Goal: Register for event/course: Sign up to attend an event or enroll in a course

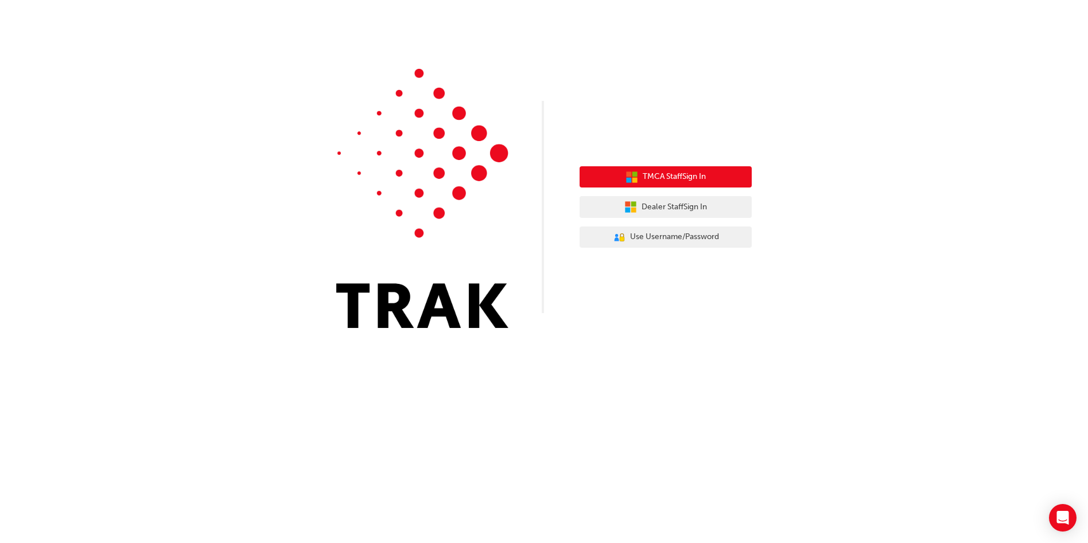
click at [681, 178] on span "TMCA Staff Sign In" at bounding box center [674, 176] width 63 height 13
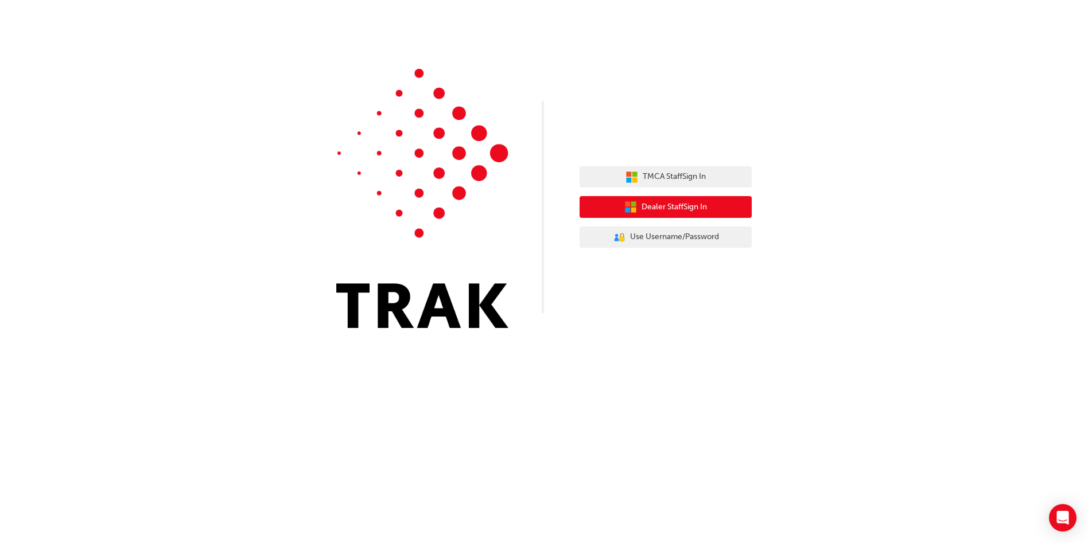
click at [669, 211] on span "Dealer Staff Sign In" at bounding box center [674, 207] width 65 height 13
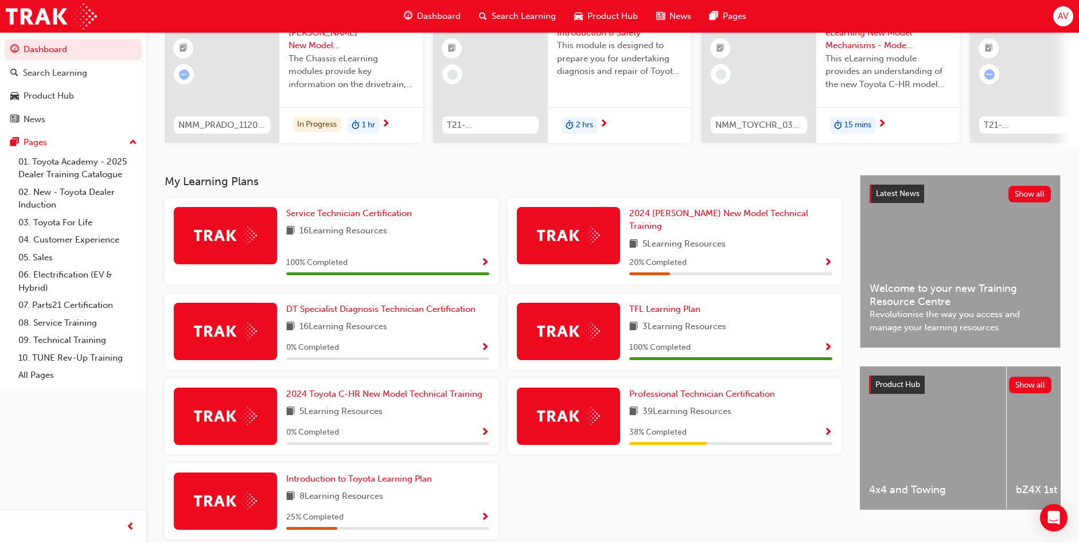
scroll to position [163, 0]
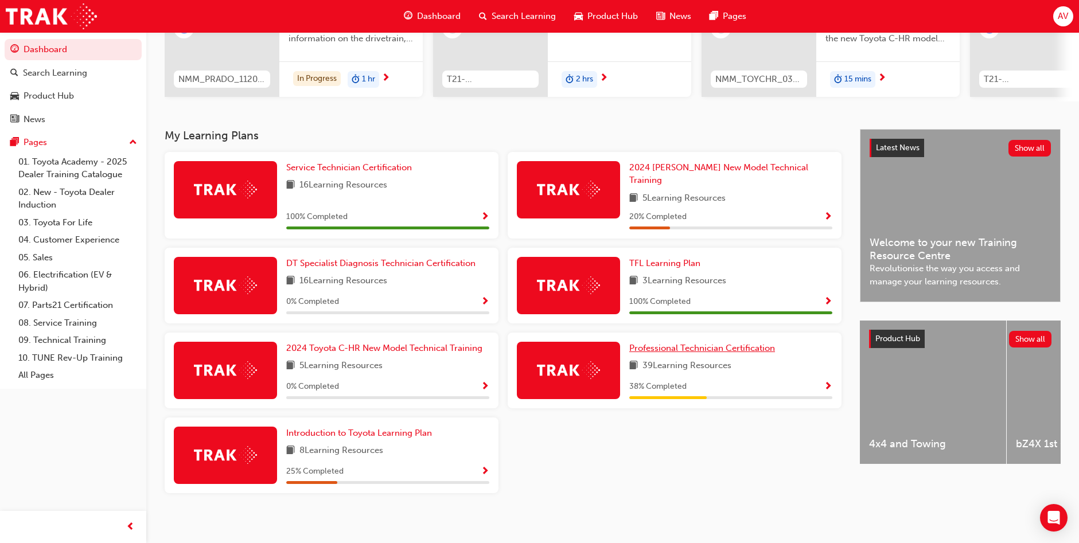
click at [691, 344] on span "Professional Technician Certification" at bounding box center [703, 348] width 146 height 10
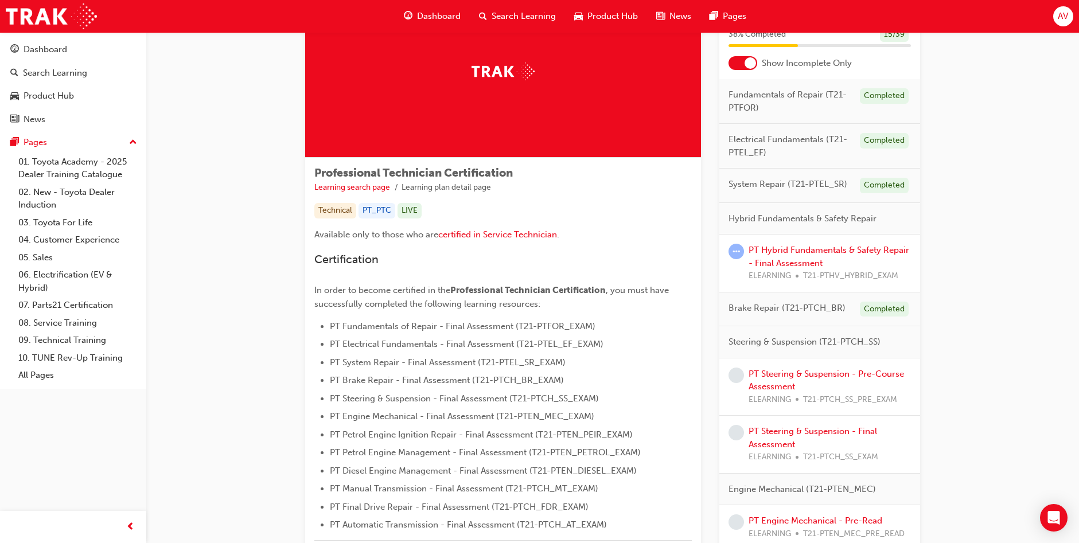
scroll to position [230, 0]
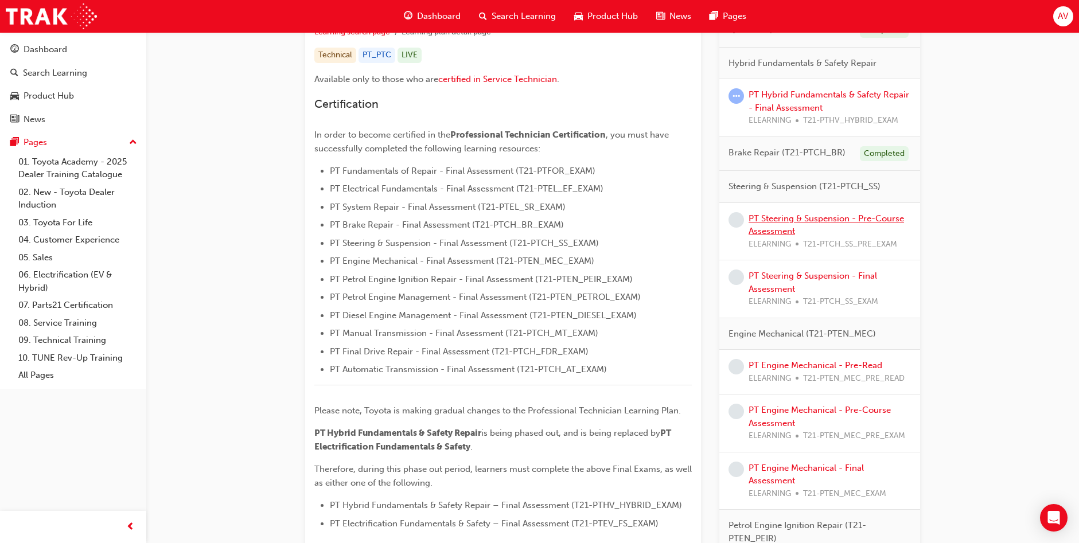
click at [795, 218] on link "PT Steering & Suspension - Pre-Course Assessment" at bounding box center [827, 225] width 156 height 24
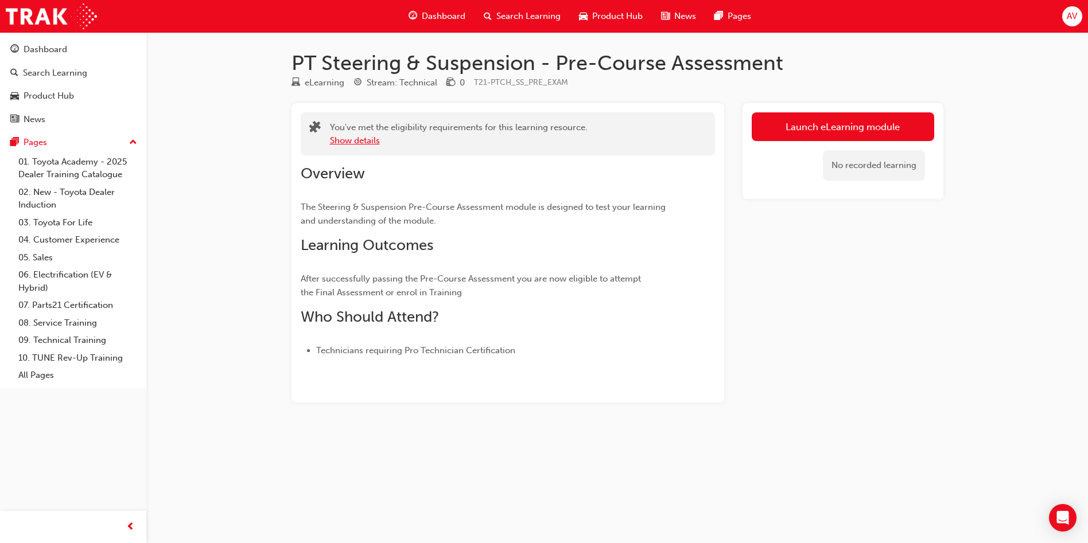
click at [360, 141] on button "Show details" at bounding box center [355, 140] width 50 height 13
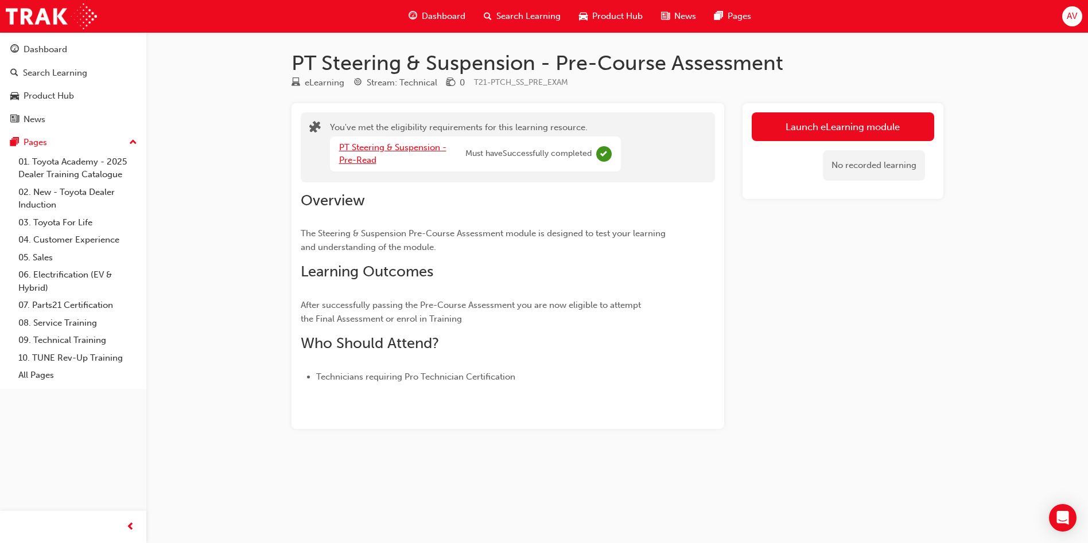
click at [433, 151] on link "PT Steering & Suspension - Pre-Read" at bounding box center [392, 154] width 107 height 24
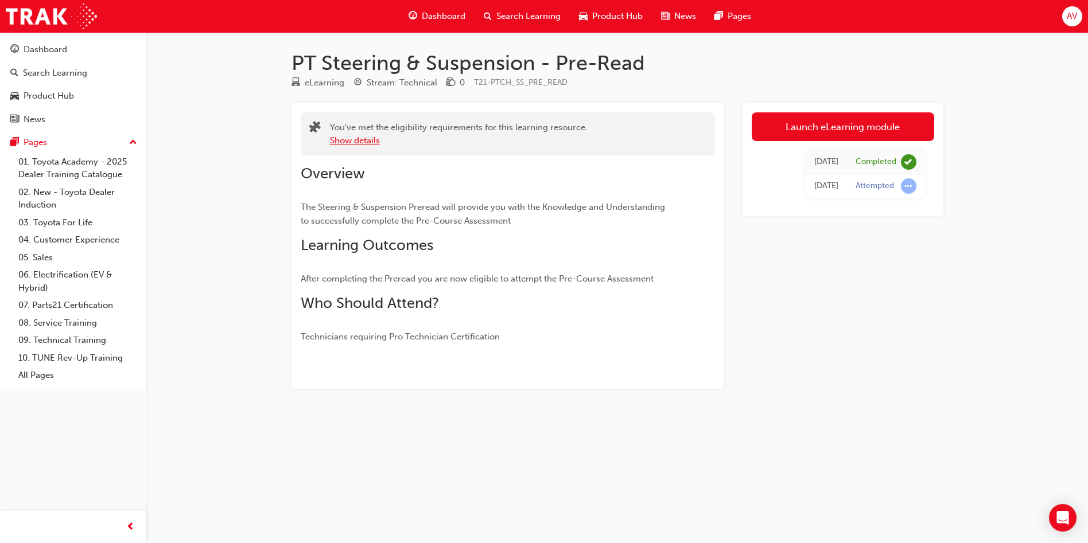
click at [376, 143] on button "Show details" at bounding box center [355, 140] width 50 height 13
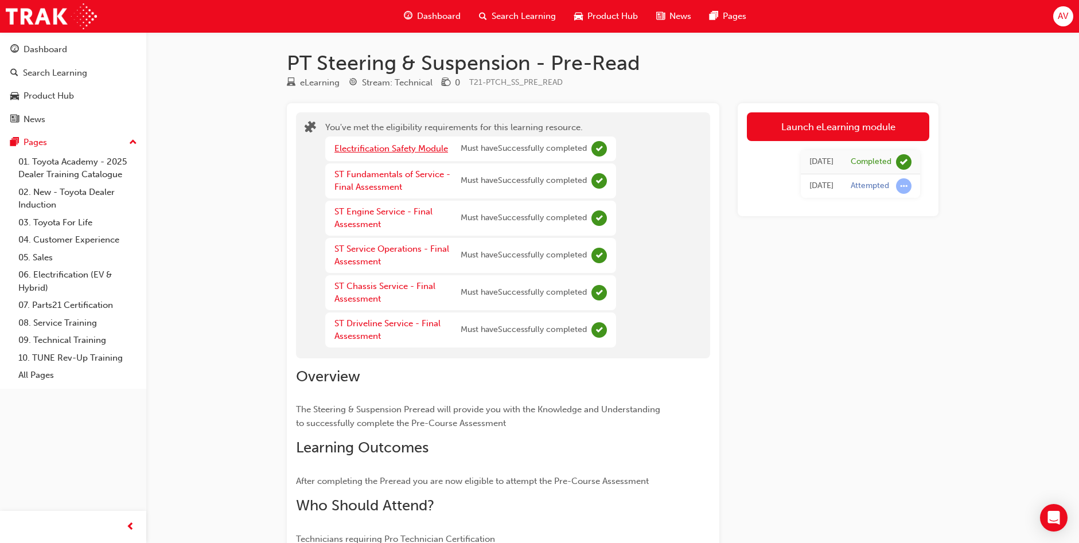
click at [387, 147] on link "Electrification Safety Module" at bounding box center [392, 148] width 114 height 10
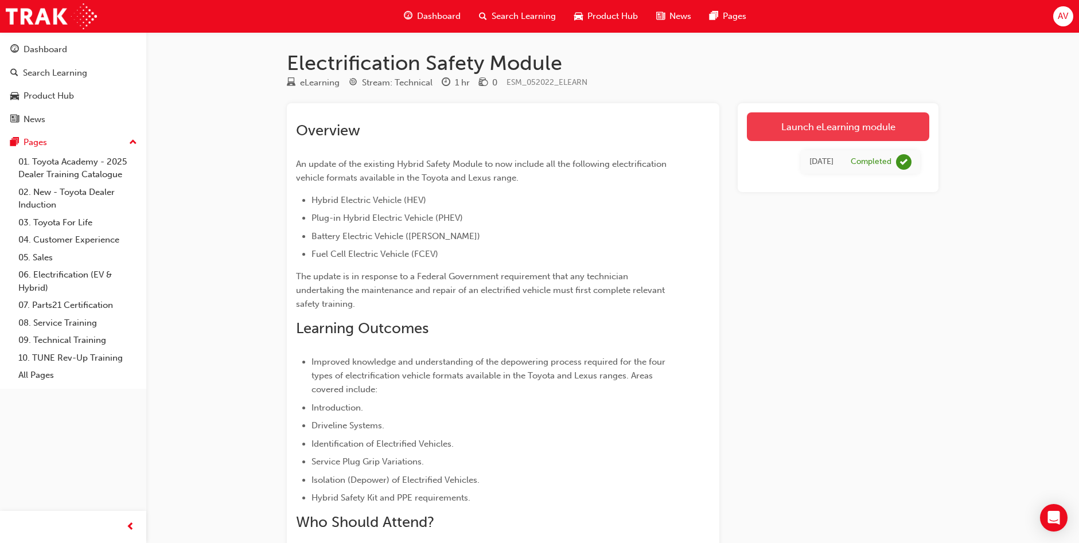
click at [817, 130] on link "Launch eLearning module" at bounding box center [838, 126] width 182 height 29
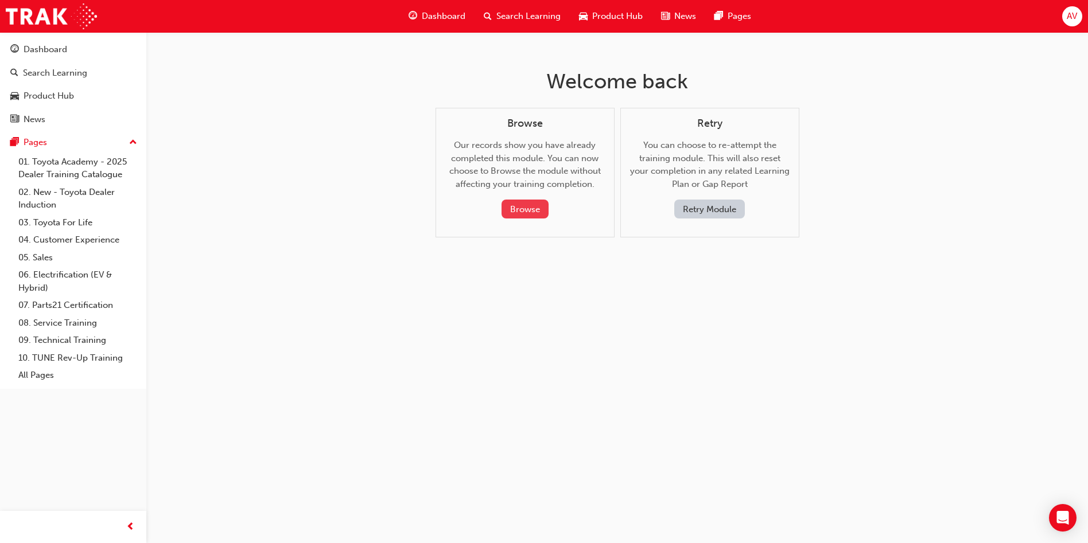
click at [537, 204] on button "Browse" at bounding box center [525, 209] width 47 height 19
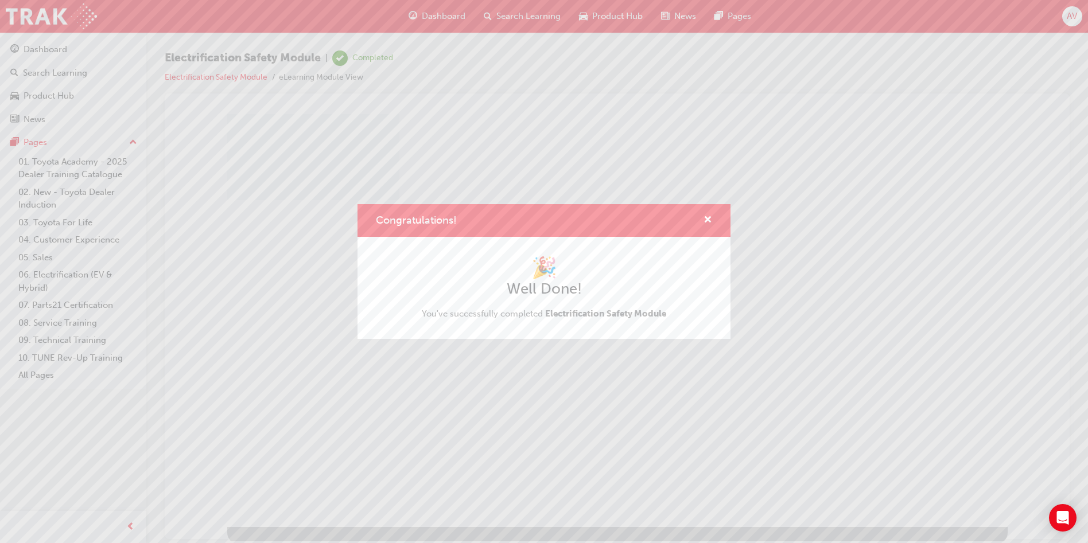
click at [241, 77] on div "Congratulations! 🎉 Well Done! You've successfully completed Electrification Saf…" at bounding box center [544, 271] width 1088 height 543
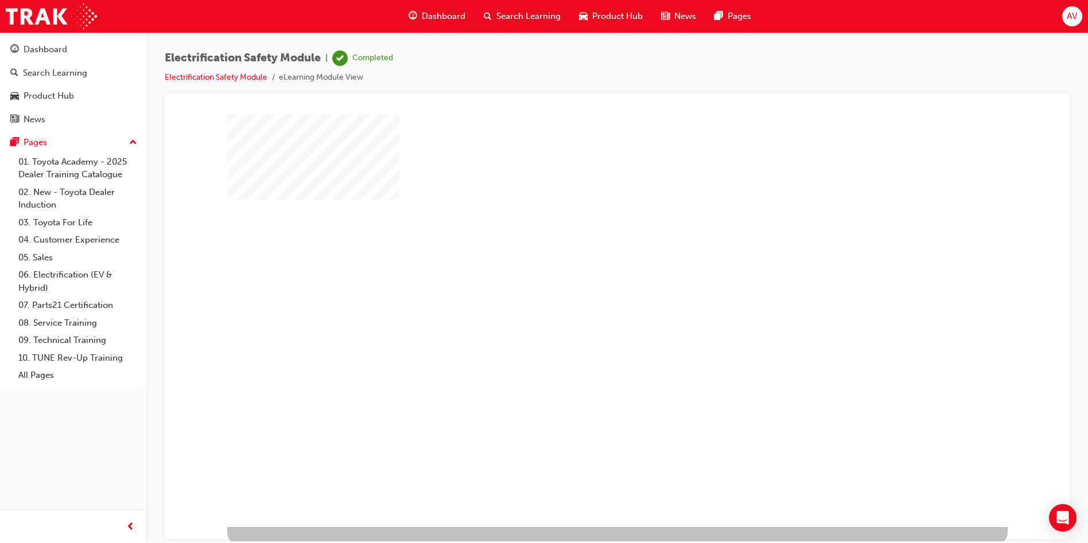
scroll to position [3, 0]
click at [584, 284] on div "play" at bounding box center [584, 284] width 0 height 0
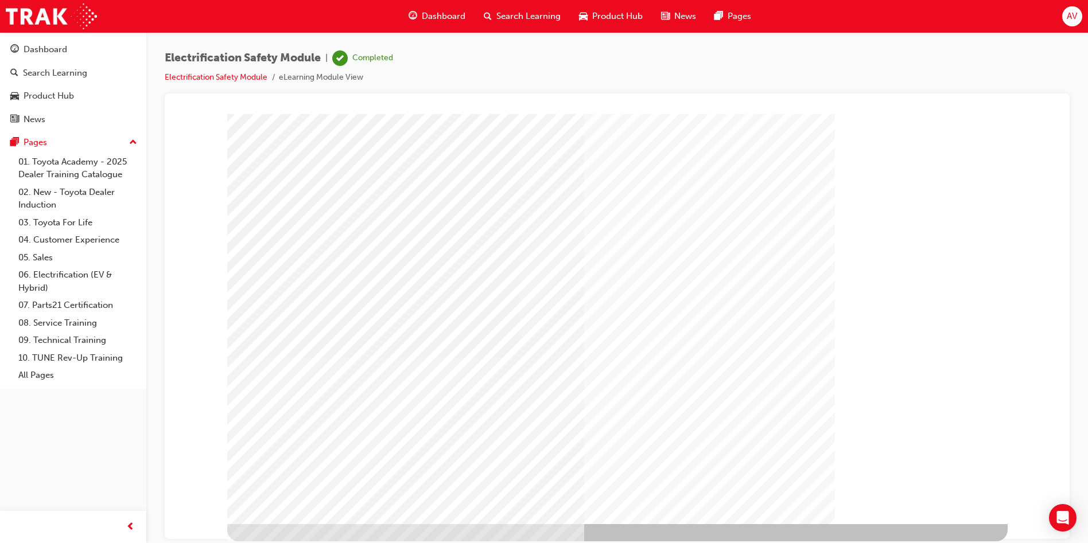
scroll to position [0, 0]
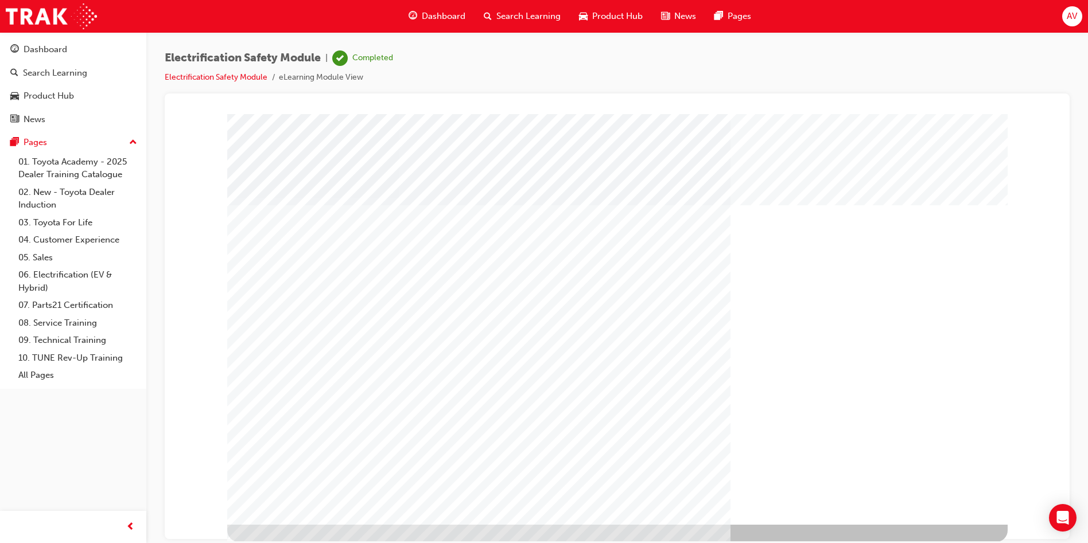
scroll to position [3, 0]
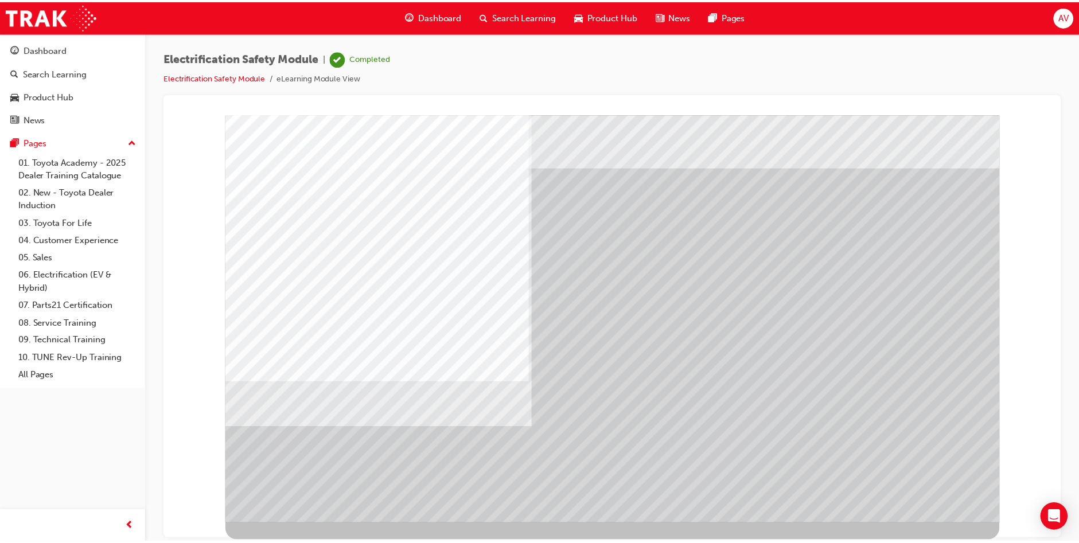
scroll to position [0, 0]
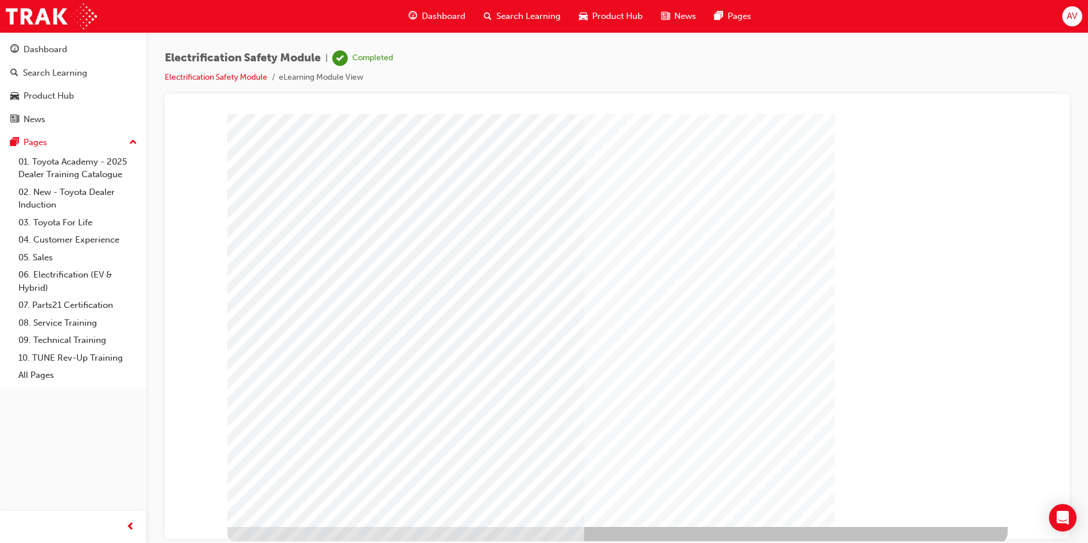
click at [442, 19] on span "Dashboard" at bounding box center [444, 16] width 44 height 13
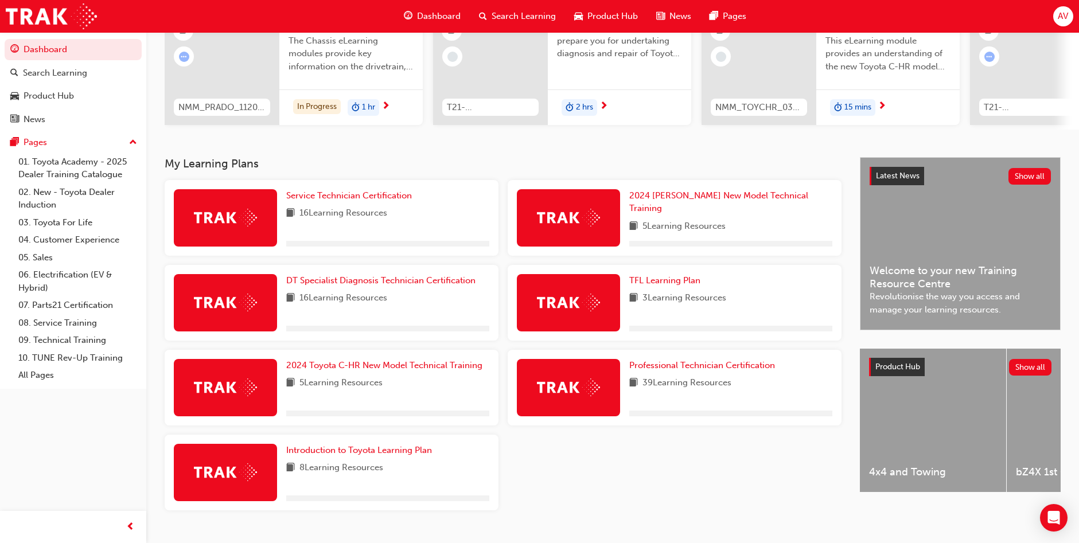
scroll to position [163, 0]
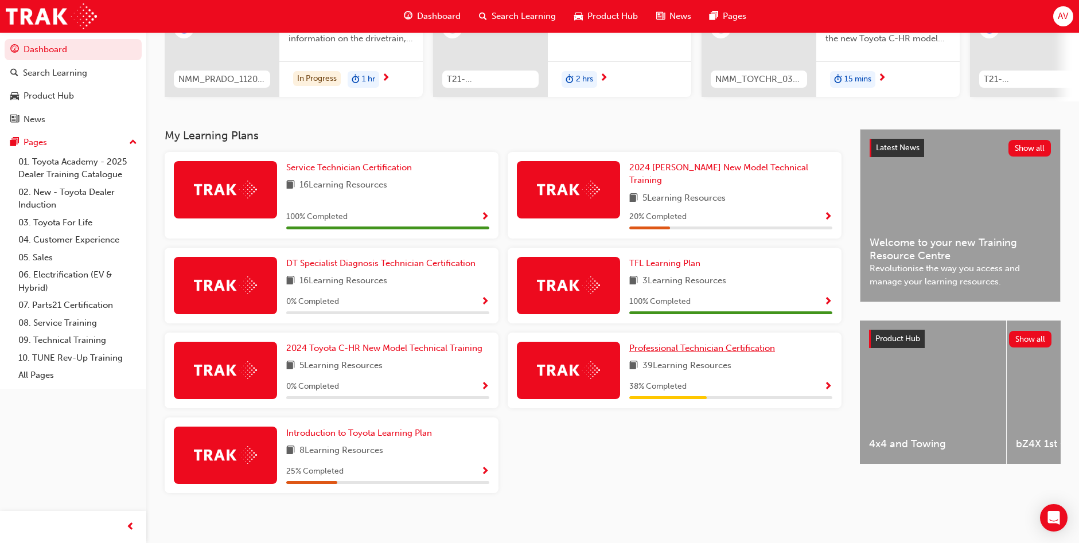
click at [701, 346] on span "Professional Technician Certification" at bounding box center [703, 348] width 146 height 10
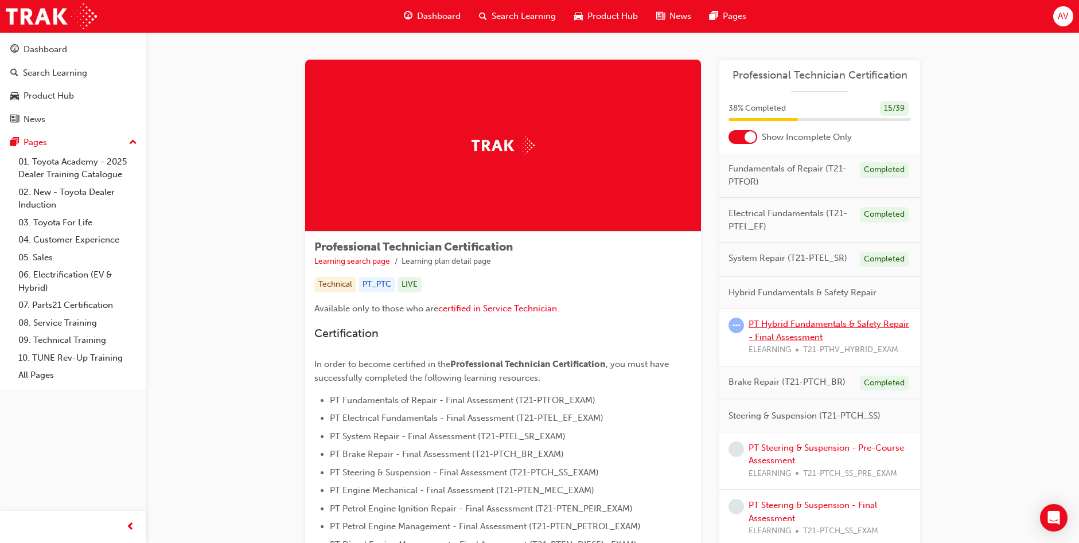
scroll to position [57, 0]
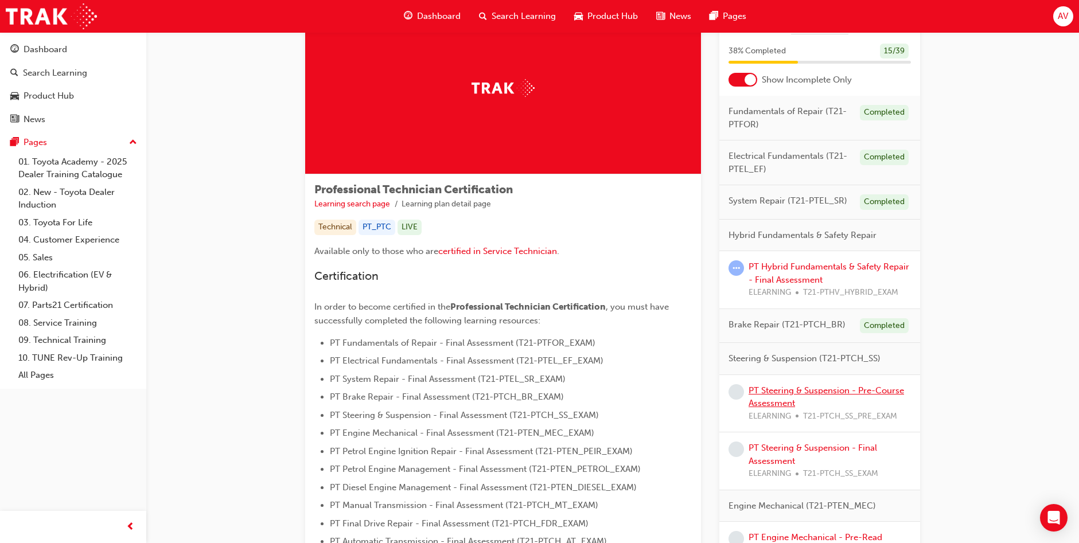
click at [801, 390] on link "PT Steering & Suspension - Pre-Course Assessment" at bounding box center [827, 398] width 156 height 24
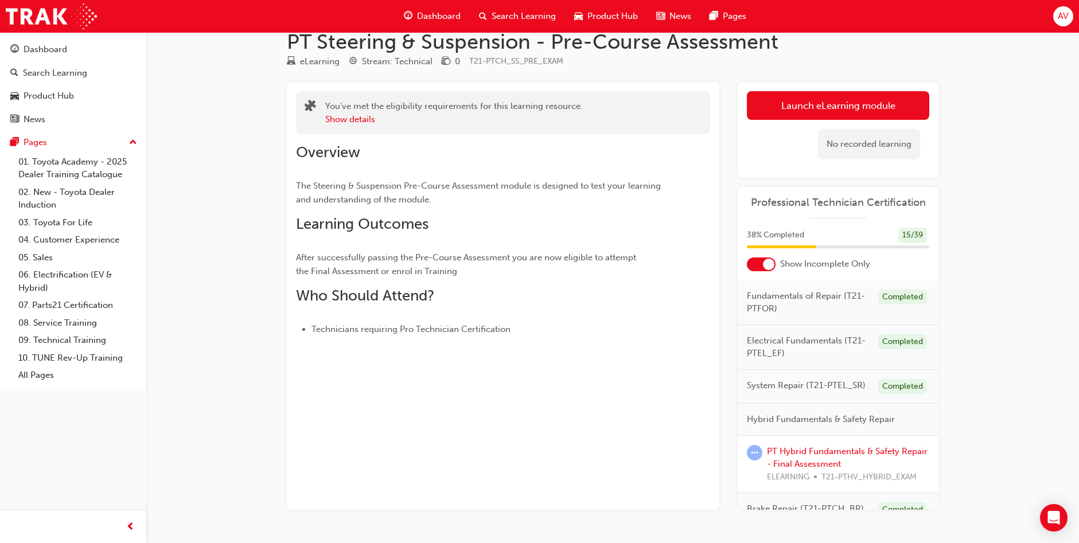
scroll to position [53, 0]
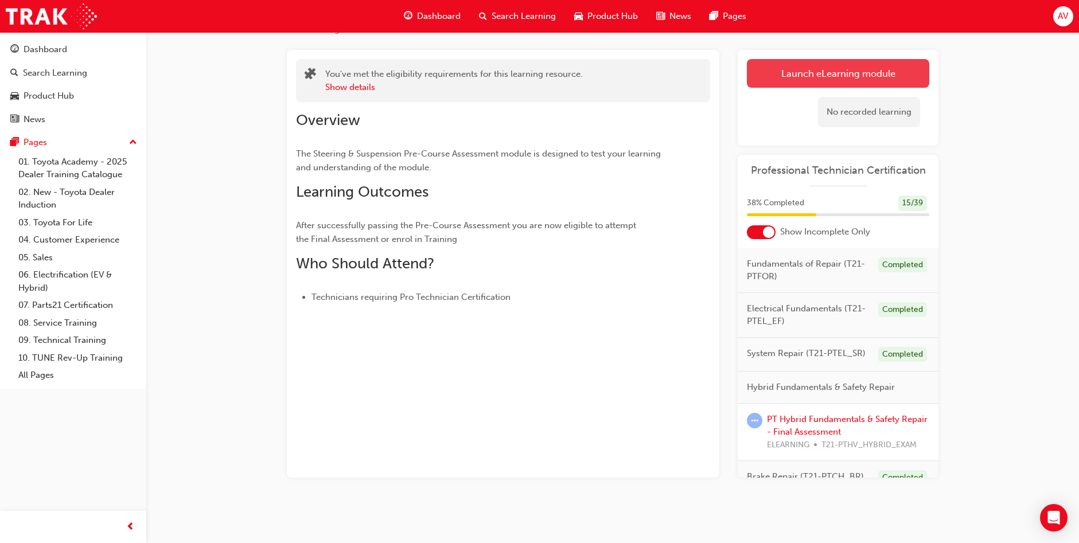
click at [816, 75] on link "Launch eLearning module" at bounding box center [838, 73] width 182 height 29
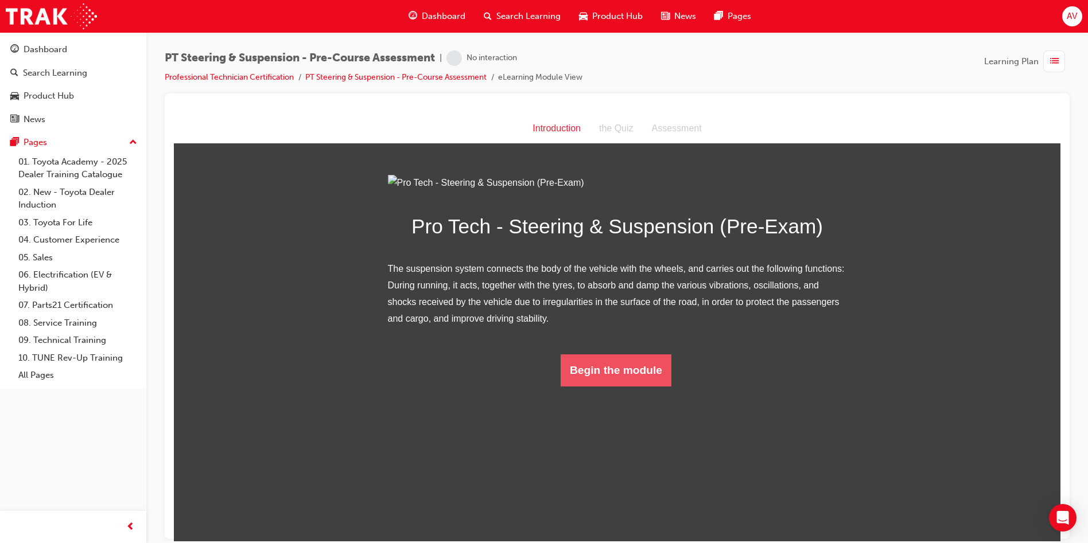
click at [638, 386] on button "Begin the module" at bounding box center [616, 370] width 111 height 32
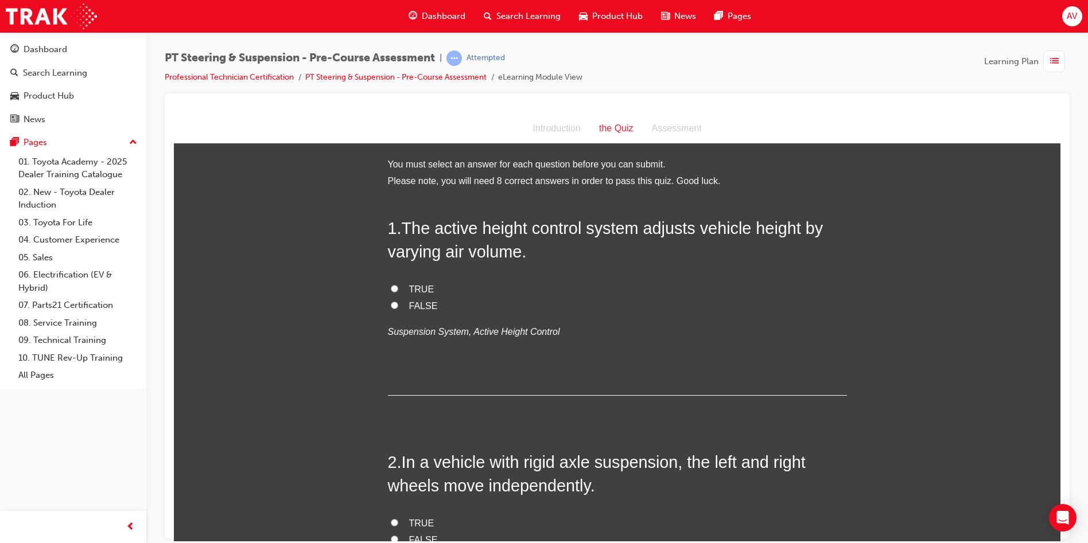
click at [391, 288] on input "TRUE" at bounding box center [394, 288] width 7 height 7
radio input "true"
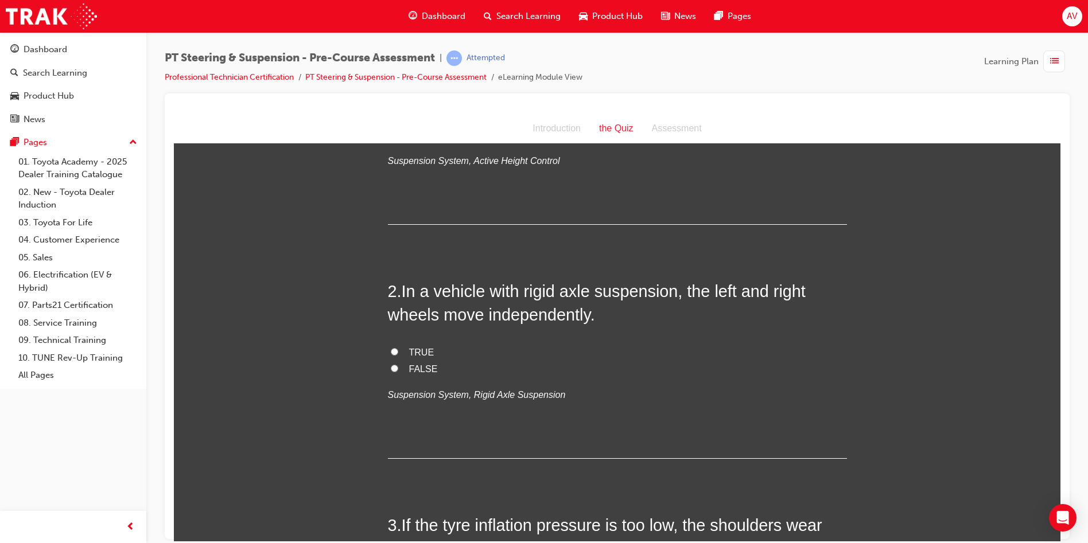
scroll to position [230, 0]
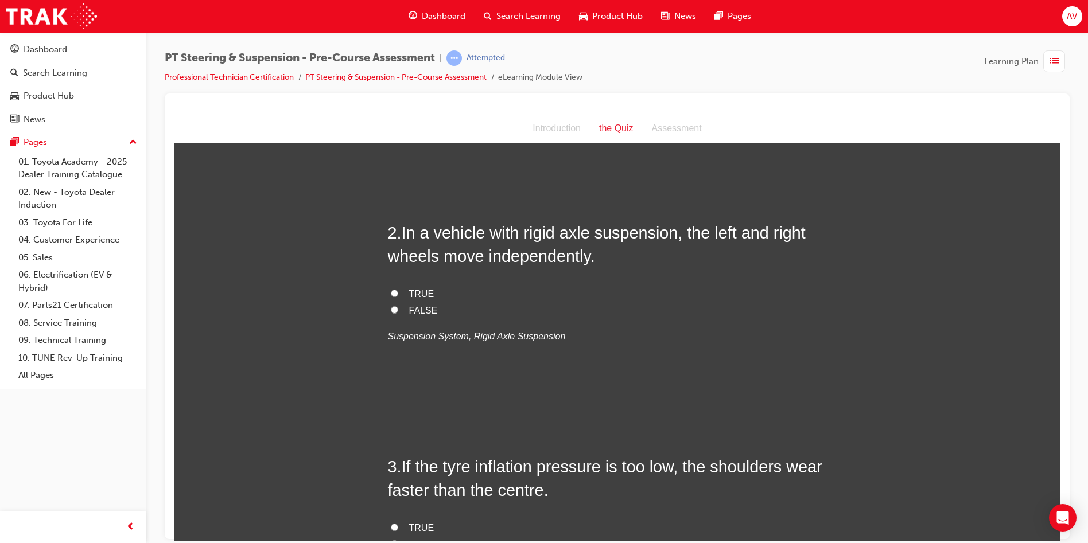
click at [388, 288] on label "TRUE" at bounding box center [617, 294] width 459 height 17
click at [391, 289] on input "TRUE" at bounding box center [394, 292] width 7 height 7
radio input "true"
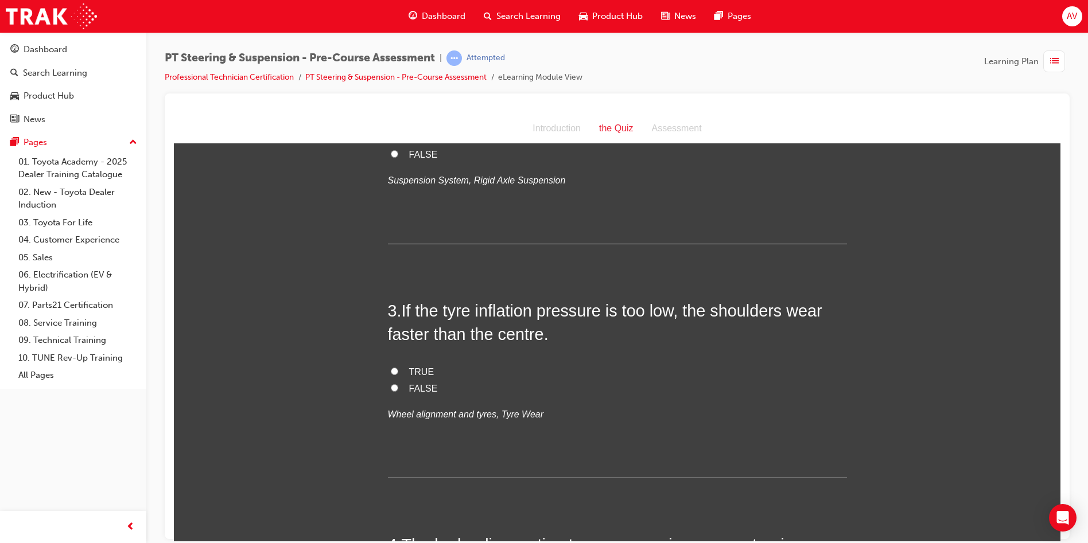
scroll to position [402, 0]
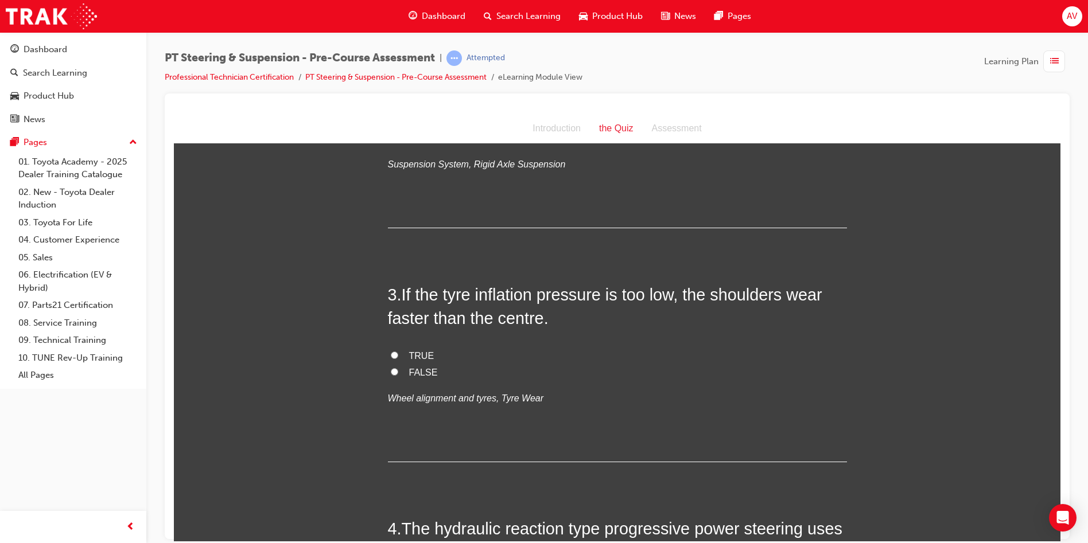
click at [392, 356] on input "TRUE" at bounding box center [394, 354] width 7 height 7
radio input "true"
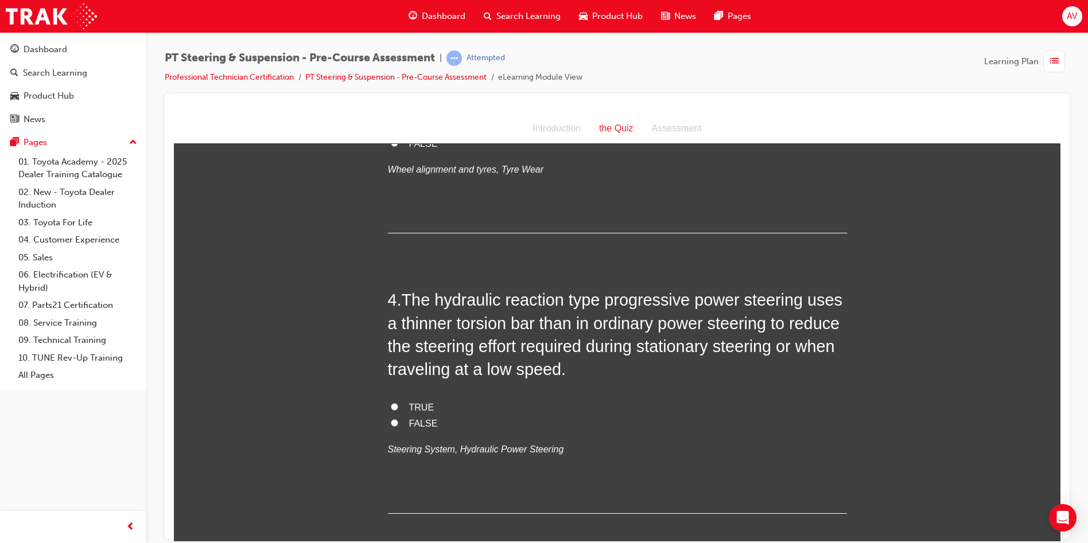
scroll to position [631, 0]
click at [394, 407] on label "TRUE" at bounding box center [617, 407] width 459 height 17
click at [394, 407] on input "TRUE" at bounding box center [394, 405] width 7 height 7
radio input "true"
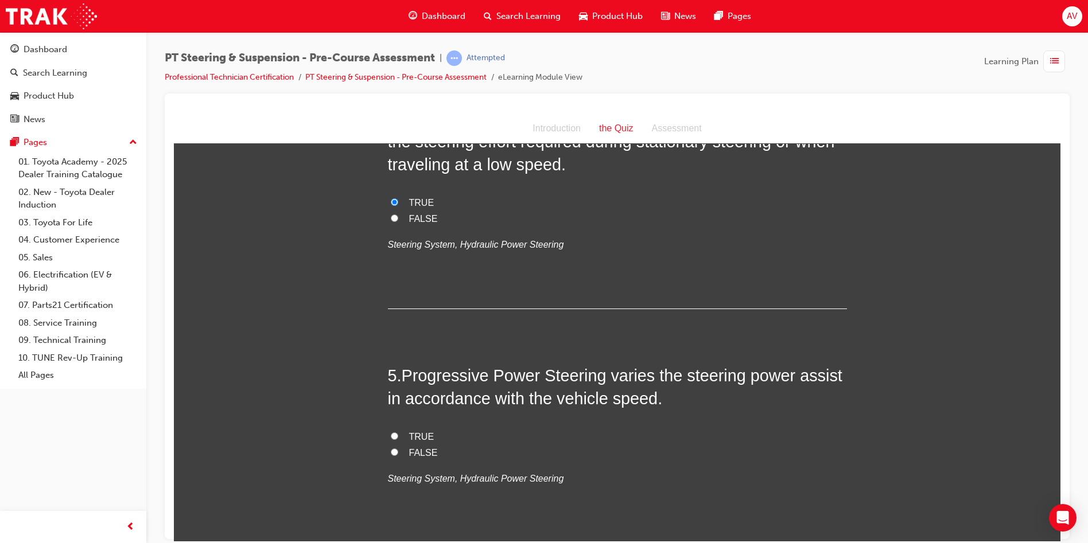
scroll to position [861, 0]
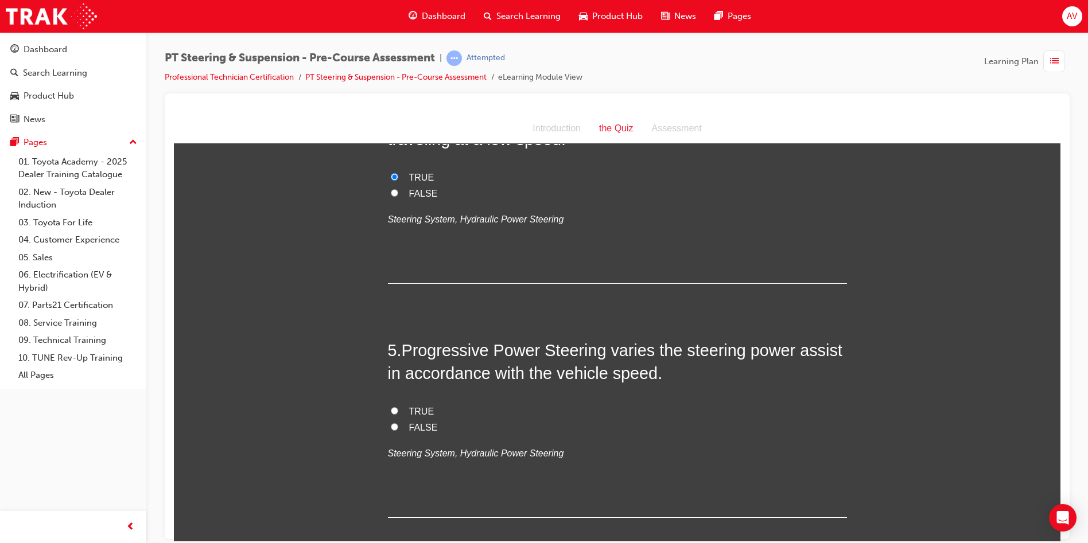
click at [390, 406] on label "TRUE" at bounding box center [617, 411] width 459 height 17
click at [391, 407] on input "TRUE" at bounding box center [394, 410] width 7 height 7
radio input "true"
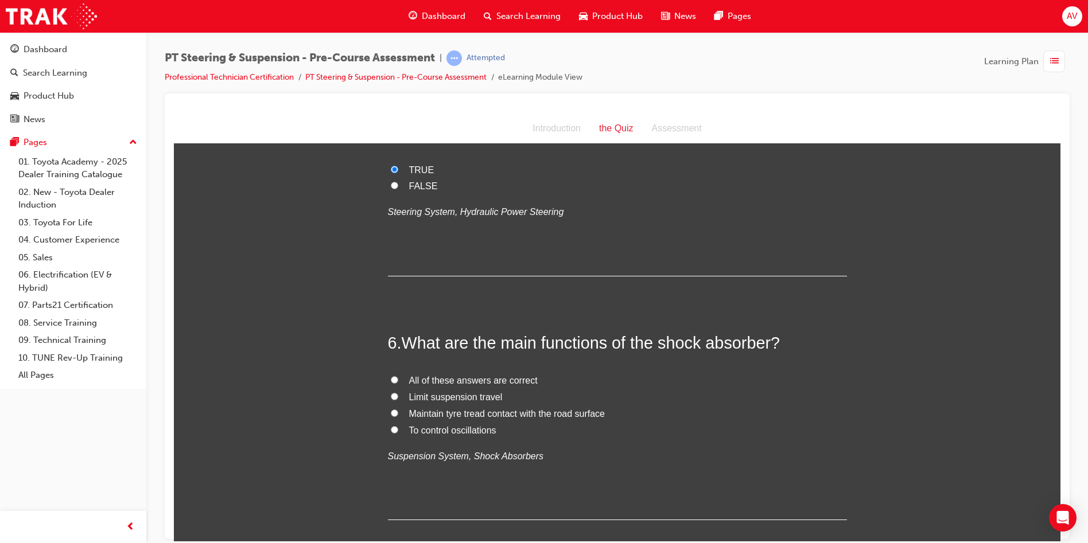
scroll to position [1148, 0]
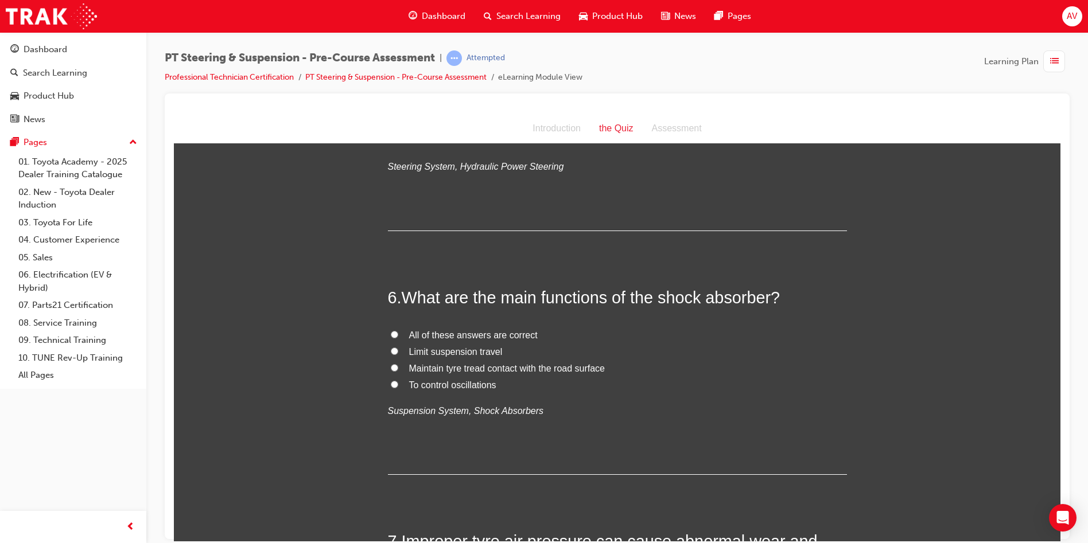
click at [393, 334] on input "All of these answers are correct" at bounding box center [394, 334] width 7 height 7
radio input "true"
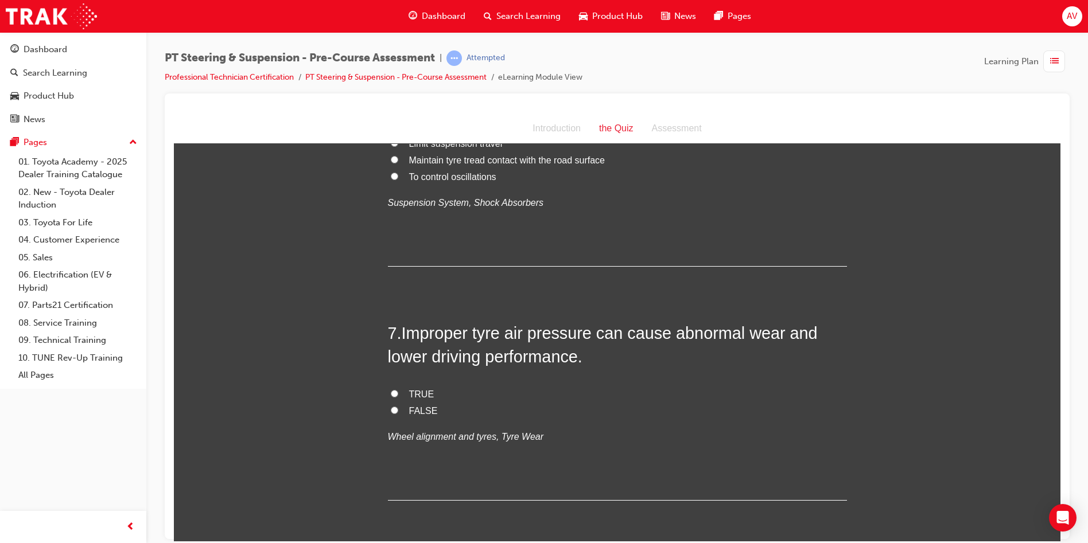
scroll to position [1377, 0]
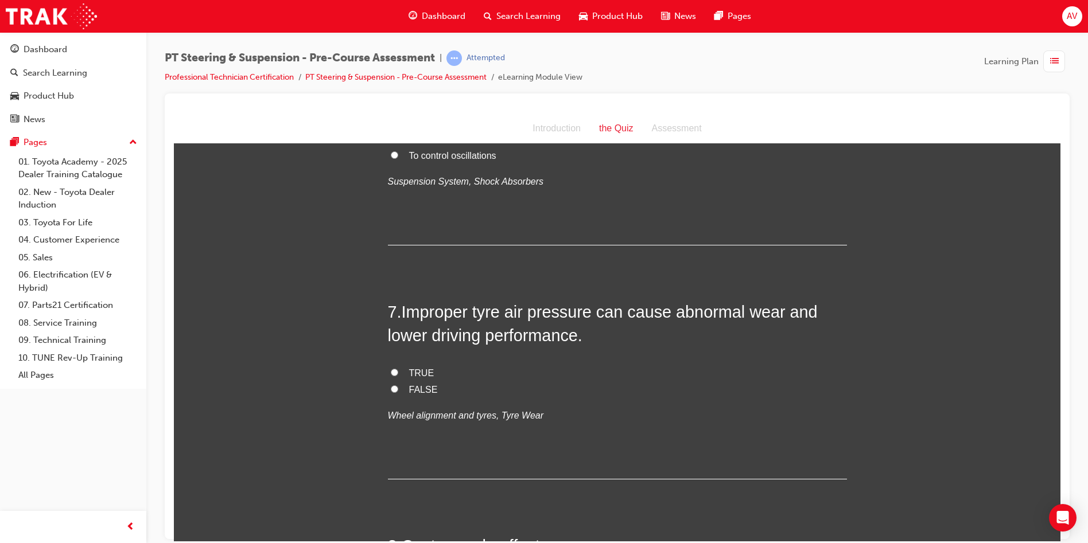
click at [391, 370] on input "TRUE" at bounding box center [394, 371] width 7 height 7
radio input "true"
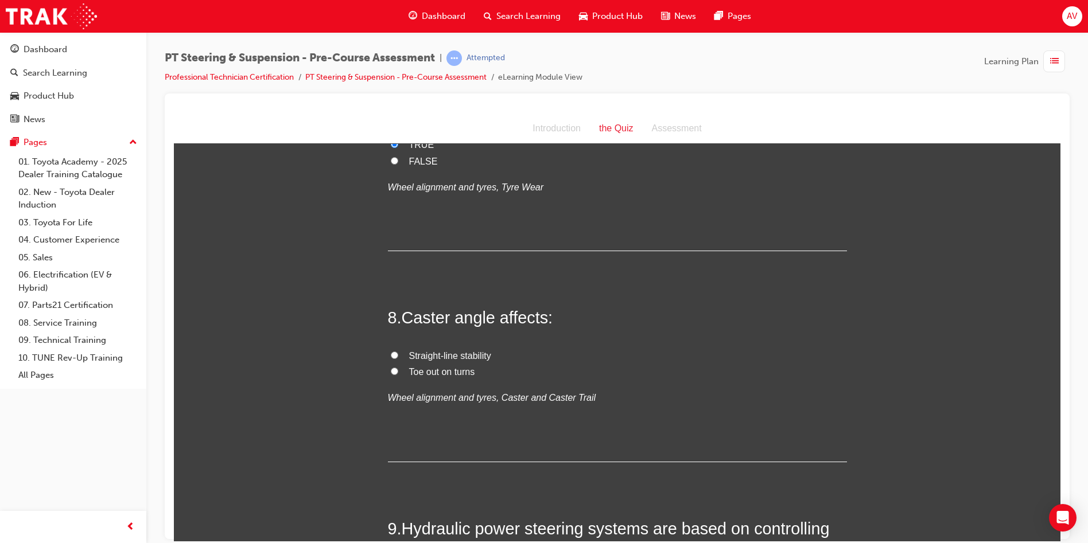
scroll to position [1607, 0]
click at [398, 351] on label "Straight-line stability" at bounding box center [617, 355] width 459 height 17
click at [398, 351] on input "Straight-line stability" at bounding box center [394, 353] width 7 height 7
radio input "true"
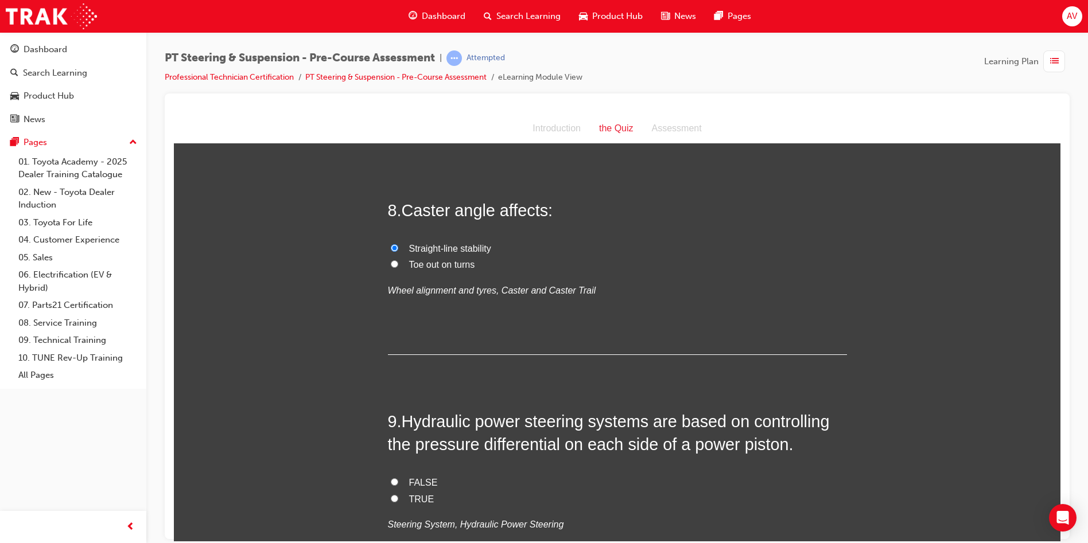
scroll to position [1836, 0]
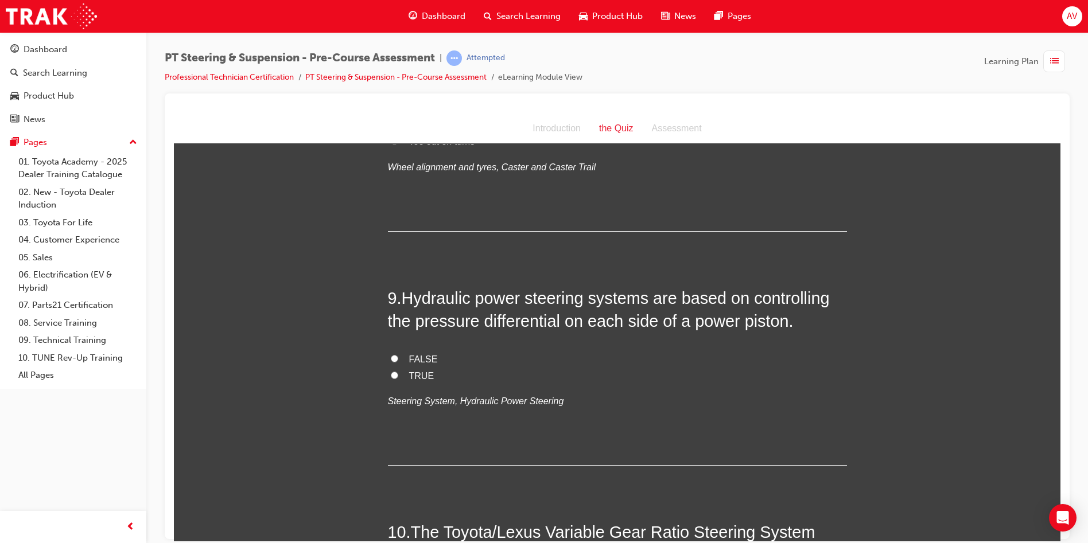
click at [391, 378] on input "TRUE" at bounding box center [394, 374] width 7 height 7
radio input "true"
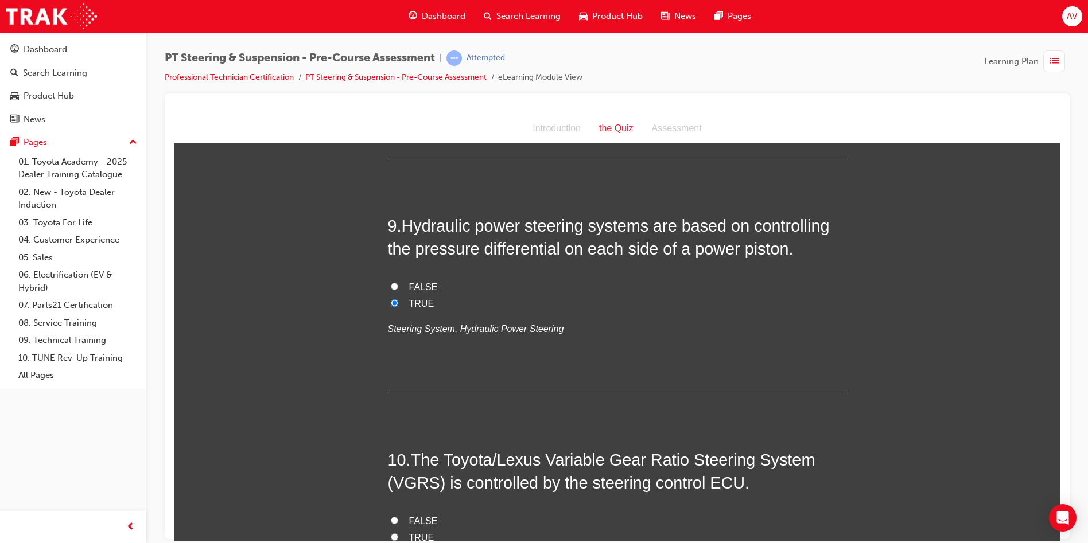
scroll to position [2066, 0]
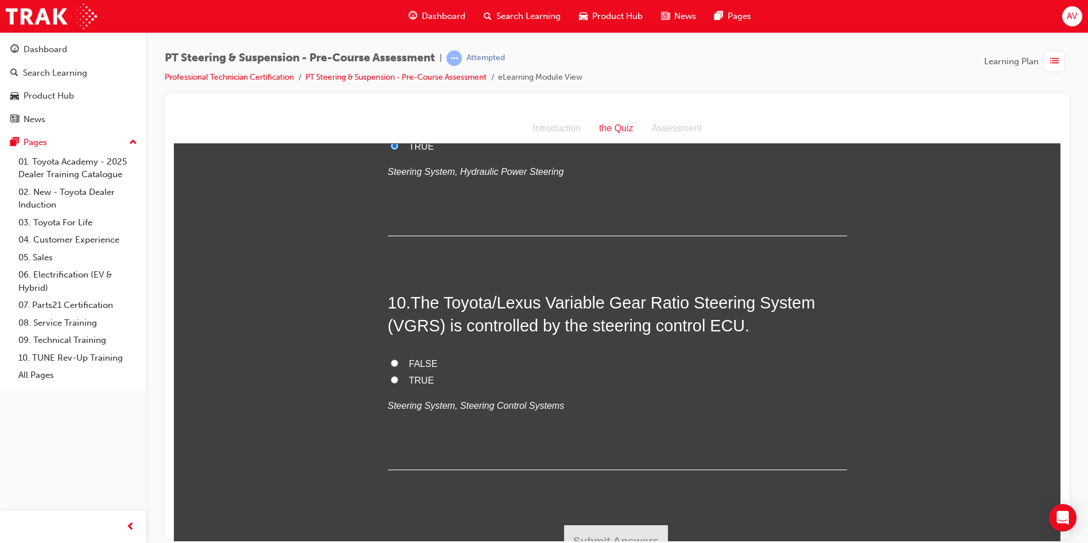
click at [393, 379] on input "TRUE" at bounding box center [394, 379] width 7 height 7
radio input "true"
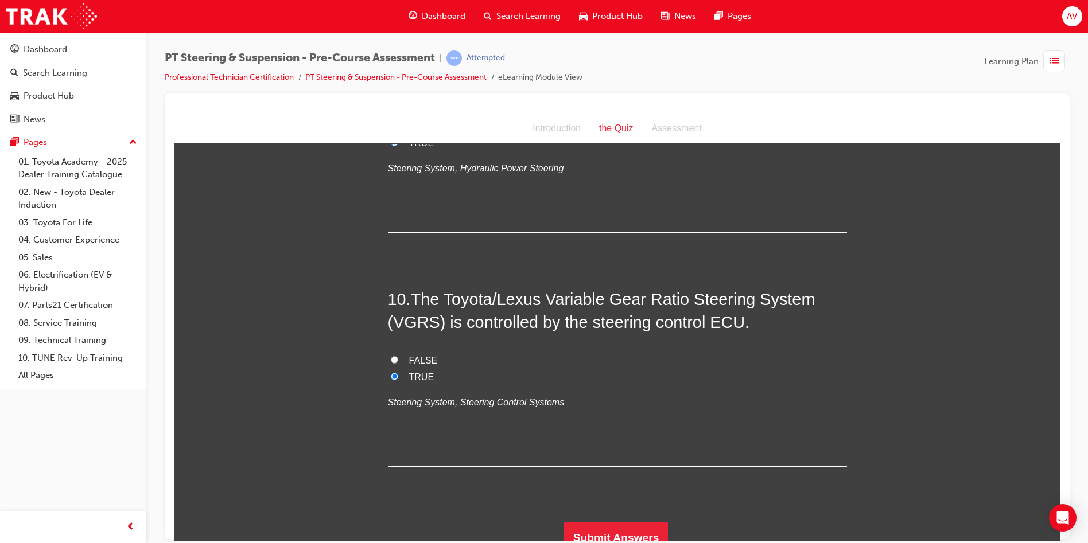
scroll to position [2082, 0]
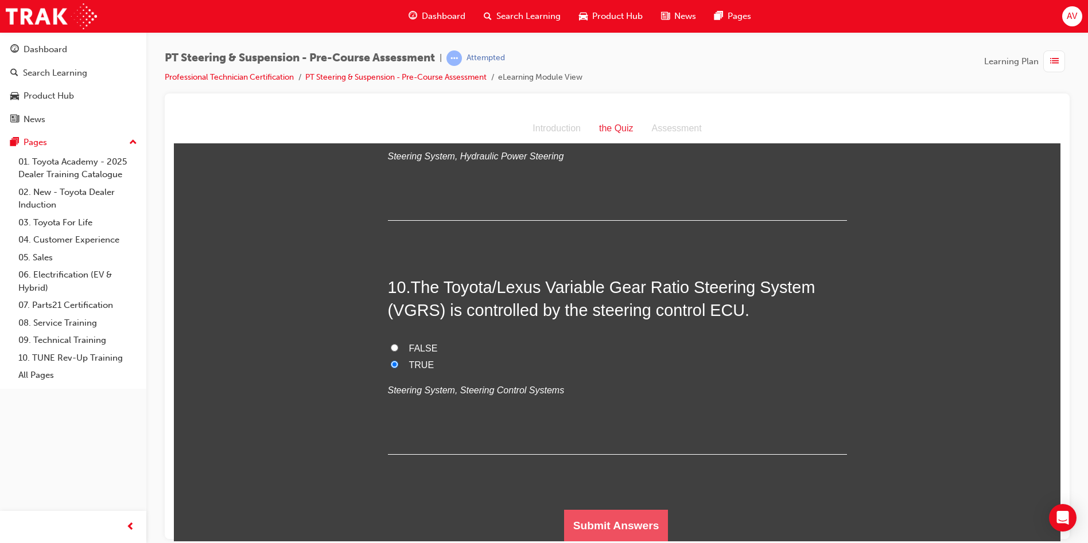
click at [595, 510] on button "Submit Answers" at bounding box center [616, 526] width 104 height 32
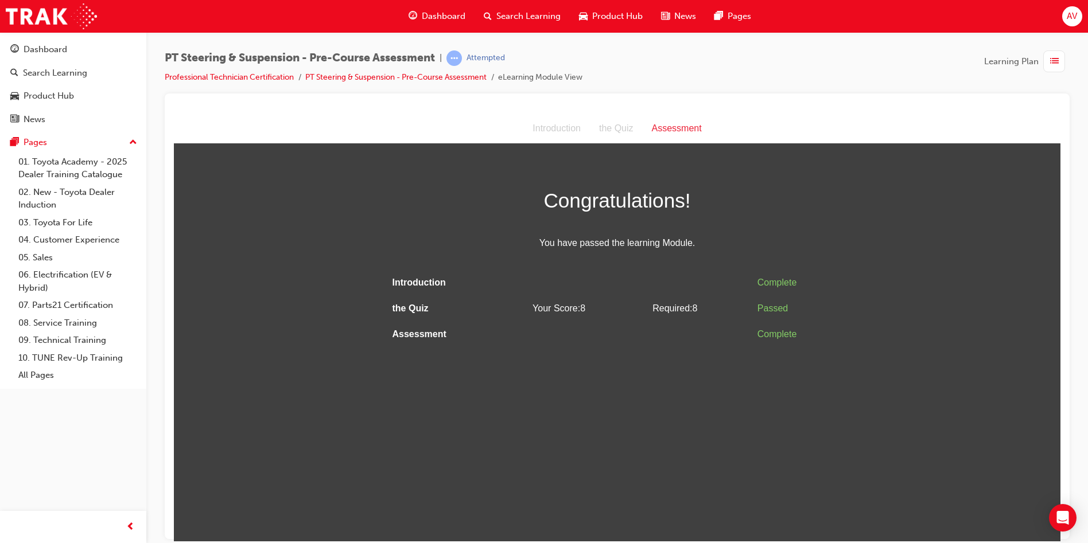
scroll to position [0, 0]
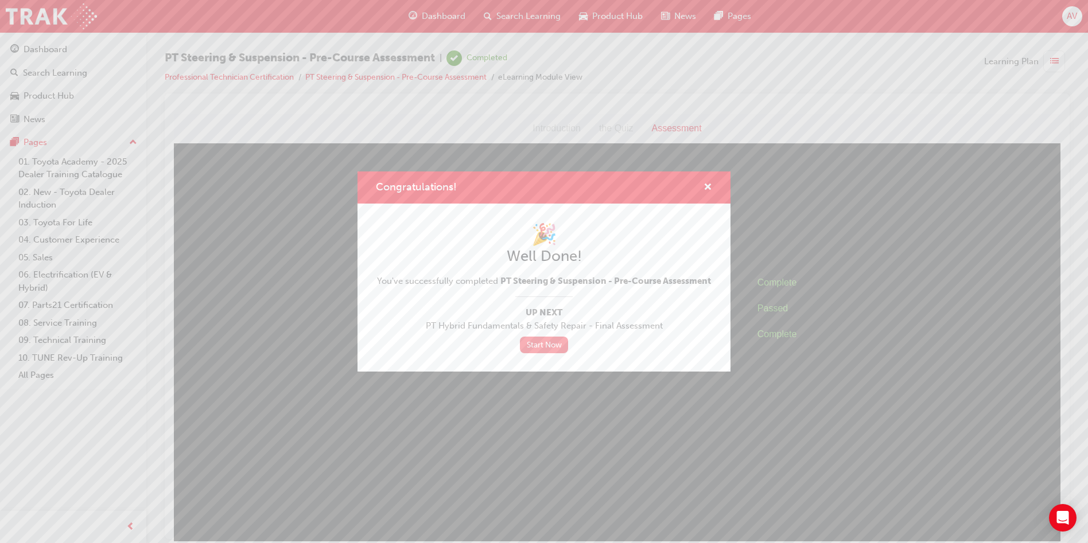
click at [552, 351] on link "Start Now" at bounding box center [544, 345] width 48 height 17
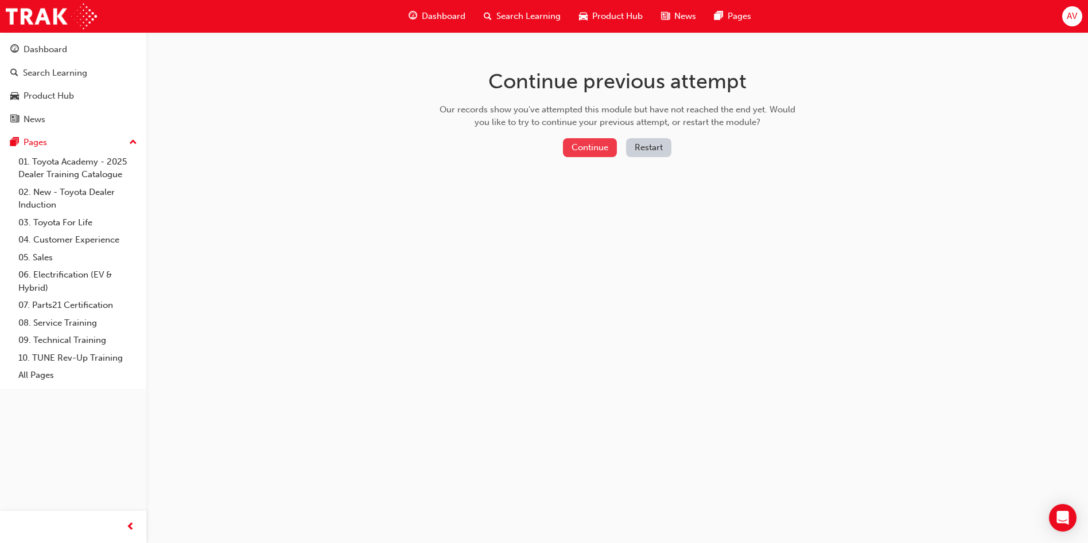
click at [583, 145] on button "Continue" at bounding box center [590, 147] width 54 height 19
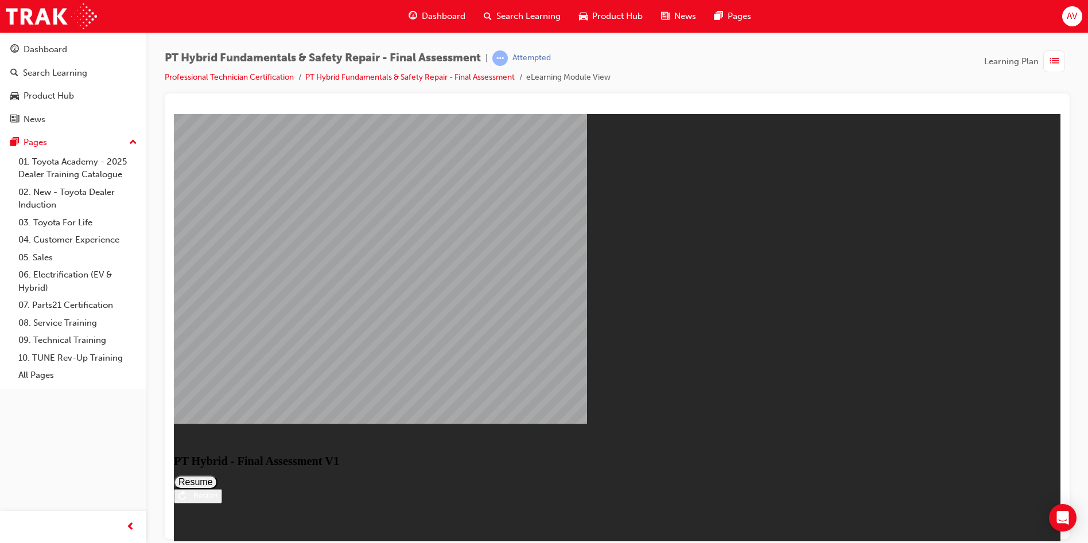
click at [218, 475] on button "Resume" at bounding box center [196, 482] width 44 height 14
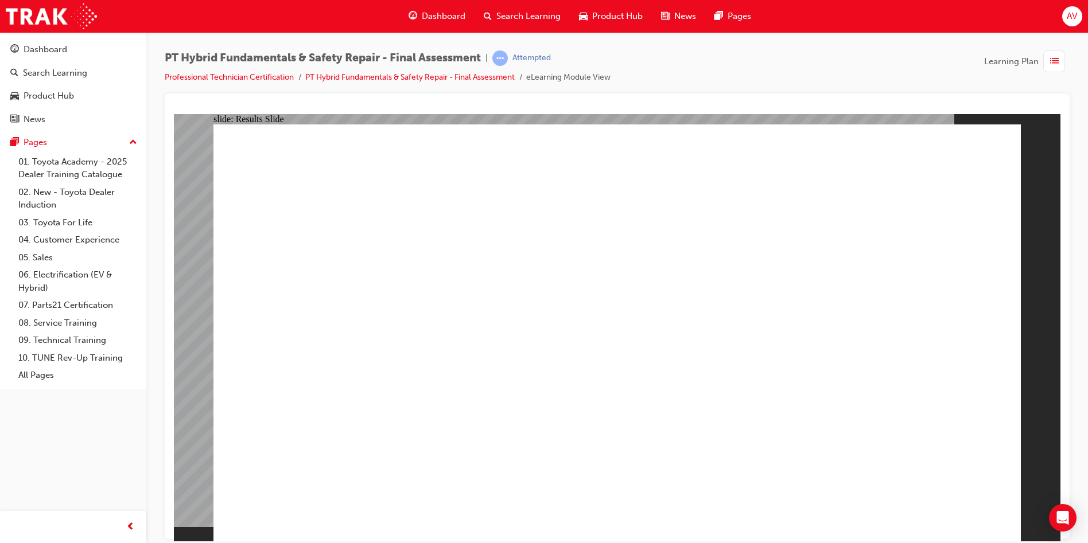
click at [450, 13] on span "Dashboard" at bounding box center [444, 16] width 44 height 13
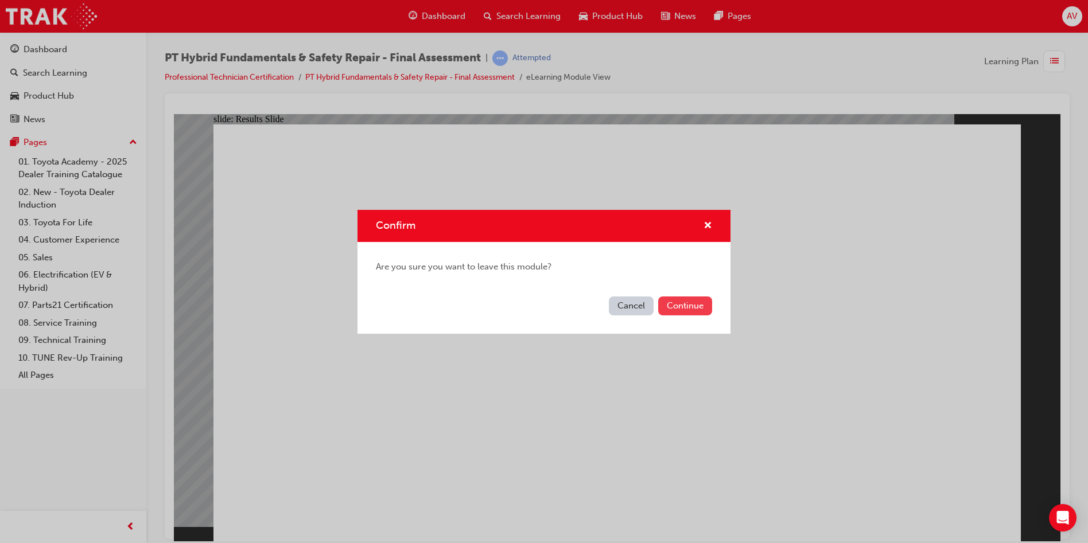
click at [701, 311] on button "Continue" at bounding box center [685, 306] width 54 height 19
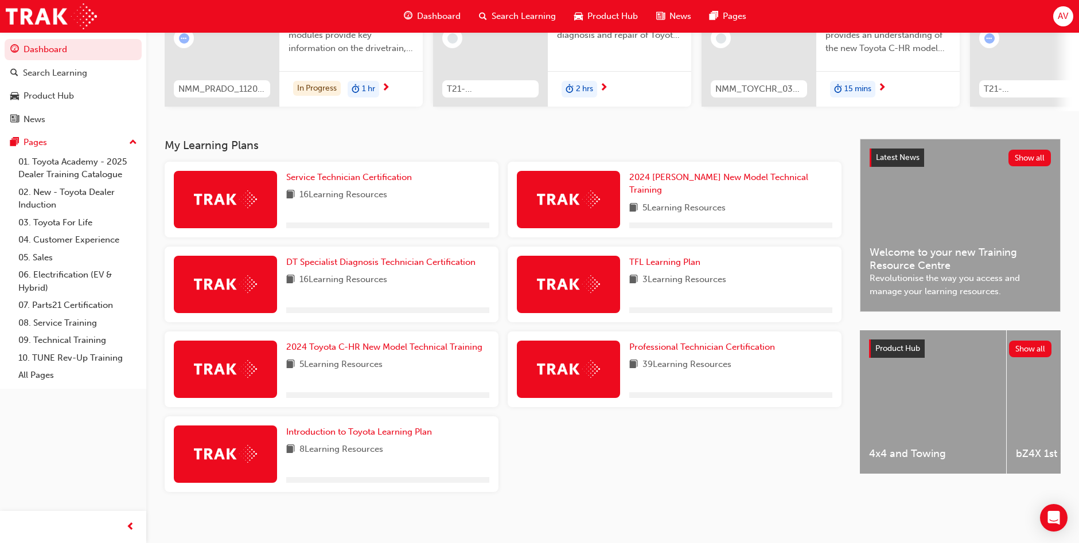
scroll to position [163, 0]
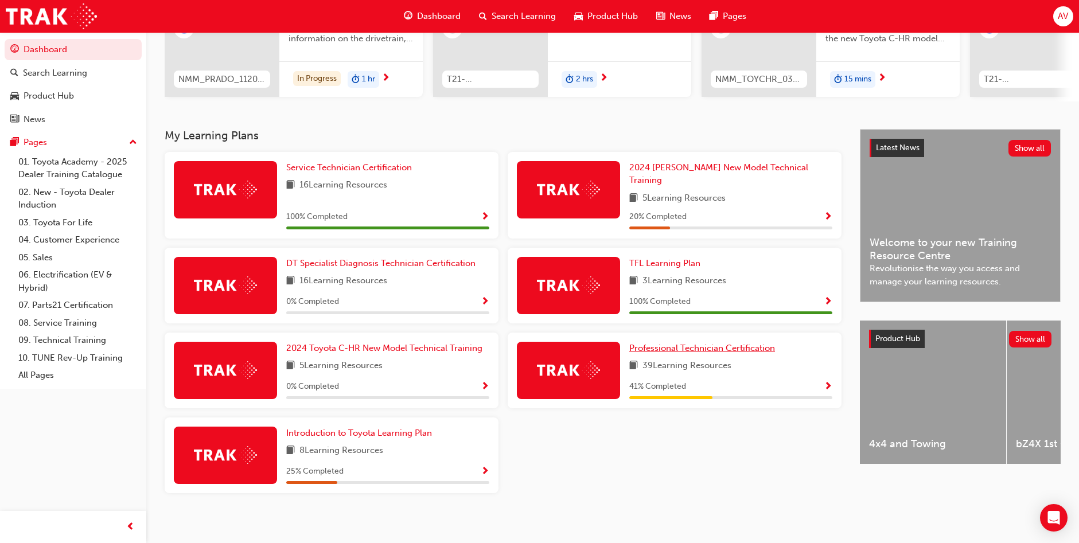
click at [694, 343] on span "Professional Technician Certification" at bounding box center [703, 348] width 146 height 10
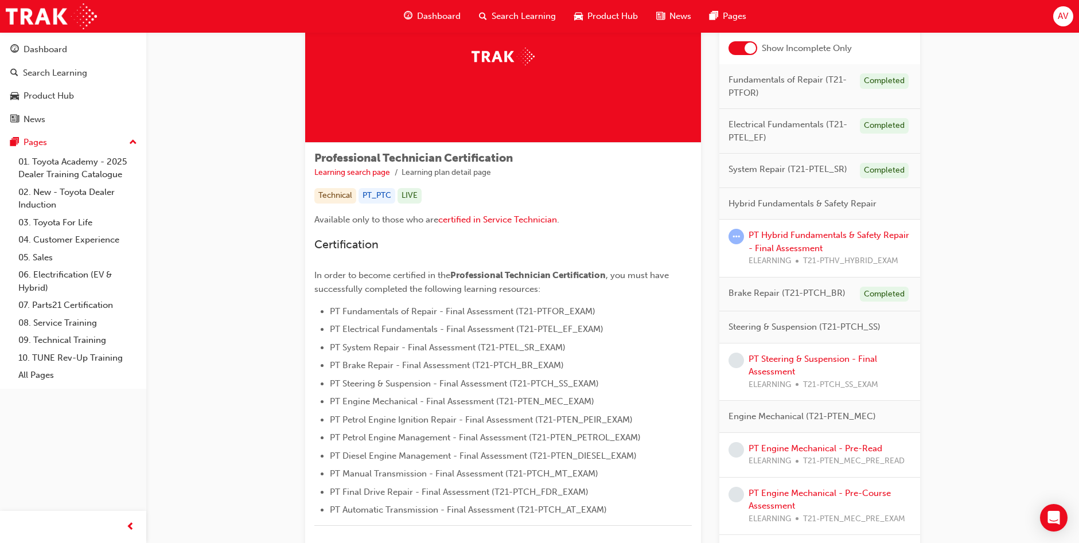
scroll to position [115, 0]
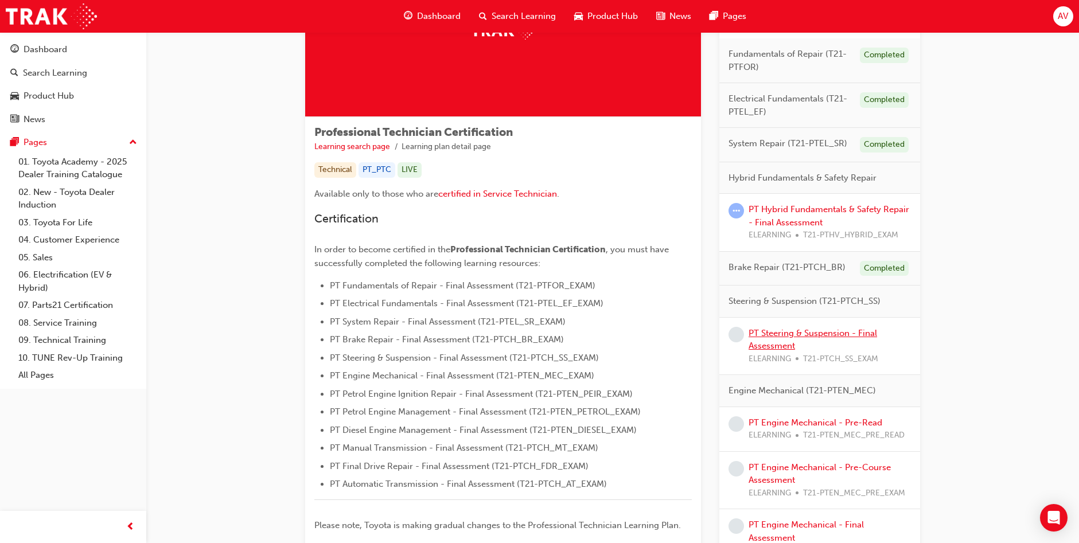
click at [795, 332] on link "PT Steering & Suspension - Final Assessment" at bounding box center [813, 340] width 129 height 24
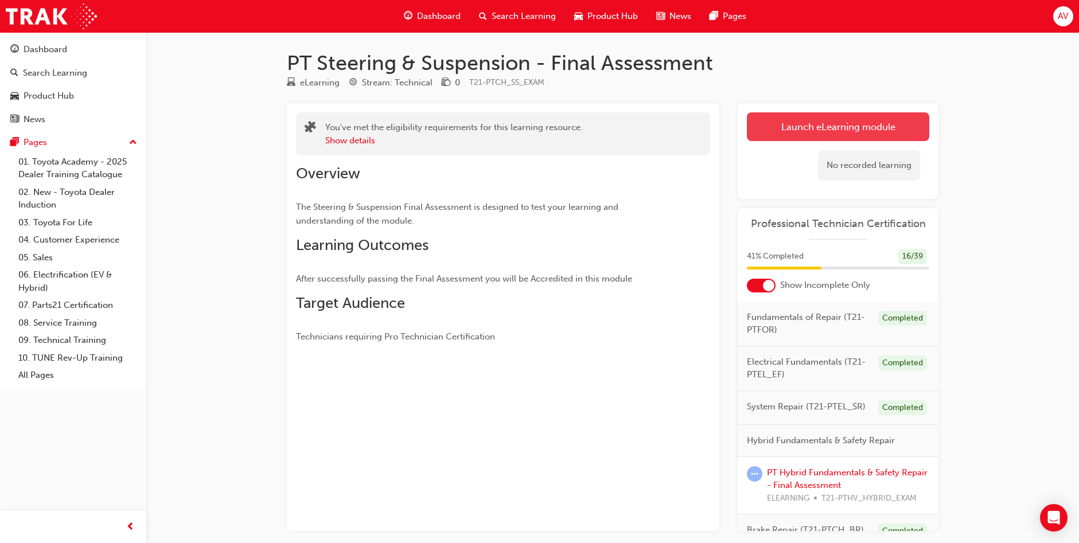
click at [803, 131] on link "Launch eLearning module" at bounding box center [838, 126] width 182 height 29
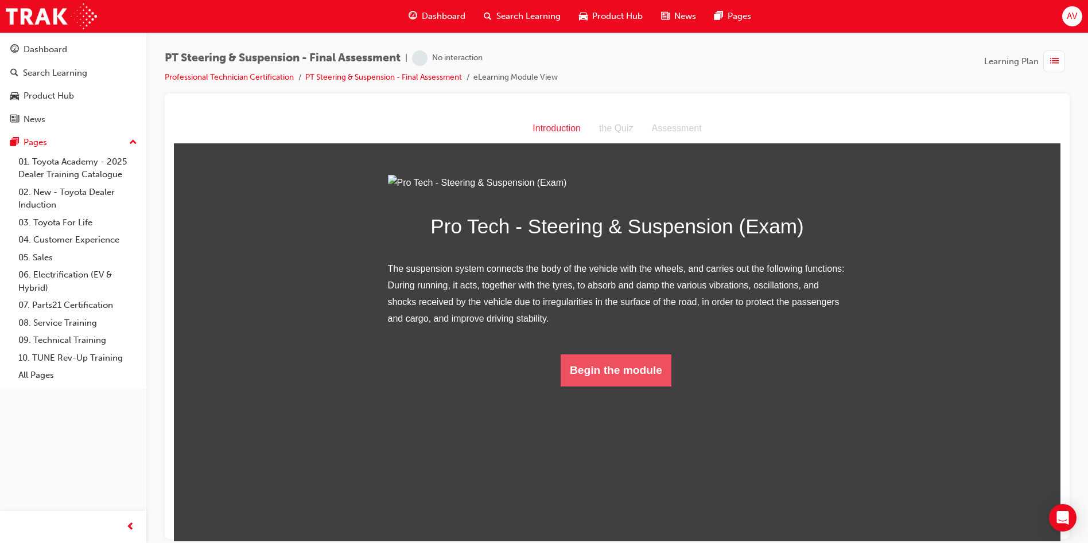
click at [584, 386] on button "Begin the module" at bounding box center [616, 370] width 111 height 32
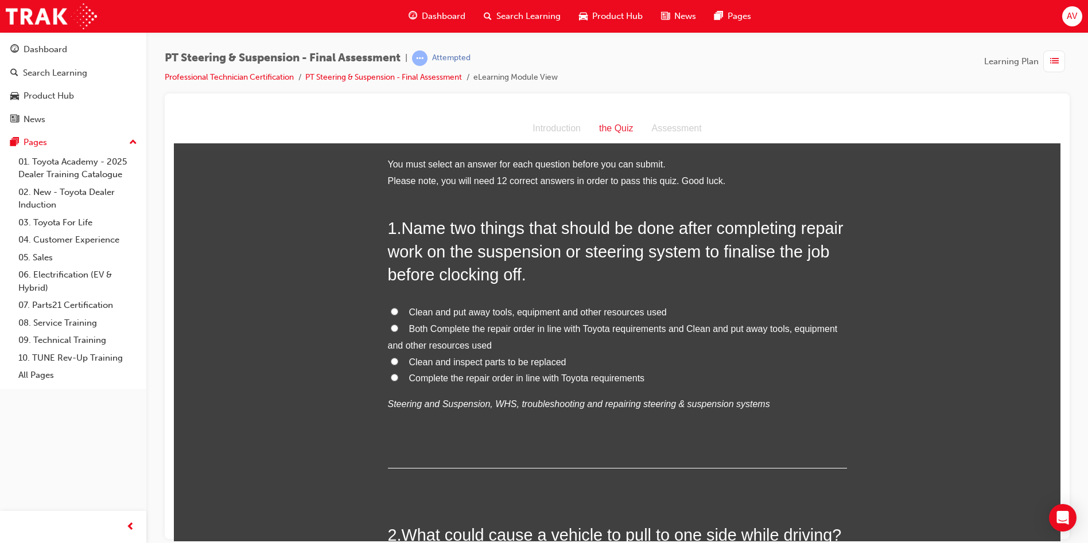
click at [393, 326] on input "Both Complete the repair order in line with Toyota requirements and Clean and p…" at bounding box center [394, 327] width 7 height 7
radio input "true"
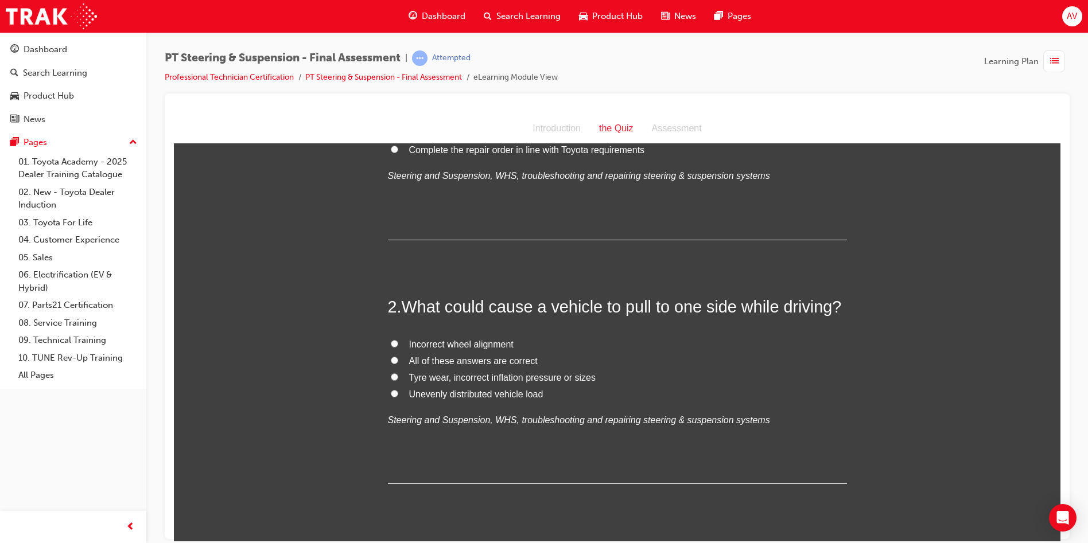
scroll to position [230, 0]
click at [391, 359] on input "All of these answers are correct" at bounding box center [394, 358] width 7 height 7
radio input "true"
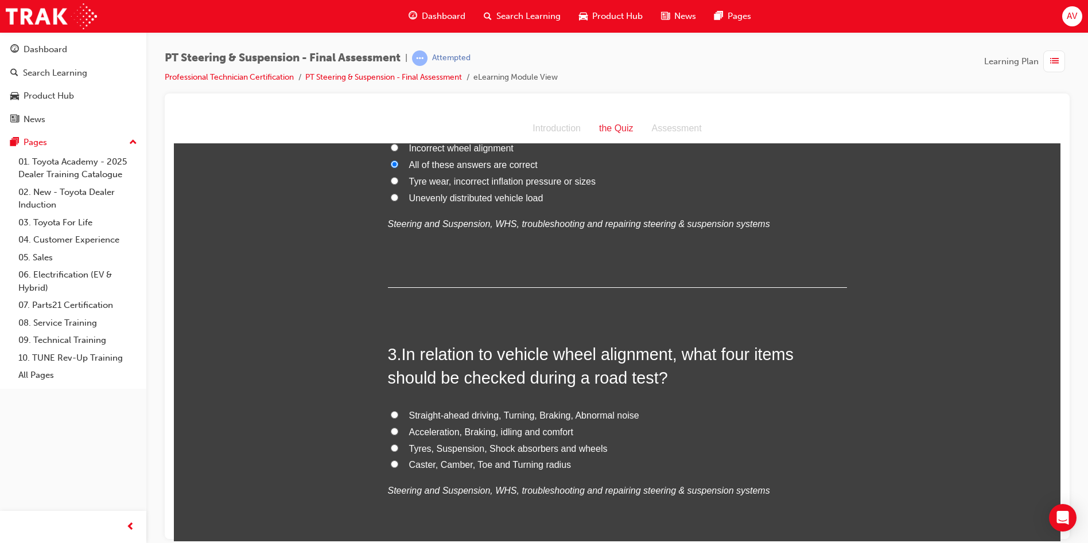
scroll to position [517, 0]
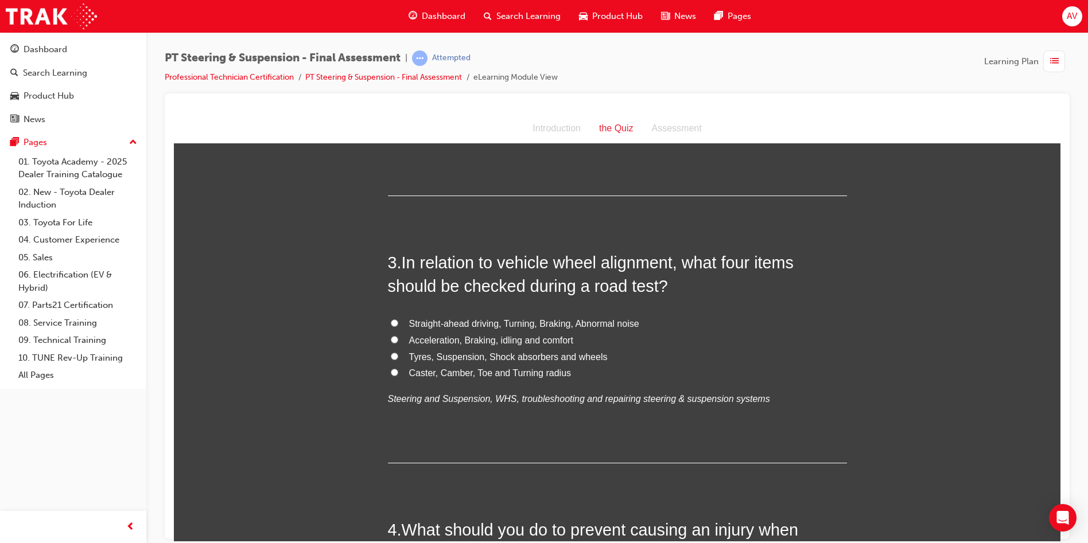
click at [394, 354] on label "Tyres, Suspension, Shock absorbers and wheels" at bounding box center [617, 357] width 459 height 17
click at [394, 354] on input "Tyres, Suspension, Shock absorbers and wheels" at bounding box center [394, 355] width 7 height 7
radio input "true"
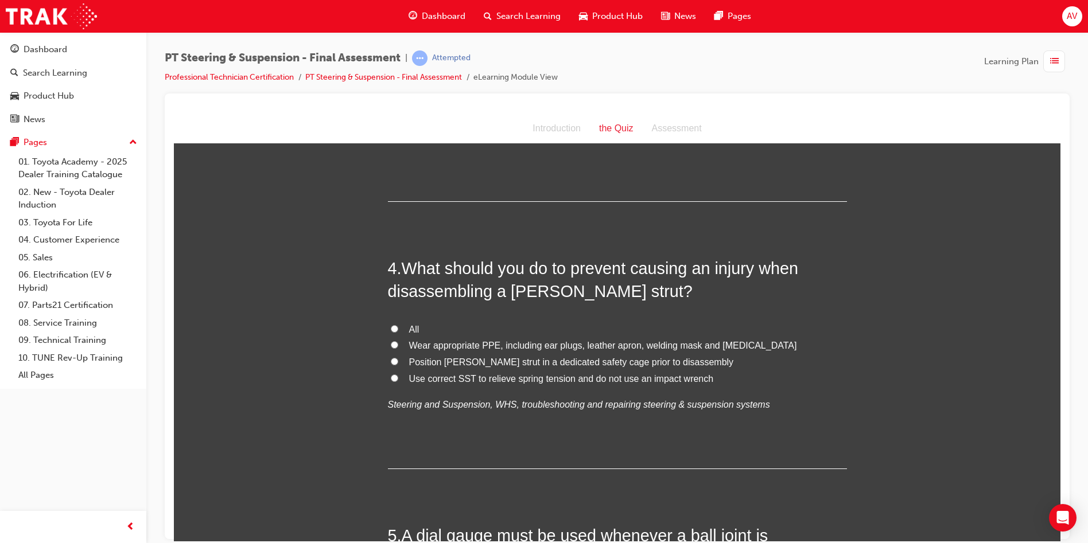
scroll to position [803, 0]
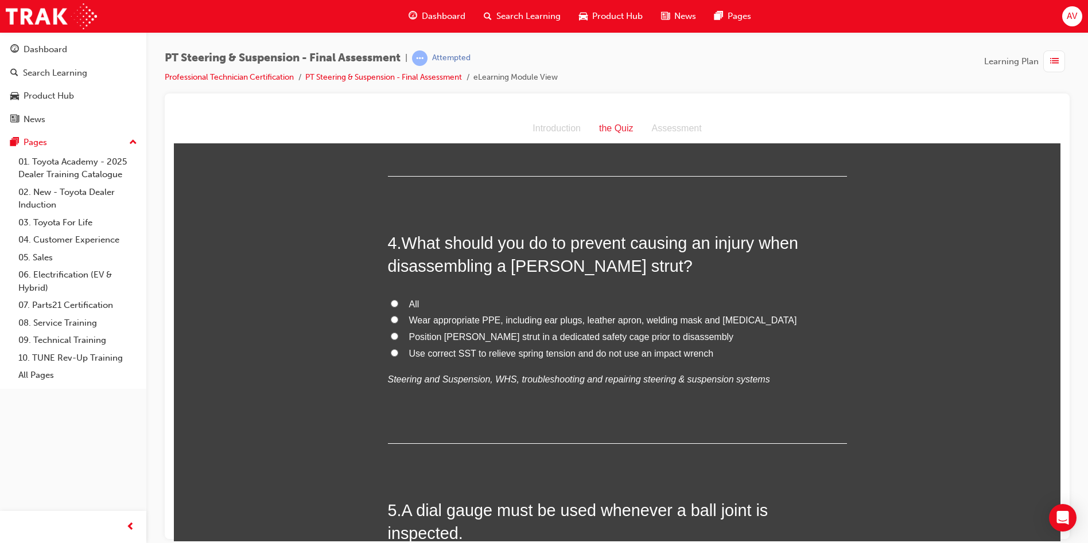
click at [398, 305] on label "All" at bounding box center [617, 304] width 459 height 17
click at [398, 305] on input "All" at bounding box center [394, 303] width 7 height 7
radio input "true"
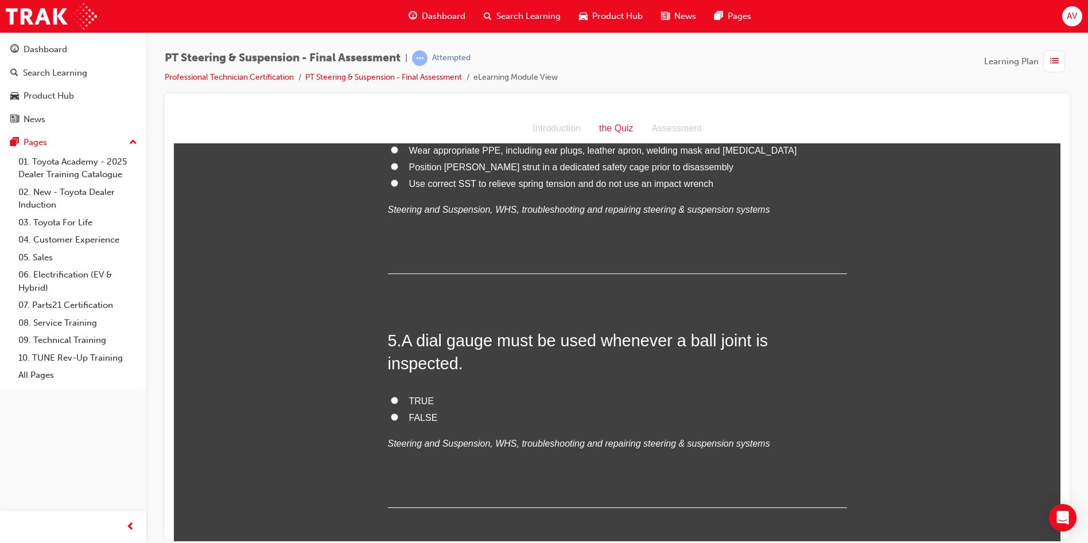
scroll to position [976, 0]
click at [397, 391] on label "TRUE" at bounding box center [617, 399] width 459 height 17
click at [397, 394] on input "TRUE" at bounding box center [394, 397] width 7 height 7
radio input "true"
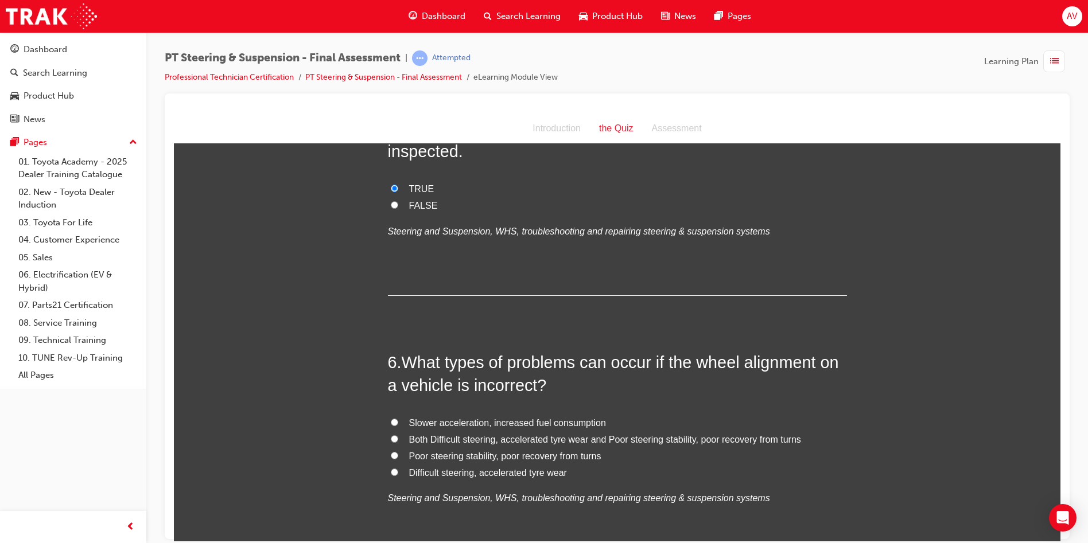
scroll to position [1205, 0]
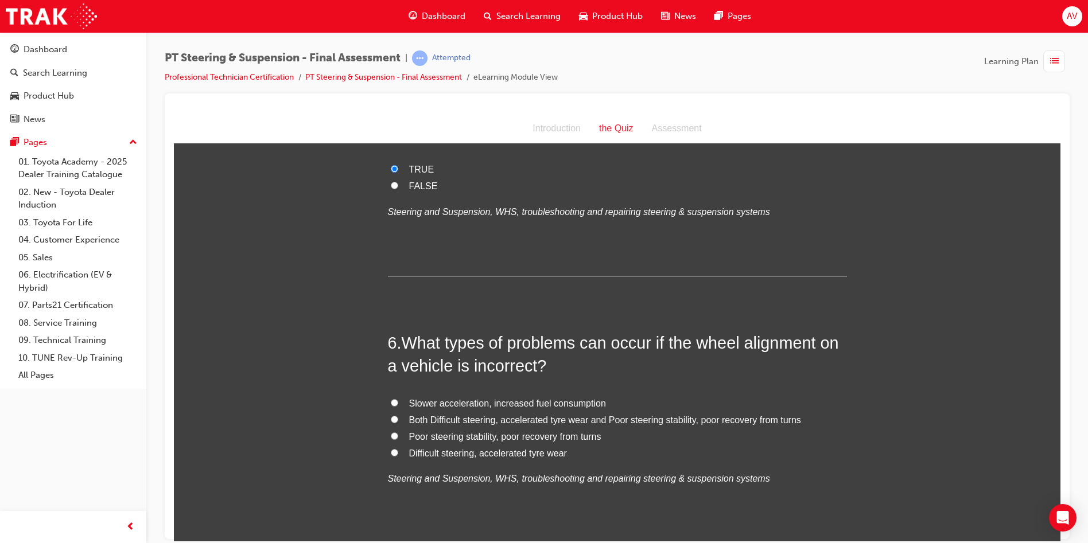
click at [393, 449] on input "Difficult steering, accelerated tyre wear" at bounding box center [394, 452] width 7 height 7
radio input "true"
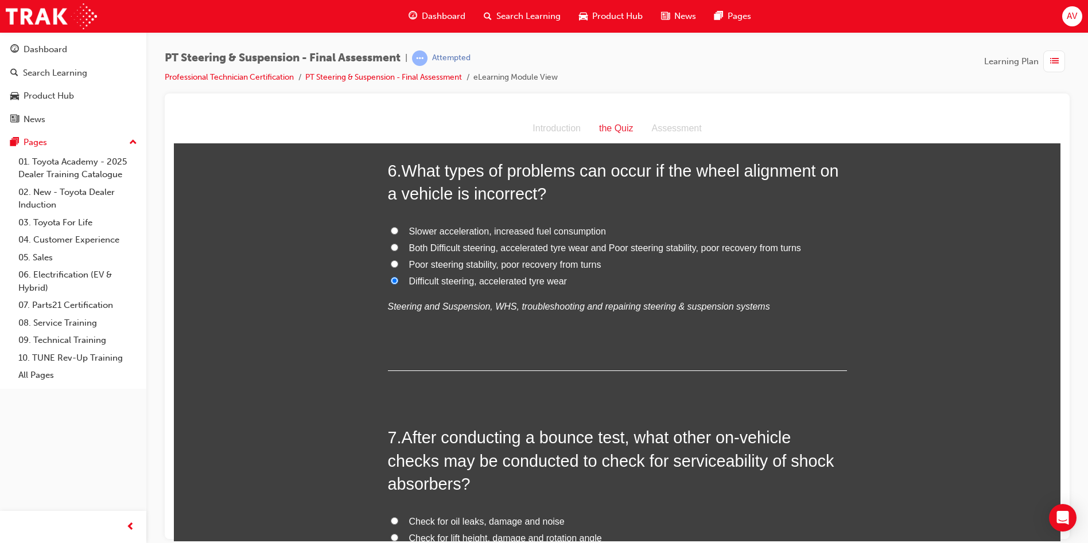
scroll to position [1492, 0]
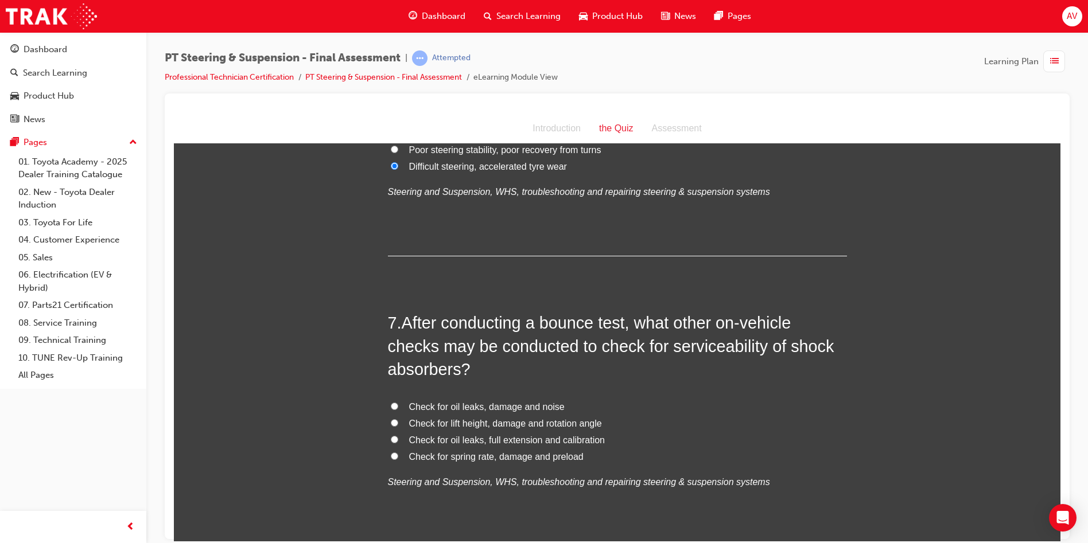
click at [391, 452] on input "Check for spring rate, damage and preload" at bounding box center [394, 455] width 7 height 7
radio input "true"
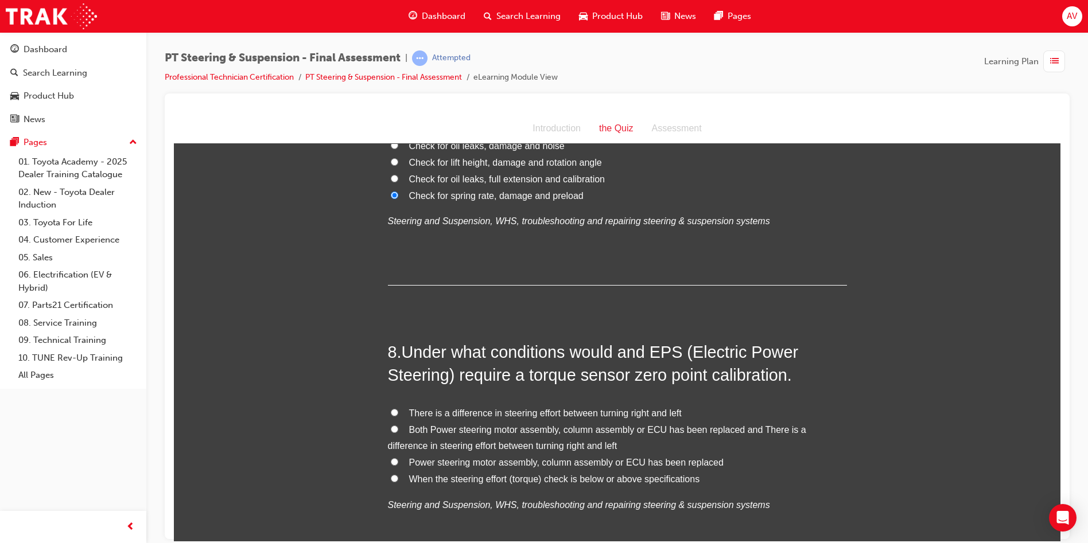
scroll to position [1779, 0]
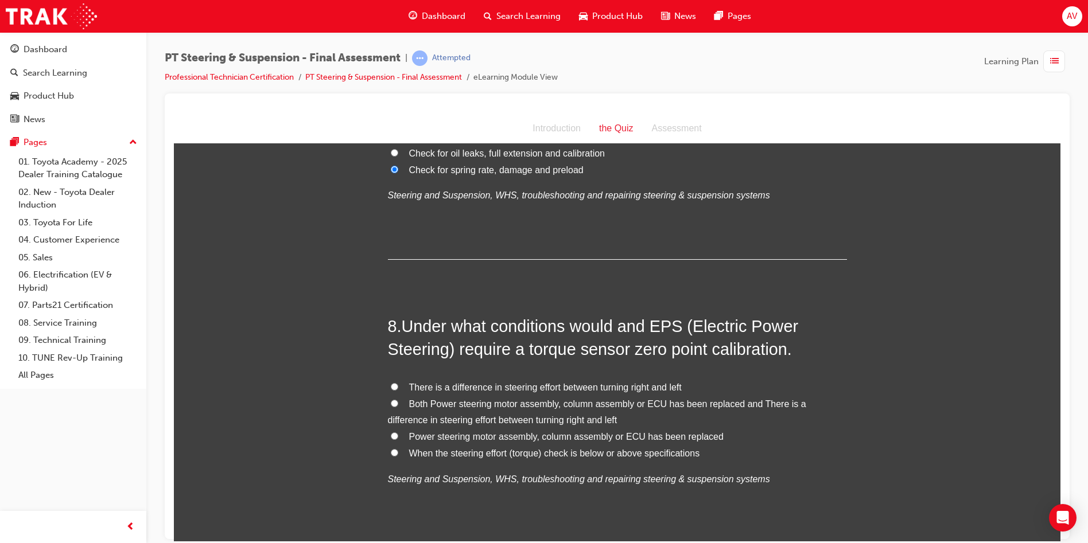
click at [391, 432] on input "Power steering motor assembly, column assembly or ECU has been replaced" at bounding box center [394, 435] width 7 height 7
radio input "true"
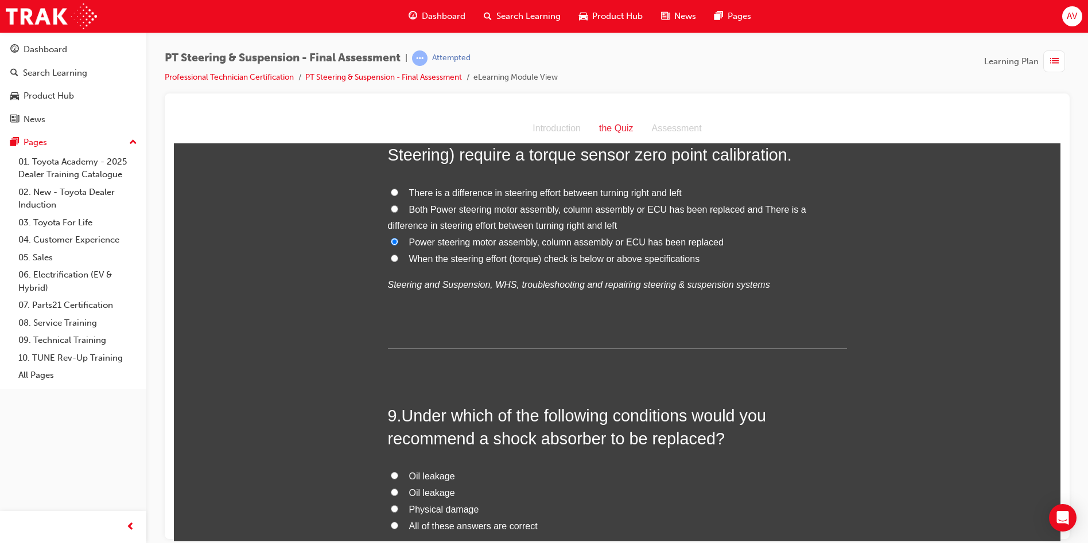
scroll to position [2009, 0]
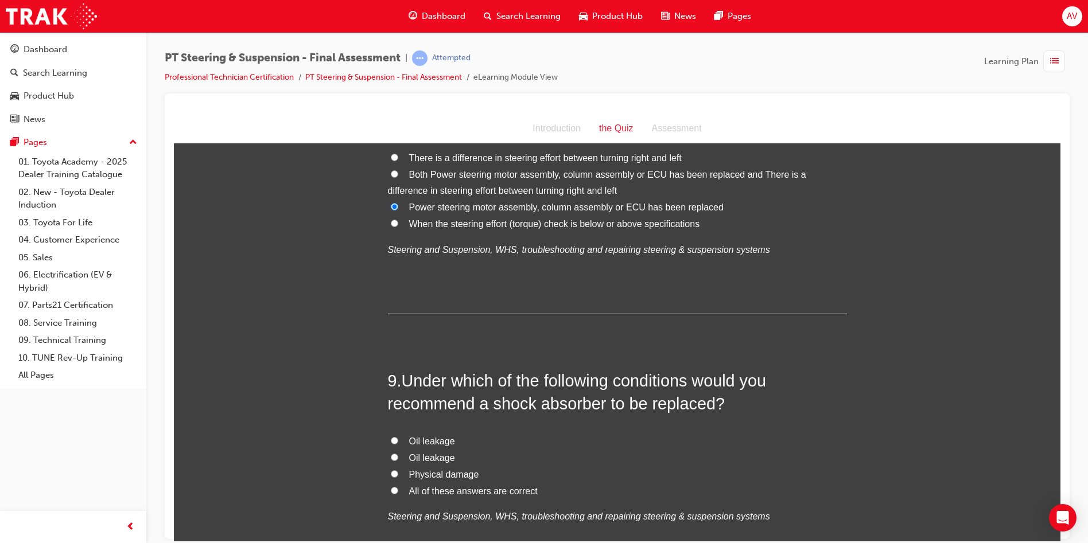
click at [395, 483] on label "All of these answers are correct" at bounding box center [617, 491] width 459 height 17
click at [395, 487] on input "All of these answers are correct" at bounding box center [394, 490] width 7 height 7
radio input "true"
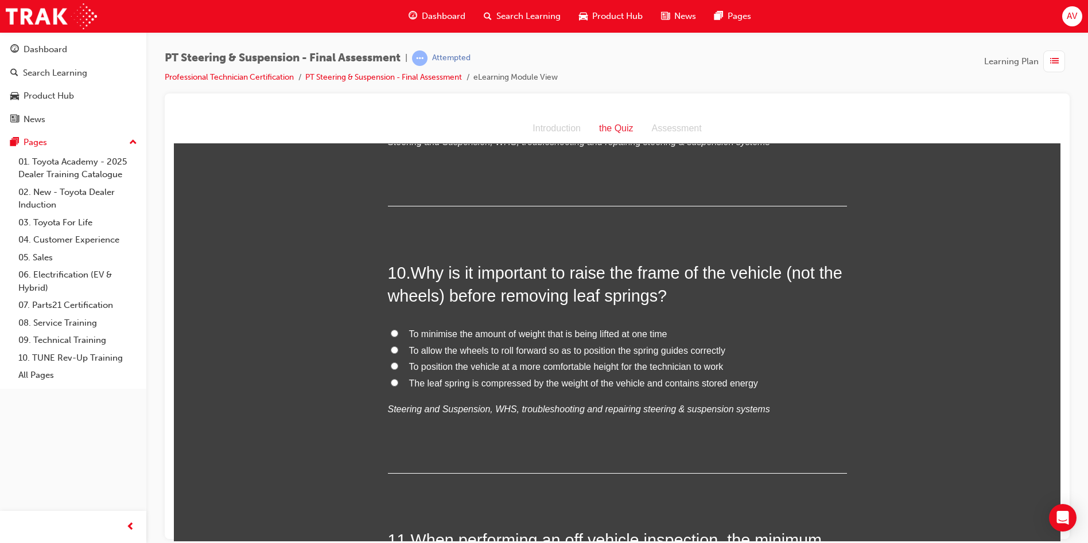
scroll to position [2410, 0]
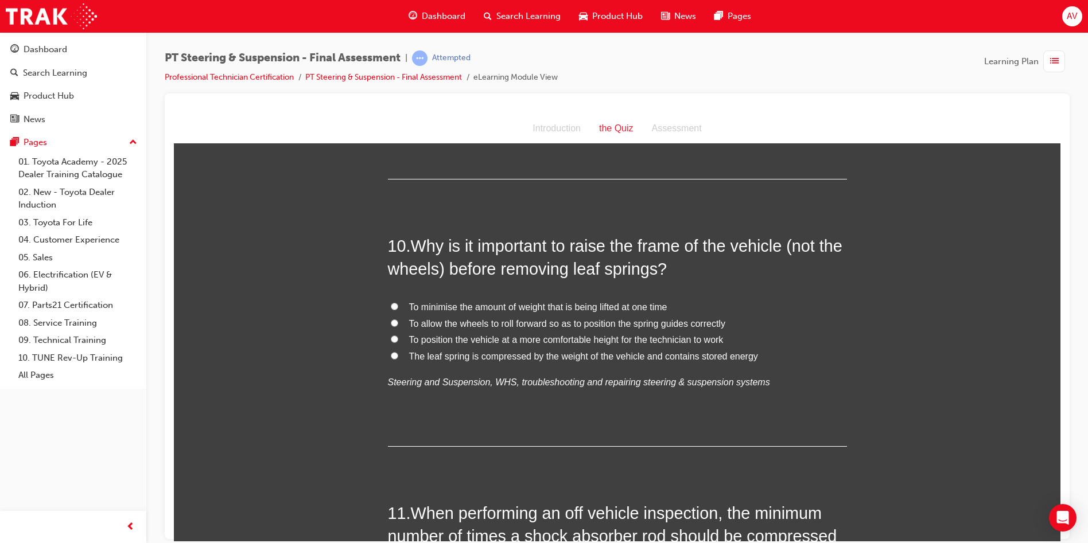
click at [391, 352] on input "The leaf spring is compressed by the weight of the vehicle and contains stored …" at bounding box center [394, 355] width 7 height 7
radio input "true"
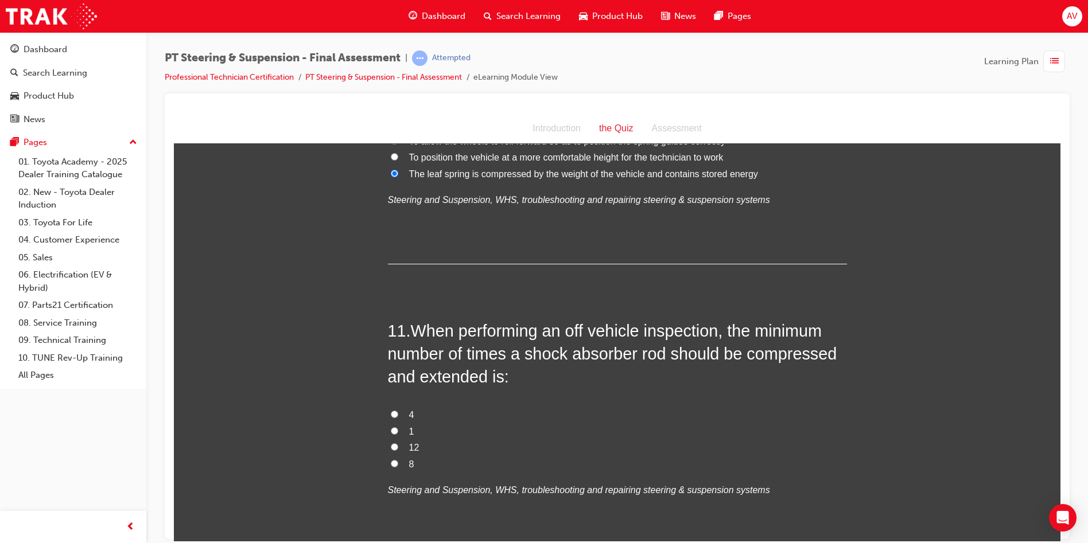
scroll to position [2640, 0]
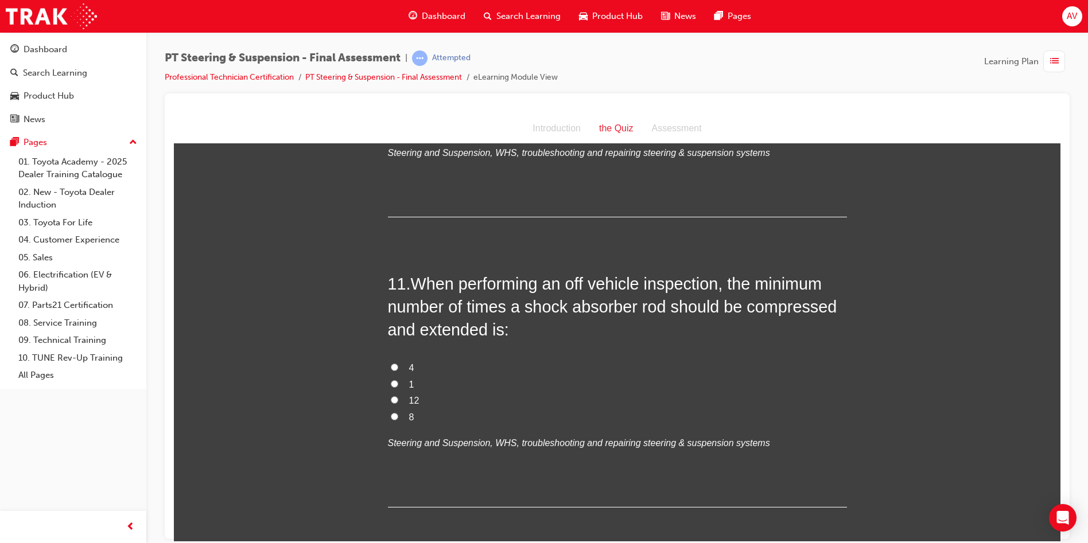
click at [393, 413] on input "8" at bounding box center [394, 416] width 7 height 7
radio input "true"
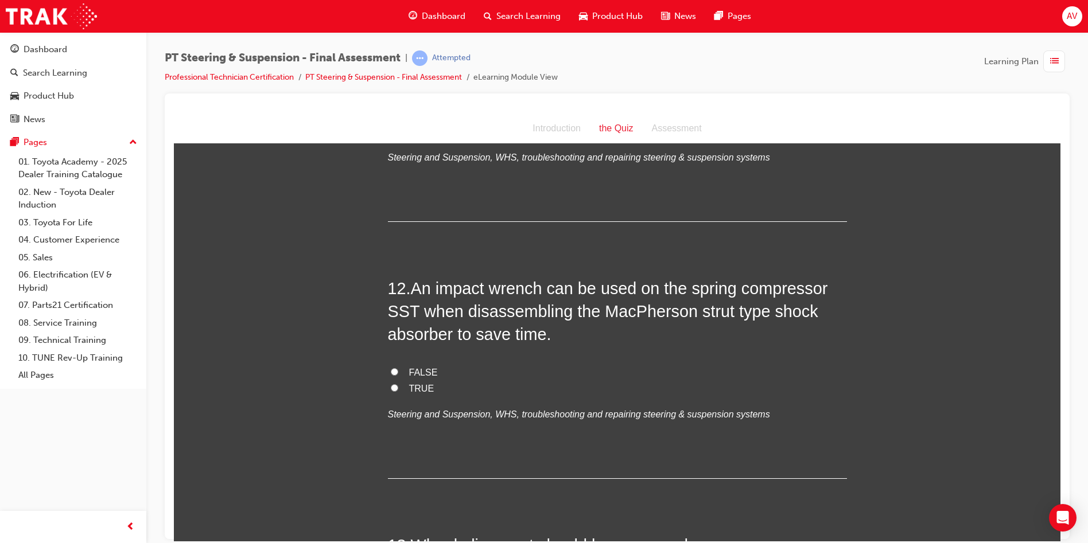
scroll to position [2927, 0]
click at [391, 367] on input "FALSE" at bounding box center [394, 370] width 7 height 7
radio input "true"
click at [391, 383] on input "TRUE" at bounding box center [394, 386] width 7 height 7
radio input "true"
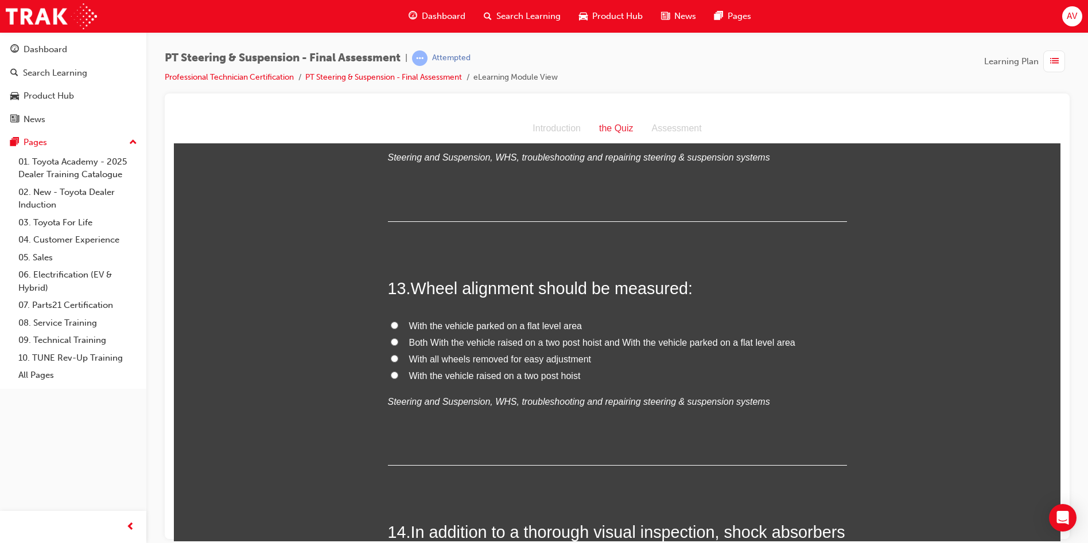
scroll to position [3214, 0]
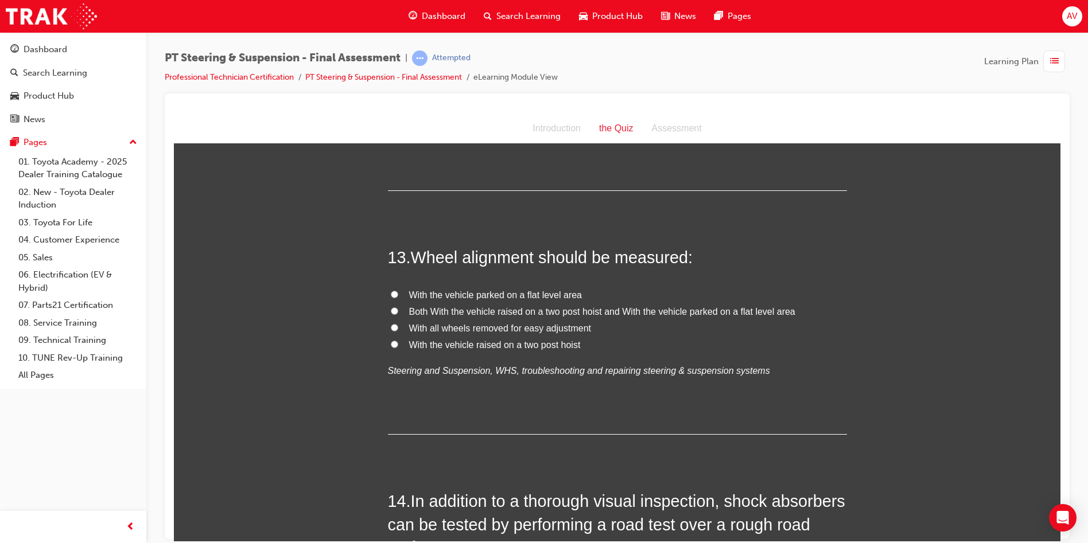
click at [409, 290] on span "With the vehicle parked on a flat level area" at bounding box center [495, 295] width 173 height 10
click at [398, 290] on input "With the vehicle parked on a flat level area" at bounding box center [394, 293] width 7 height 7
radio input "true"
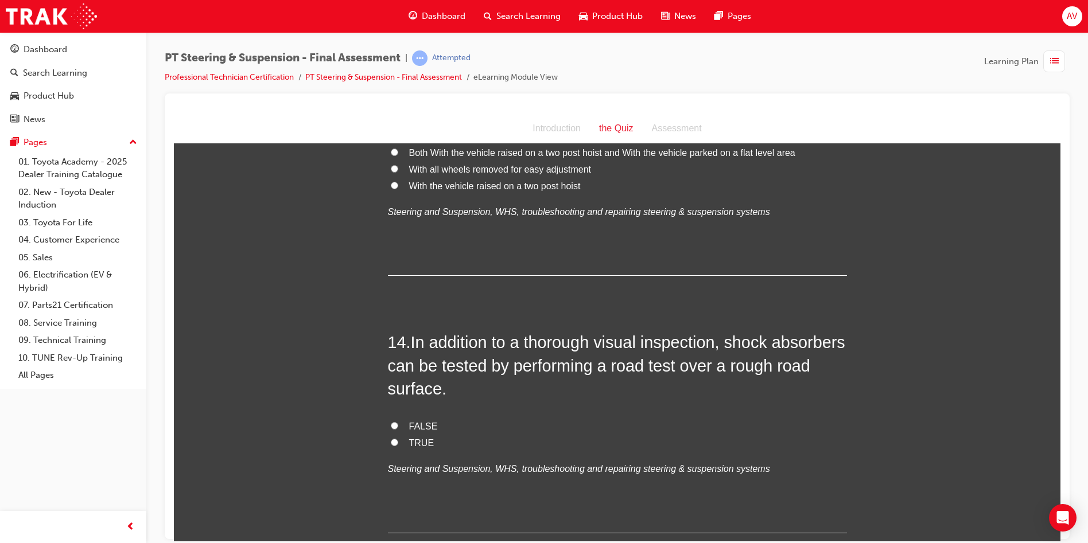
scroll to position [3386, 0]
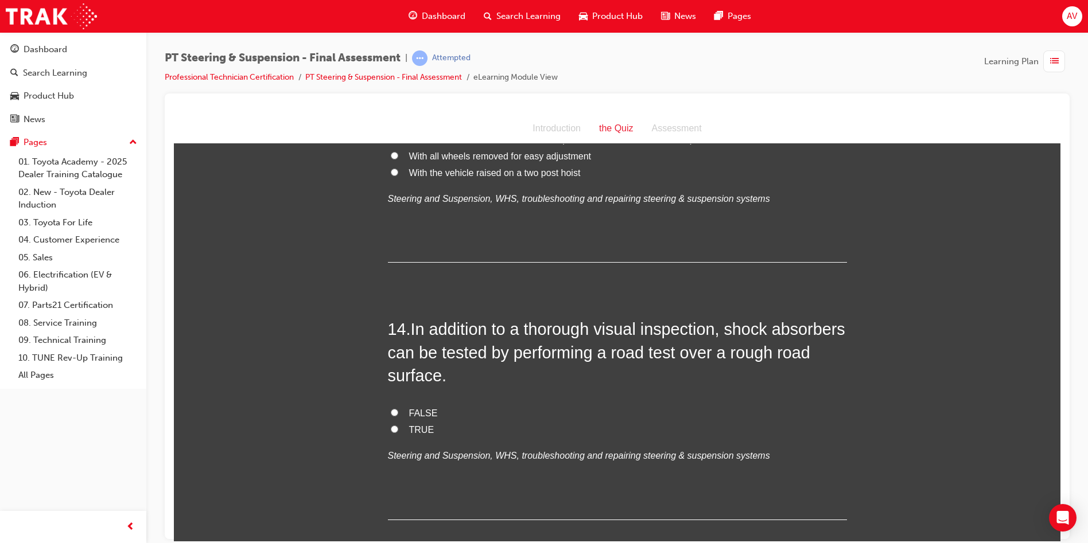
click at [391, 425] on input "TRUE" at bounding box center [394, 428] width 7 height 7
radio input "true"
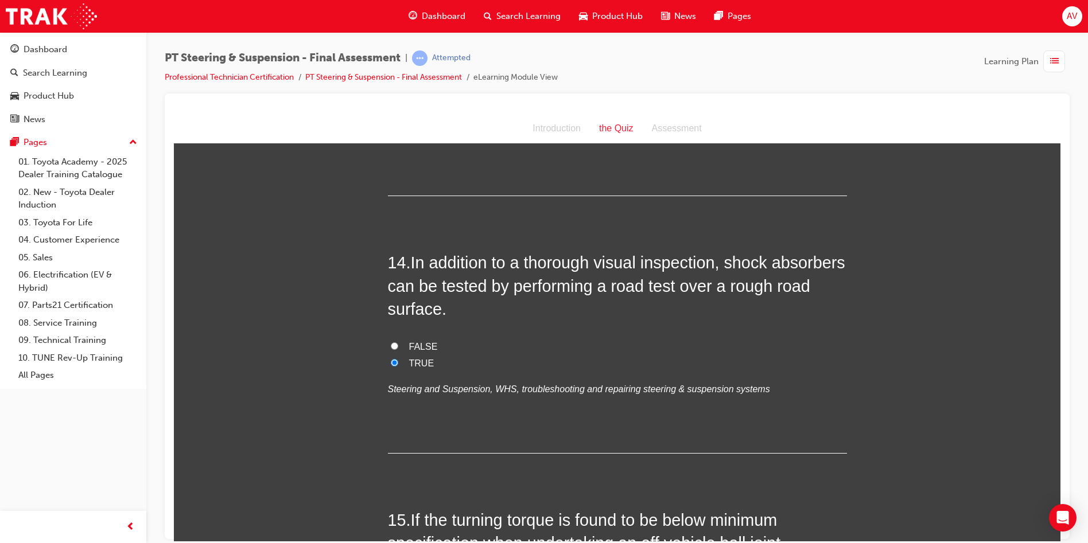
scroll to position [3616, 0]
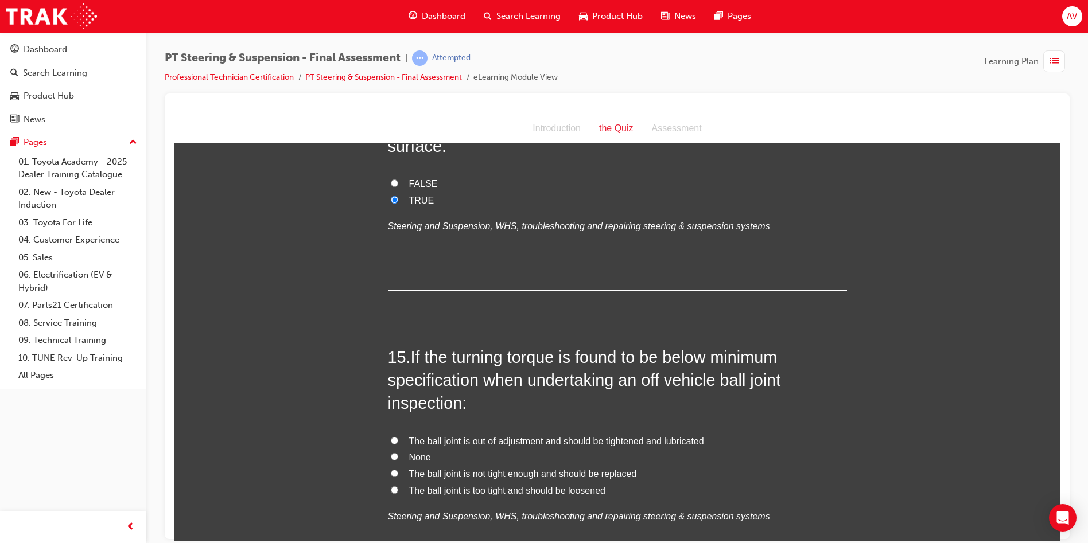
click at [391, 437] on input "The ball joint is out of adjustment and should be tightened and lubricated" at bounding box center [394, 440] width 7 height 7
radio input "true"
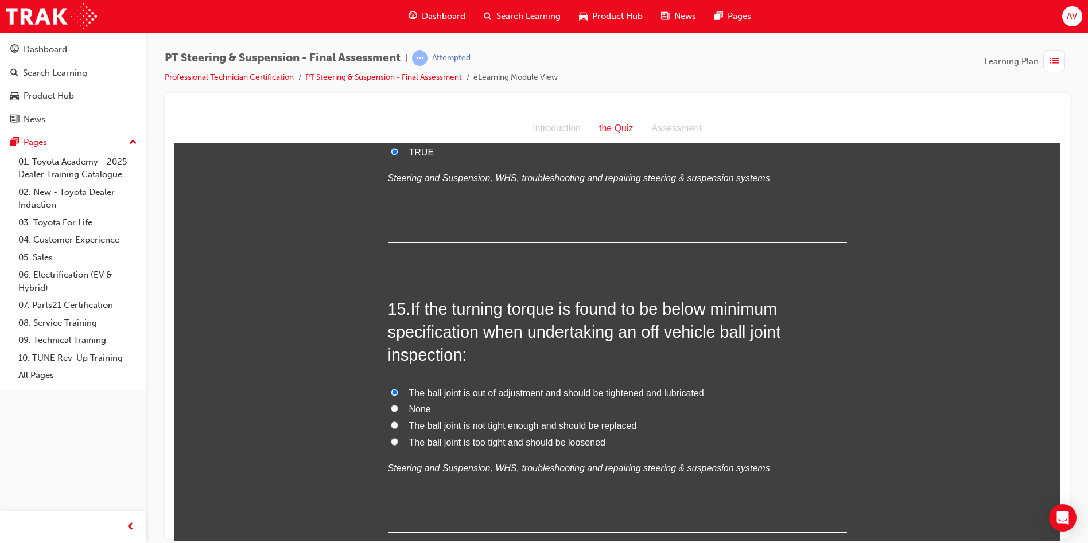
scroll to position [3718, 0]
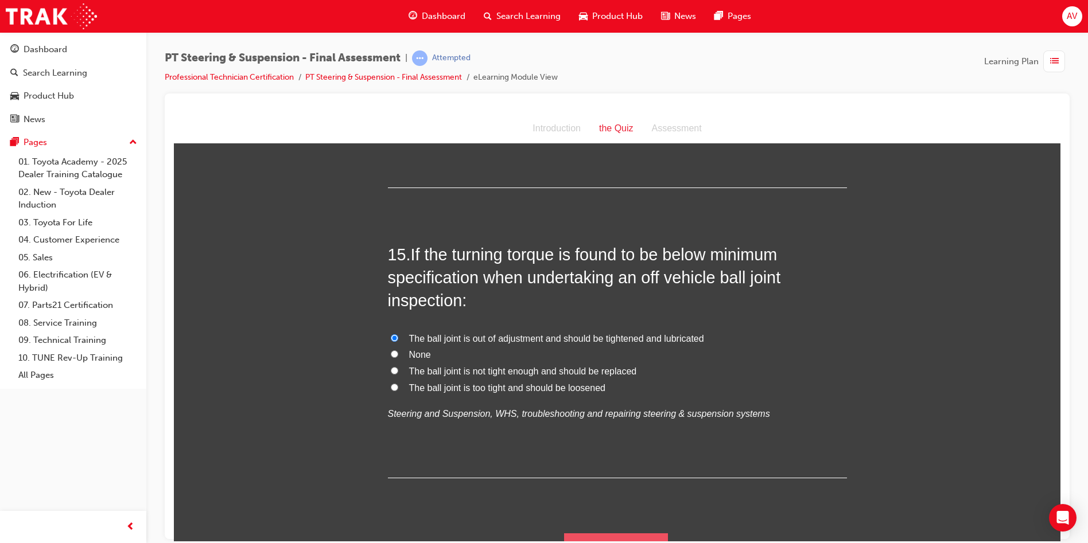
click at [604, 533] on button "Submit Answers" at bounding box center [616, 549] width 104 height 32
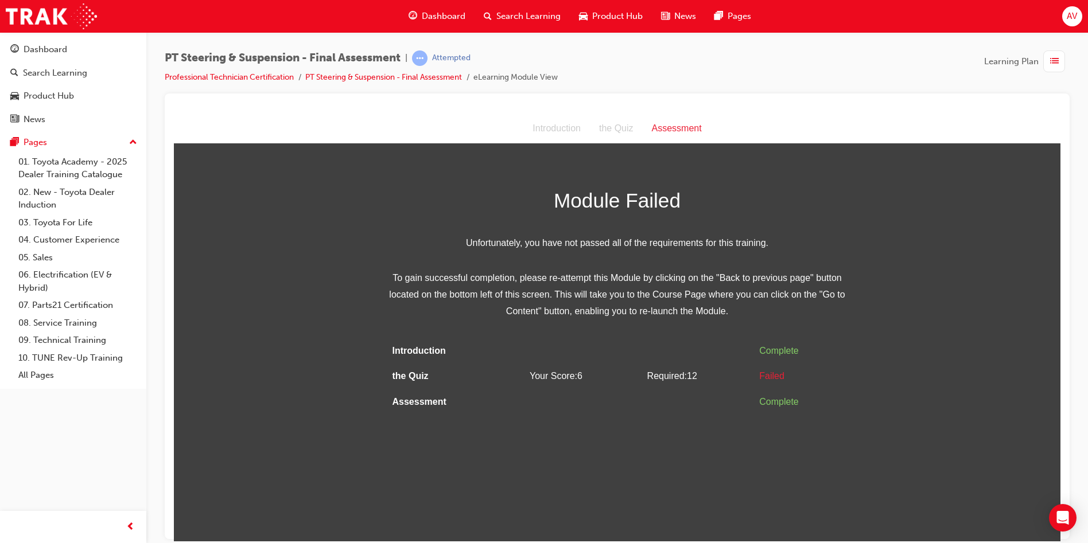
scroll to position [0, 0]
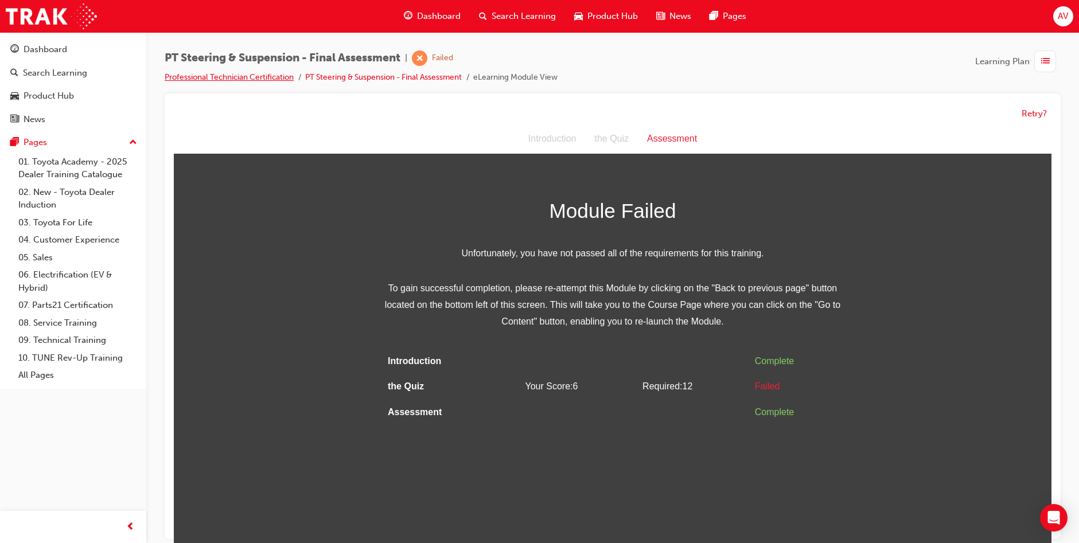
click at [251, 73] on link "Professional Technician Certification" at bounding box center [229, 77] width 129 height 10
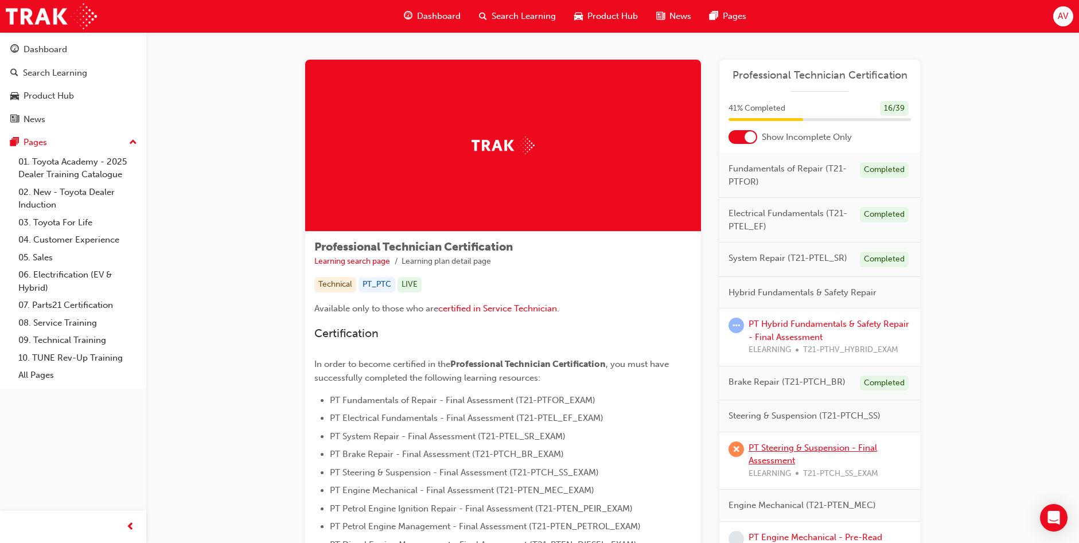
click at [814, 451] on link "PT Steering & Suspension - Final Assessment" at bounding box center [813, 455] width 129 height 24
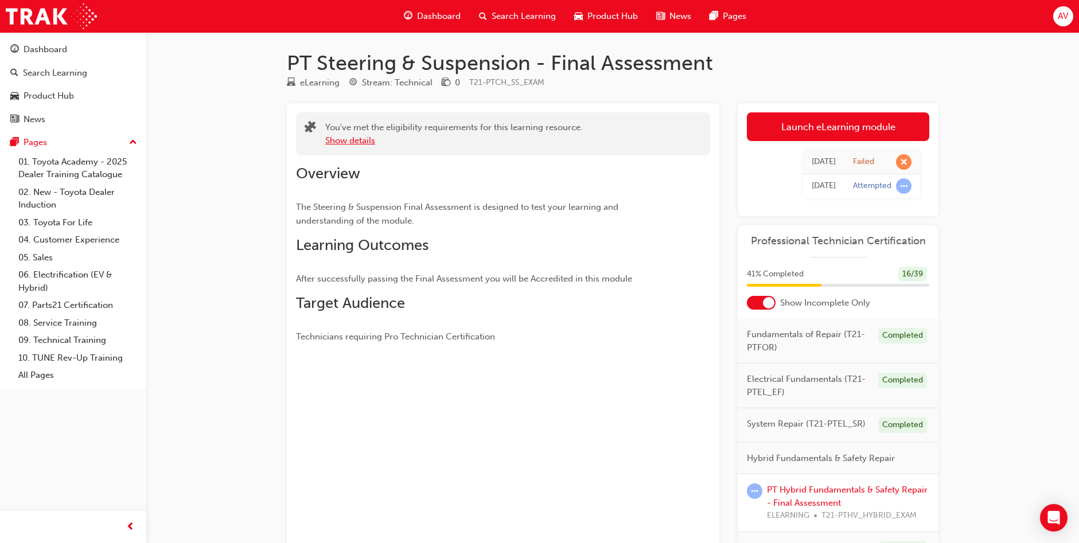
click at [367, 139] on button "Show details" at bounding box center [350, 140] width 50 height 13
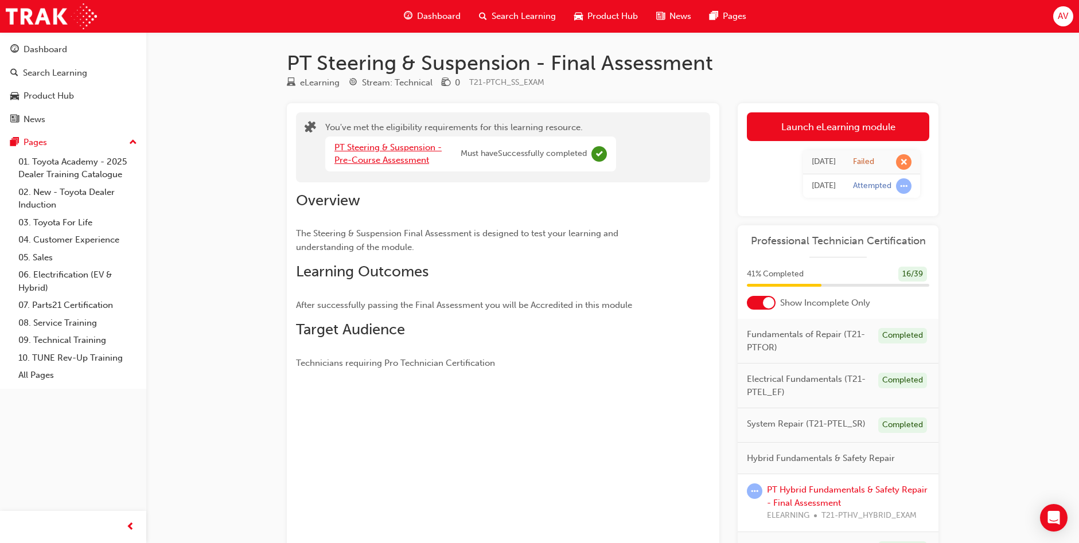
click at [368, 145] on link "PT Steering & Suspension - Pre-Course Assessment" at bounding box center [388, 154] width 107 height 24
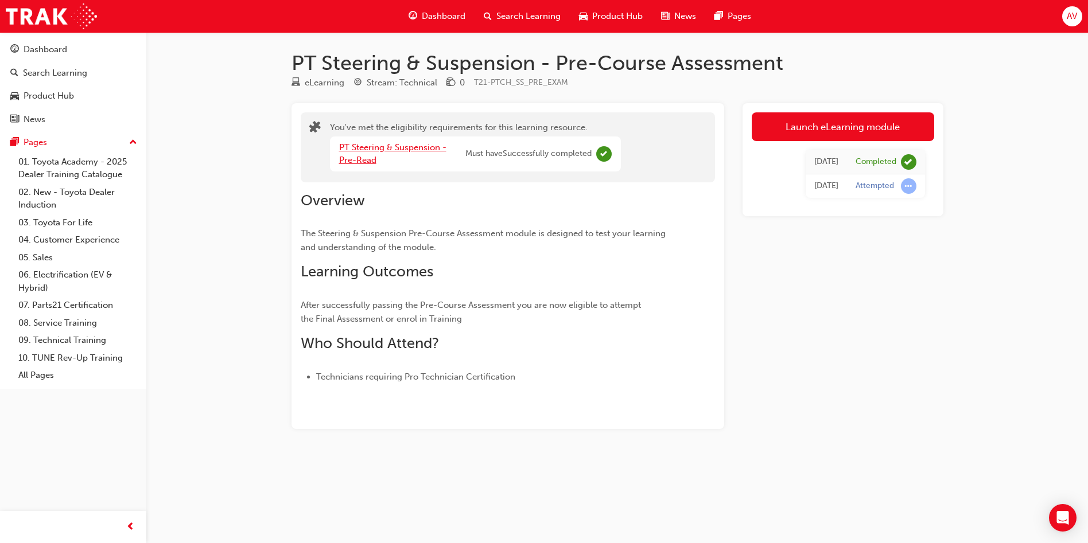
click at [369, 145] on link "PT Steering & Suspension - Pre-Read" at bounding box center [392, 154] width 107 height 24
click at [884, 124] on link "Launch eLearning module" at bounding box center [843, 126] width 182 height 29
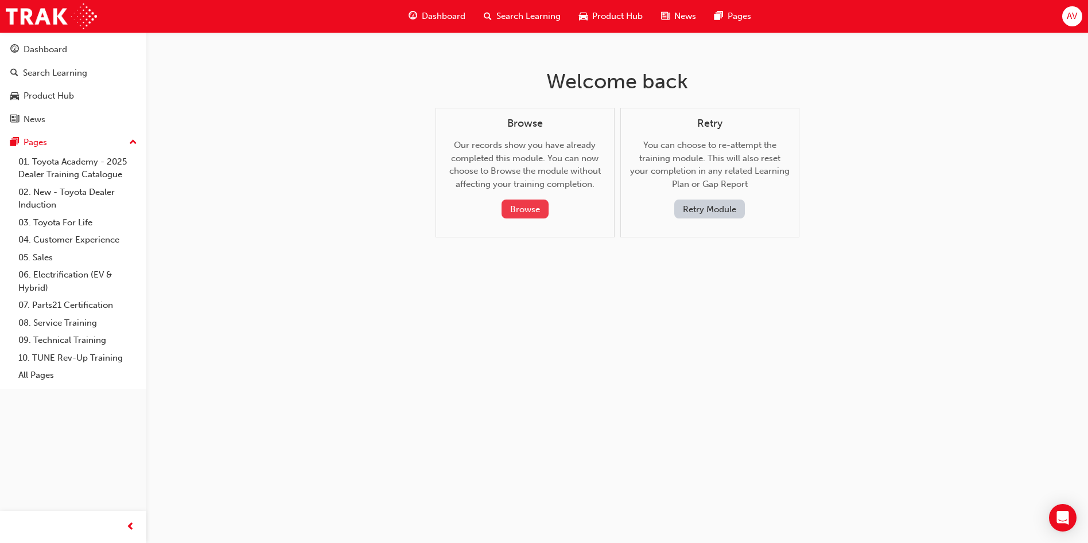
click at [511, 208] on button "Browse" at bounding box center [525, 209] width 47 height 19
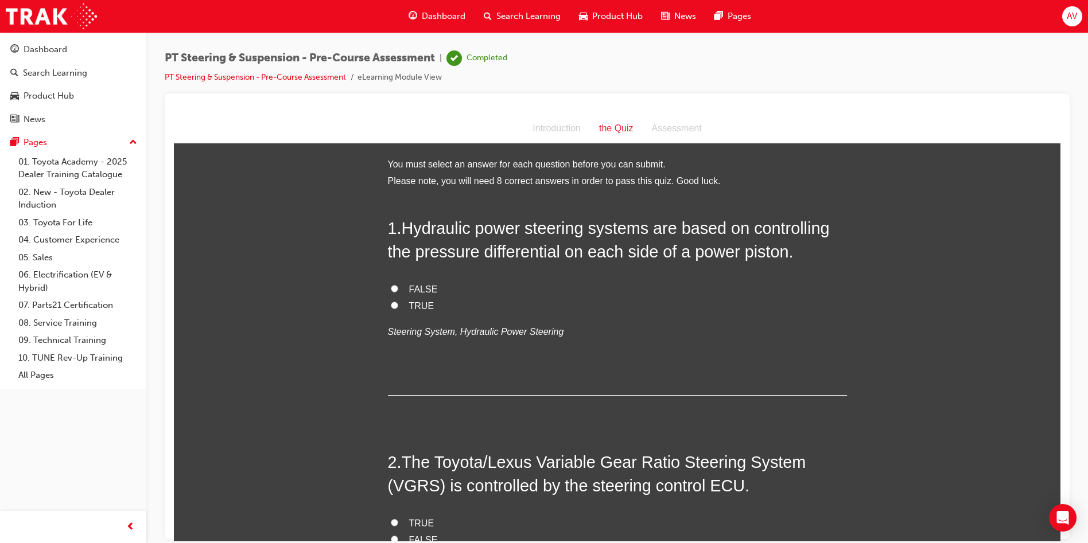
click at [394, 301] on label "TRUE" at bounding box center [617, 306] width 459 height 17
click at [394, 301] on input "TRUE" at bounding box center [394, 304] width 7 height 7
radio input "true"
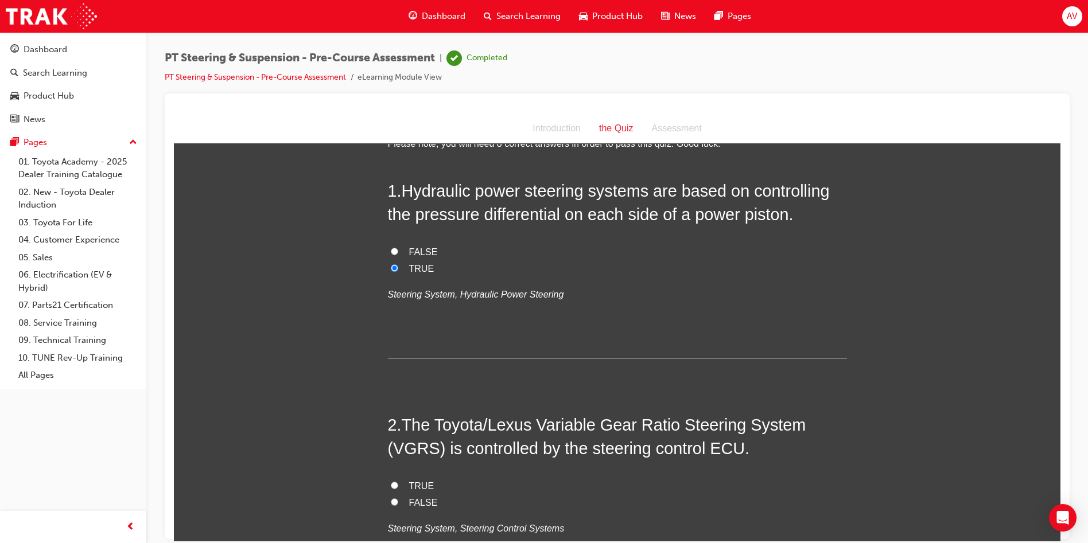
scroll to position [287, 0]
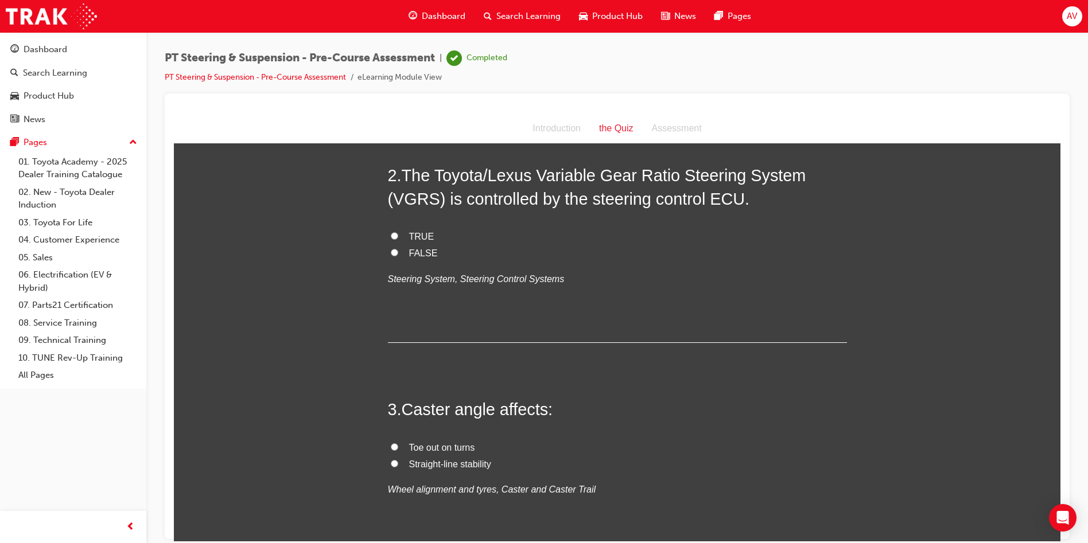
click at [391, 235] on input "TRUE" at bounding box center [394, 235] width 7 height 7
radio input "true"
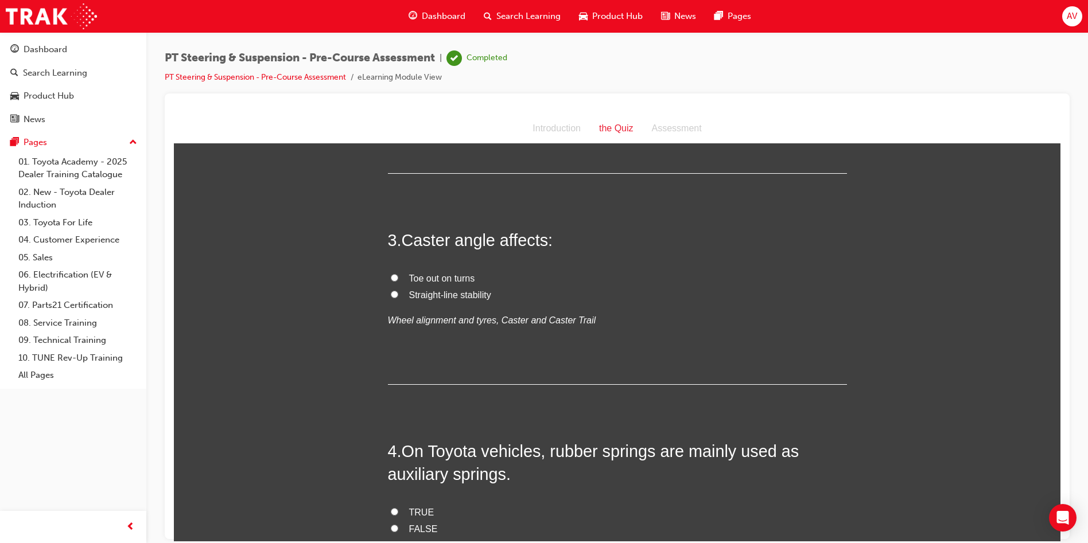
scroll to position [459, 0]
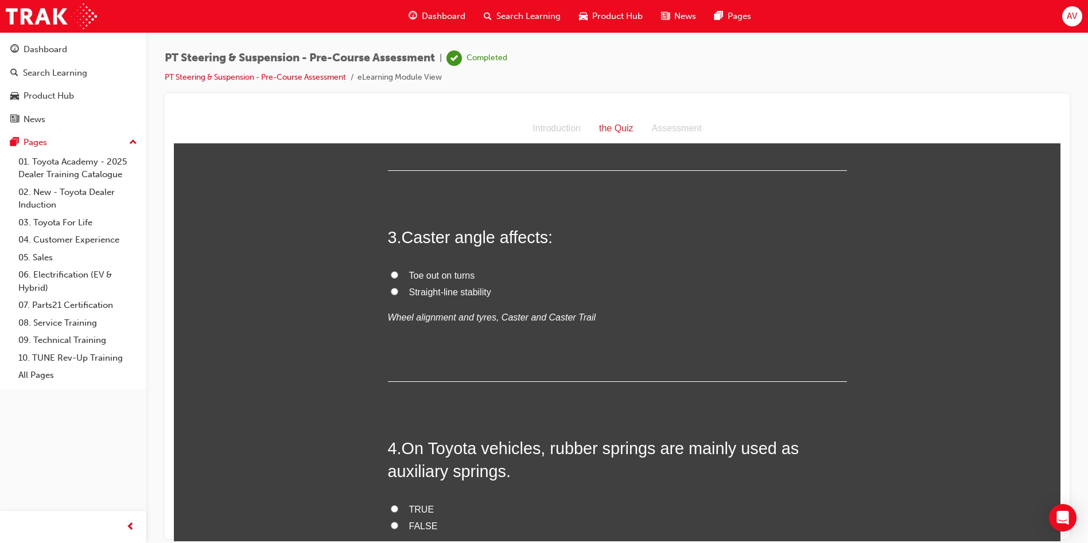
click at [391, 289] on input "Straight-line stability" at bounding box center [394, 291] width 7 height 7
radio input "true"
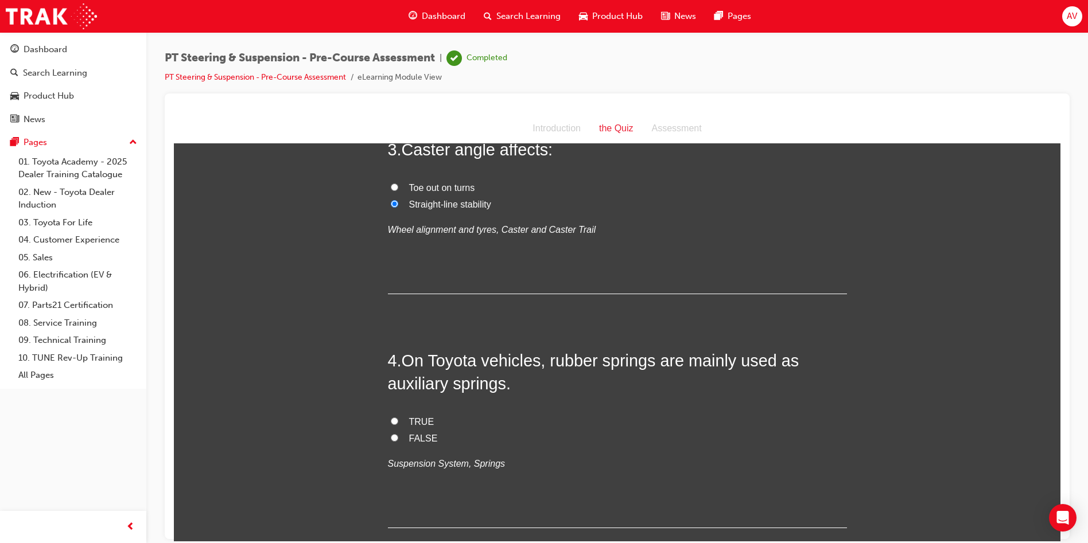
scroll to position [631, 0]
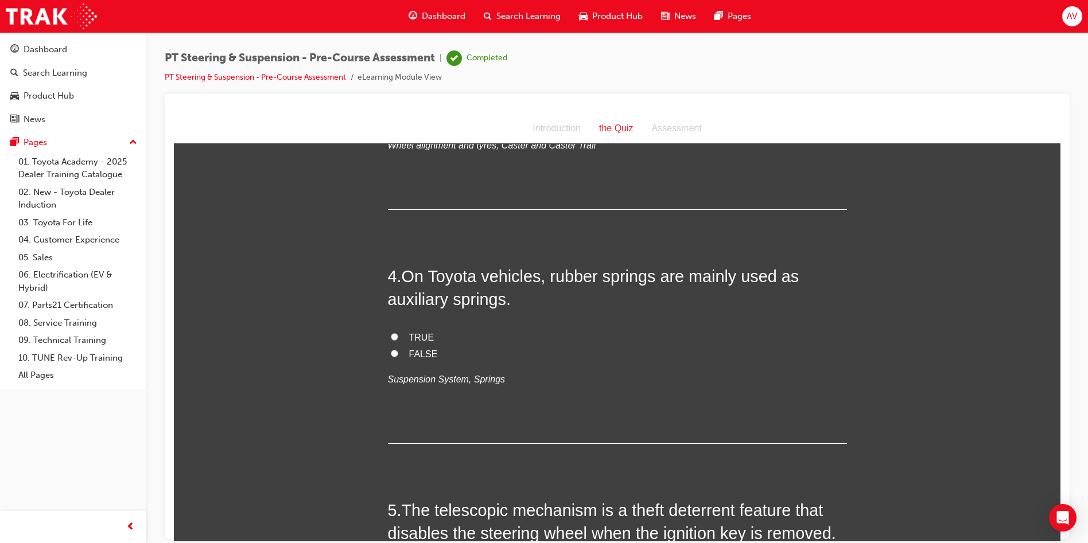
click at [391, 336] on input "TRUE" at bounding box center [394, 336] width 7 height 7
radio input "true"
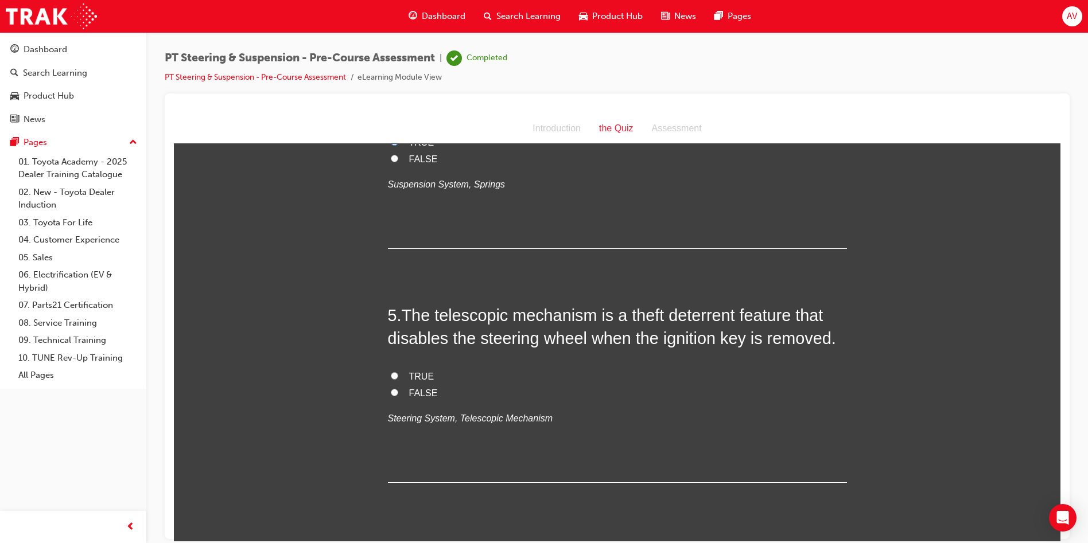
scroll to position [861, 0]
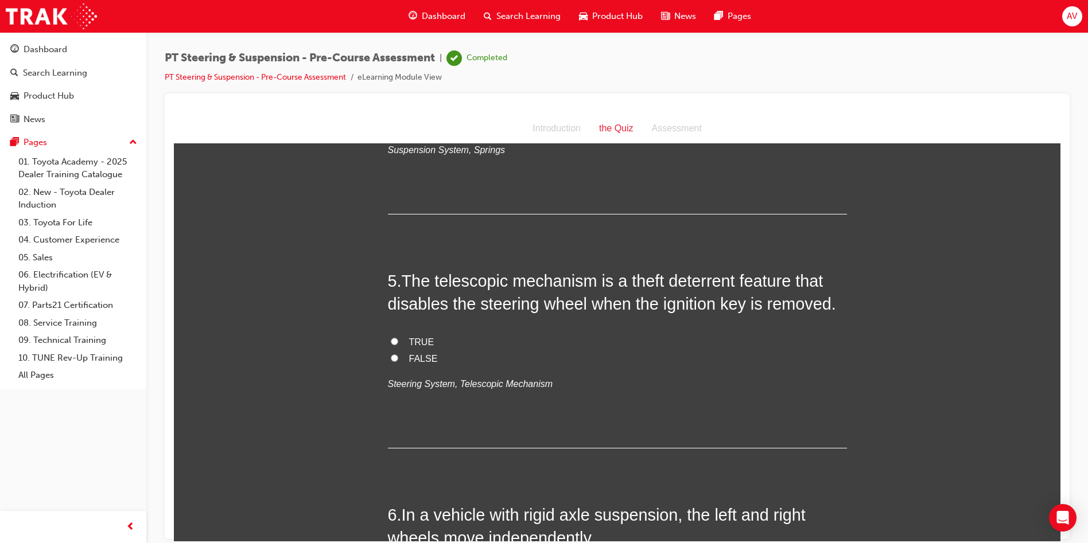
click at [392, 340] on input "TRUE" at bounding box center [394, 340] width 7 height 7
radio input "true"
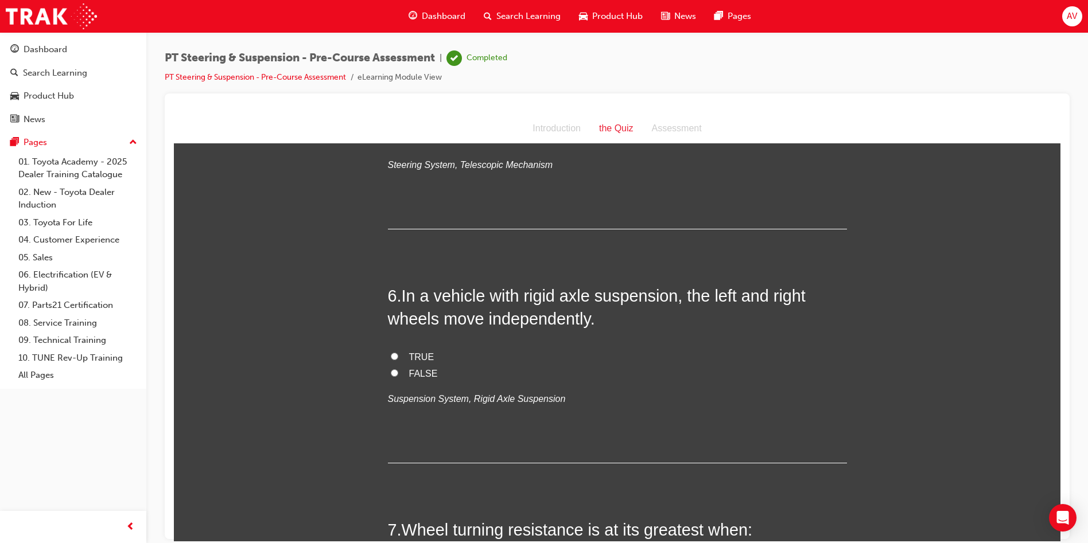
scroll to position [1090, 0]
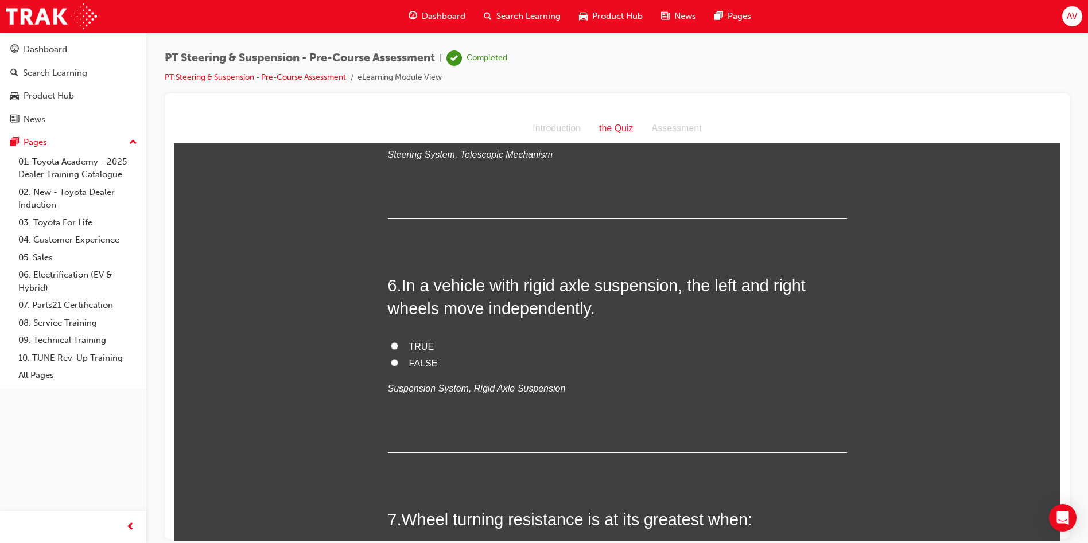
click at [391, 347] on input "TRUE" at bounding box center [394, 345] width 7 height 7
radio input "true"
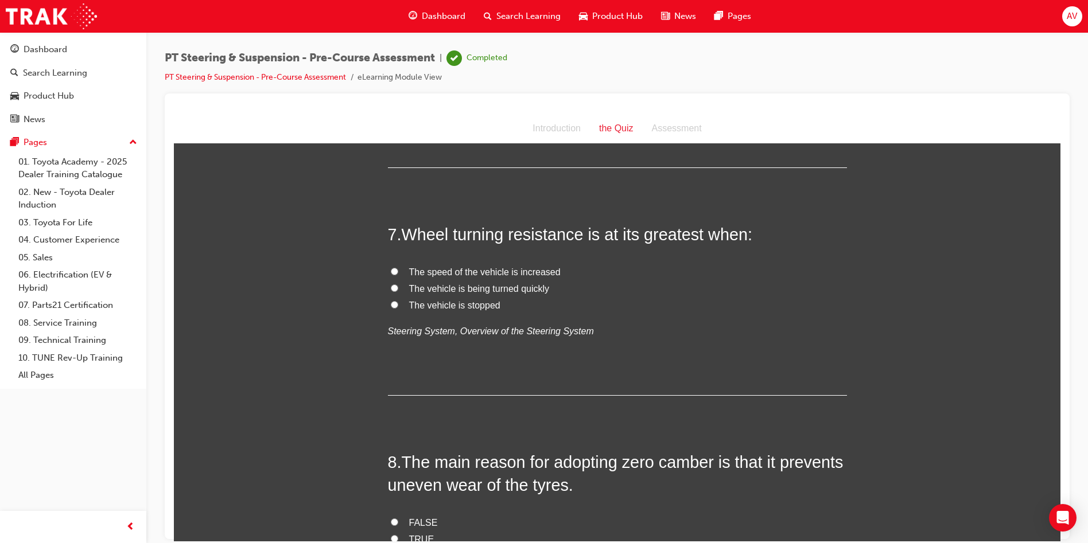
scroll to position [1377, 0]
click at [394, 289] on label "The vehicle is being turned quickly" at bounding box center [617, 287] width 459 height 17
click at [394, 289] on input "The vehicle is being turned quickly" at bounding box center [394, 285] width 7 height 7
radio input "true"
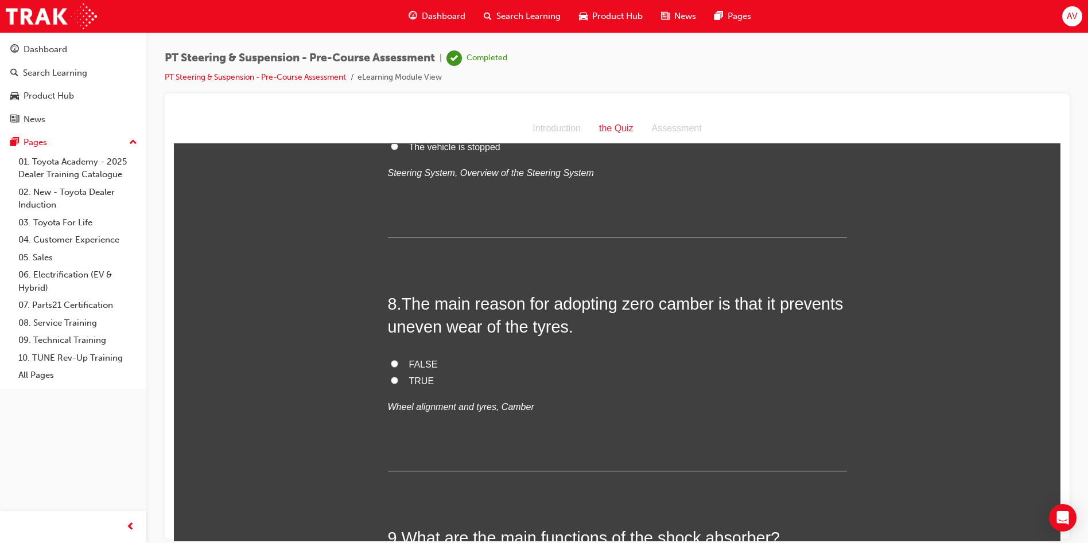
scroll to position [1550, 0]
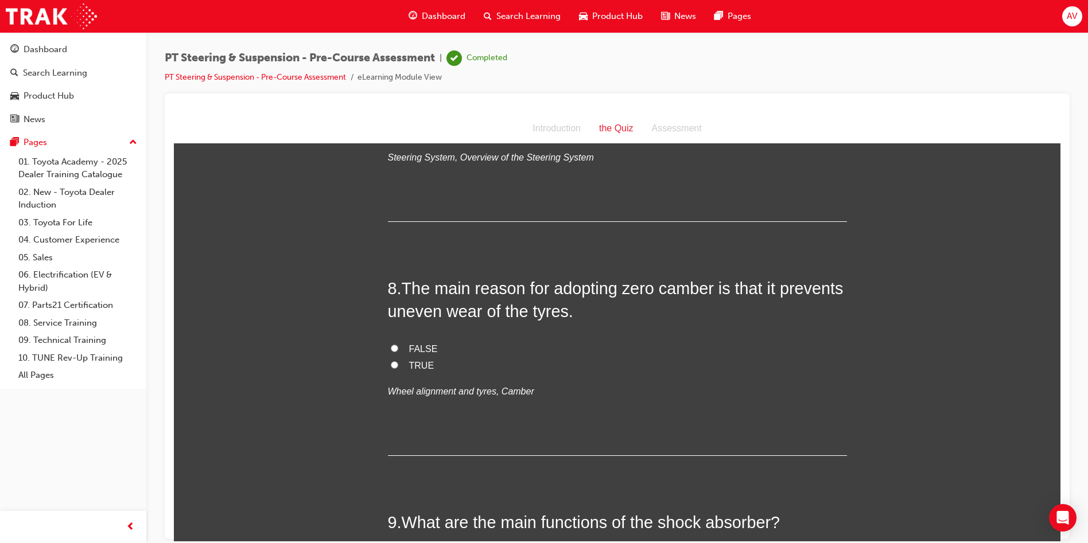
click at [395, 368] on label "TRUE" at bounding box center [617, 366] width 459 height 17
click at [395, 368] on input "TRUE" at bounding box center [394, 364] width 7 height 7
radio input "true"
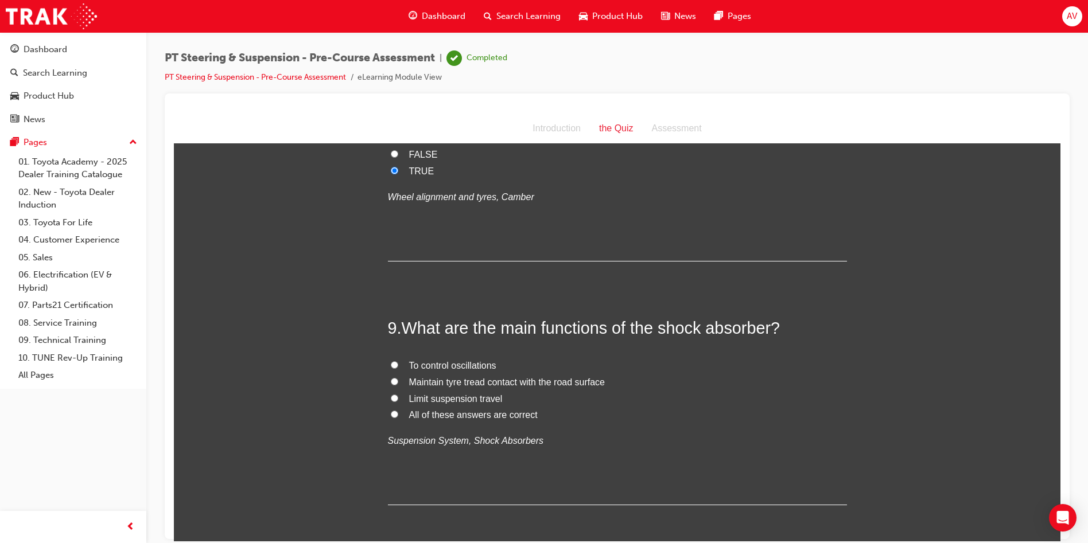
scroll to position [1779, 0]
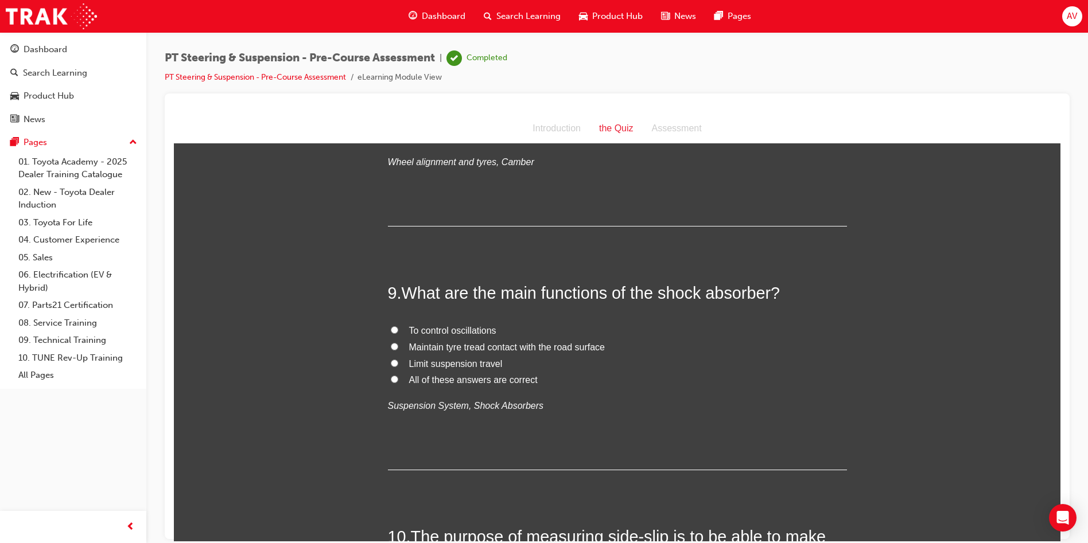
click at [395, 378] on label "All of these answers are correct" at bounding box center [617, 380] width 459 height 17
click at [395, 378] on input "All of these answers are correct" at bounding box center [394, 378] width 7 height 7
radio input "true"
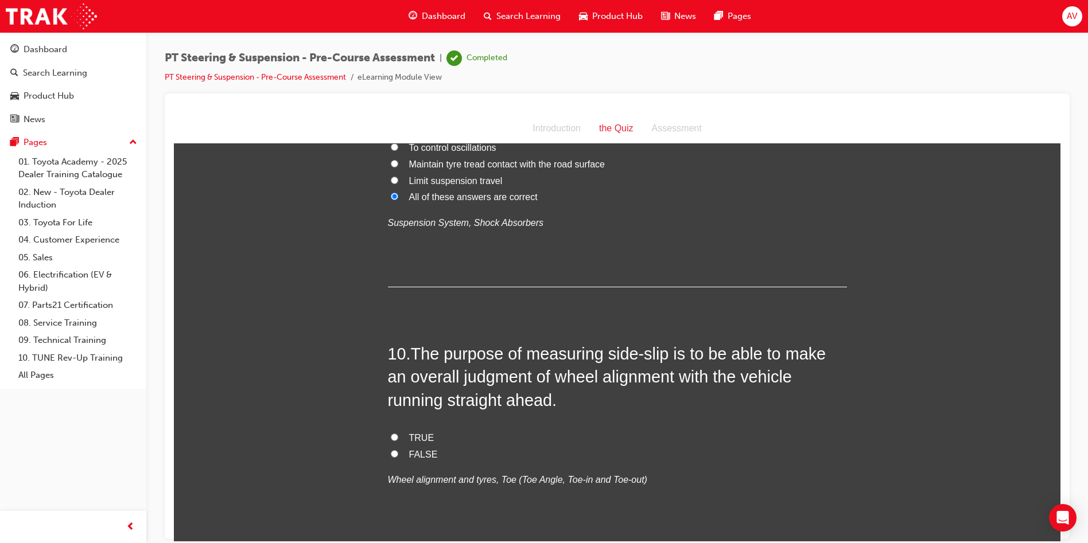
scroll to position [2009, 0]
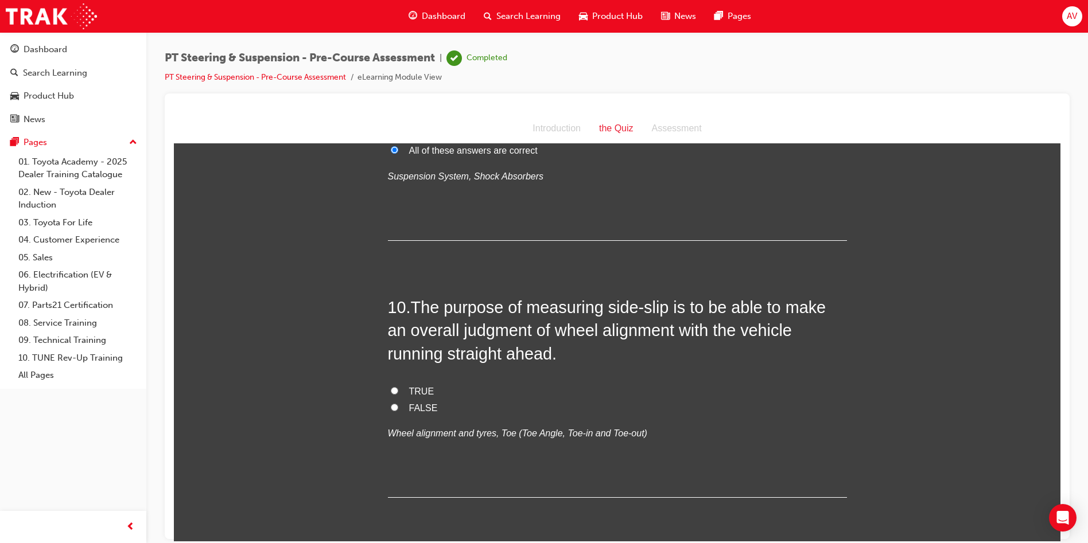
click at [391, 389] on input "TRUE" at bounding box center [394, 390] width 7 height 7
radio input "true"
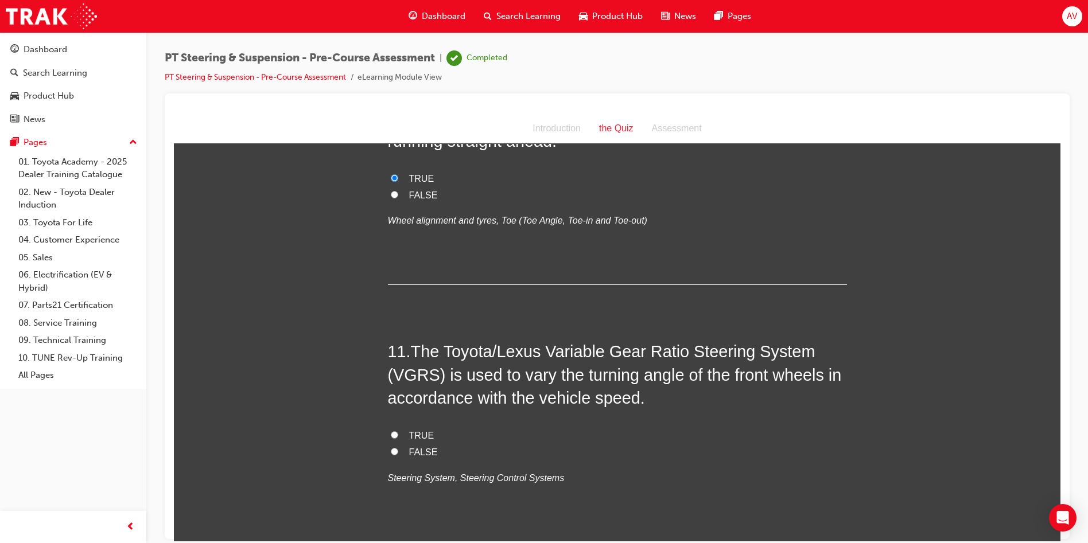
scroll to position [2238, 0]
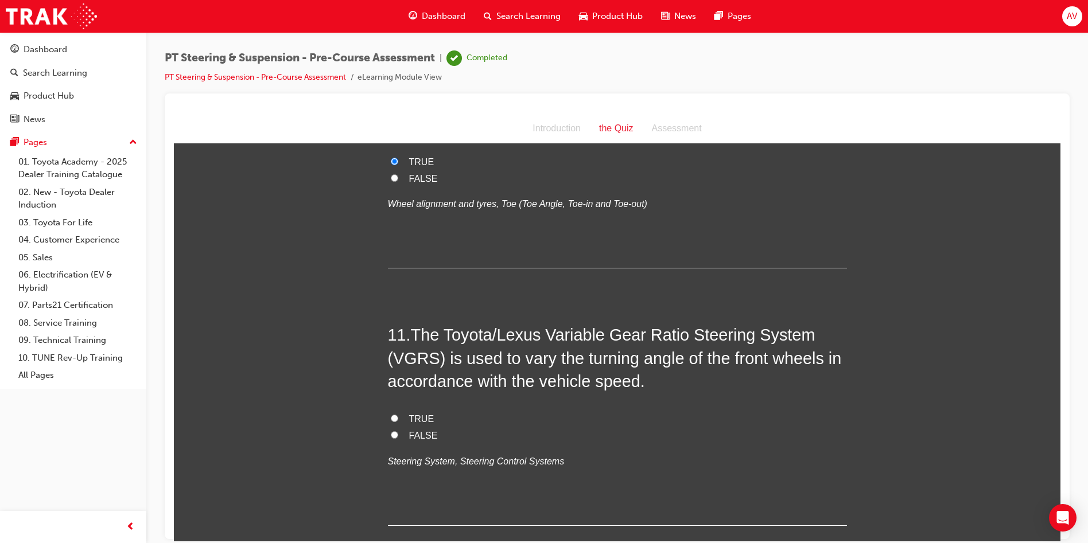
click at [391, 415] on input "TRUE" at bounding box center [394, 417] width 7 height 7
radio input "true"
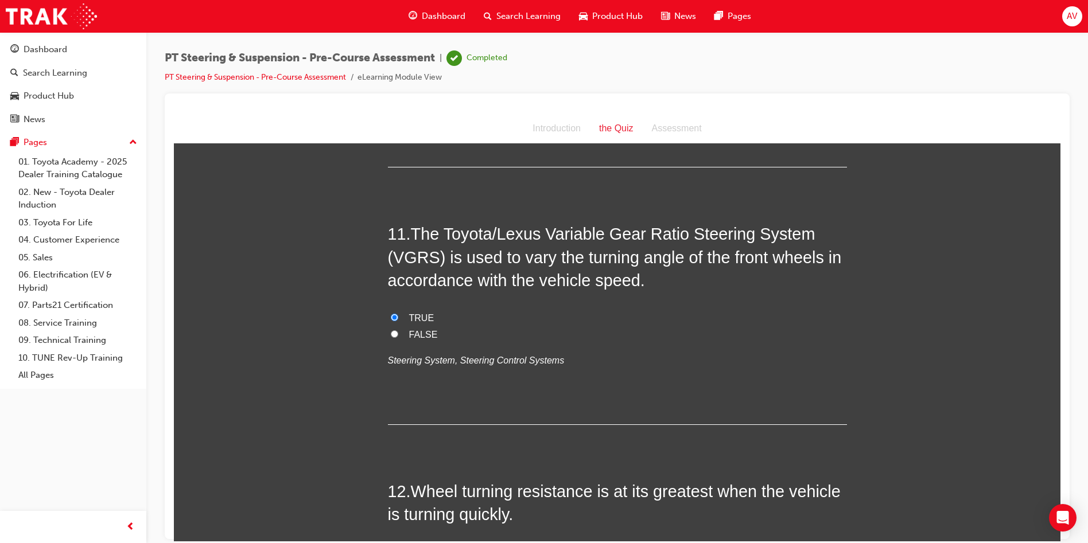
scroll to position [2583, 0]
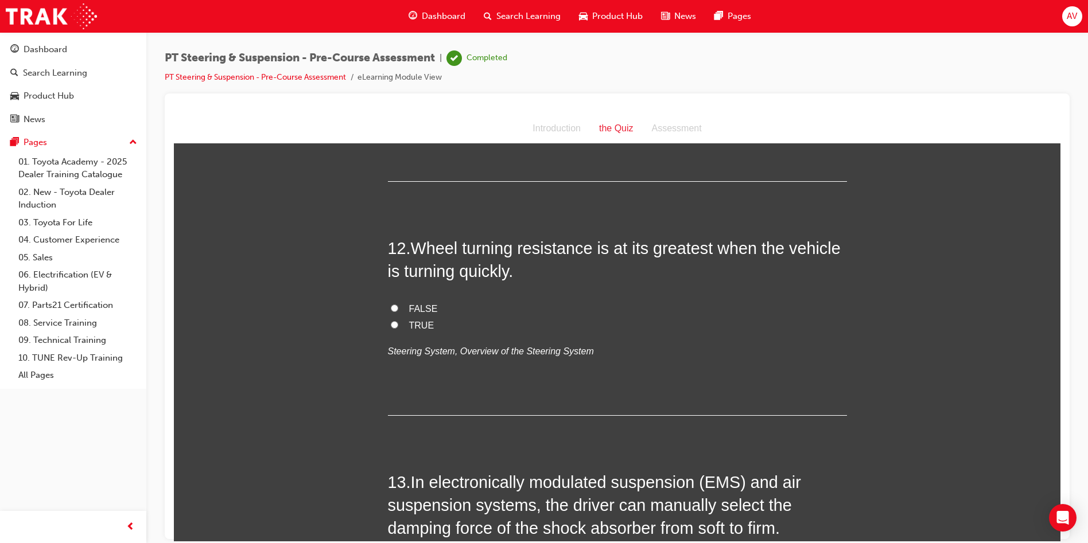
click at [391, 334] on div "FALSE TRUE Steering System, Overview of the Steering System" at bounding box center [617, 330] width 459 height 59
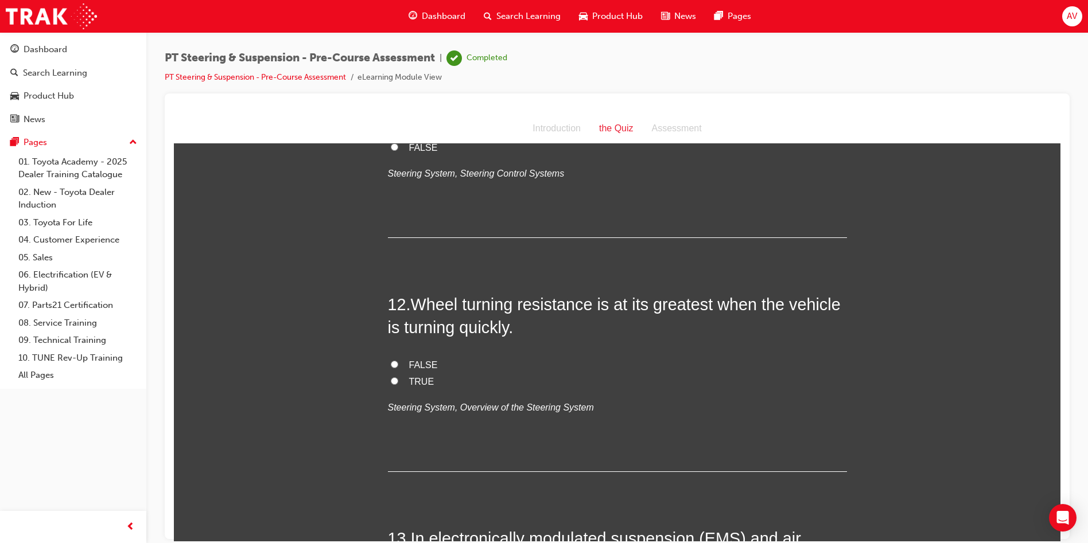
scroll to position [2525, 0]
click at [391, 378] on input "TRUE" at bounding box center [394, 381] width 7 height 7
radio input "true"
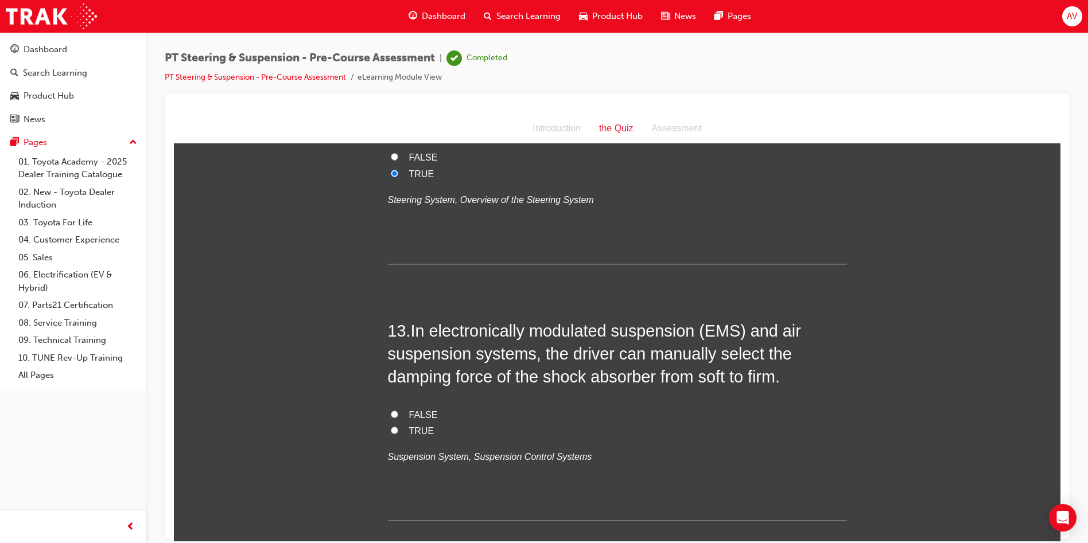
scroll to position [2755, 0]
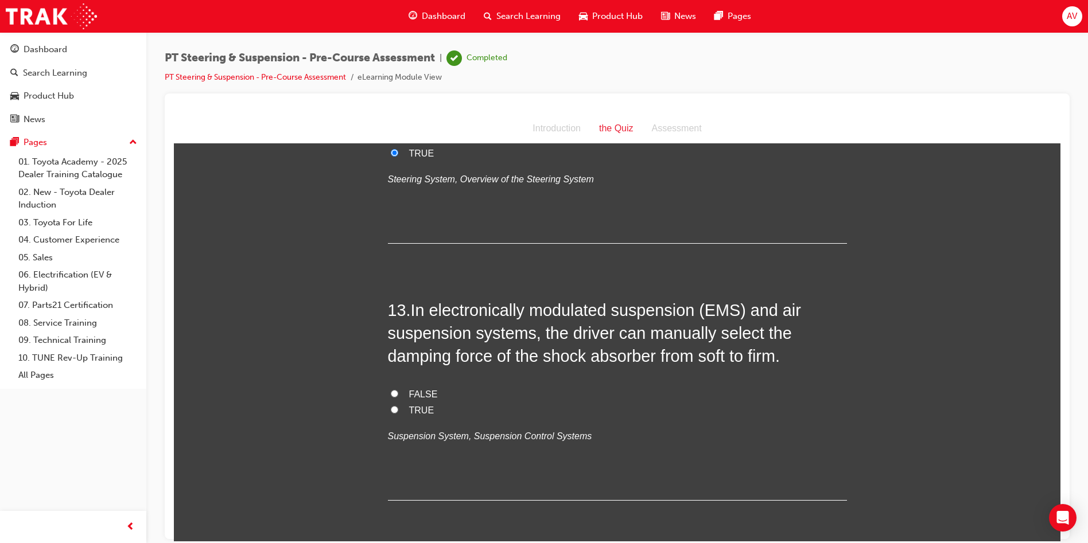
click at [391, 409] on input "TRUE" at bounding box center [394, 409] width 7 height 7
radio input "true"
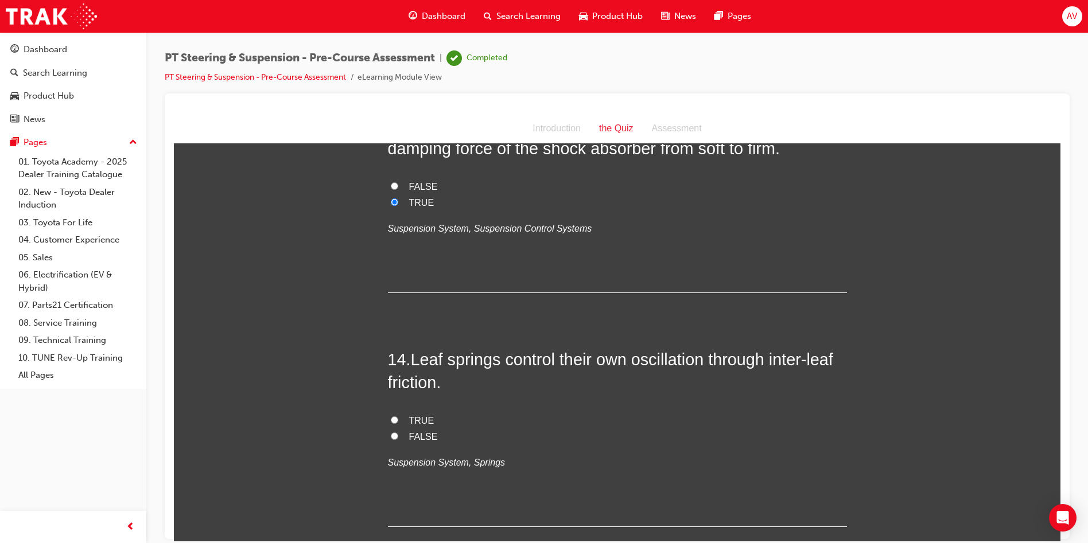
scroll to position [2984, 0]
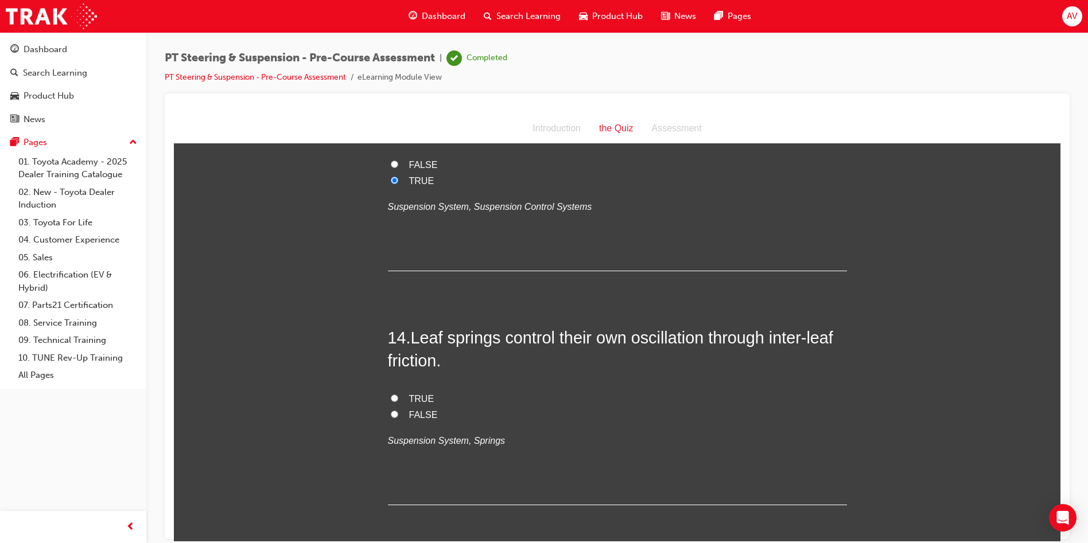
click at [391, 399] on input "TRUE" at bounding box center [394, 397] width 7 height 7
radio input "true"
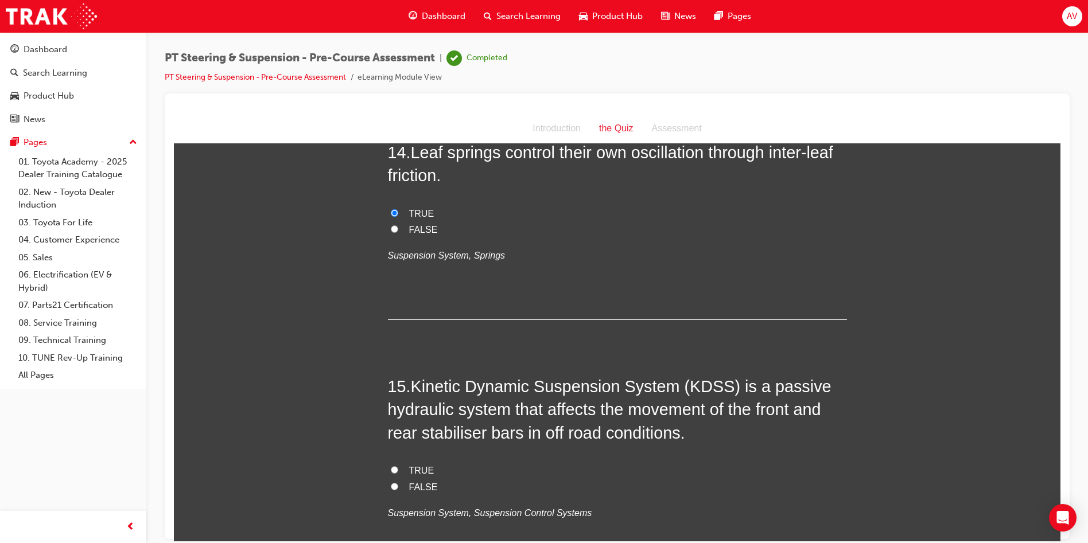
scroll to position [3214, 0]
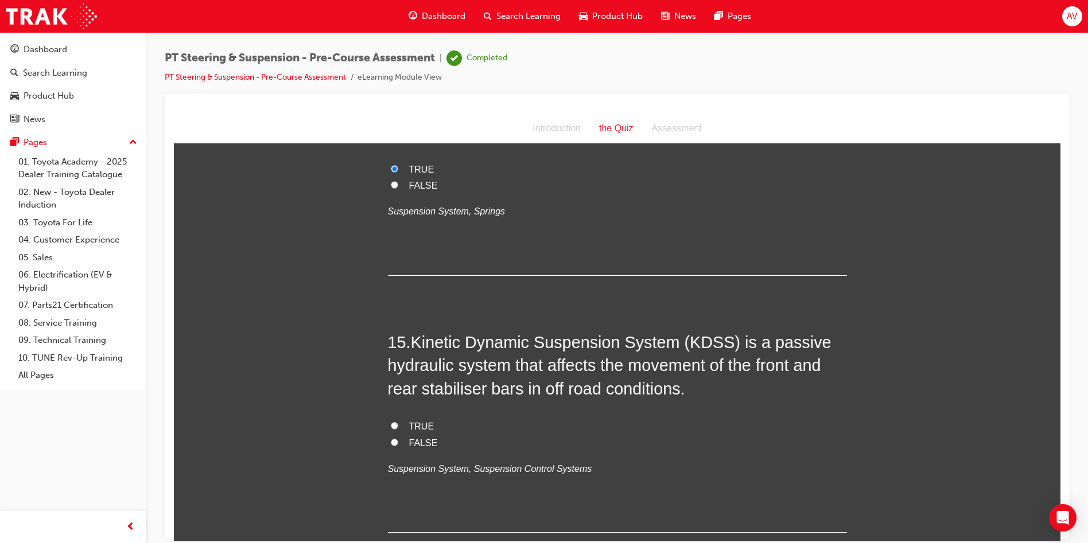
click at [393, 425] on input "TRUE" at bounding box center [394, 425] width 7 height 7
radio input "true"
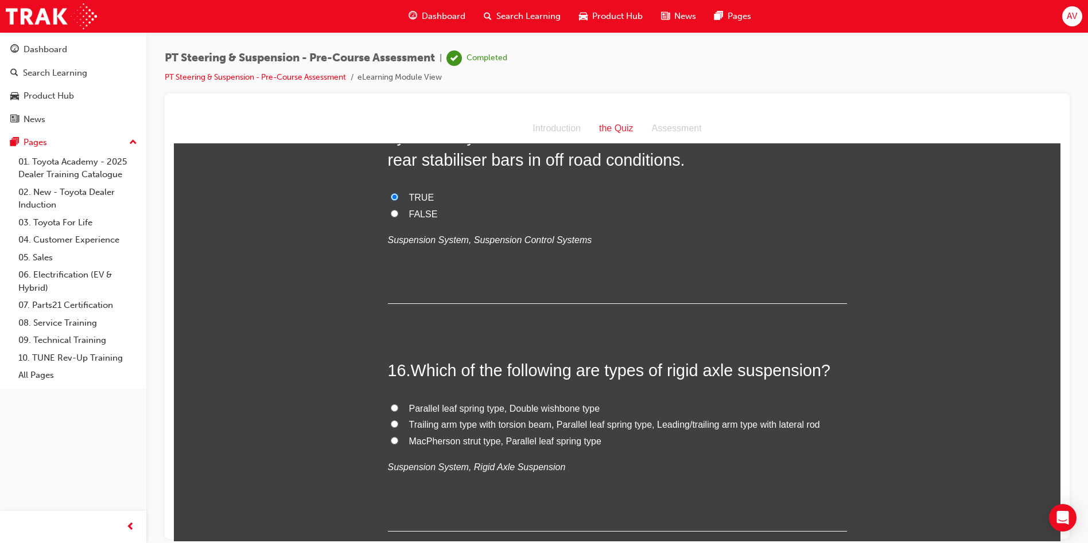
scroll to position [3443, 0]
click at [391, 424] on input "Trailing arm type with torsion beam, Parallel leaf spring type, Leading/trailin…" at bounding box center [394, 423] width 7 height 7
radio input "true"
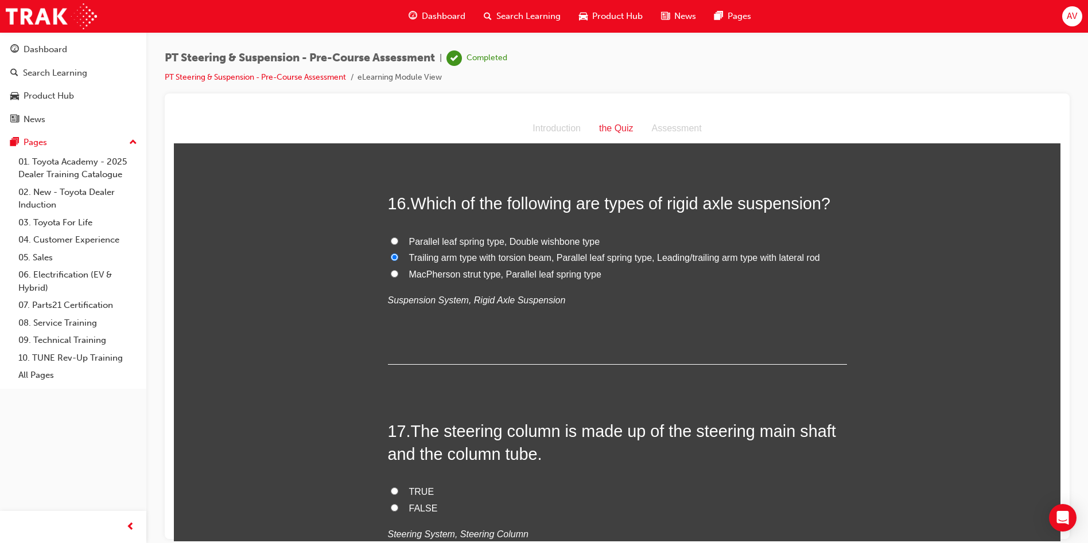
scroll to position [3673, 0]
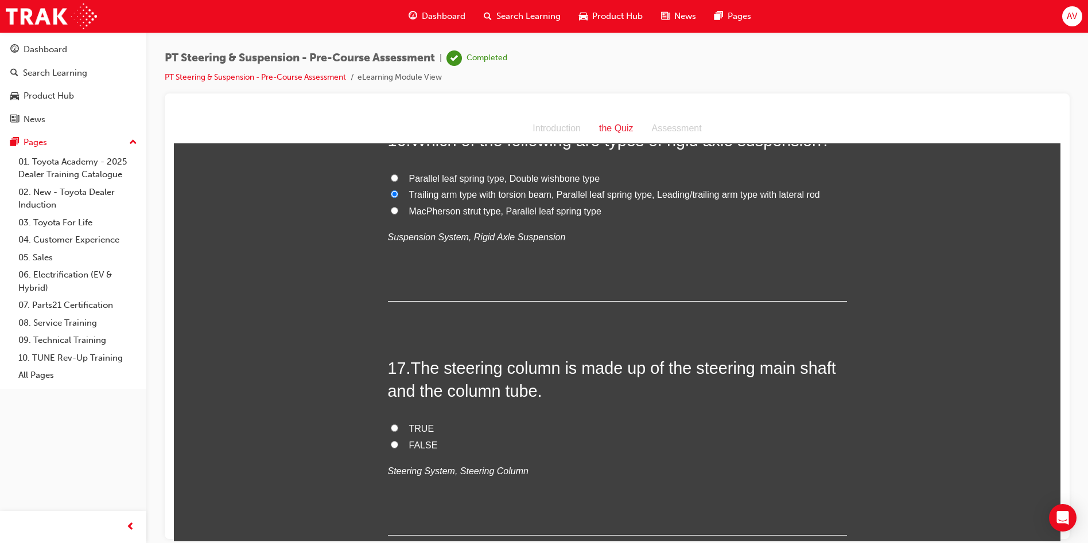
click at [391, 426] on input "TRUE" at bounding box center [394, 427] width 7 height 7
radio input "true"
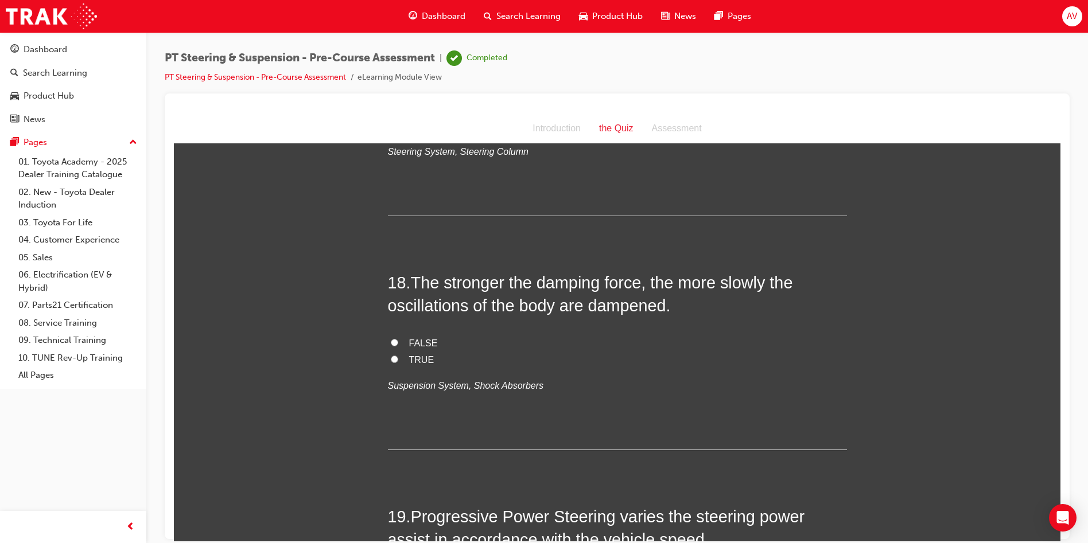
scroll to position [4017, 0]
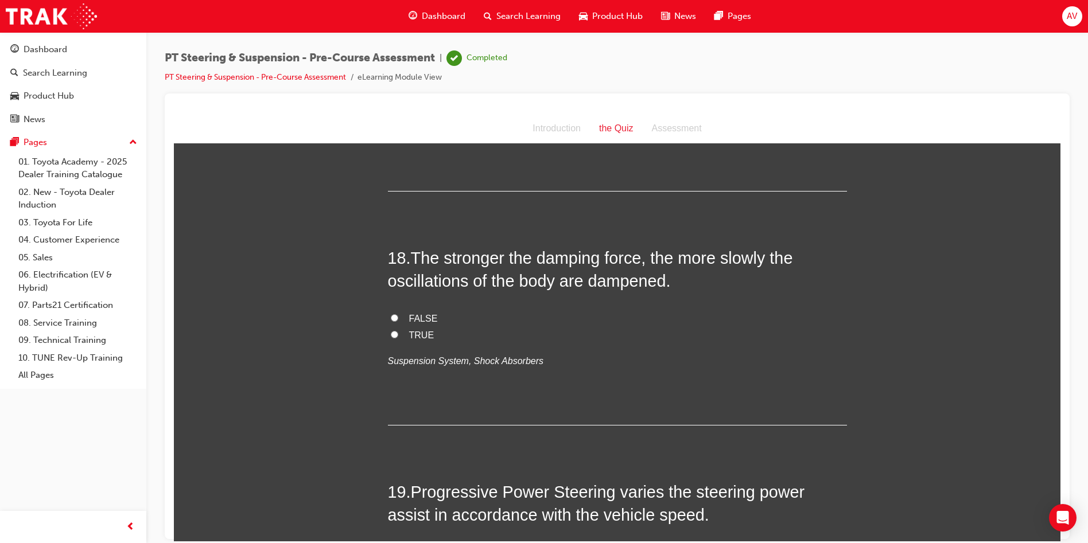
click at [390, 329] on label "TRUE" at bounding box center [617, 335] width 459 height 17
click at [391, 331] on input "TRUE" at bounding box center [394, 334] width 7 height 7
radio input "true"
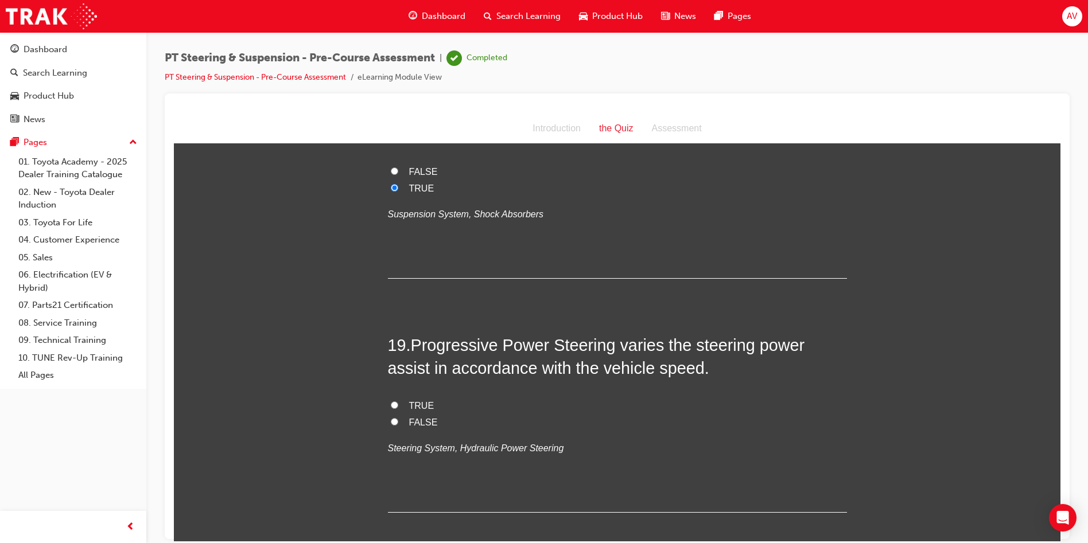
scroll to position [4189, 0]
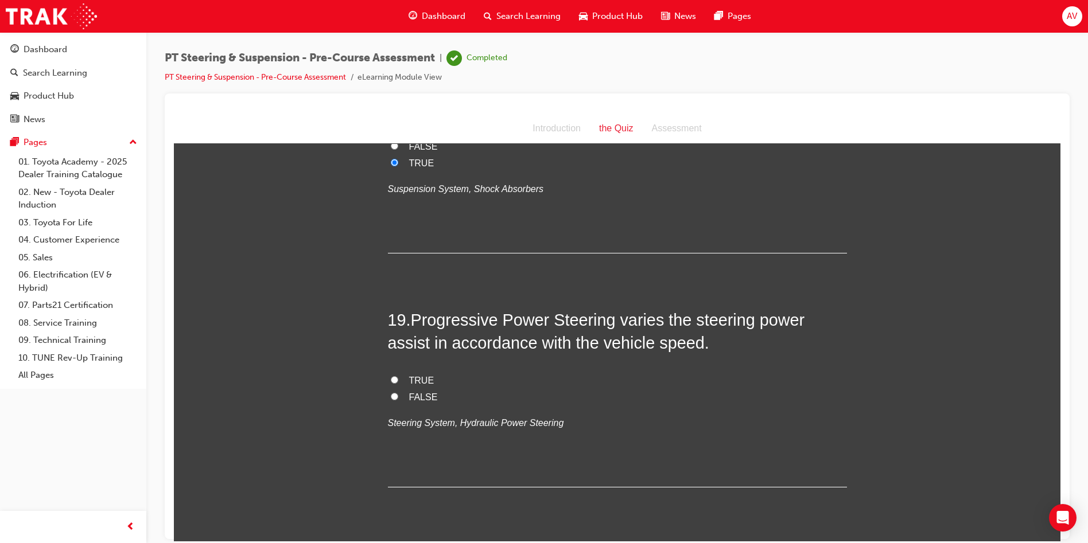
click at [397, 379] on label "TRUE" at bounding box center [617, 380] width 459 height 17
click at [397, 379] on input "TRUE" at bounding box center [394, 379] width 7 height 7
radio input "true"
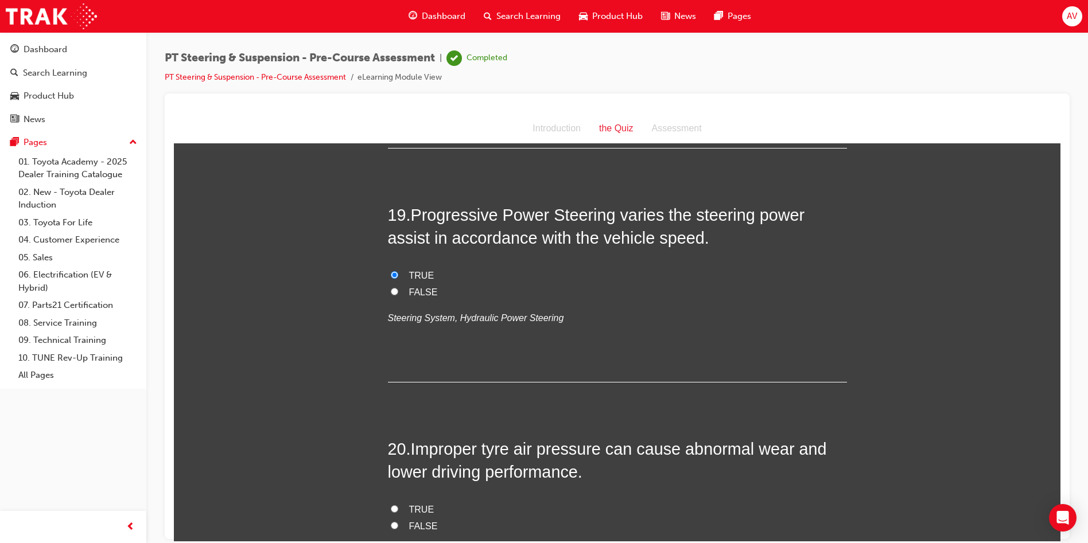
scroll to position [4419, 0]
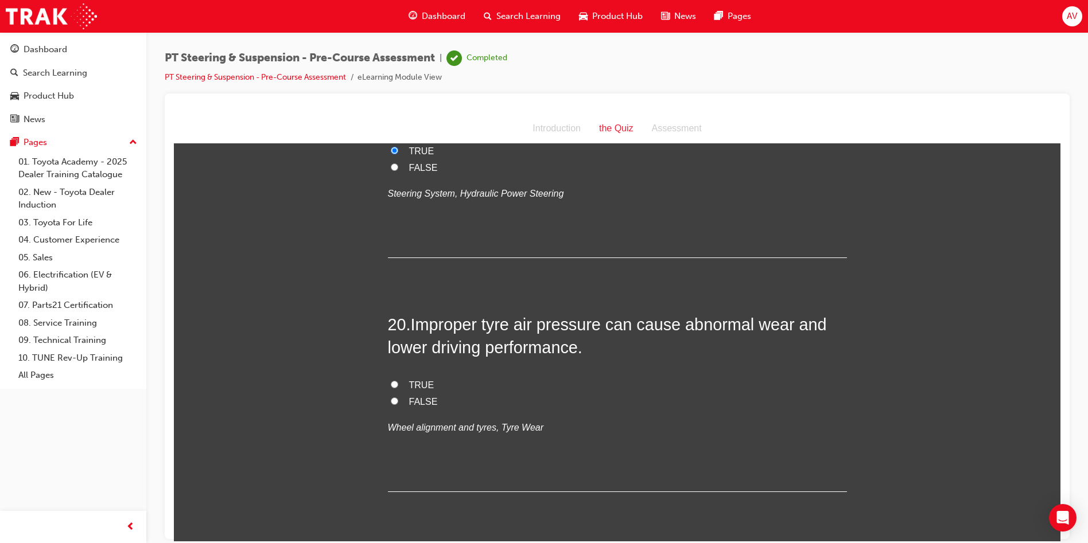
click at [393, 380] on input "TRUE" at bounding box center [394, 383] width 7 height 7
radio input "true"
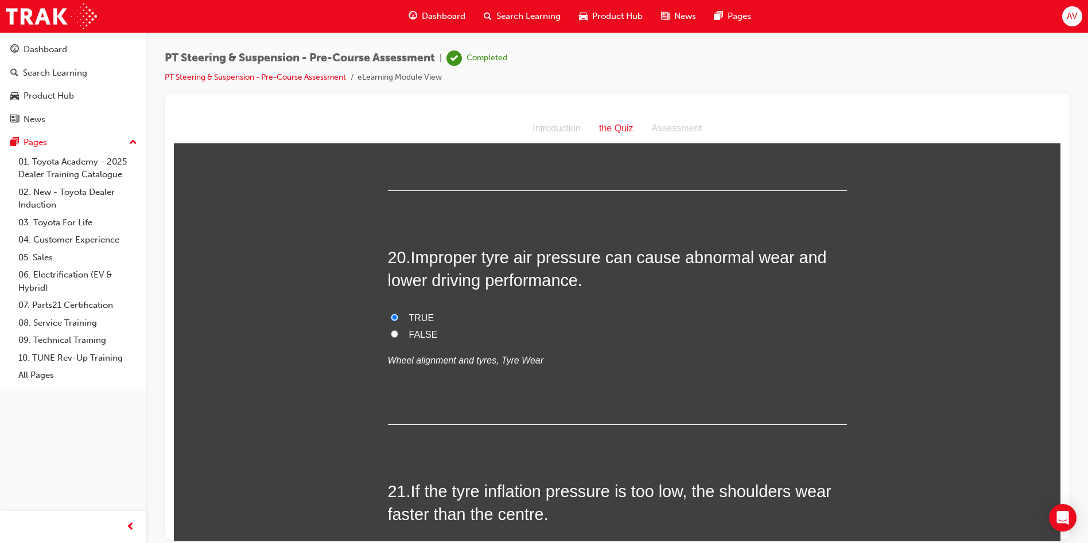
scroll to position [4649, 0]
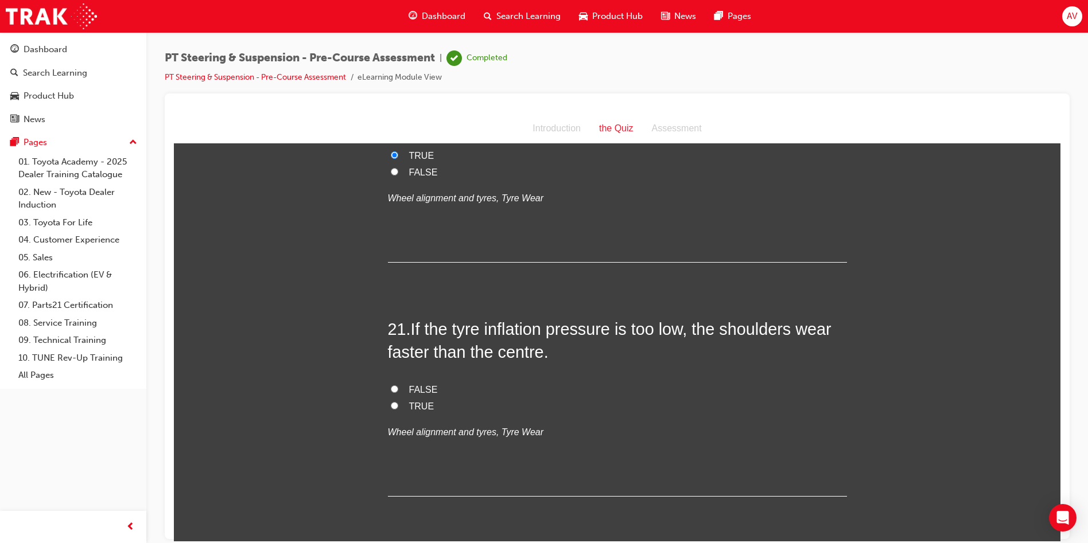
click at [388, 409] on label "TRUE" at bounding box center [617, 406] width 459 height 17
click at [391, 409] on input "TRUE" at bounding box center [394, 405] width 7 height 7
radio input "true"
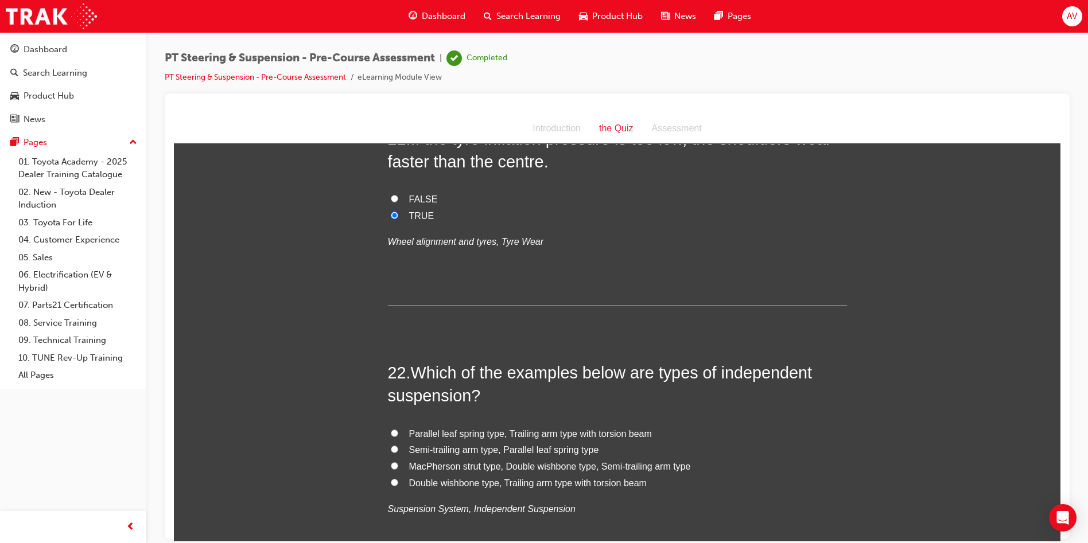
scroll to position [4878, 0]
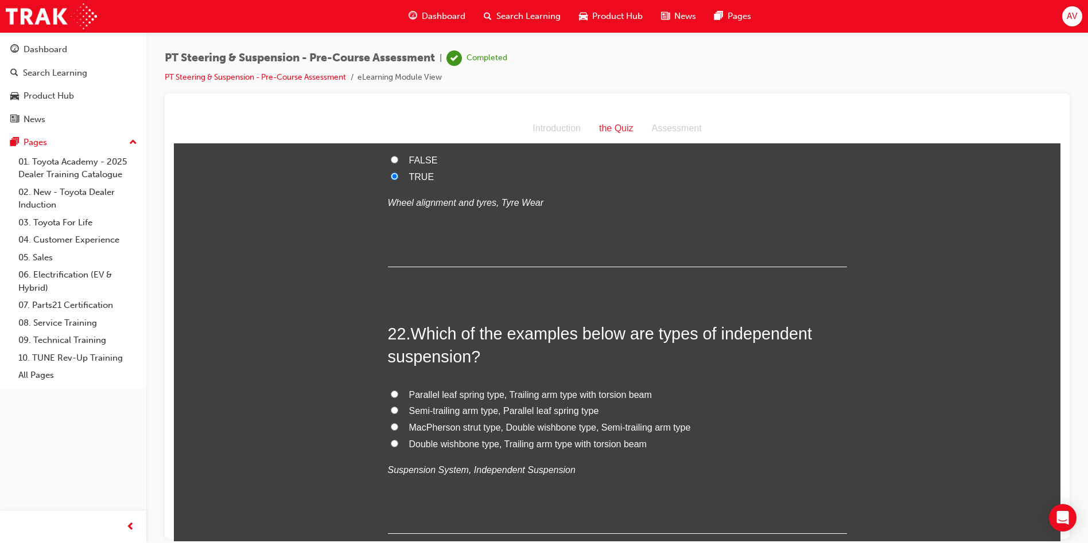
click at [393, 429] on input "MacPherson strut type, Double wishbone type, Semi-trailing arm type" at bounding box center [394, 426] width 7 height 7
radio input "true"
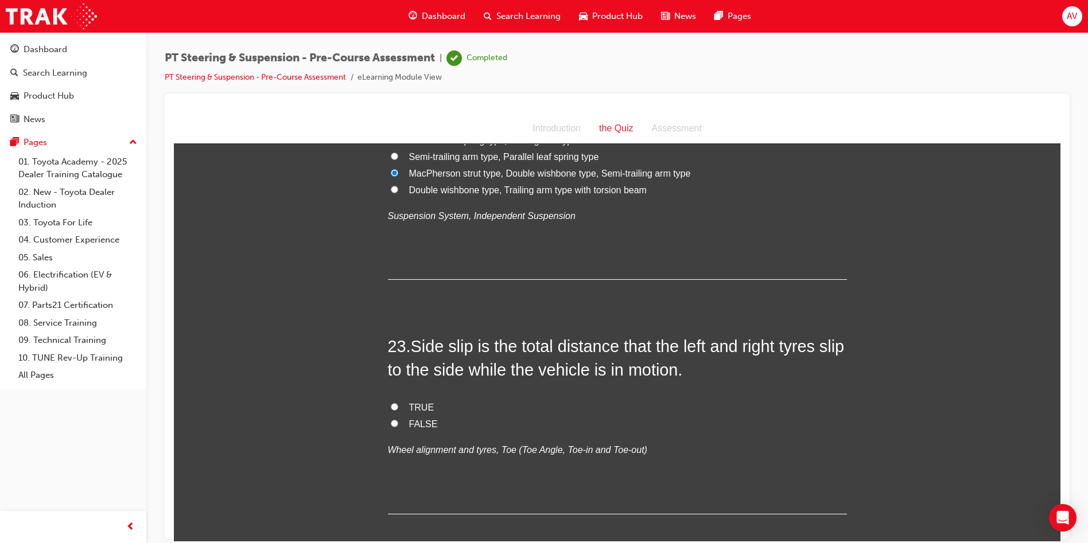
scroll to position [5165, 0]
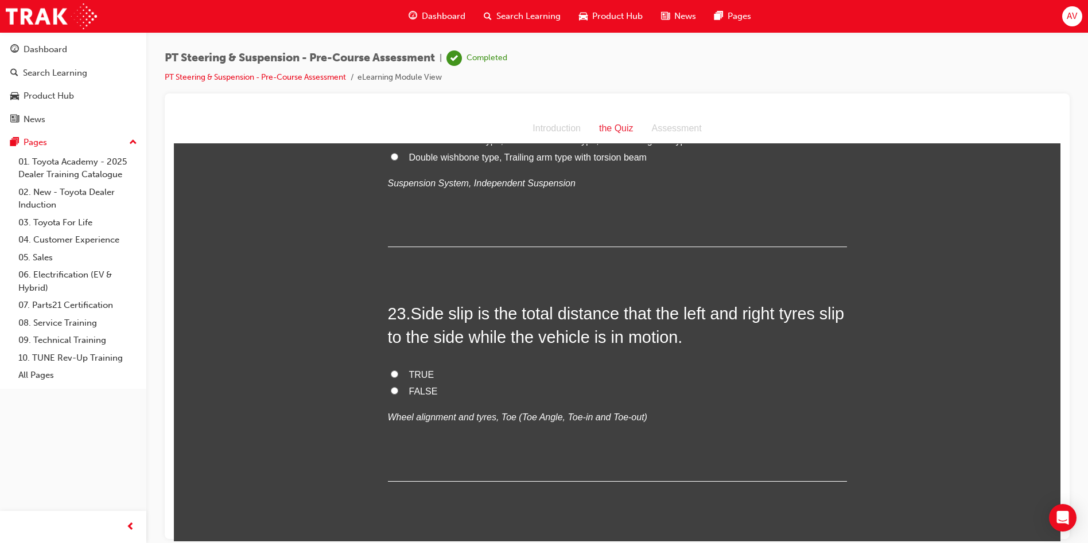
click at [391, 376] on input "TRUE" at bounding box center [394, 373] width 7 height 7
radio input "true"
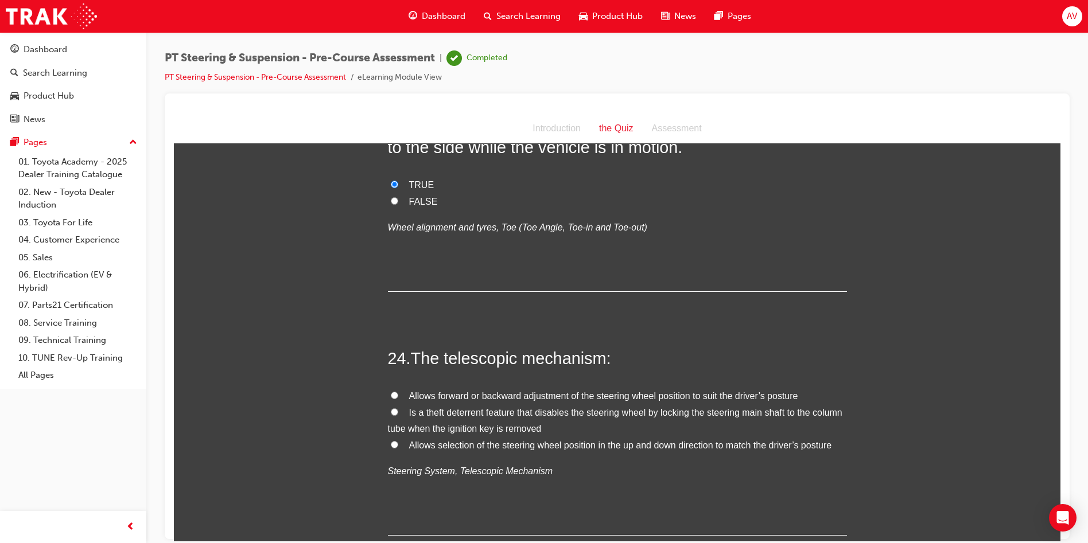
scroll to position [5395, 0]
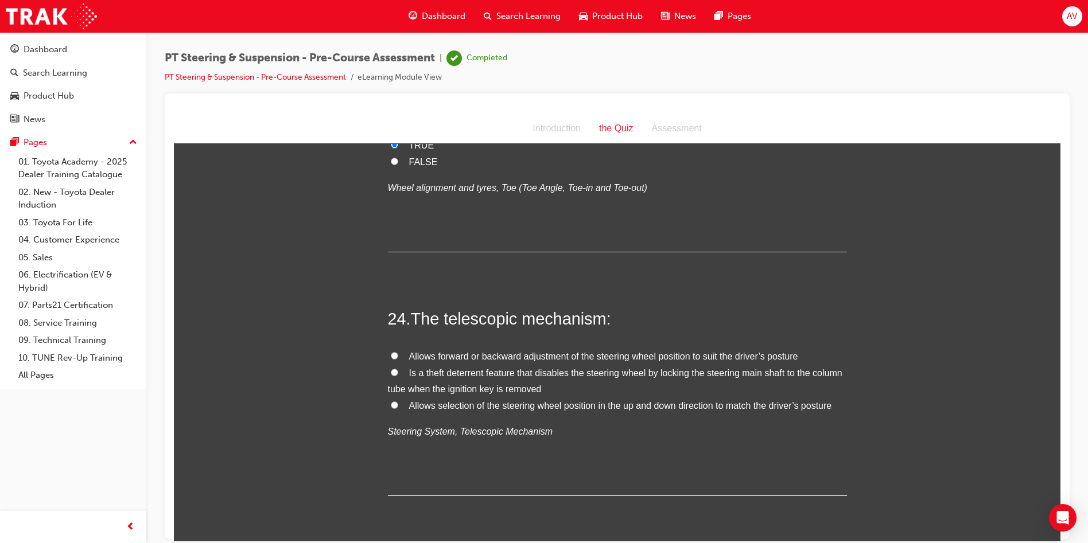
click at [391, 359] on input "Allows forward or backward adjustment of the steering wheel position to suit th…" at bounding box center [394, 355] width 7 height 7
radio input "true"
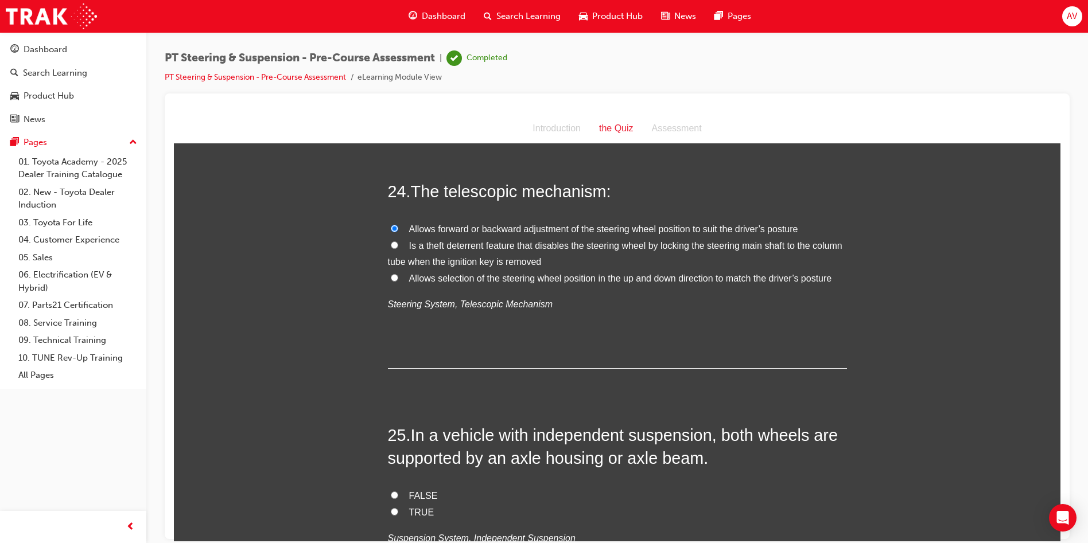
scroll to position [5624, 0]
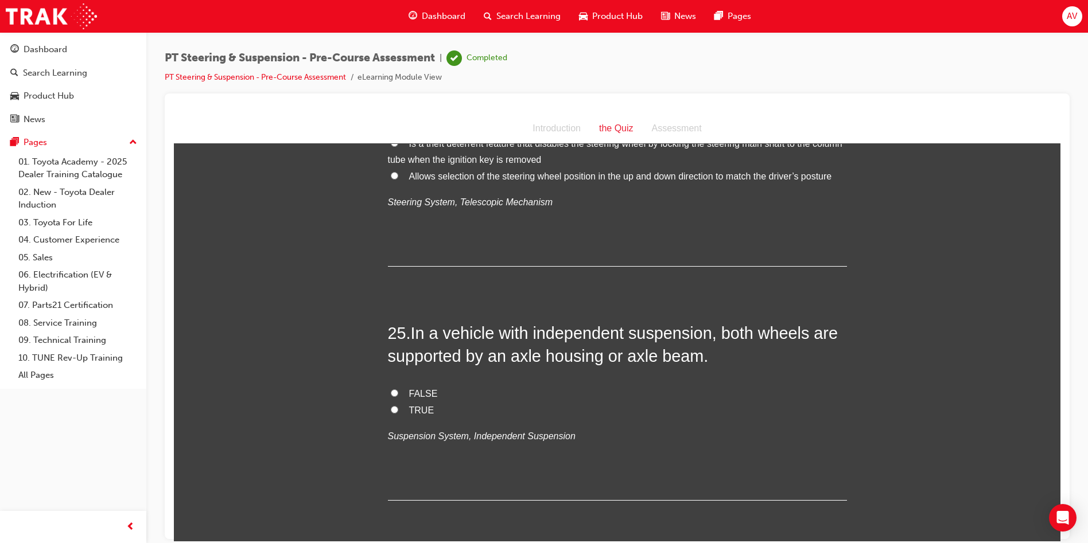
click at [394, 408] on label "TRUE" at bounding box center [617, 410] width 459 height 17
click at [394, 408] on input "TRUE" at bounding box center [394, 409] width 7 height 7
radio input "true"
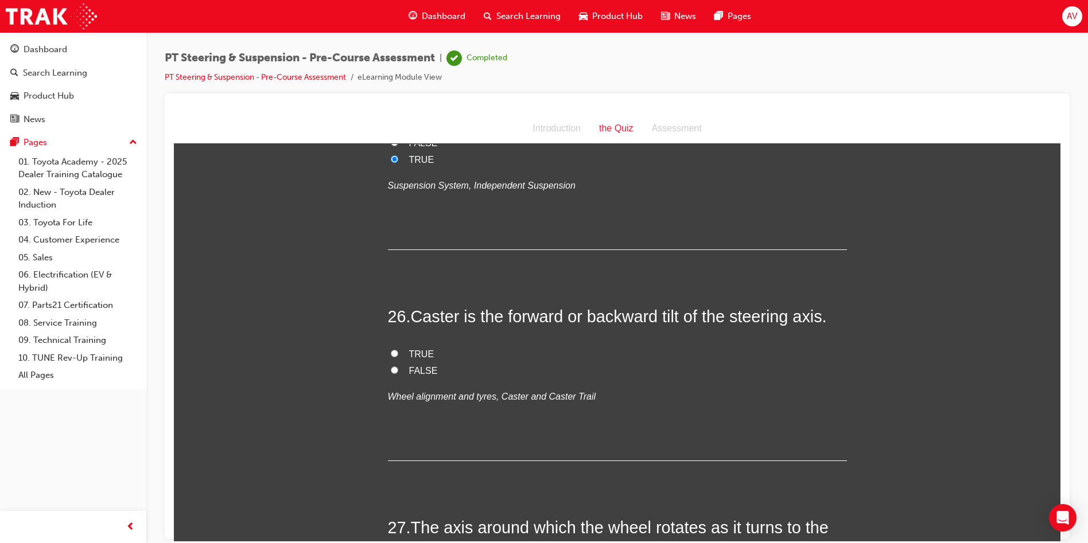
scroll to position [5911, 0]
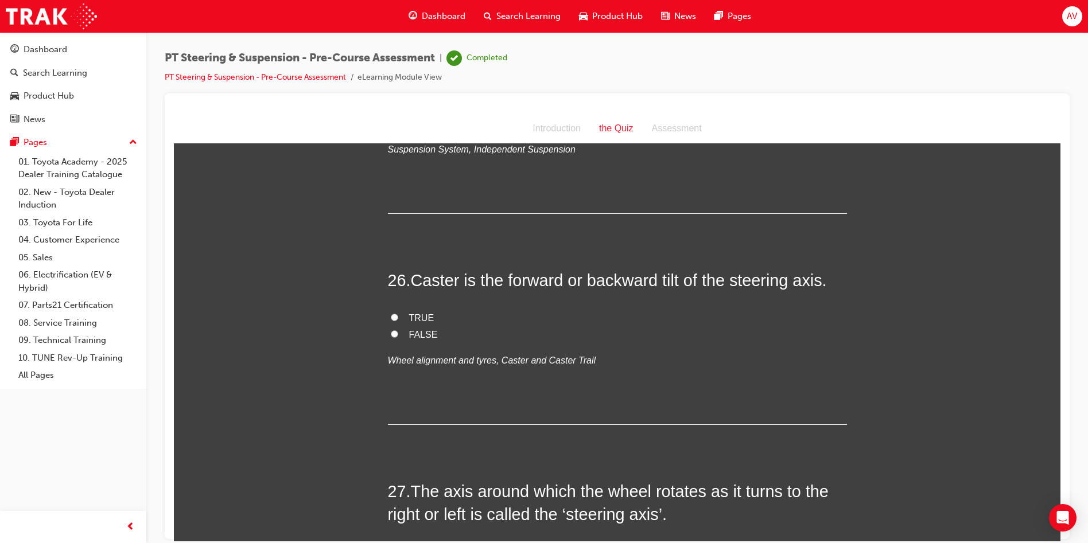
click at [394, 321] on label "TRUE" at bounding box center [617, 318] width 459 height 17
click at [394, 321] on input "TRUE" at bounding box center [394, 316] width 7 height 7
radio input "true"
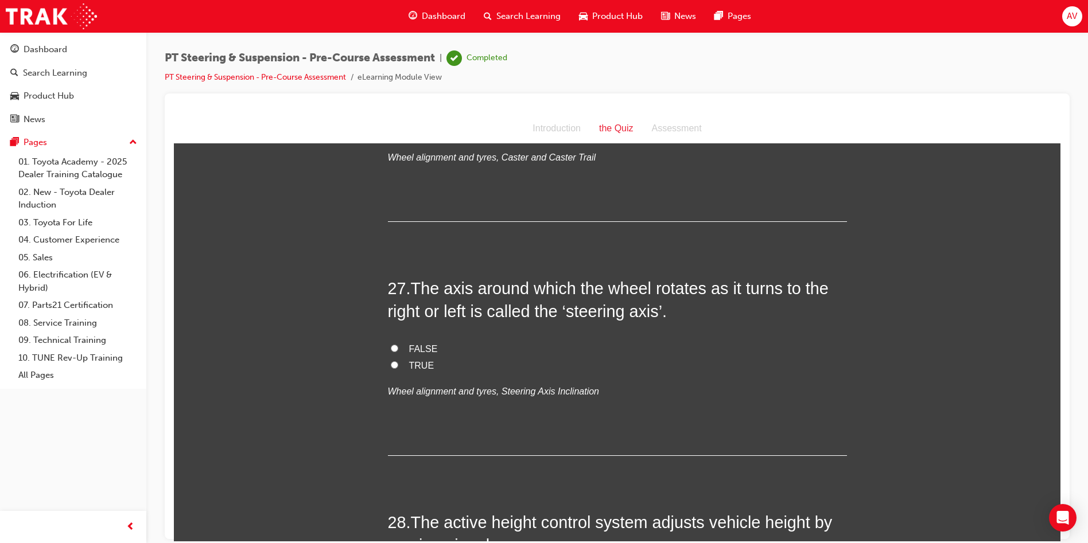
scroll to position [6141, 0]
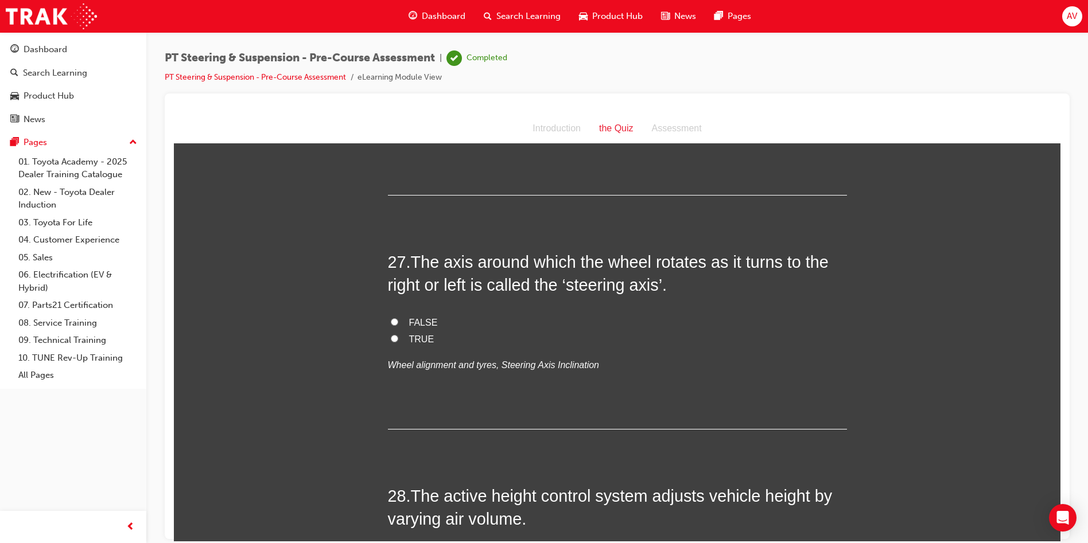
click at [393, 339] on input "TRUE" at bounding box center [394, 338] width 7 height 7
radio input "true"
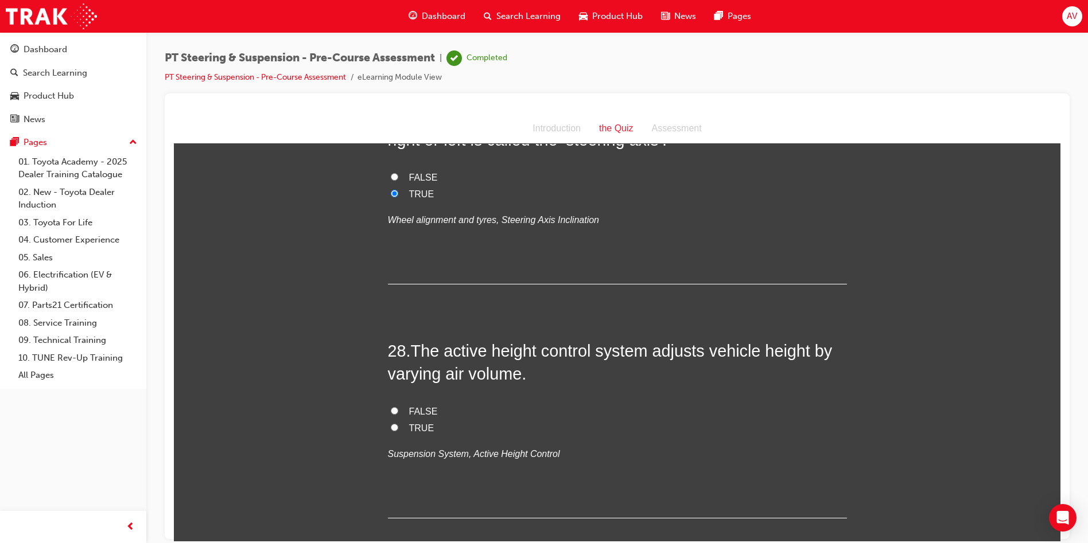
scroll to position [6313, 0]
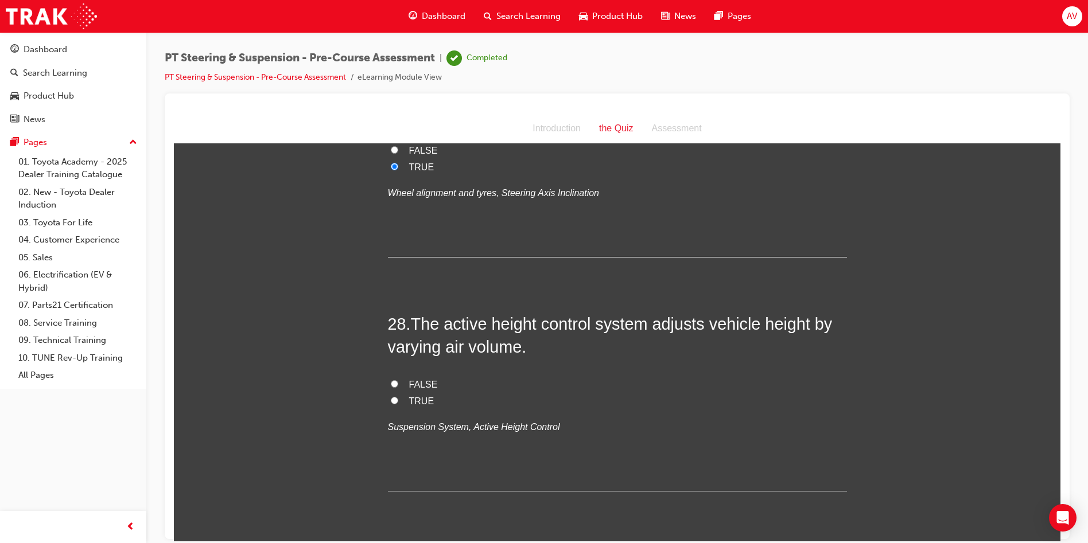
click at [391, 399] on input "TRUE" at bounding box center [394, 400] width 7 height 7
radio input "true"
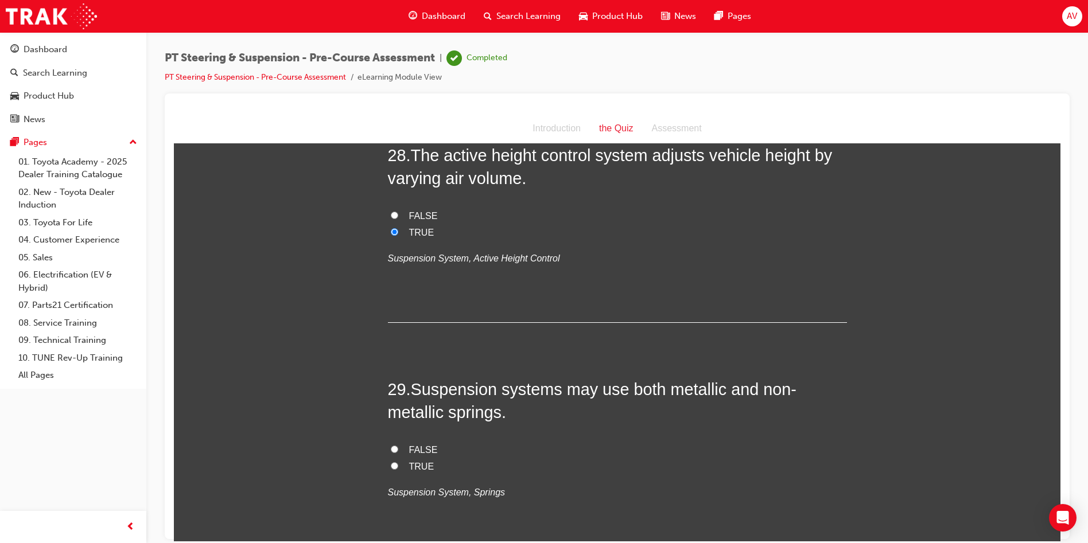
scroll to position [6485, 0]
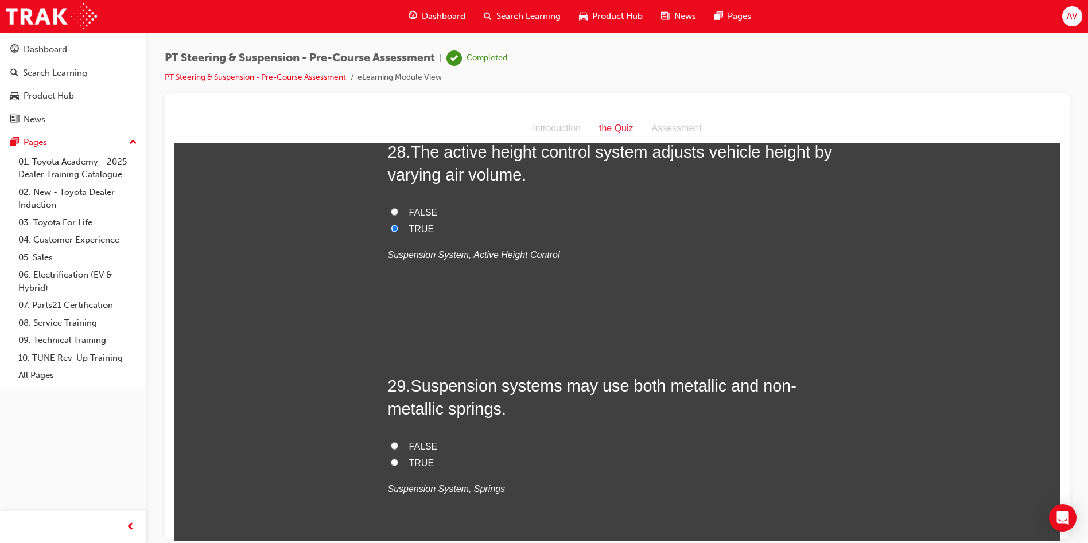
click at [388, 460] on label "TRUE" at bounding box center [617, 463] width 459 height 17
click at [391, 460] on input "TRUE" at bounding box center [394, 462] width 7 height 7
radio input "true"
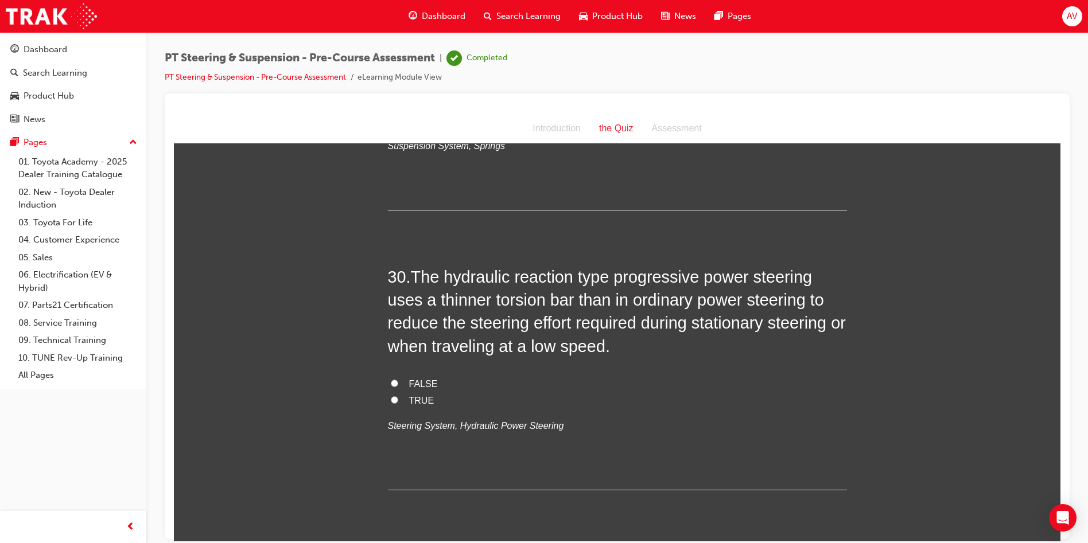
scroll to position [6829, 0]
click at [391, 397] on input "TRUE" at bounding box center [394, 398] width 7 height 7
radio input "true"
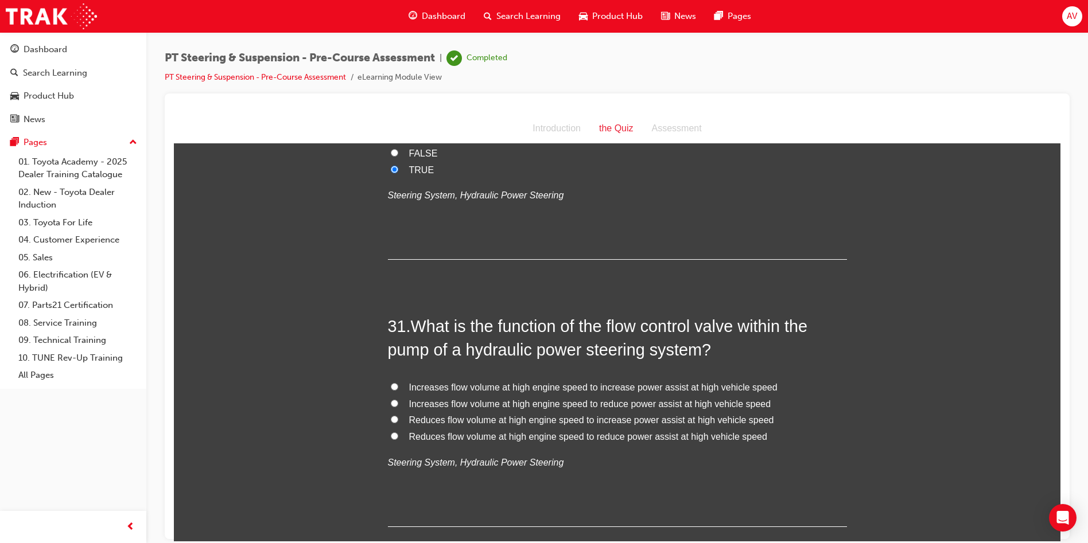
scroll to position [7116, 0]
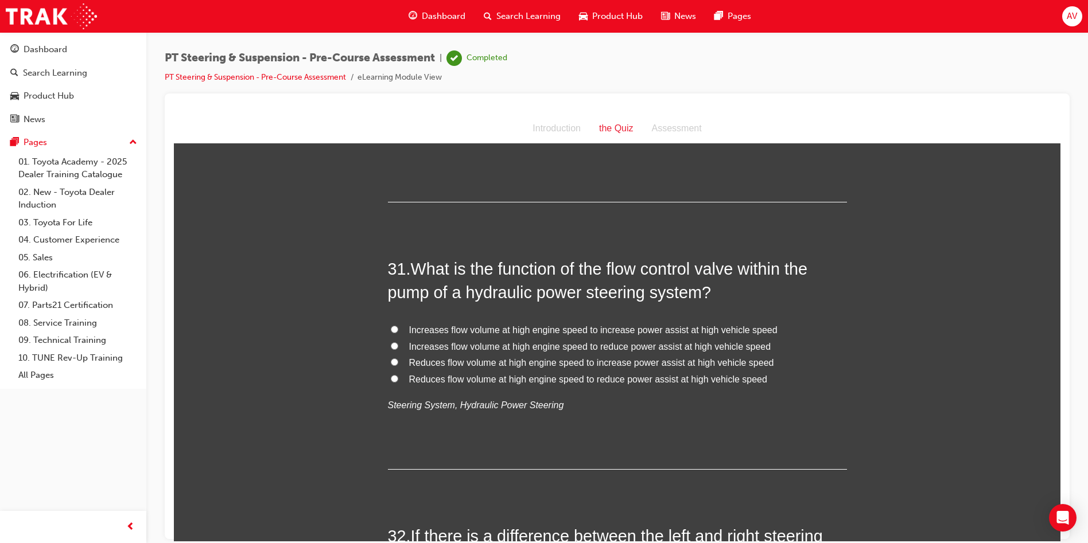
click at [393, 331] on input "Increases flow volume at high engine speed to increase power assist at high veh…" at bounding box center [394, 328] width 7 height 7
radio input "true"
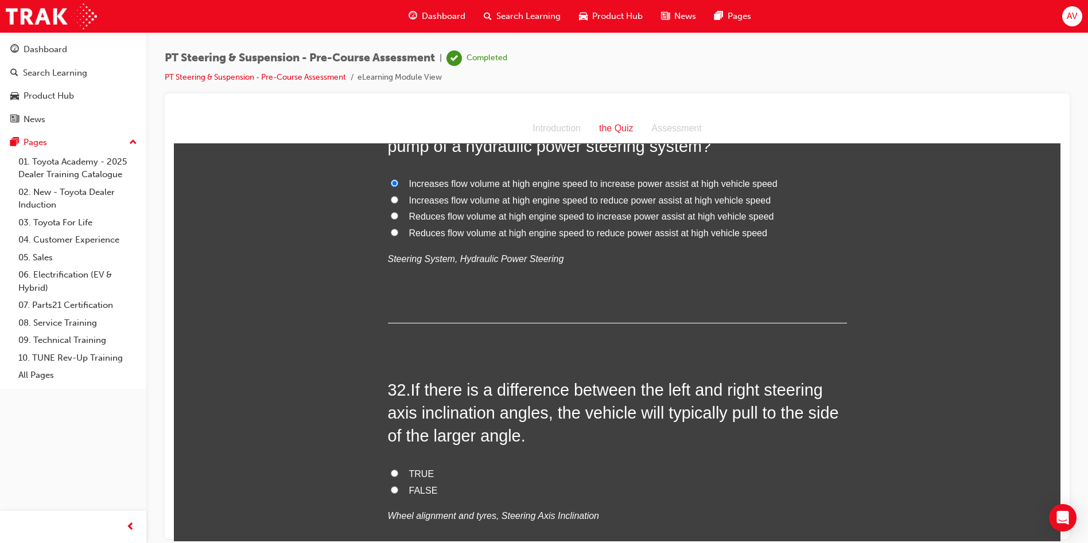
scroll to position [7288, 0]
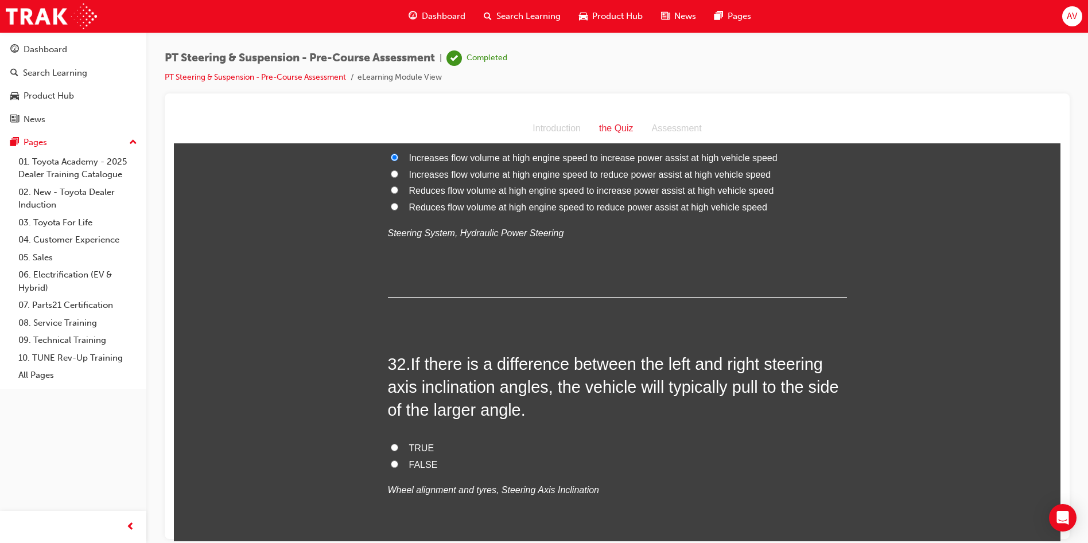
click at [388, 443] on label "TRUE" at bounding box center [617, 448] width 459 height 17
click at [391, 444] on input "TRUE" at bounding box center [394, 447] width 7 height 7
radio input "true"
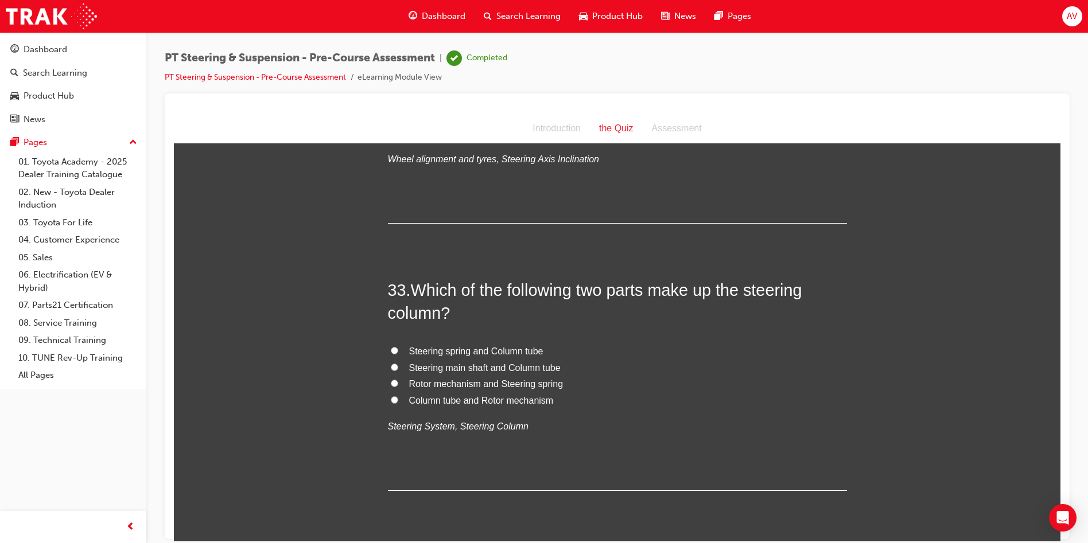
scroll to position [7633, 0]
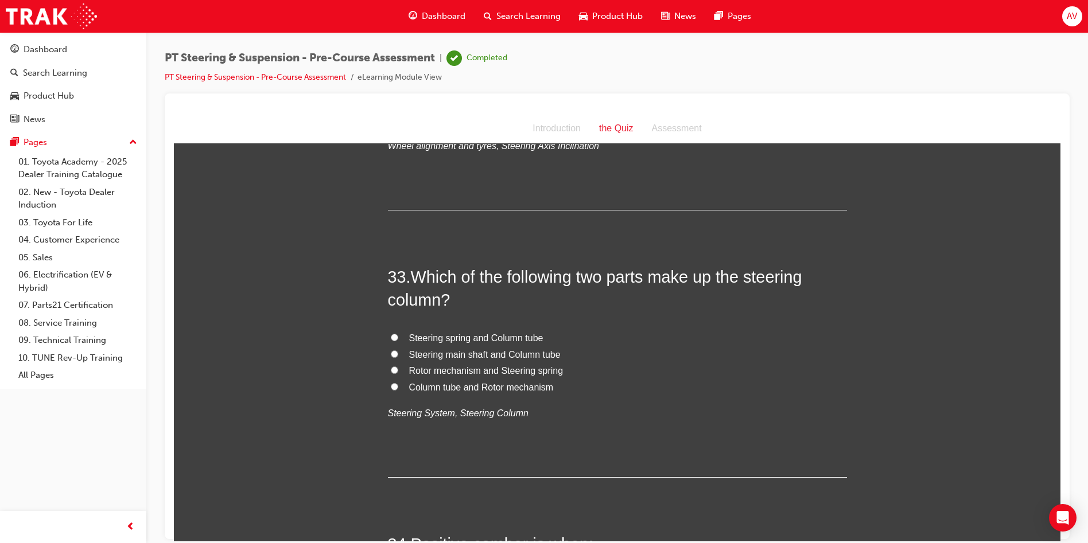
click at [397, 356] on label "Steering main shaft and Column tube" at bounding box center [617, 355] width 459 height 17
click at [397, 356] on input "Steering main shaft and Column tube" at bounding box center [394, 353] width 7 height 7
radio input "true"
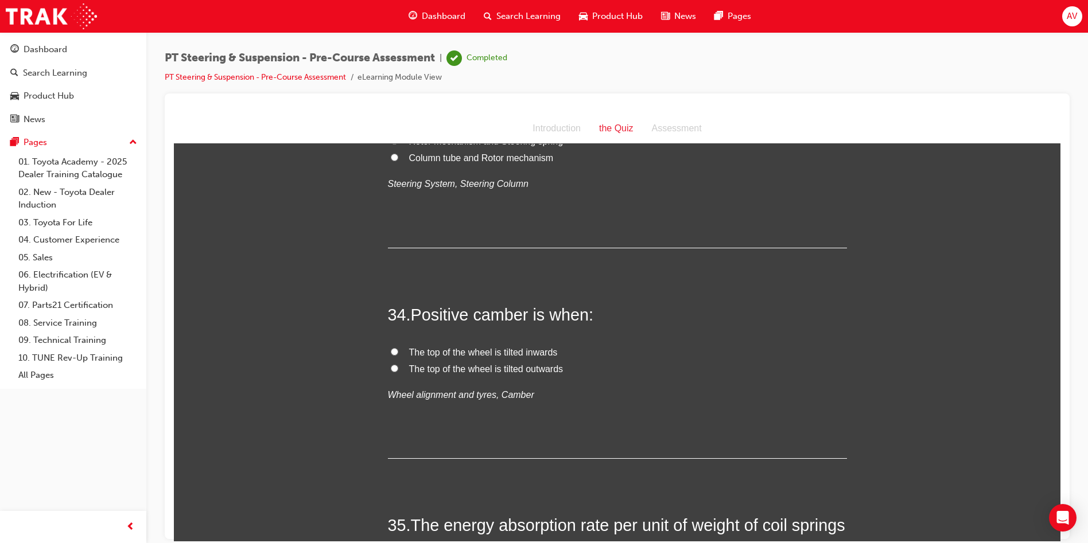
click at [393, 370] on input "The top of the wheel is tilted outwards" at bounding box center [394, 367] width 7 height 7
radio input "true"
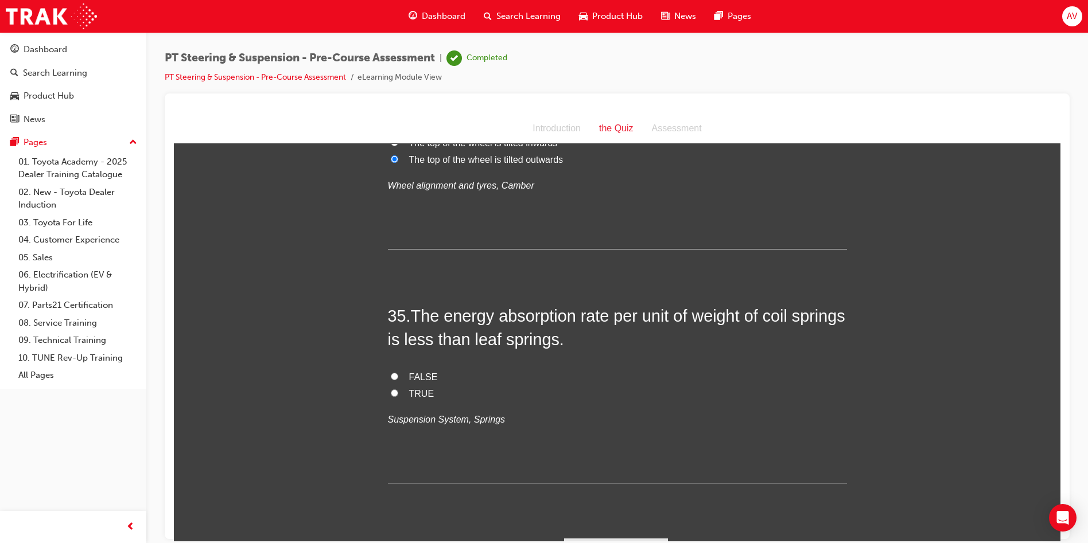
scroll to position [8092, 0]
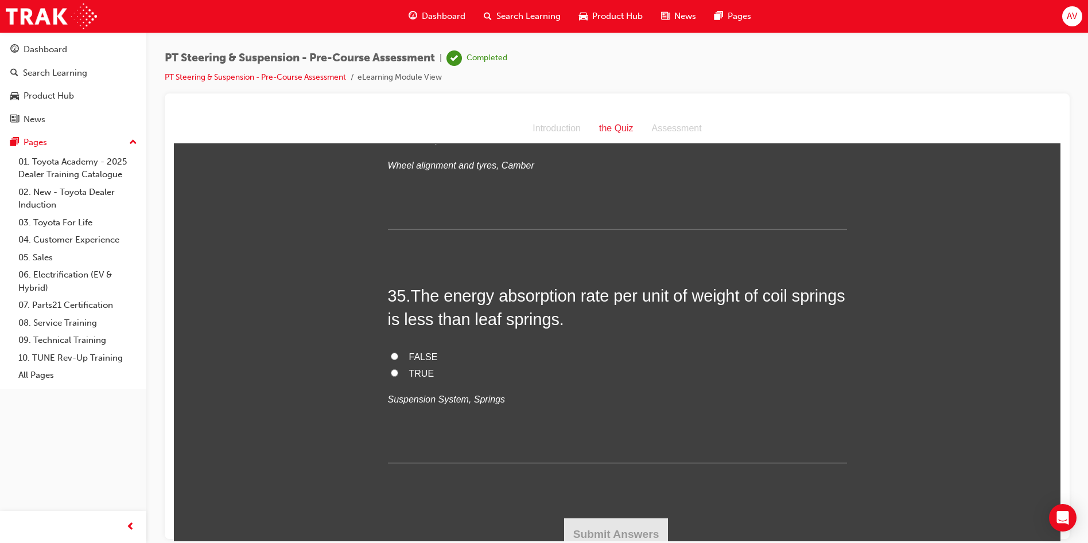
click at [390, 378] on label "TRUE" at bounding box center [617, 374] width 459 height 17
click at [391, 376] on input "TRUE" at bounding box center [394, 372] width 7 height 7
radio input "true"
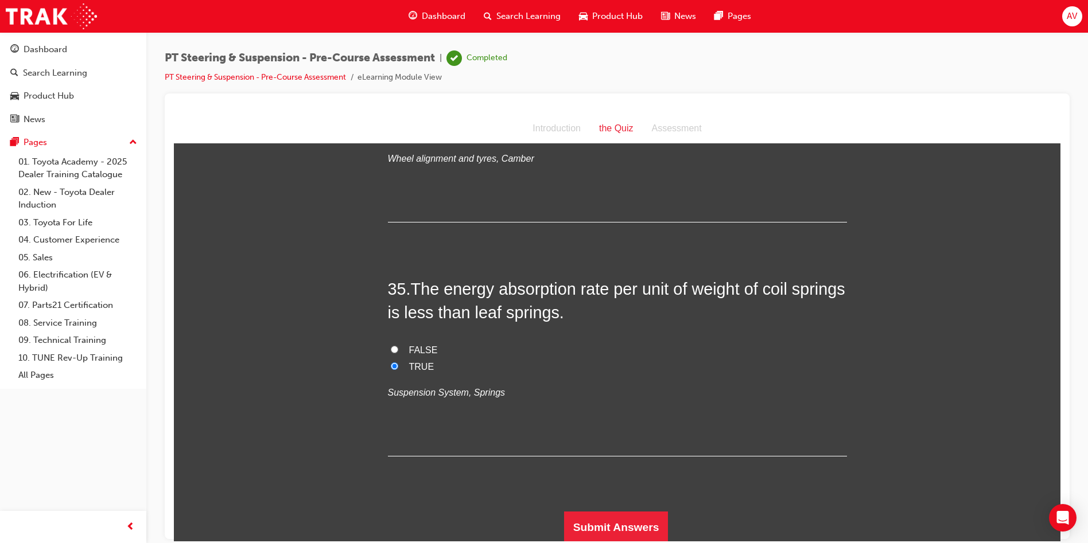
scroll to position [8101, 0]
click at [593, 510] on button "Submit Answers" at bounding box center [616, 526] width 104 height 32
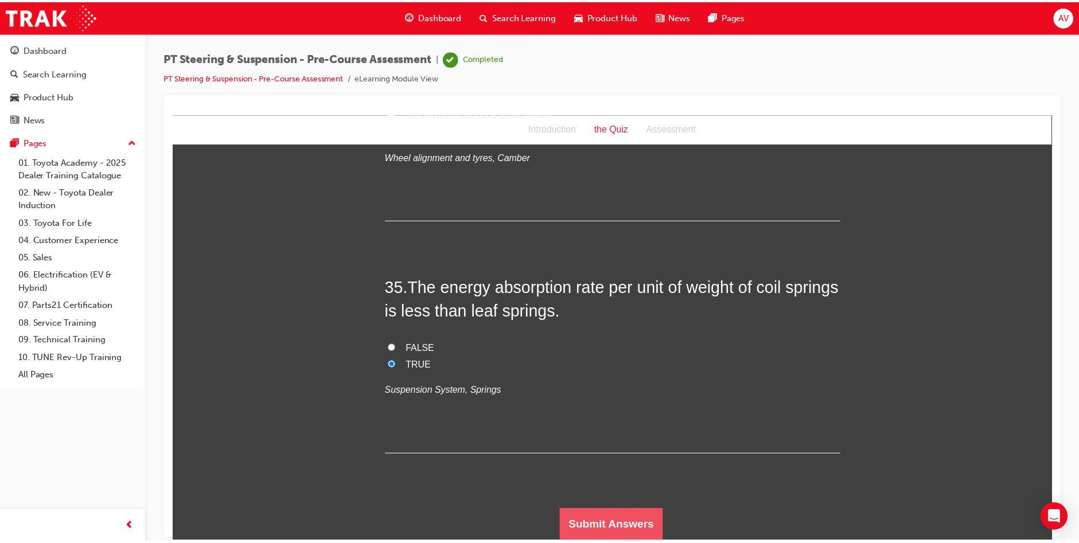
scroll to position [0, 0]
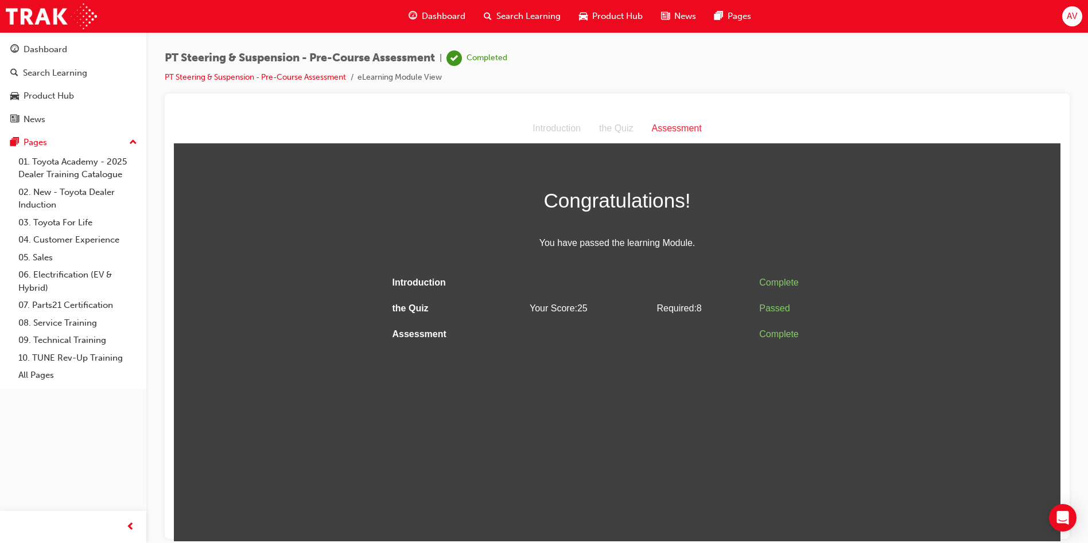
click at [443, 19] on span "Dashboard" at bounding box center [444, 16] width 44 height 13
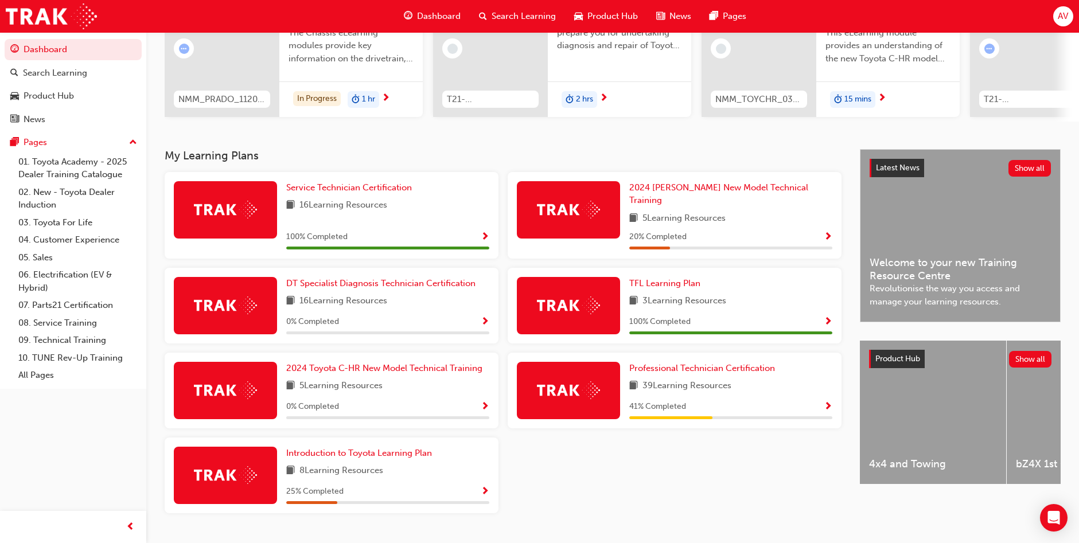
scroll to position [163, 0]
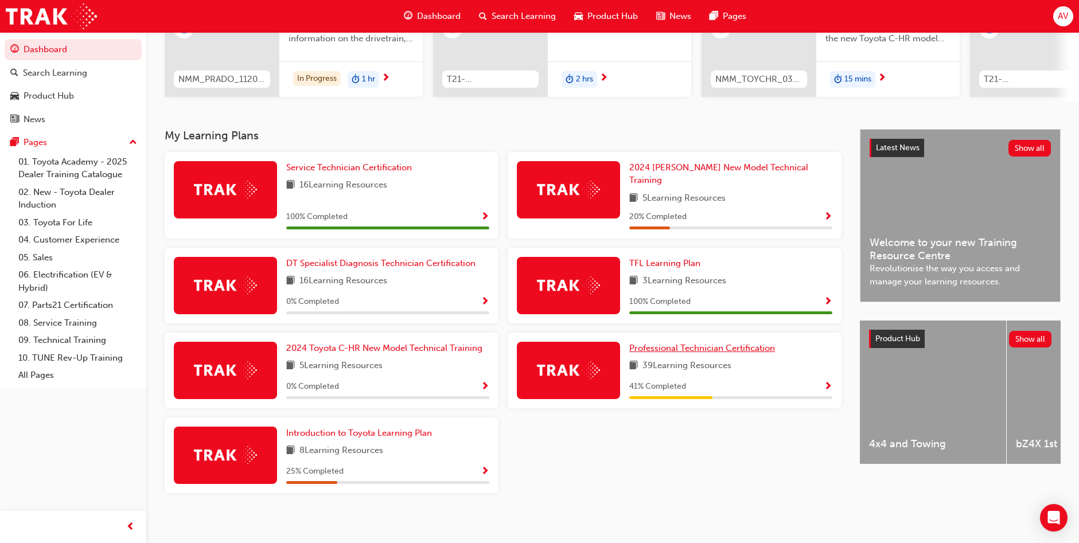
click at [744, 343] on span "Professional Technician Certification" at bounding box center [703, 348] width 146 height 10
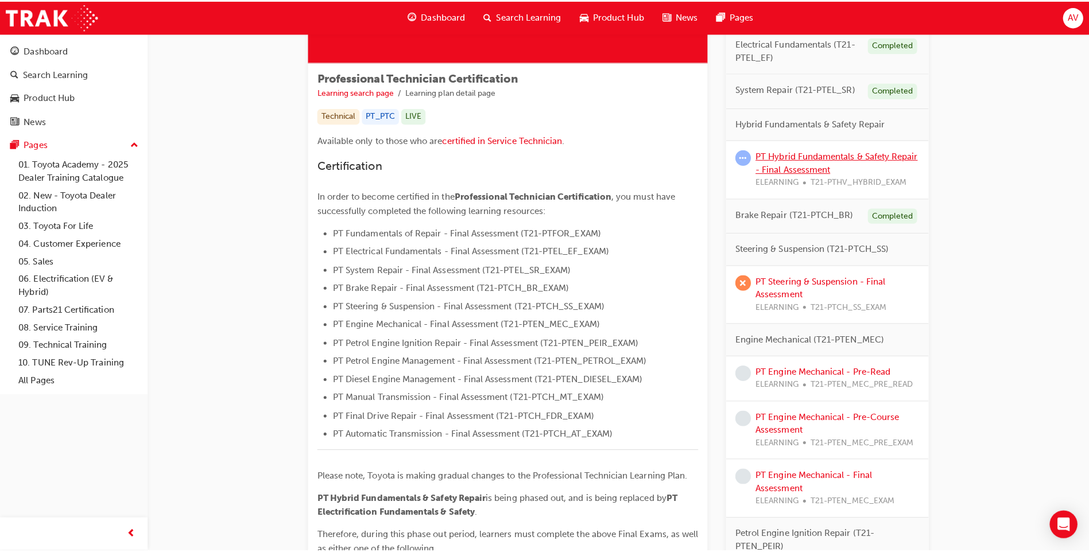
scroll to position [172, 0]
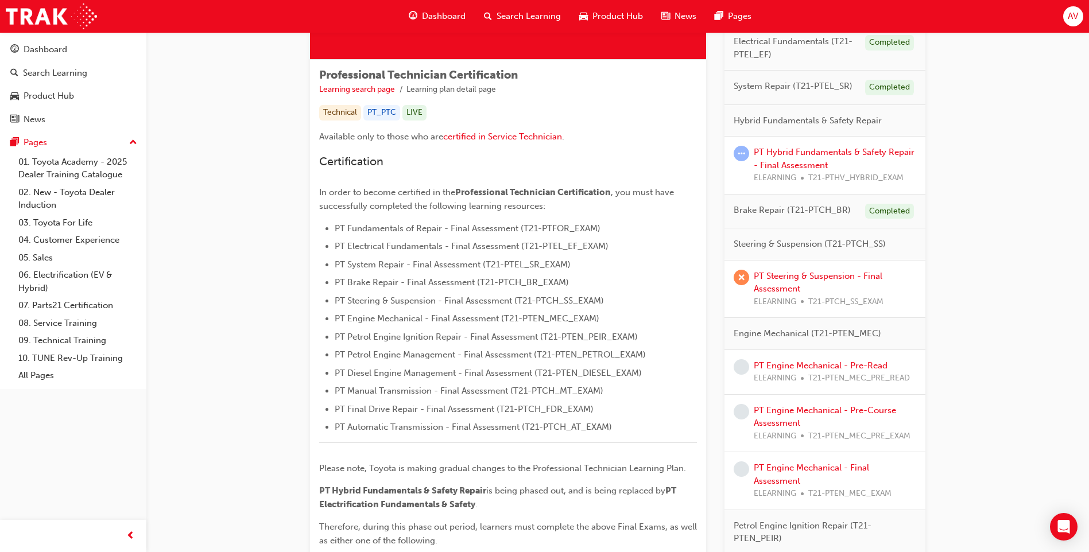
click at [1070, 17] on span "AV" at bounding box center [1072, 16] width 10 height 13
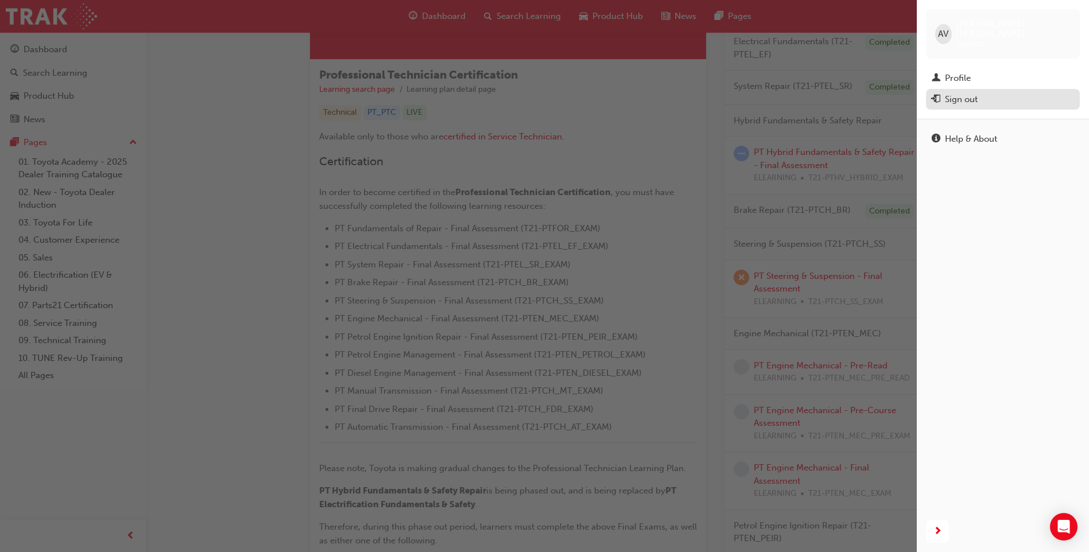
click at [998, 92] on div "Sign out" at bounding box center [1002, 99] width 142 height 14
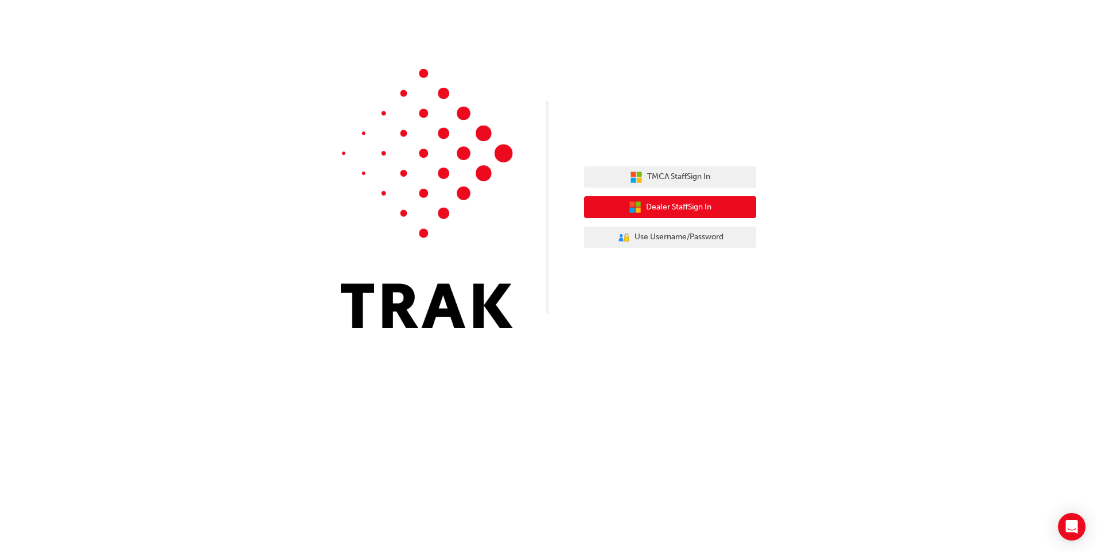
click at [670, 208] on span "Dealer Staff Sign In" at bounding box center [678, 207] width 65 height 13
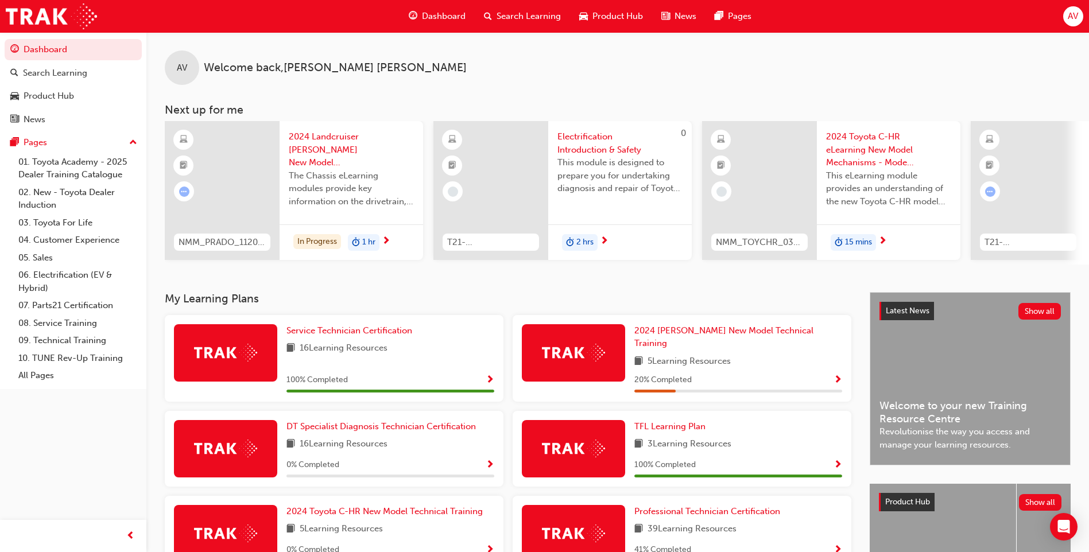
scroll to position [57, 0]
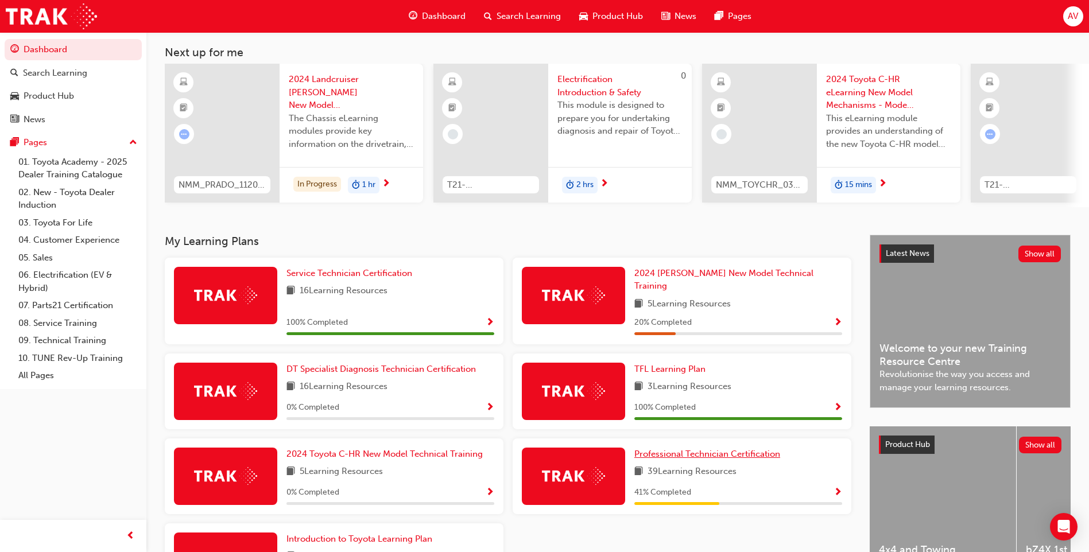
click at [694, 449] on span "Professional Technician Certification" at bounding box center [707, 454] width 146 height 10
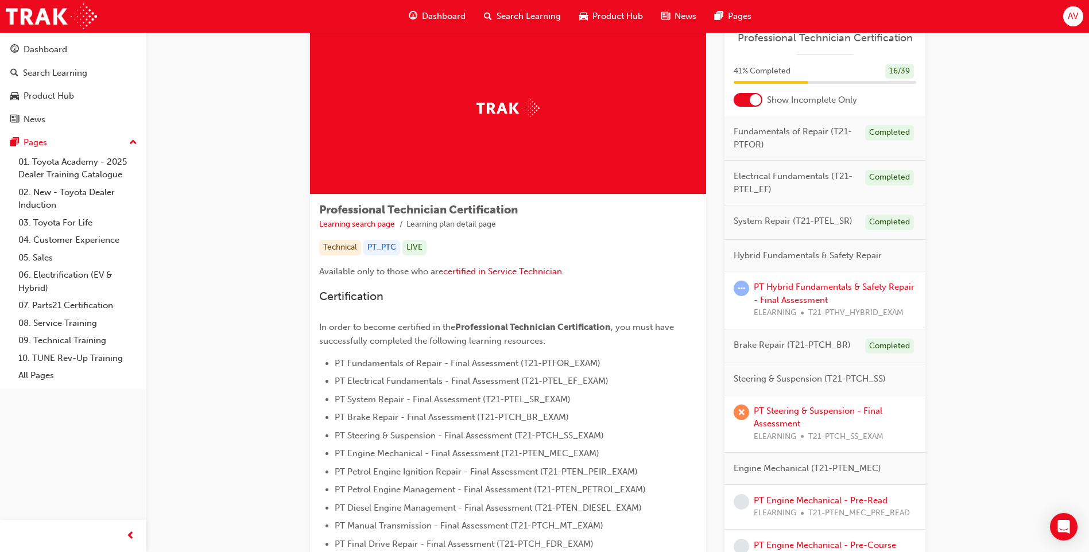
scroll to position [57, 0]
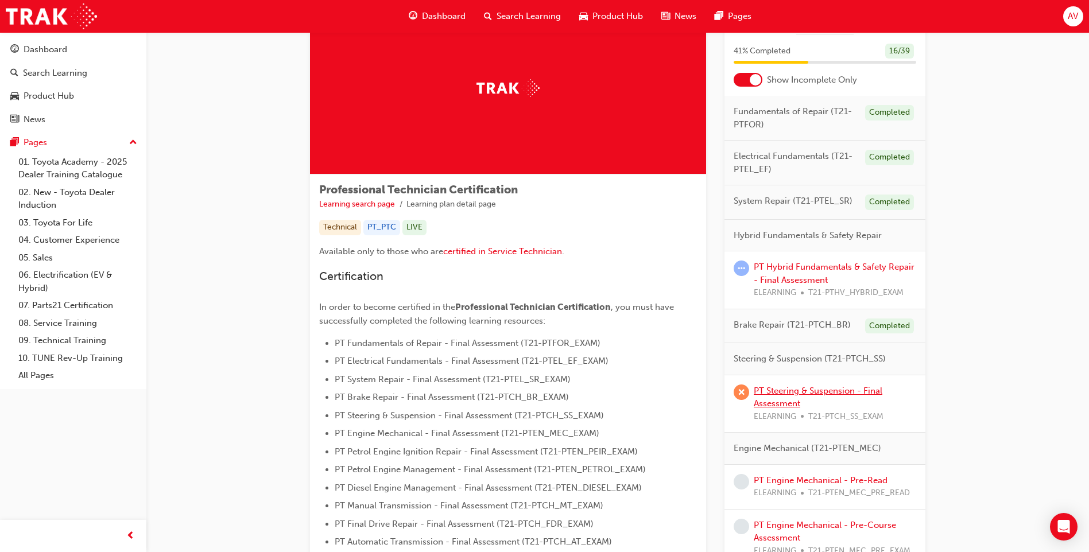
click at [794, 394] on link "PT Steering & Suspension - Final Assessment" at bounding box center [818, 398] width 129 height 24
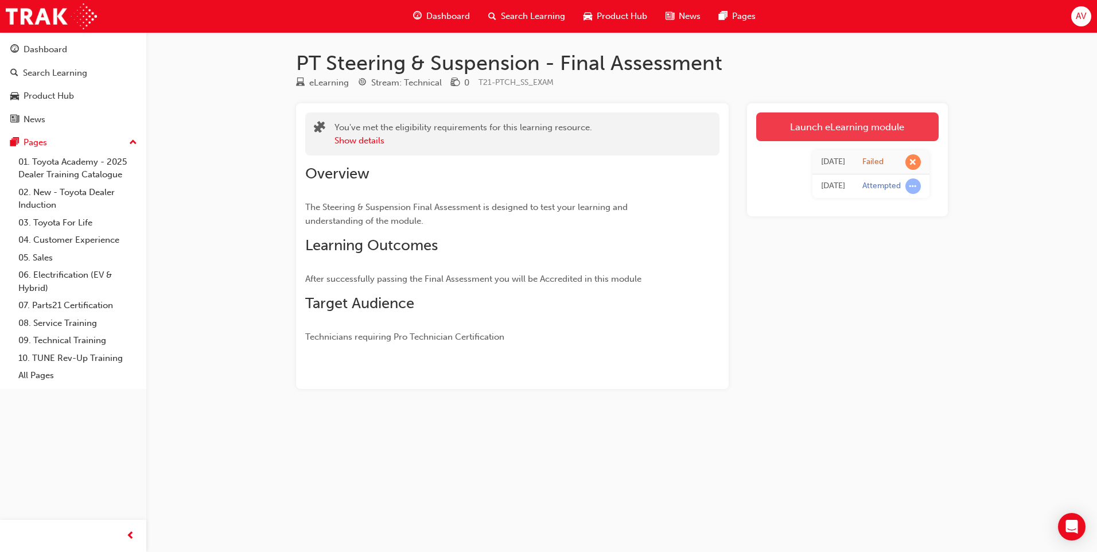
click at [822, 130] on link "Launch eLearning module" at bounding box center [847, 126] width 182 height 29
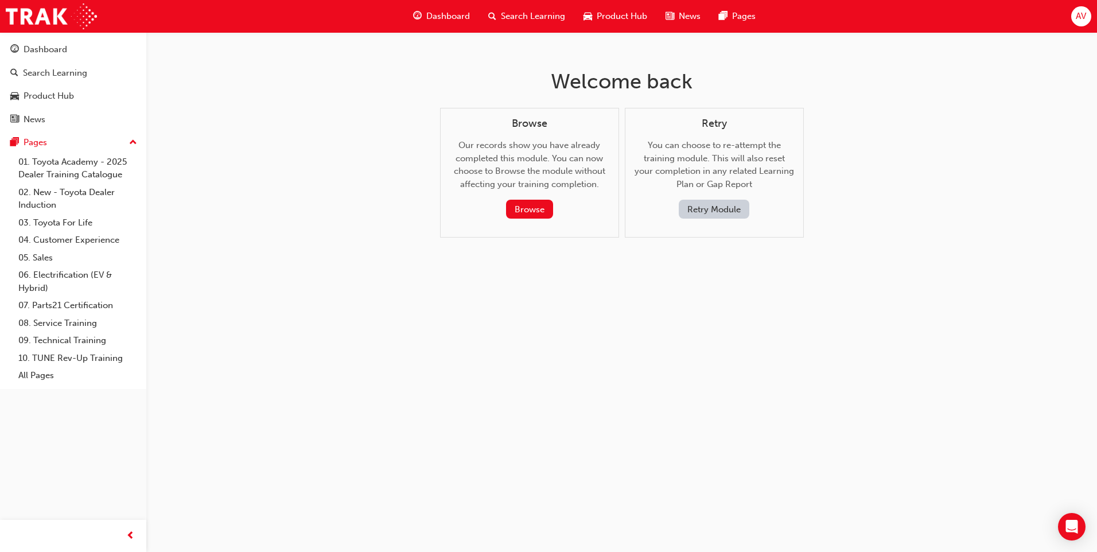
click at [729, 203] on button "Retry Module" at bounding box center [714, 209] width 71 height 19
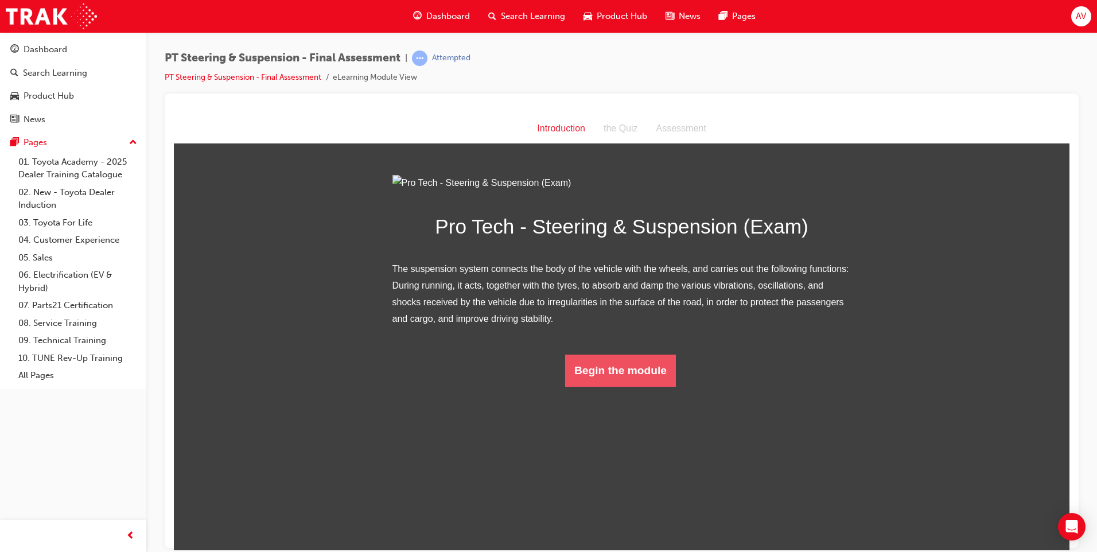
click at [651, 386] on button "Begin the module" at bounding box center [620, 370] width 111 height 32
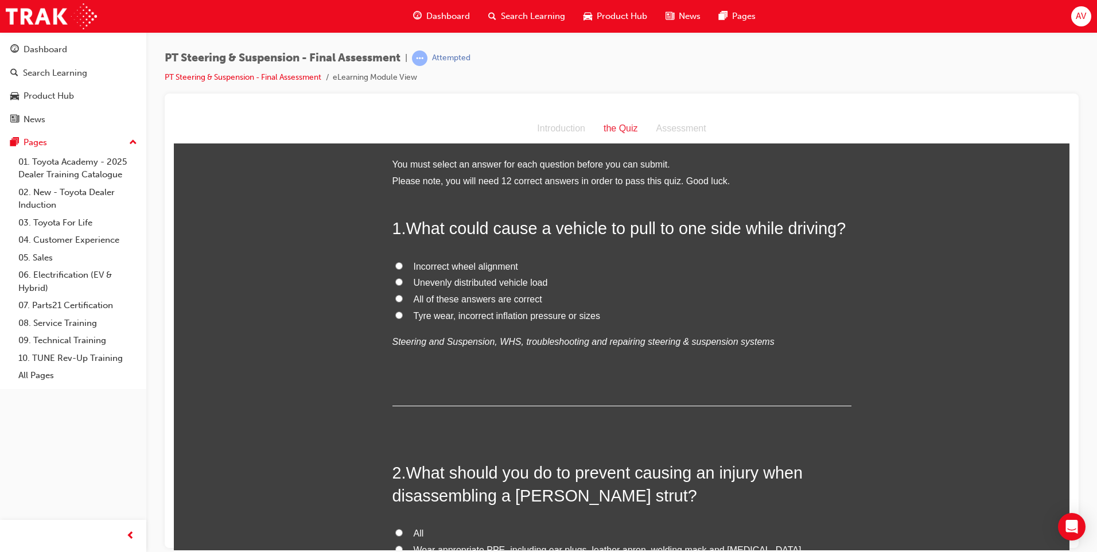
click at [400, 294] on label "All of these answers are correct" at bounding box center [622, 299] width 459 height 17
click at [400, 294] on input "All of these answers are correct" at bounding box center [398, 297] width 7 height 7
radio input "true"
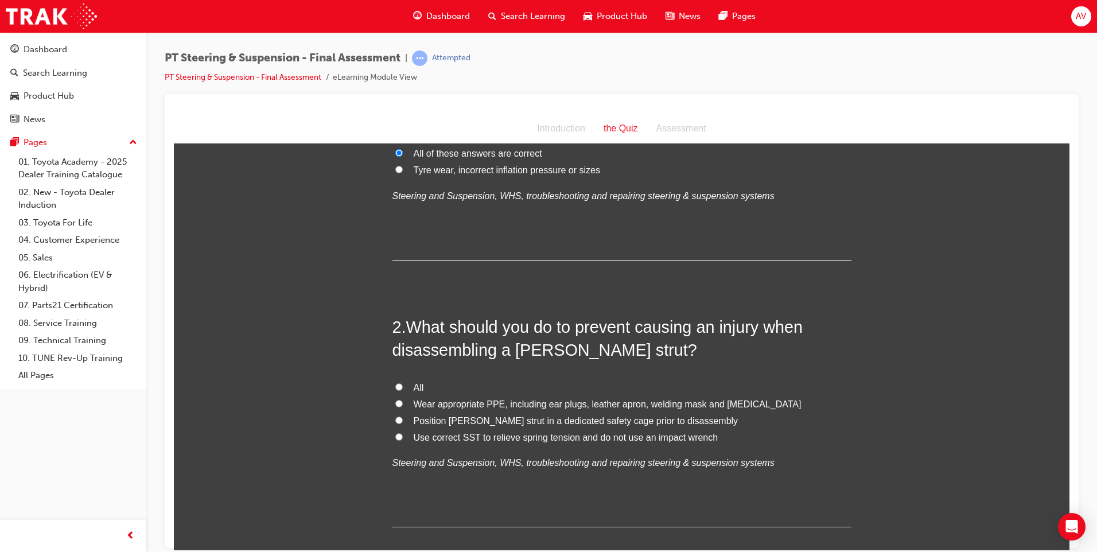
scroll to position [172, 0]
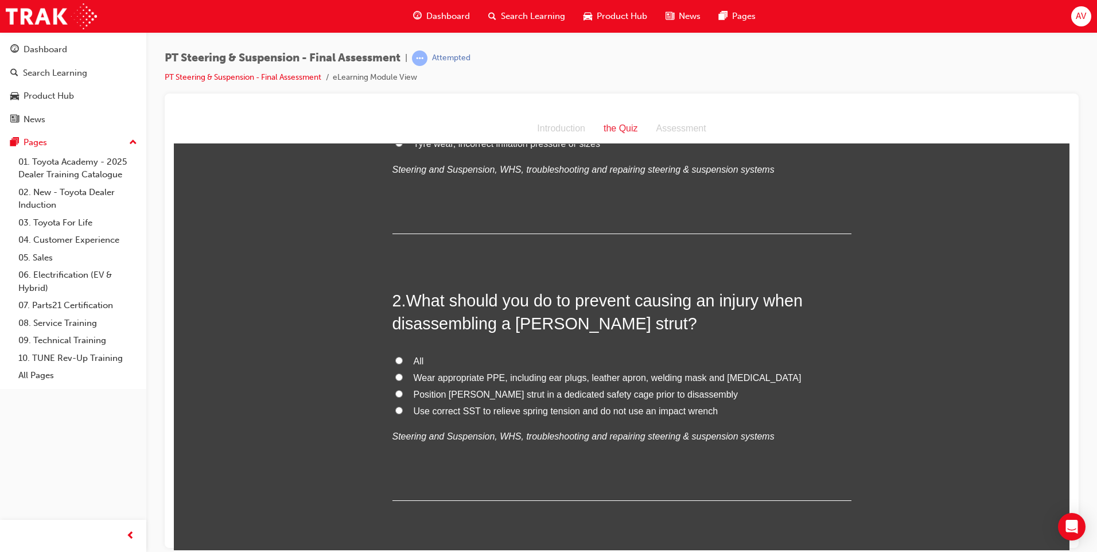
click at [397, 359] on input "All" at bounding box center [398, 359] width 7 height 7
radio input "true"
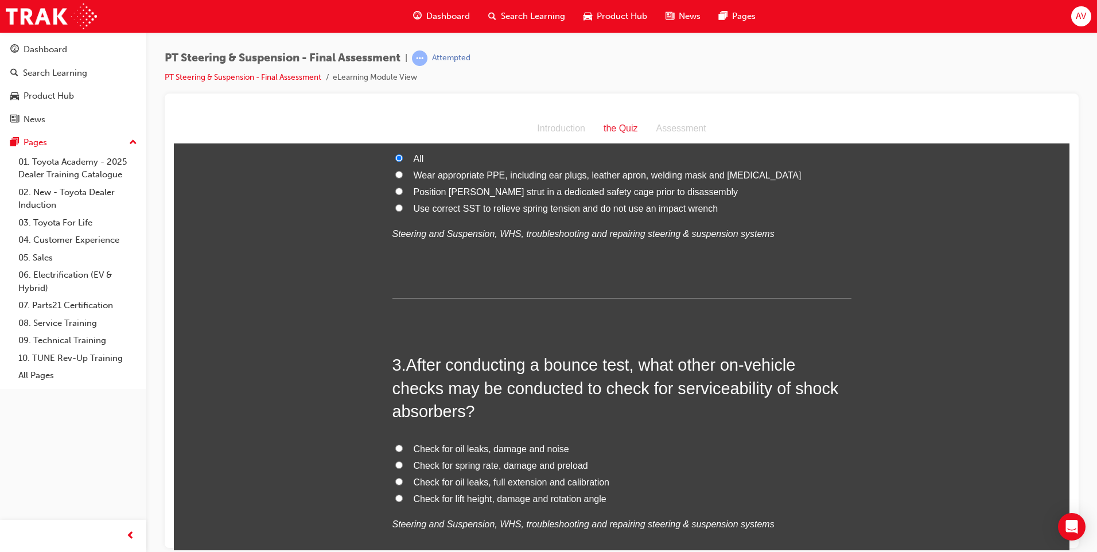
scroll to position [402, 0]
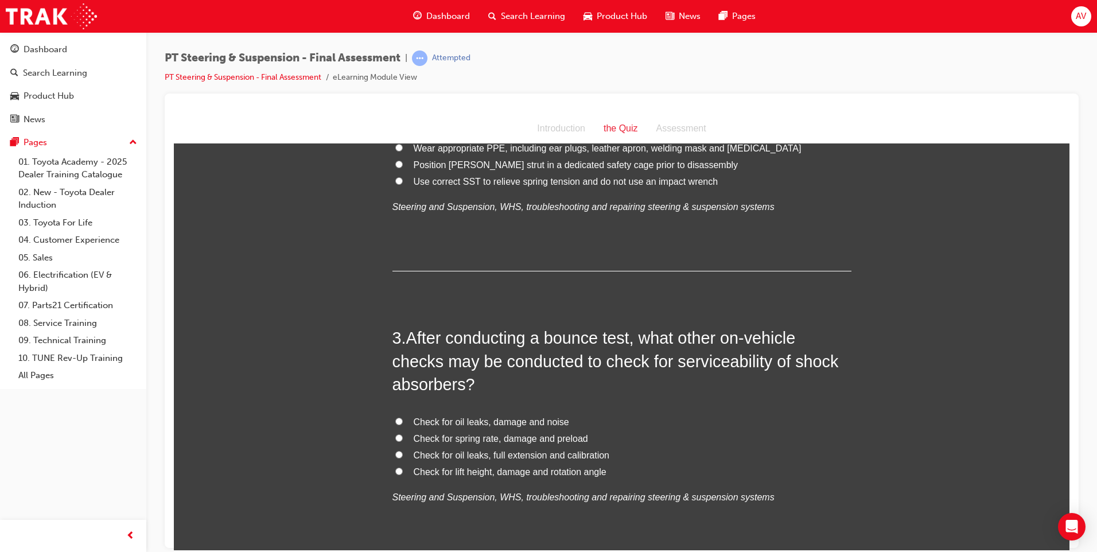
click at [398, 434] on label "Check for spring rate, damage and preload" at bounding box center [622, 438] width 459 height 17
click at [398, 434] on input "Check for spring rate, damage and preload" at bounding box center [398, 437] width 7 height 7
radio input "true"
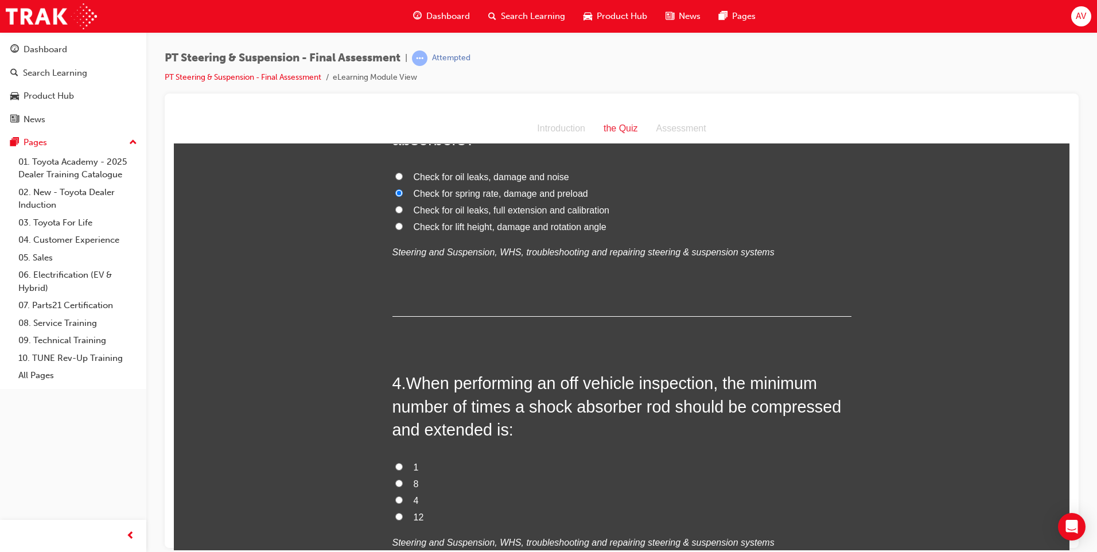
scroll to position [689, 0]
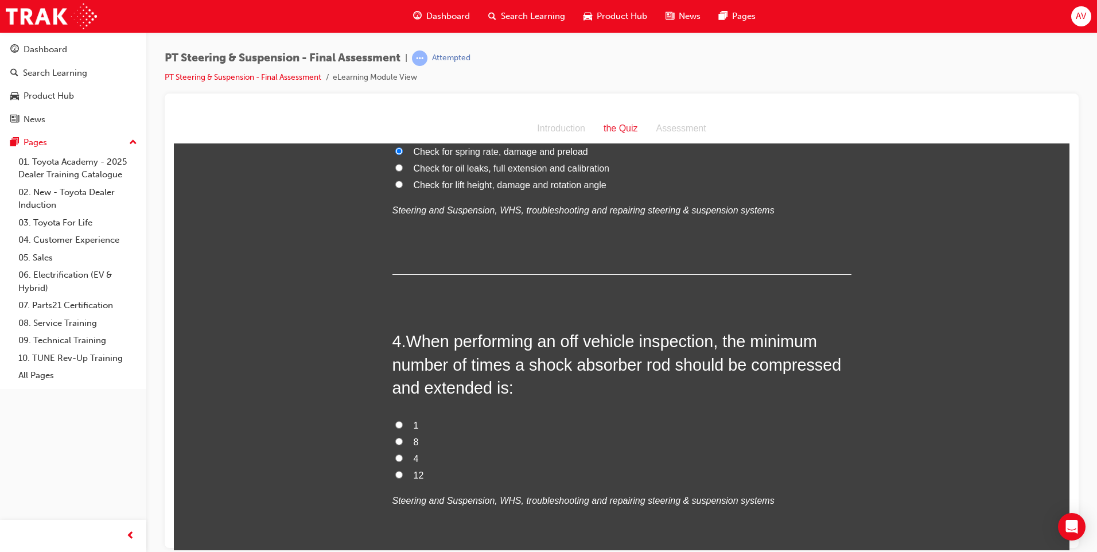
click at [395, 457] on input "4" at bounding box center [398, 457] width 7 height 7
radio input "true"
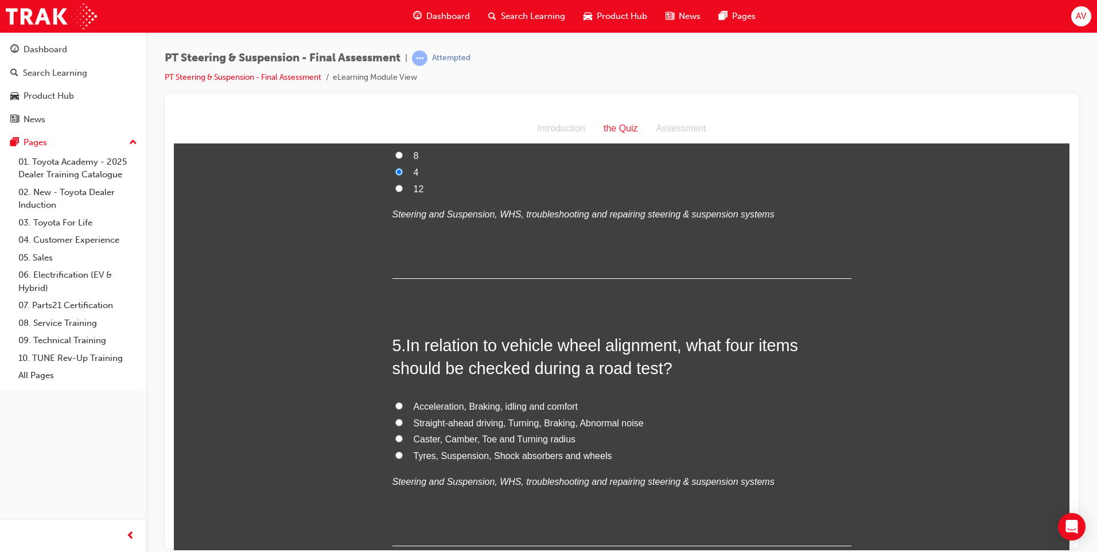
scroll to position [976, 0]
click at [395, 437] on input "Caster, Camber, Toe and Turning radius" at bounding box center [398, 437] width 7 height 7
radio input "true"
click at [395, 437] on input "Caster, Camber, Toe and Turning radius" at bounding box center [398, 437] width 7 height 7
click at [395, 456] on input "Tyres, Suspension, Shock absorbers and wheels" at bounding box center [398, 454] width 7 height 7
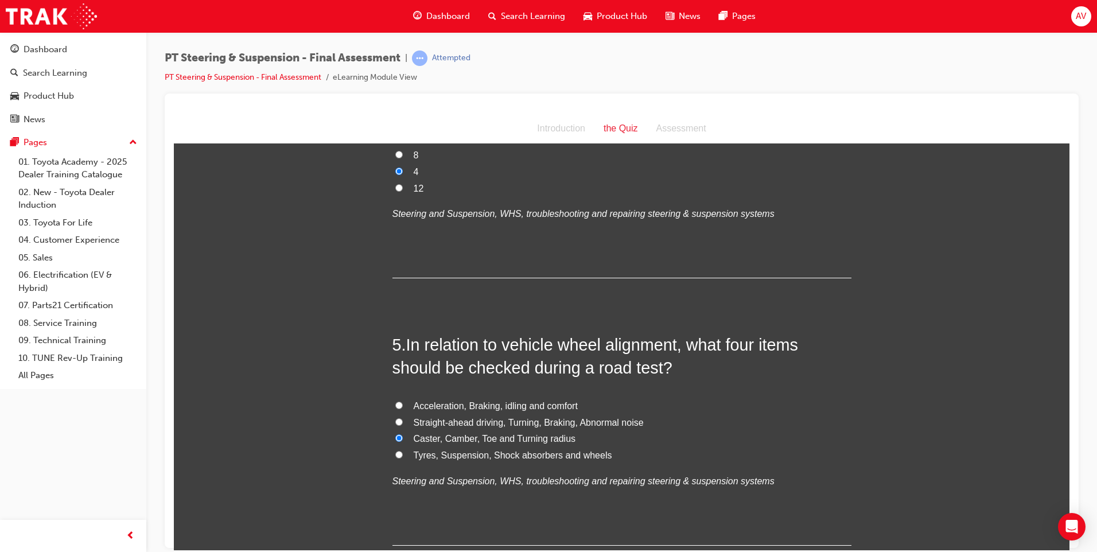
radio input "true"
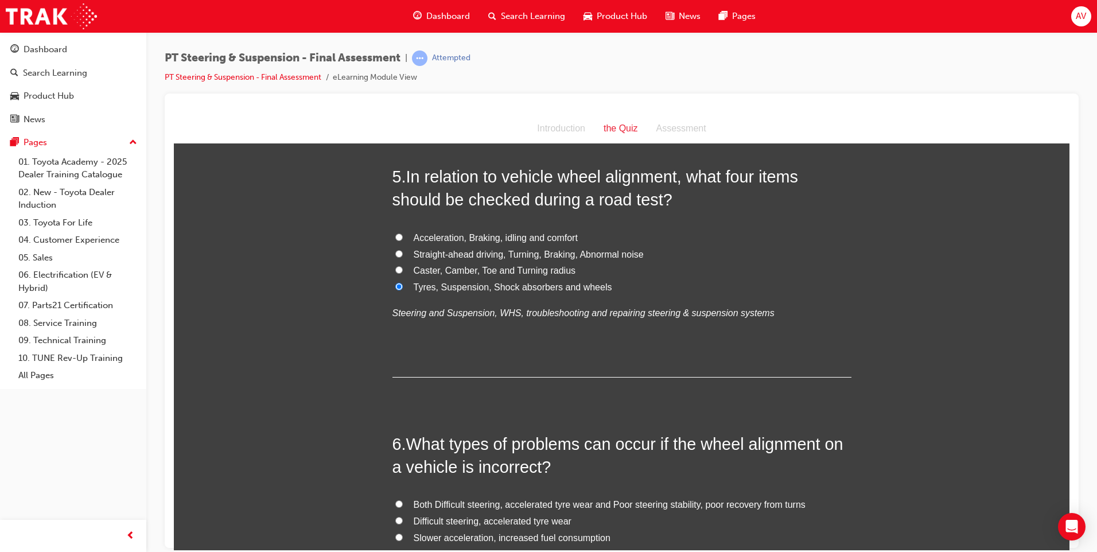
scroll to position [1205, 0]
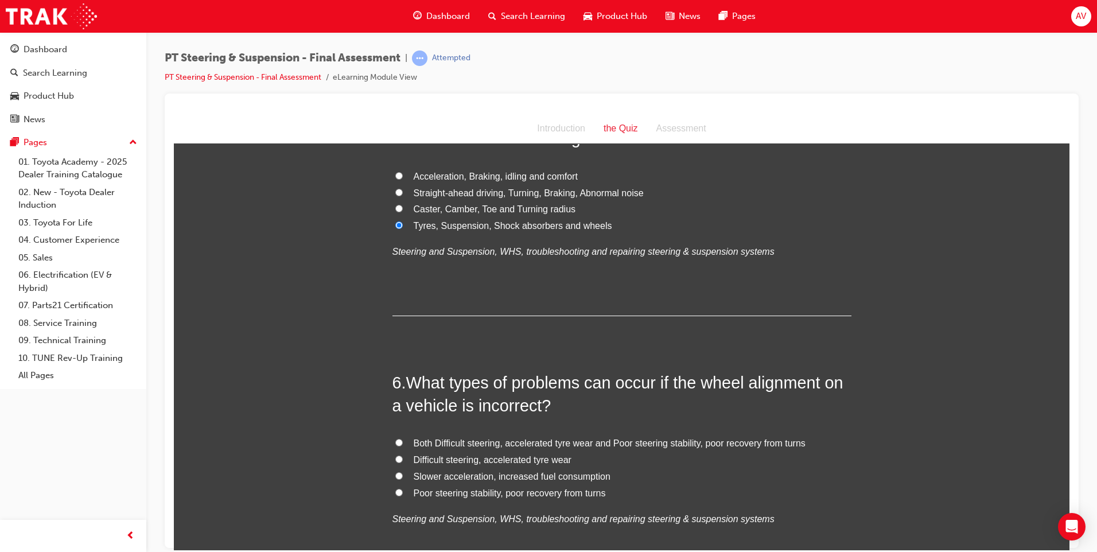
click at [399, 187] on label "Straight-ahead driving, Turning, Braking, Abnormal noise" at bounding box center [622, 193] width 459 height 17
click at [399, 188] on input "Straight-ahead driving, Turning, Braking, Abnormal noise" at bounding box center [398, 191] width 7 height 7
radio input "true"
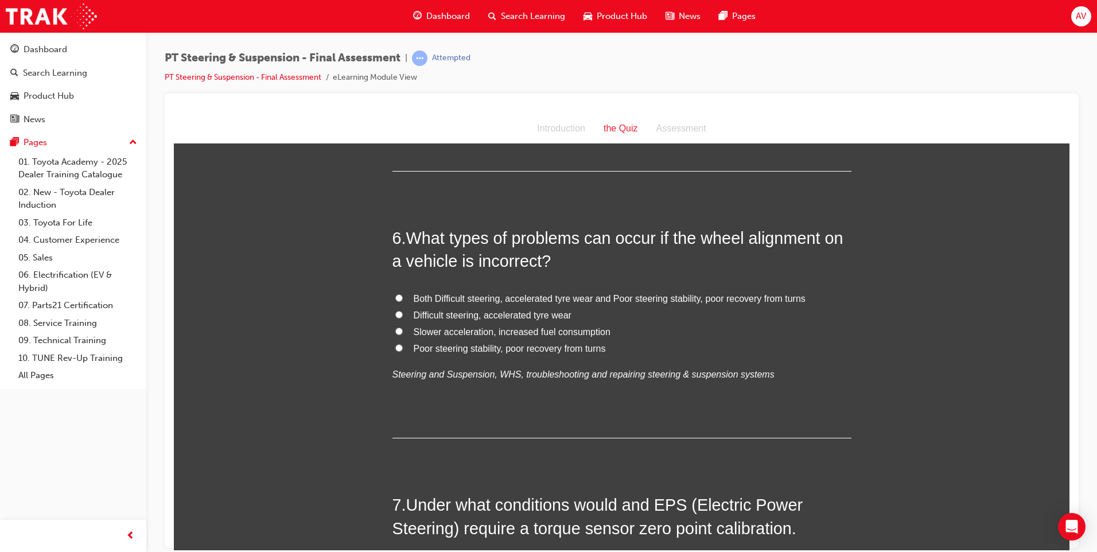
scroll to position [1377, 0]
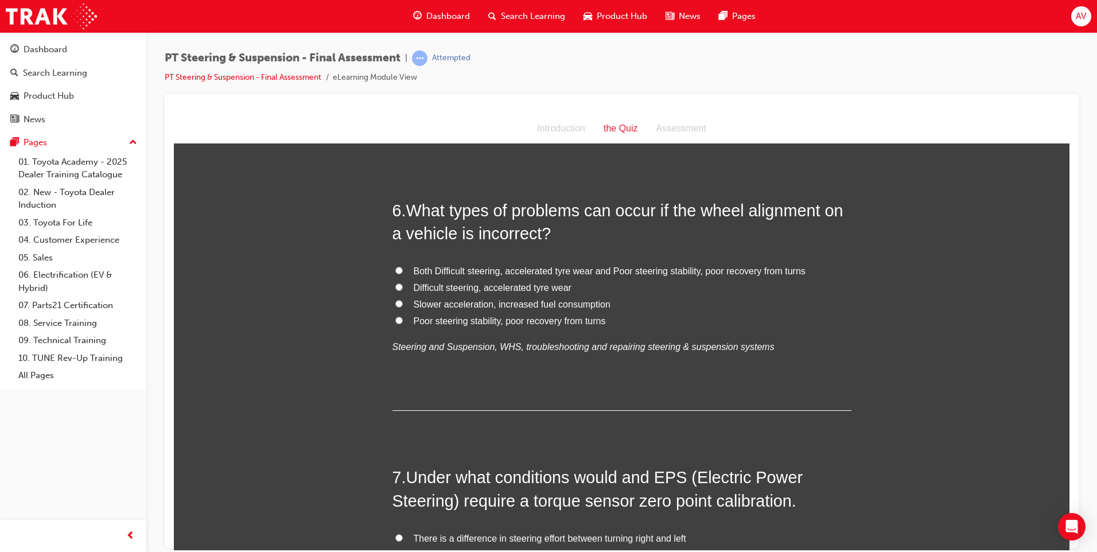
click at [397, 285] on input "Difficult steering, accelerated tyre wear" at bounding box center [398, 286] width 7 height 7
radio input "true"
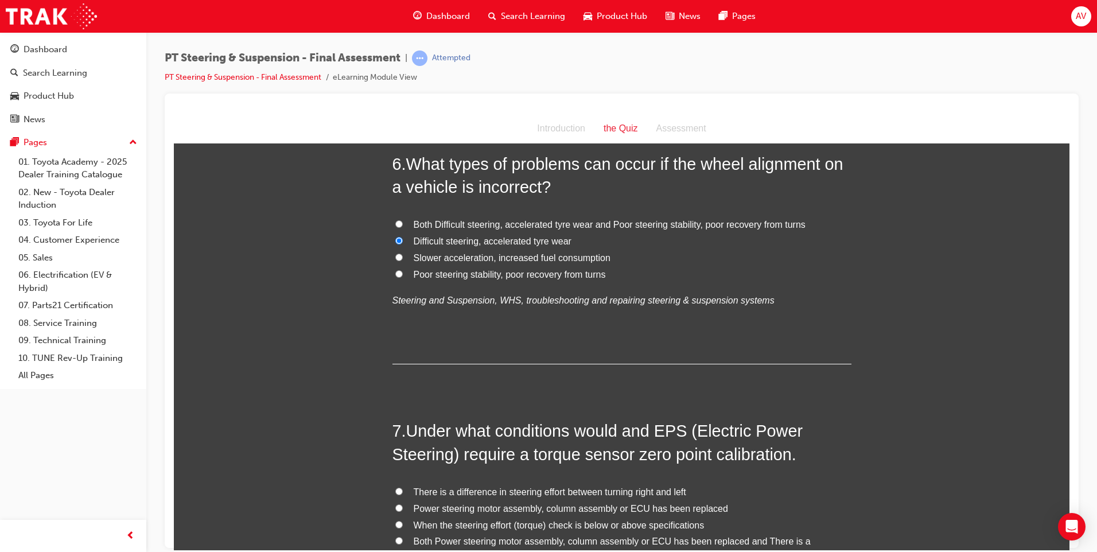
scroll to position [1607, 0]
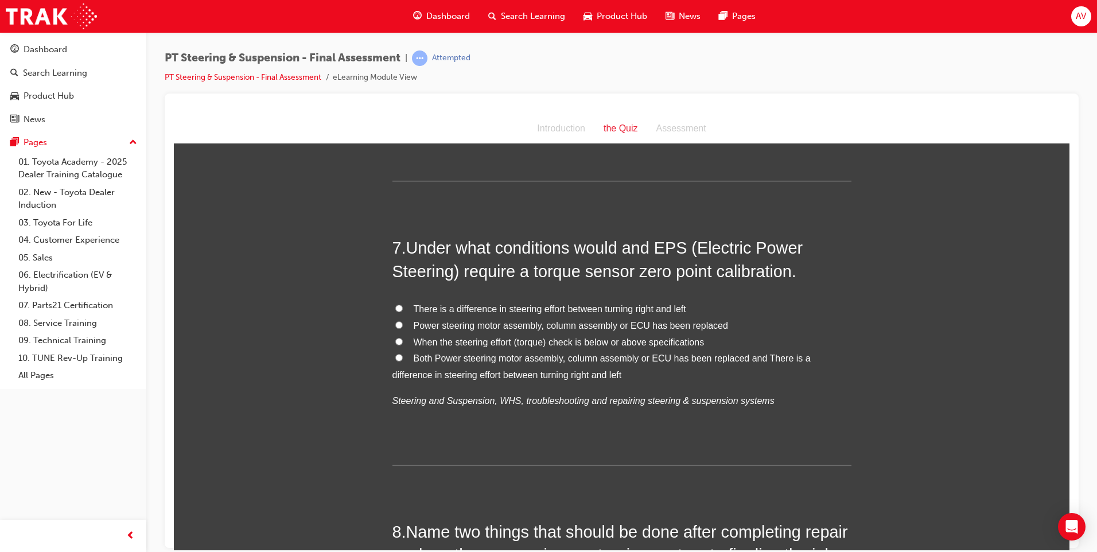
click at [397, 355] on input "Both Power steering motor assembly, column assembly or ECU has been replaced an…" at bounding box center [398, 357] width 7 height 7
radio input "true"
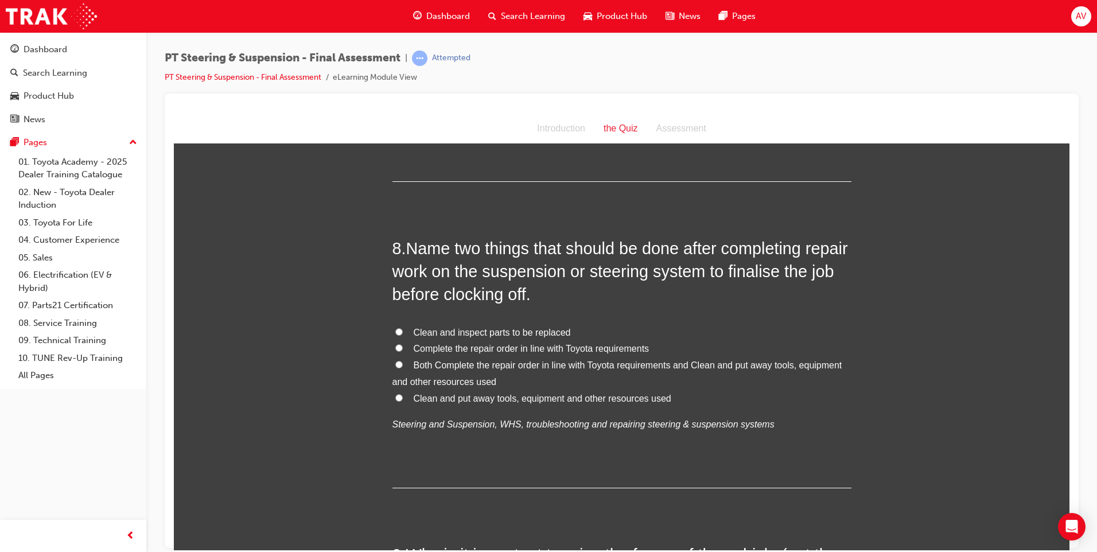
scroll to position [1894, 0]
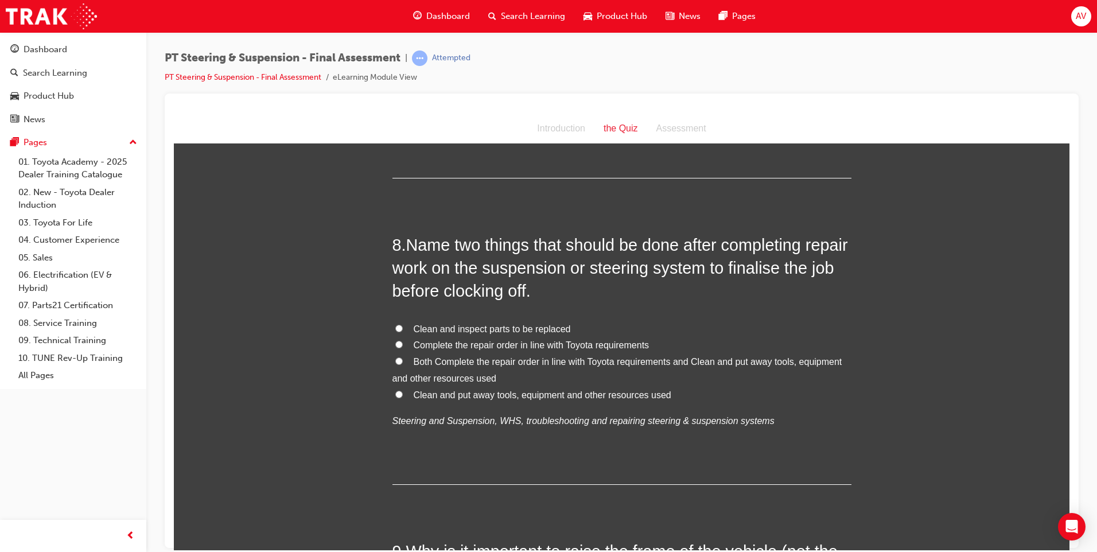
click at [400, 362] on label "Both Complete the repair order in line with Toyota requirements and Clean and p…" at bounding box center [622, 370] width 459 height 33
click at [400, 362] on input "Both Complete the repair order in line with Toyota requirements and Clean and p…" at bounding box center [398, 360] width 7 height 7
radio input "true"
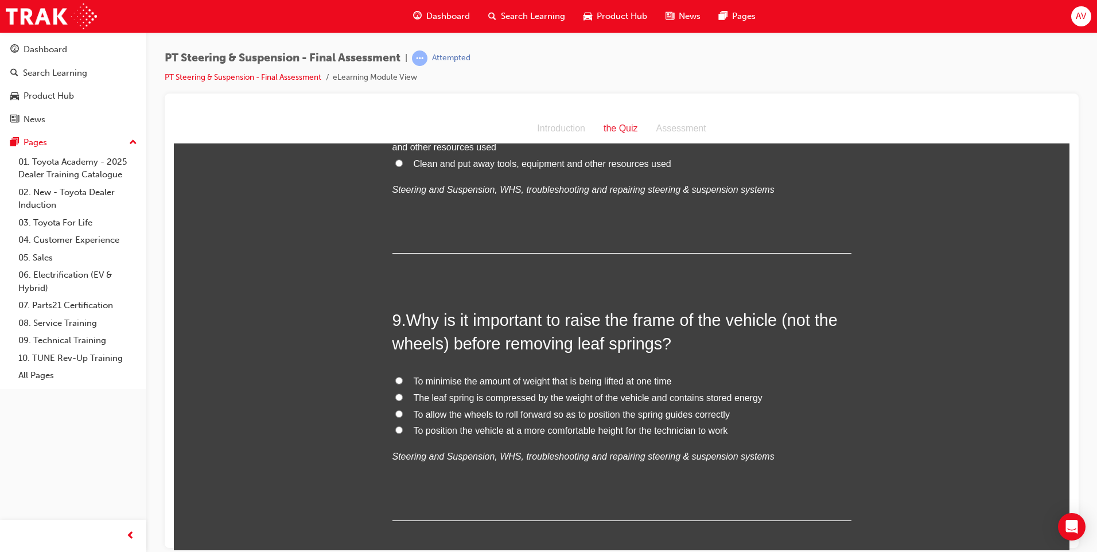
scroll to position [2181, 0]
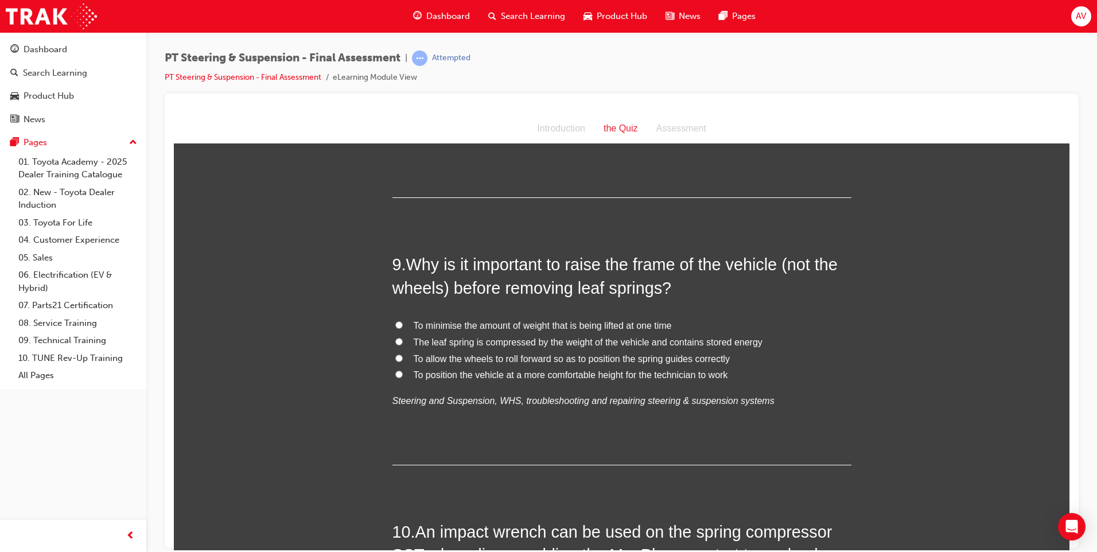
click at [397, 339] on input "The leaf spring is compressed by the weight of the vehicle and contains stored …" at bounding box center [398, 340] width 7 height 7
radio input "true"
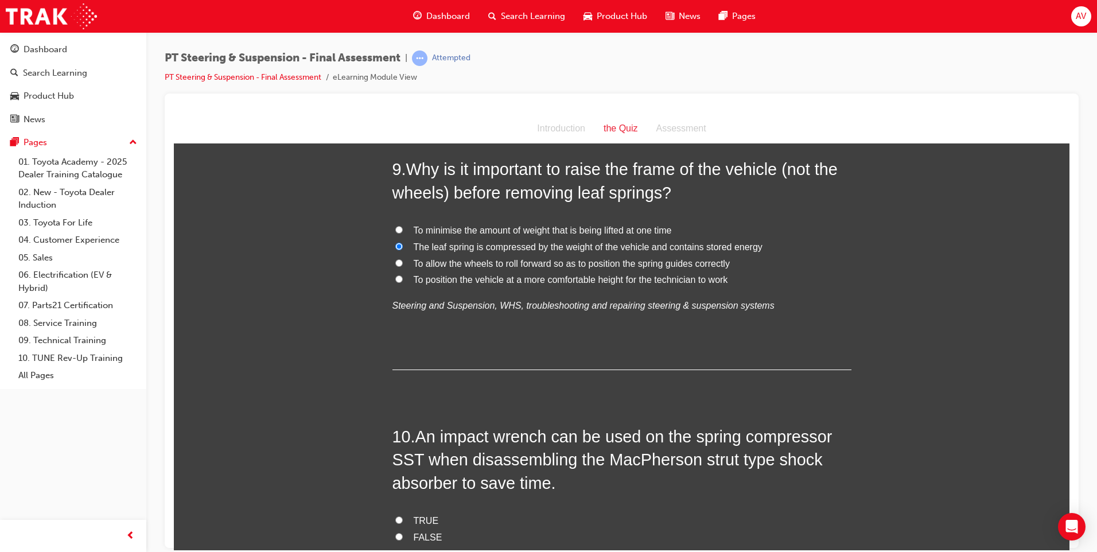
scroll to position [2410, 0]
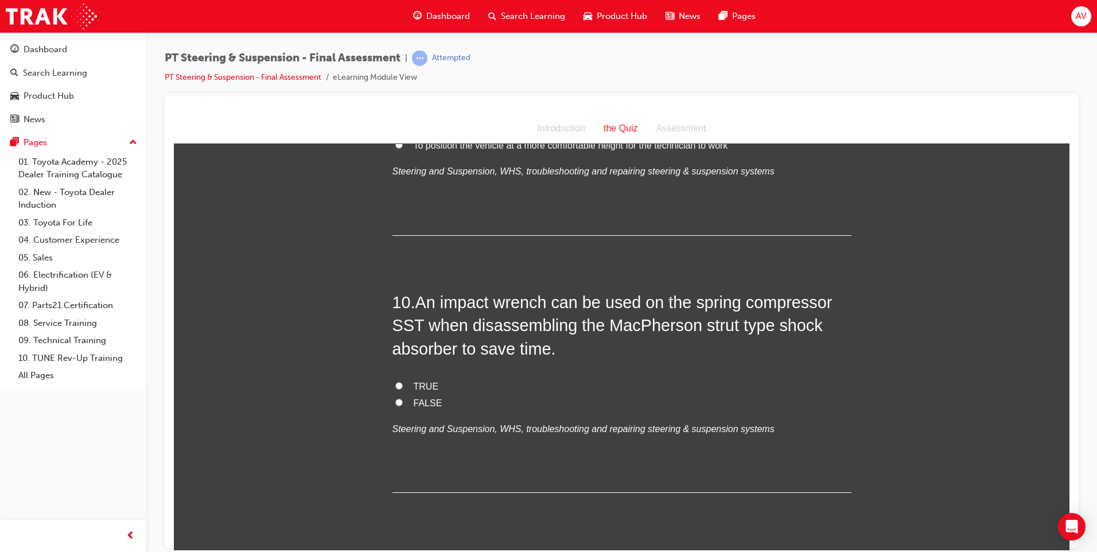
click at [398, 385] on label "TRUE" at bounding box center [622, 386] width 459 height 17
click at [398, 385] on input "TRUE" at bounding box center [398, 385] width 7 height 7
radio input "true"
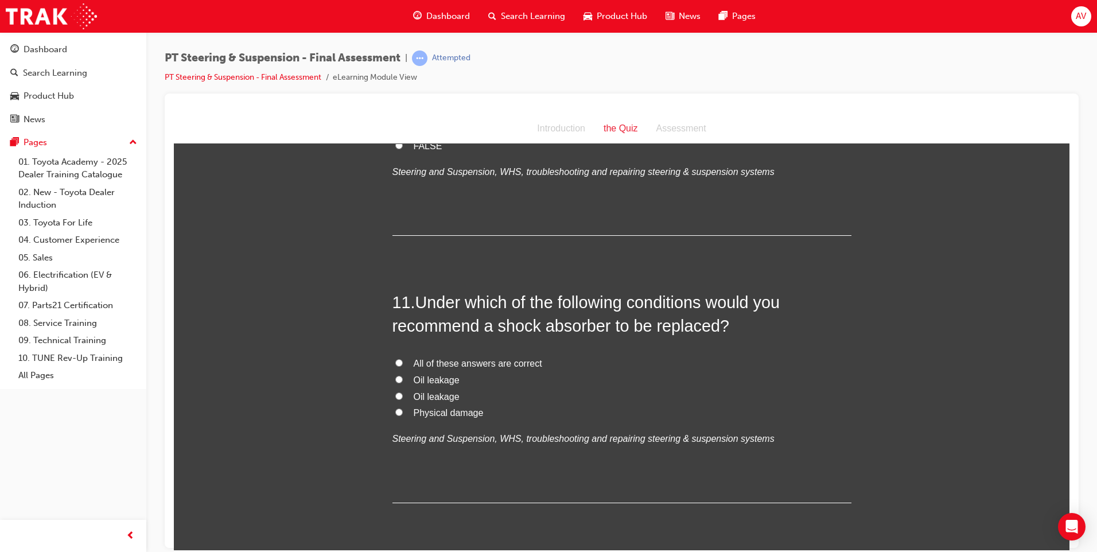
scroll to position [2697, 0]
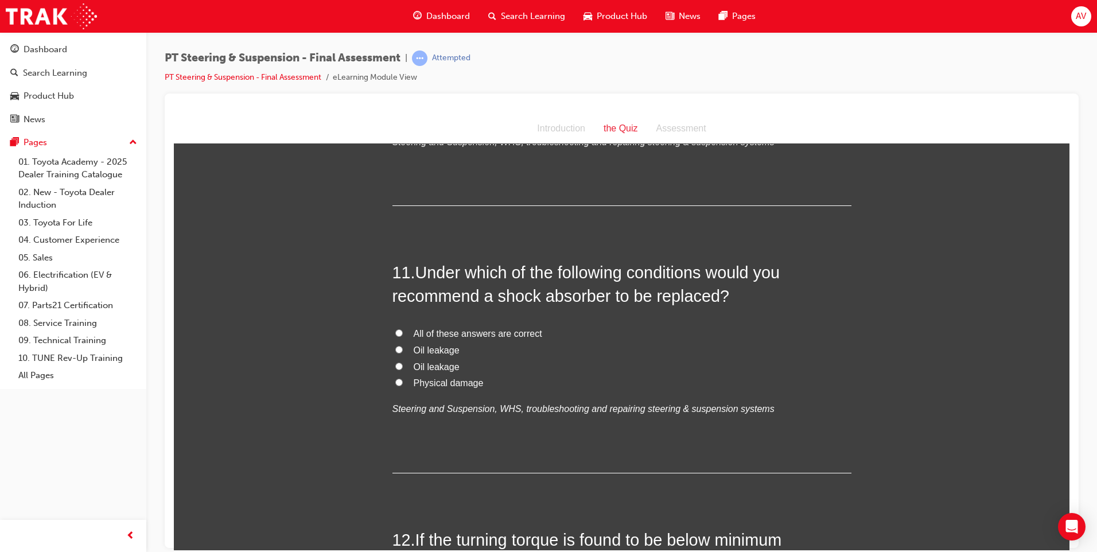
click at [397, 331] on input "All of these answers are correct" at bounding box center [398, 332] width 7 height 7
radio input "true"
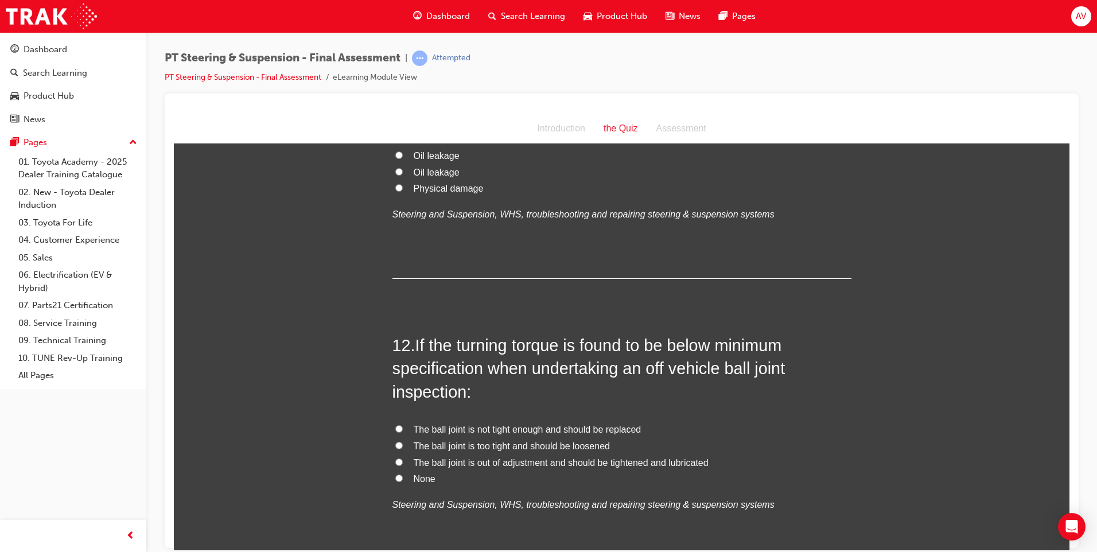
scroll to position [2927, 0]
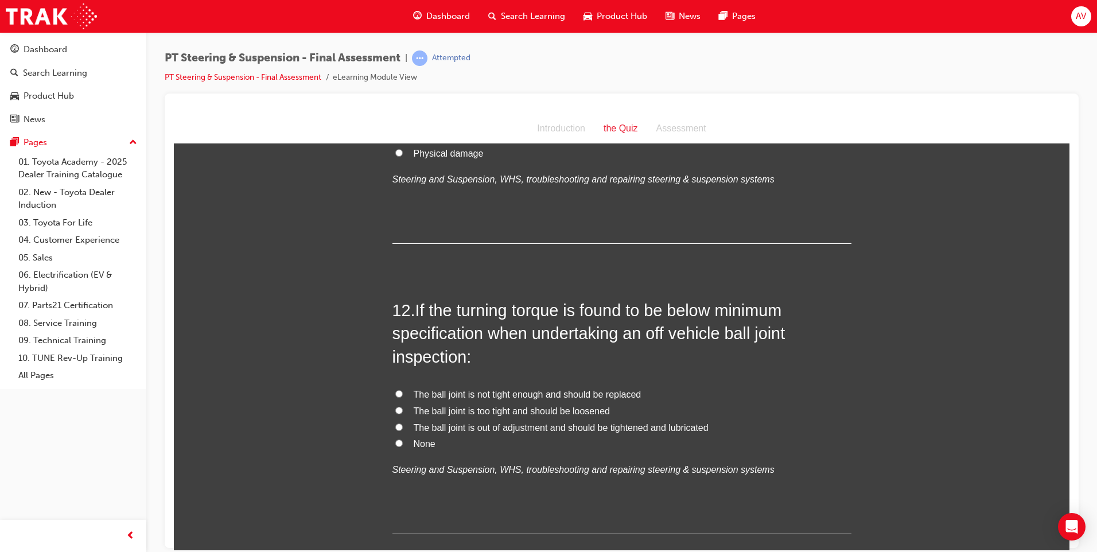
click at [395, 392] on input "The ball joint is not tight enough and should be replaced" at bounding box center [398, 393] width 7 height 7
radio input "true"
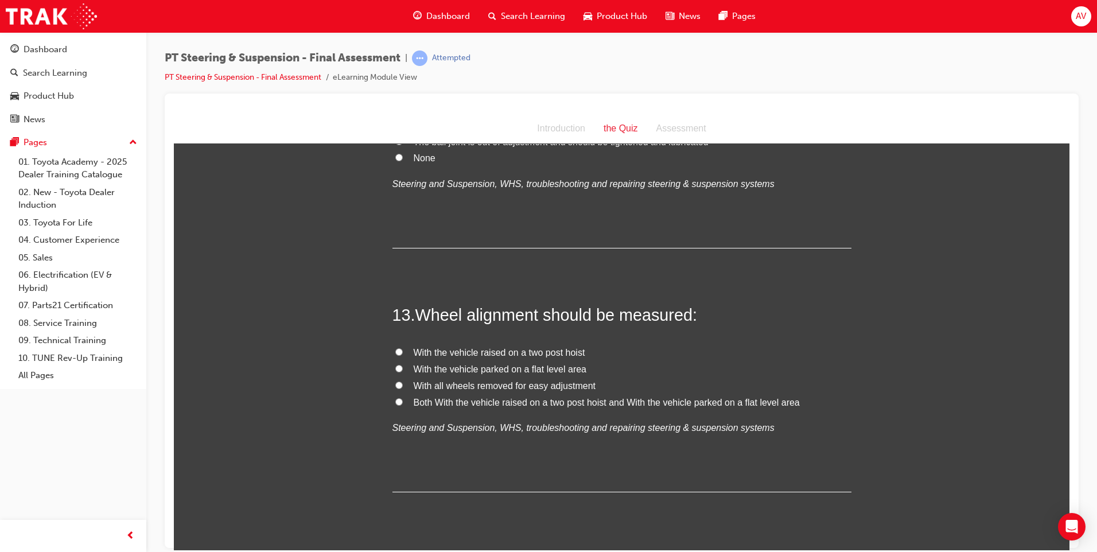
scroll to position [3214, 0]
click at [393, 361] on label "With the vehicle parked on a flat level area" at bounding box center [622, 368] width 459 height 17
click at [395, 363] on input "With the vehicle parked on a flat level area" at bounding box center [398, 366] width 7 height 7
radio input "true"
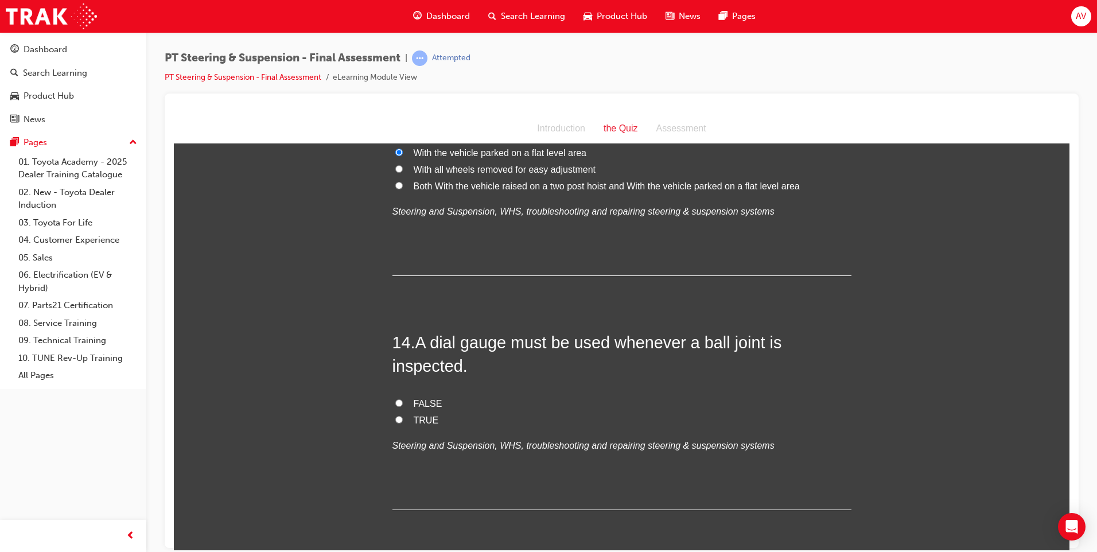
scroll to position [3501, 0]
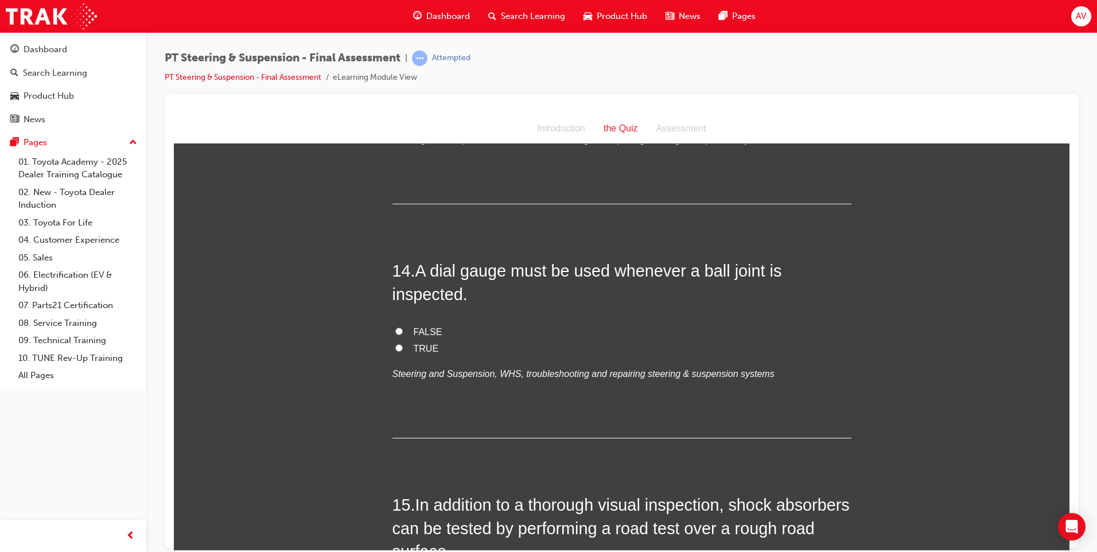
click at [393, 307] on div "14 . A dial gauge must be used whenever a ball joint is inspected. FALSE TRUE S…" at bounding box center [622, 348] width 459 height 179
click at [395, 328] on input "FALSE" at bounding box center [398, 330] width 7 height 7
radio input "true"
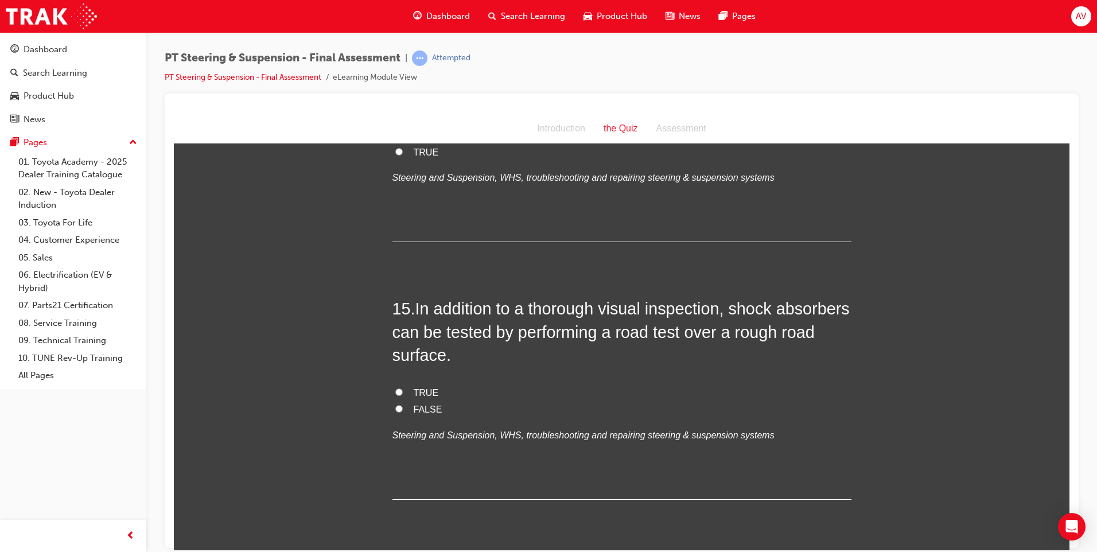
scroll to position [3730, 0]
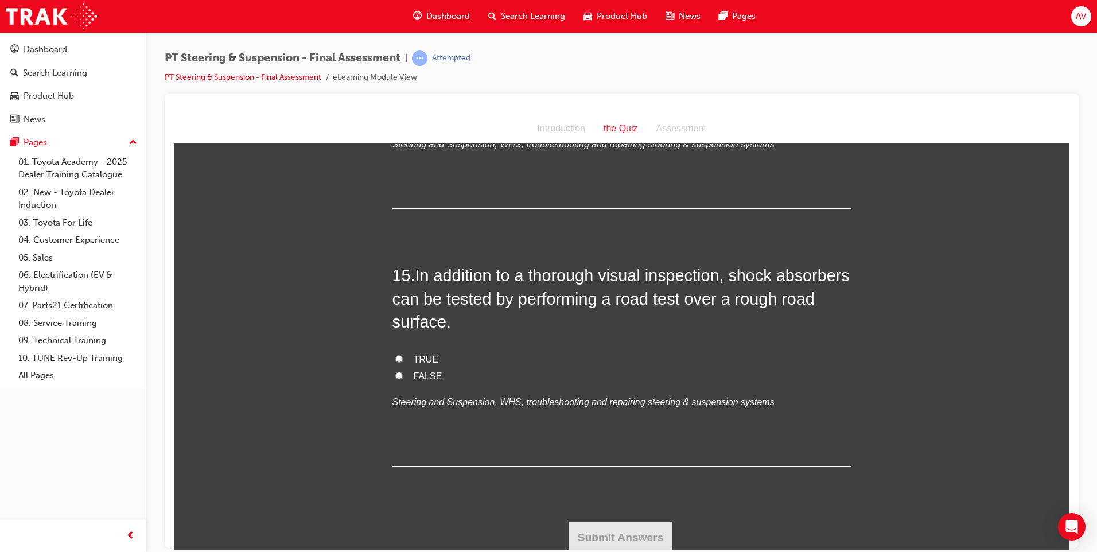
click at [395, 358] on input "TRUE" at bounding box center [398, 358] width 7 height 7
radio input "true"
click at [586, 533] on button "Submit Answers" at bounding box center [621, 537] width 104 height 32
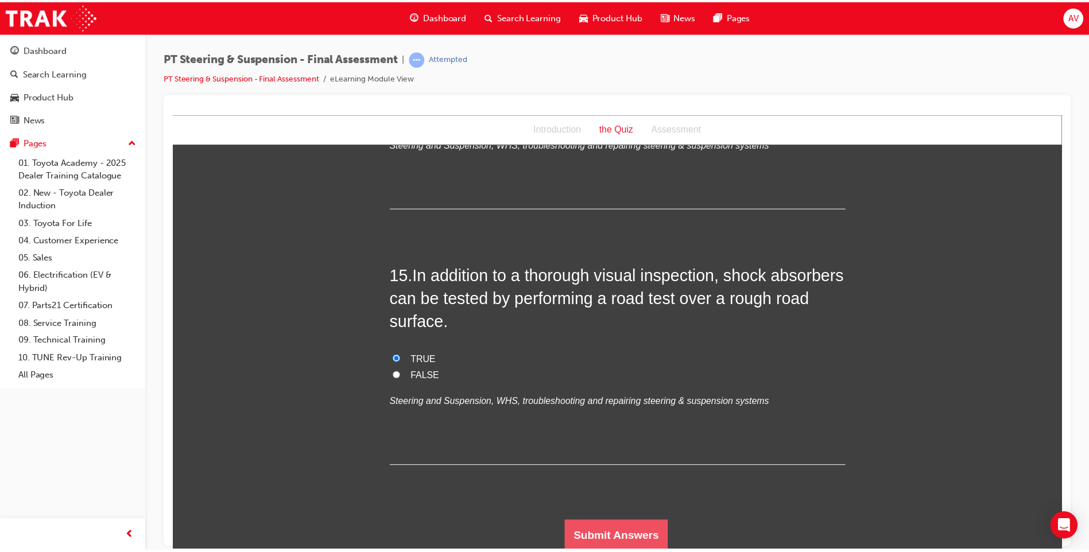
scroll to position [0, 0]
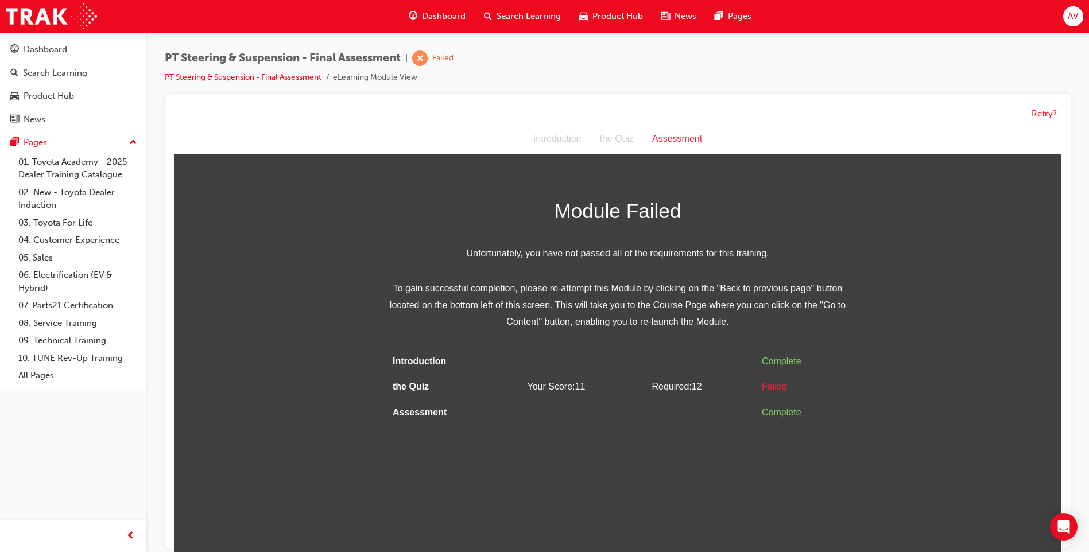
click at [676, 142] on div "Assessment" at bounding box center [677, 139] width 68 height 17
click at [1045, 116] on button "Retry?" at bounding box center [1043, 113] width 25 height 13
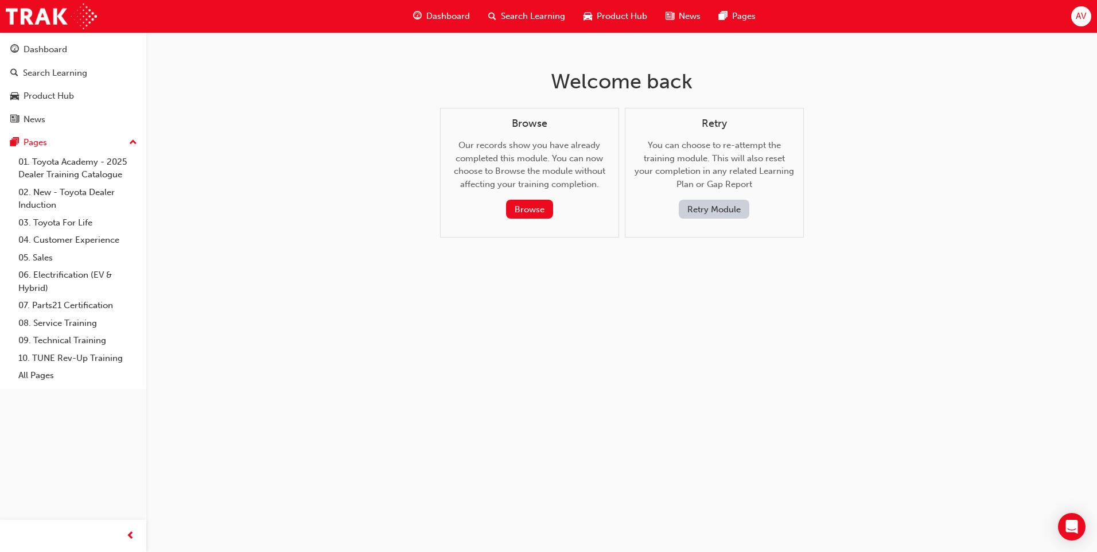
click at [729, 212] on button "Retry Module" at bounding box center [714, 209] width 71 height 19
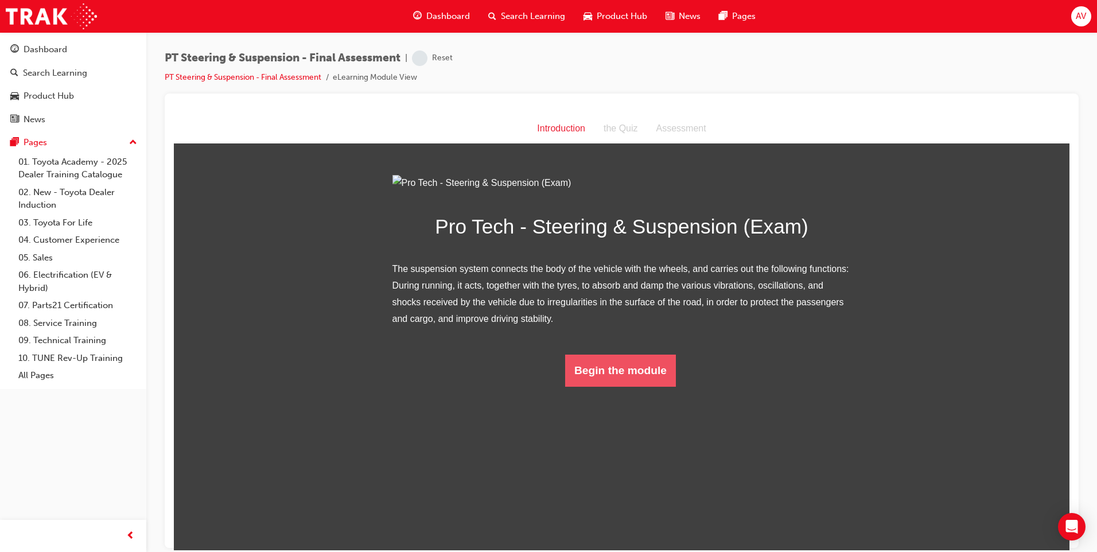
click at [630, 386] on button "Begin the module" at bounding box center [620, 370] width 111 height 32
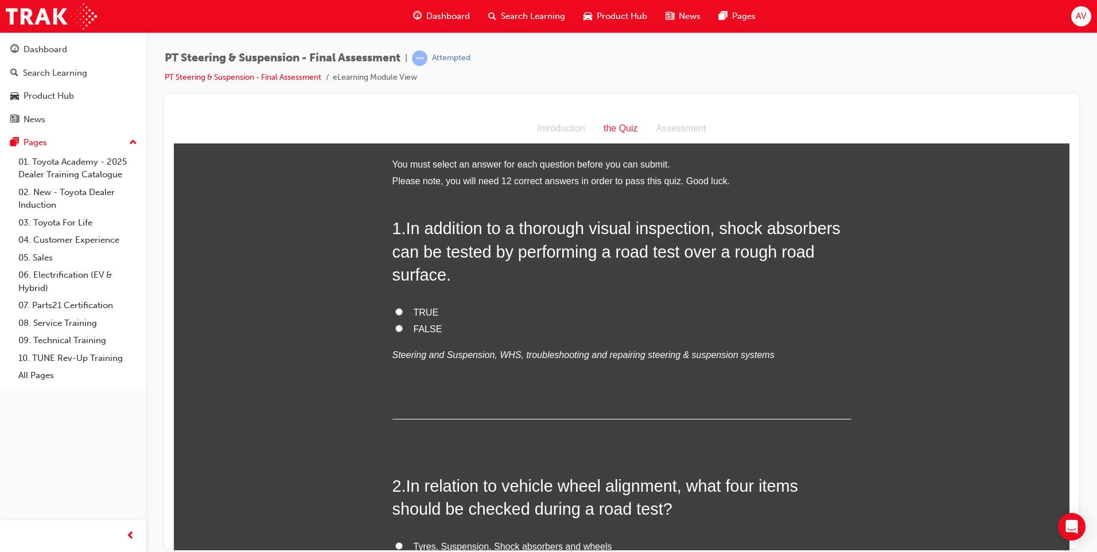
click at [395, 310] on input "TRUE" at bounding box center [398, 311] width 7 height 7
radio input "true"
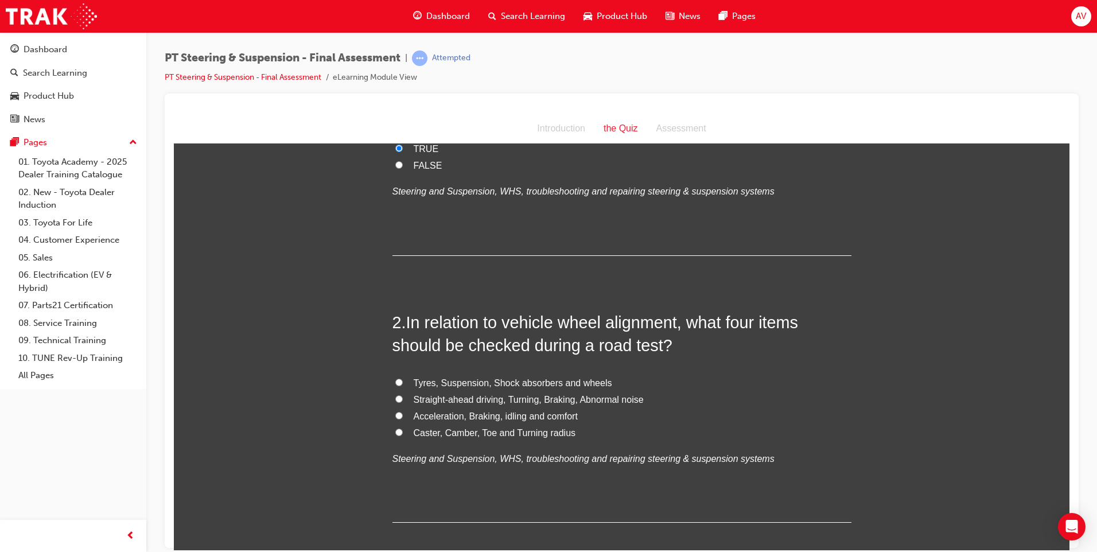
scroll to position [230, 0]
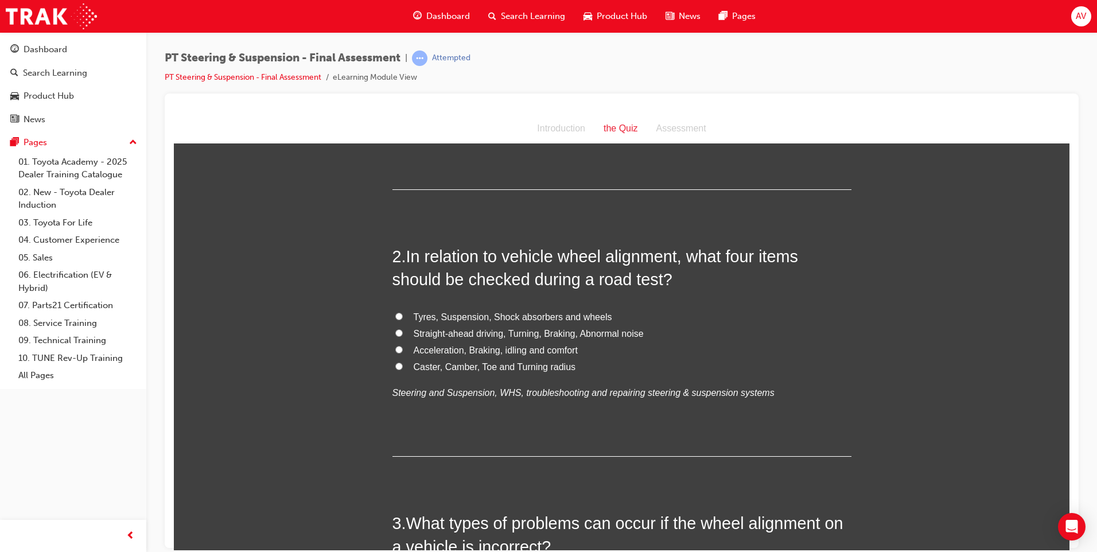
click at [396, 334] on input "Straight-ahead driving, Turning, Braking, Abnormal noise" at bounding box center [398, 332] width 7 height 7
radio input "true"
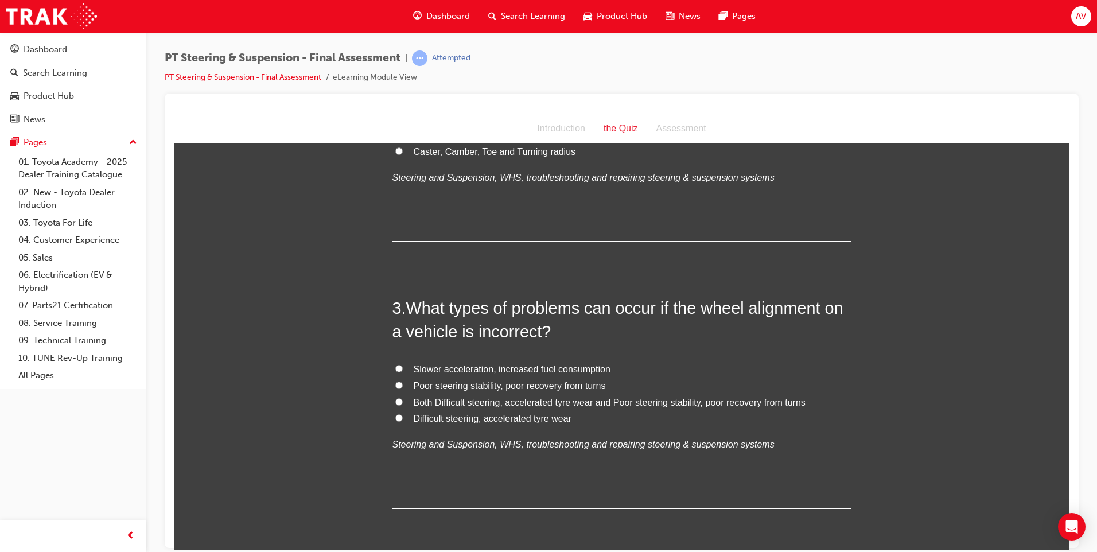
scroll to position [459, 0]
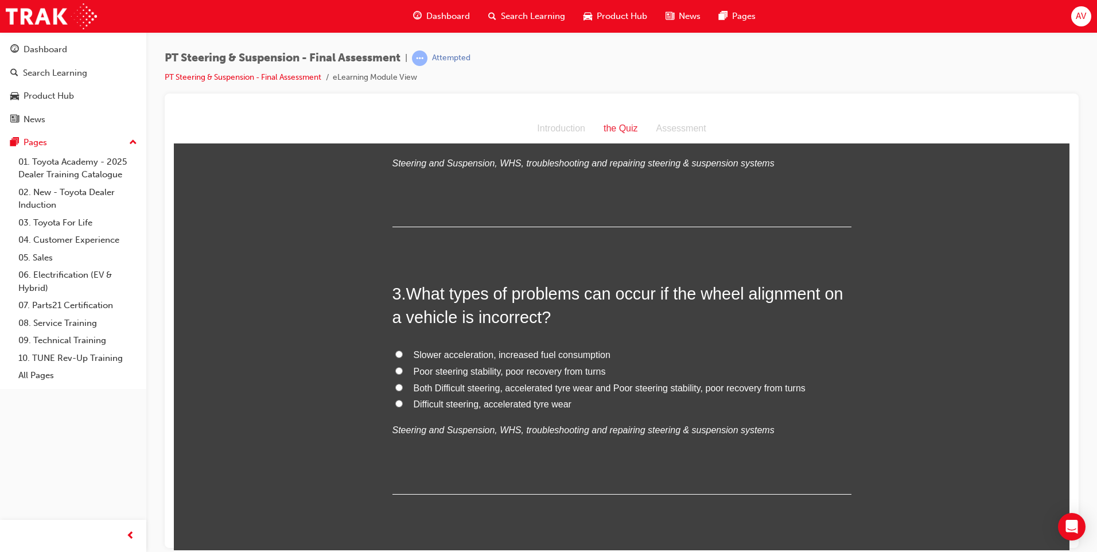
click at [400, 387] on label "Both Difficult steering, accelerated tyre wear and Poor steering stability, poo…" at bounding box center [622, 388] width 459 height 17
click at [400, 387] on input "Both Difficult steering, accelerated tyre wear and Poor steering stability, poo…" at bounding box center [398, 386] width 7 height 7
radio input "true"
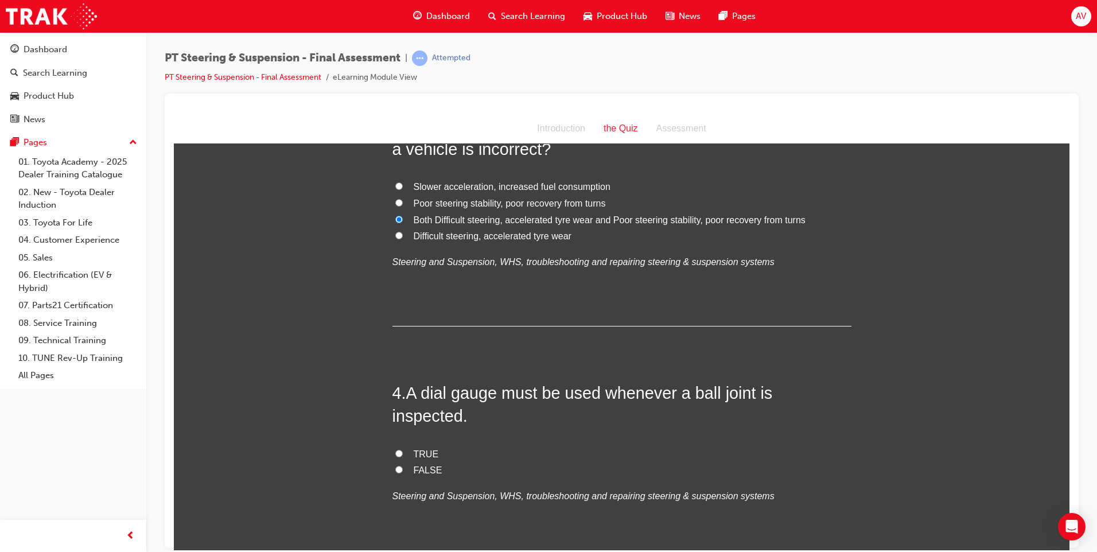
scroll to position [631, 0]
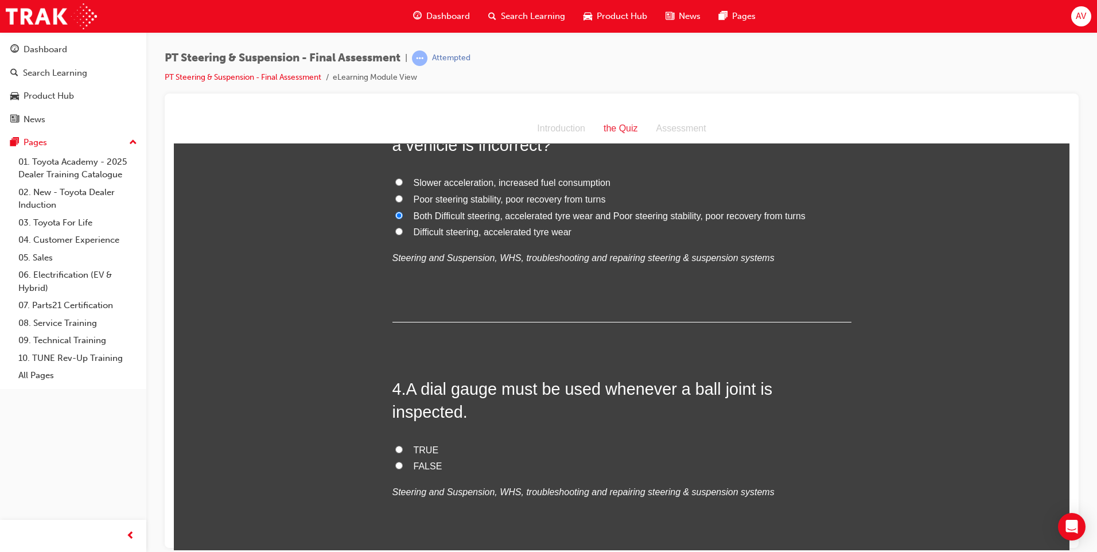
click at [395, 461] on input "FALSE" at bounding box center [398, 464] width 7 height 7
radio input "true"
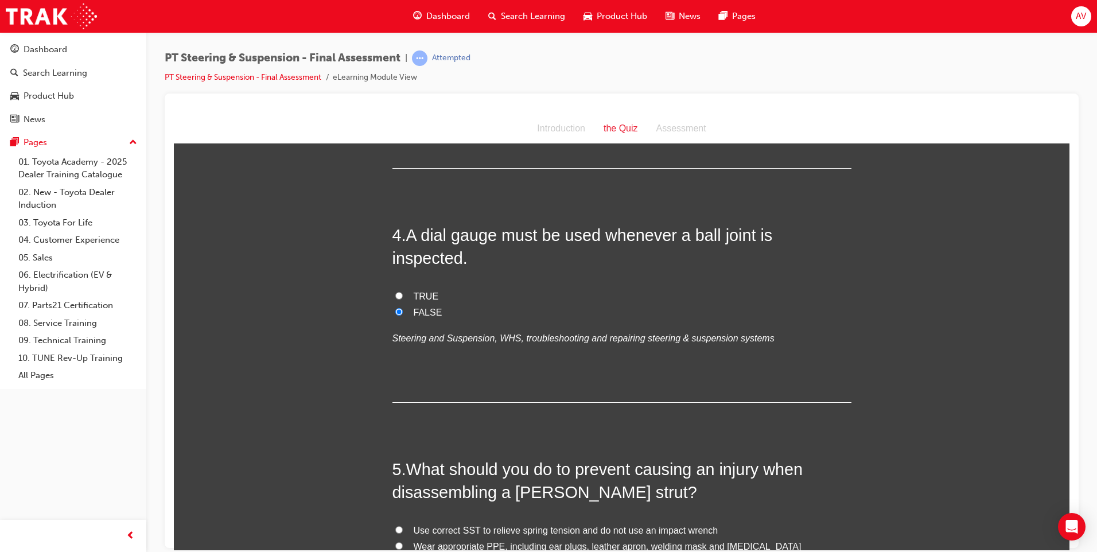
scroll to position [861, 0]
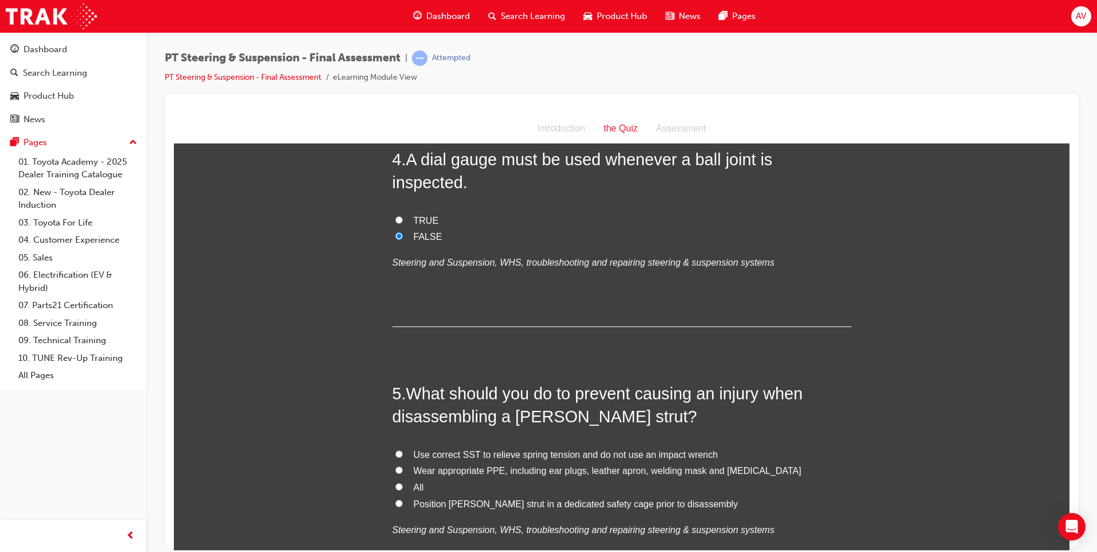
click at [395, 483] on input "All" at bounding box center [398, 486] width 7 height 7
radio input "true"
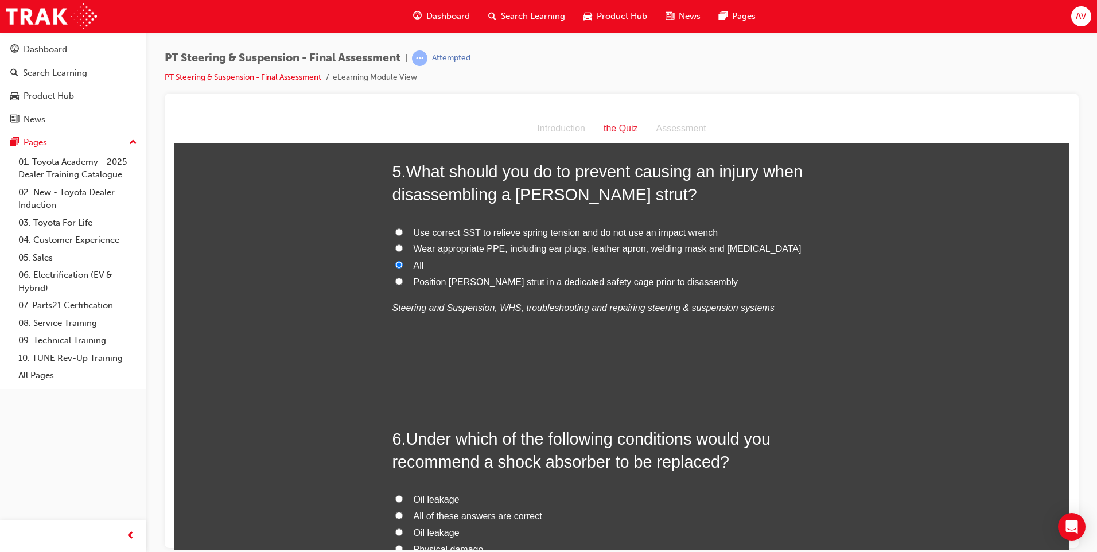
scroll to position [1090, 0]
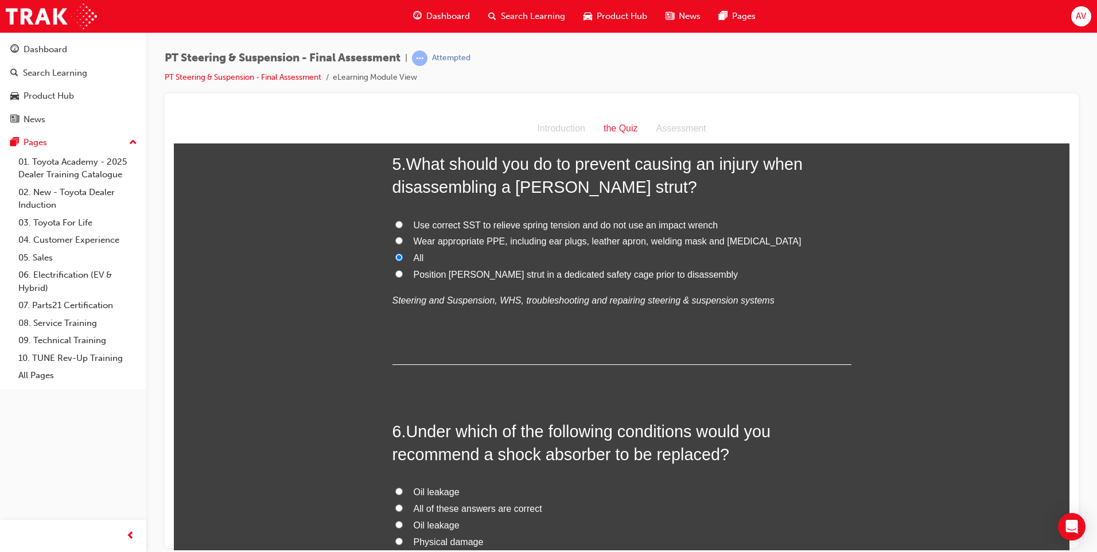
click at [398, 504] on input "All of these answers are correct" at bounding box center [398, 507] width 7 height 7
radio input "true"
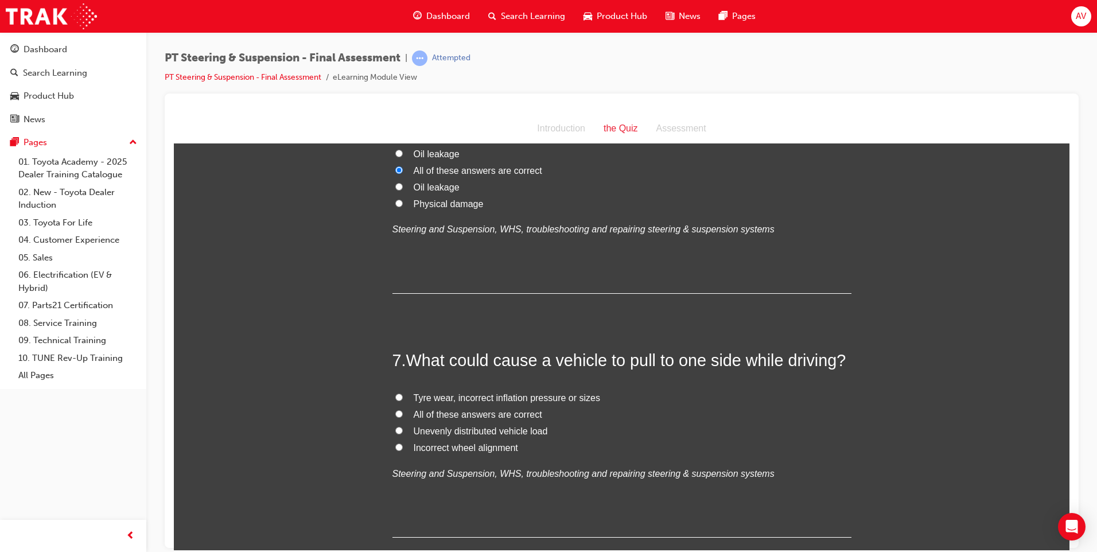
scroll to position [1435, 0]
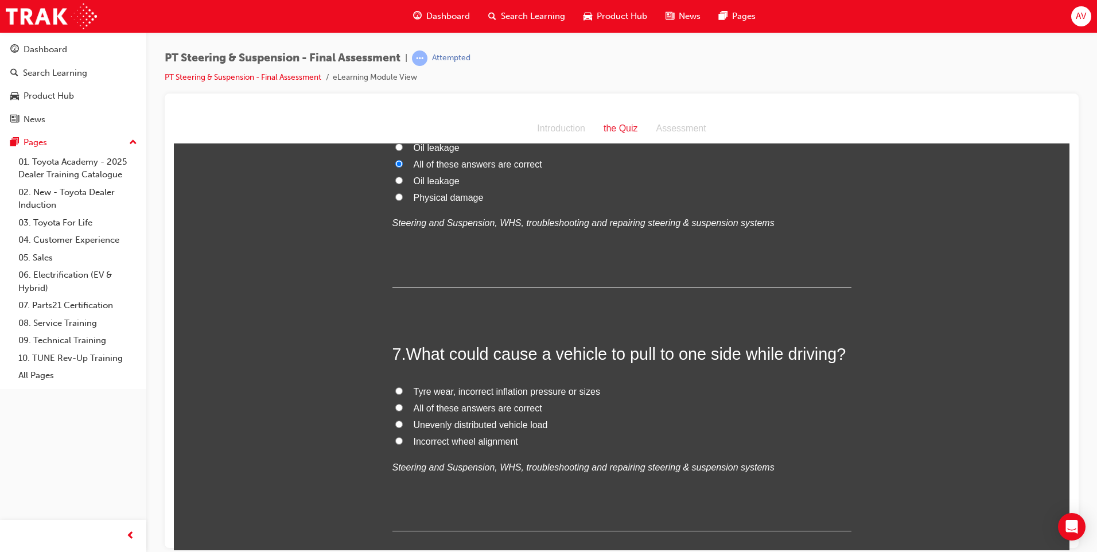
click at [395, 403] on input "All of these answers are correct" at bounding box center [398, 406] width 7 height 7
radio input "true"
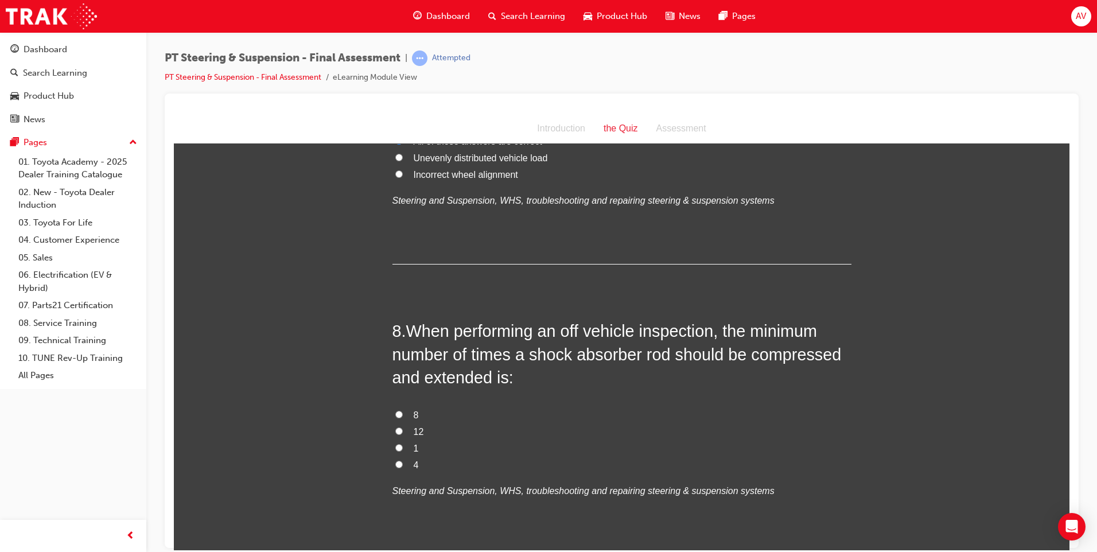
scroll to position [1722, 0]
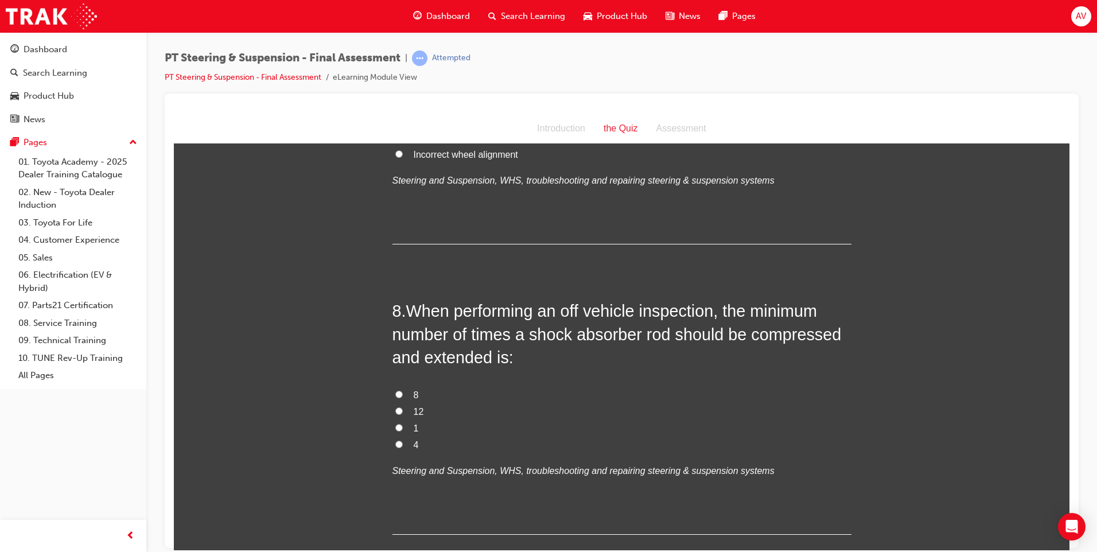
click at [395, 424] on input "1" at bounding box center [398, 427] width 7 height 7
radio input "true"
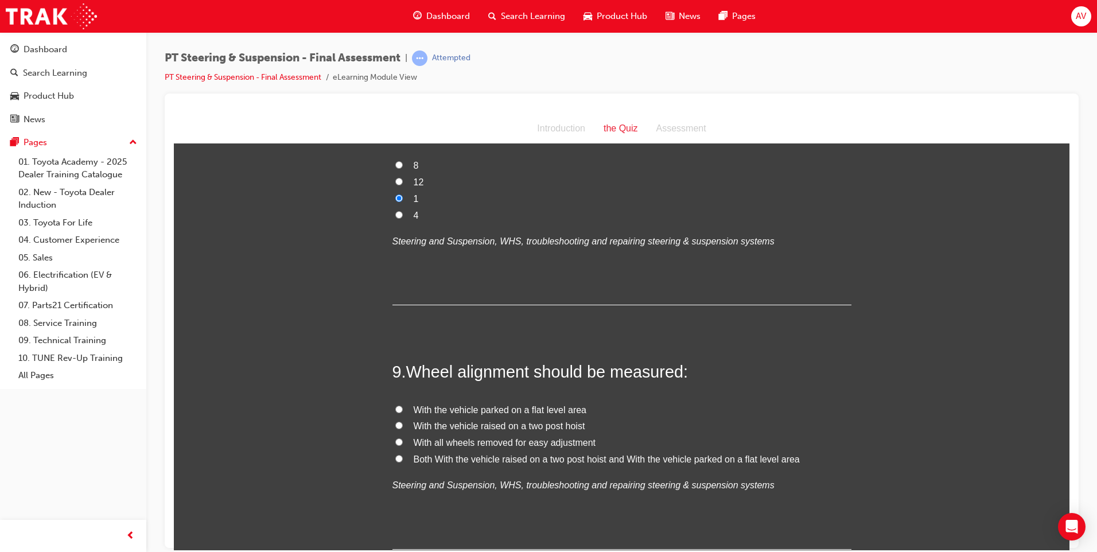
scroll to position [2009, 0]
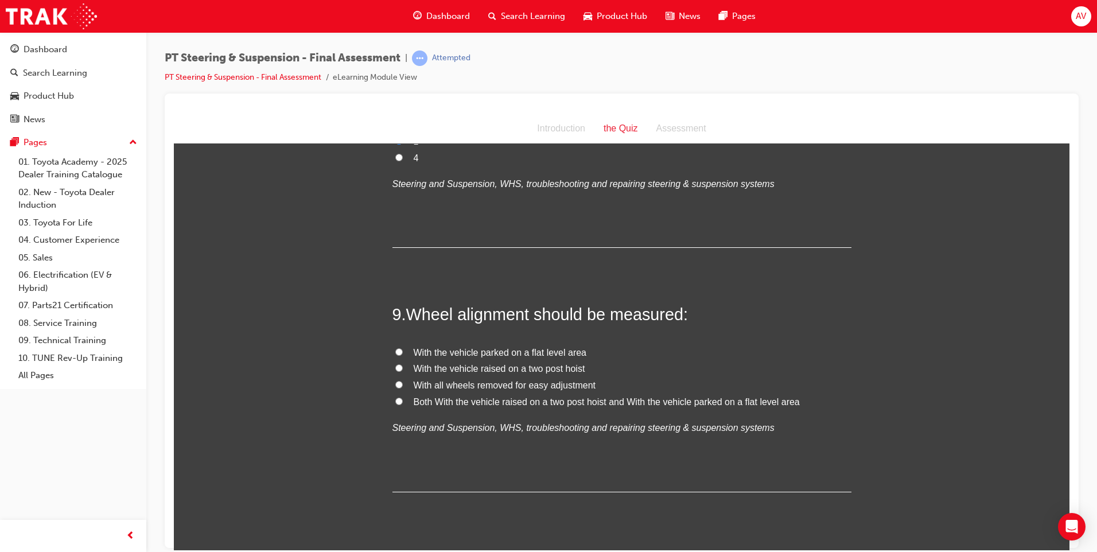
click at [397, 348] on input "With the vehicle parked on a flat level area" at bounding box center [398, 351] width 7 height 7
radio input "true"
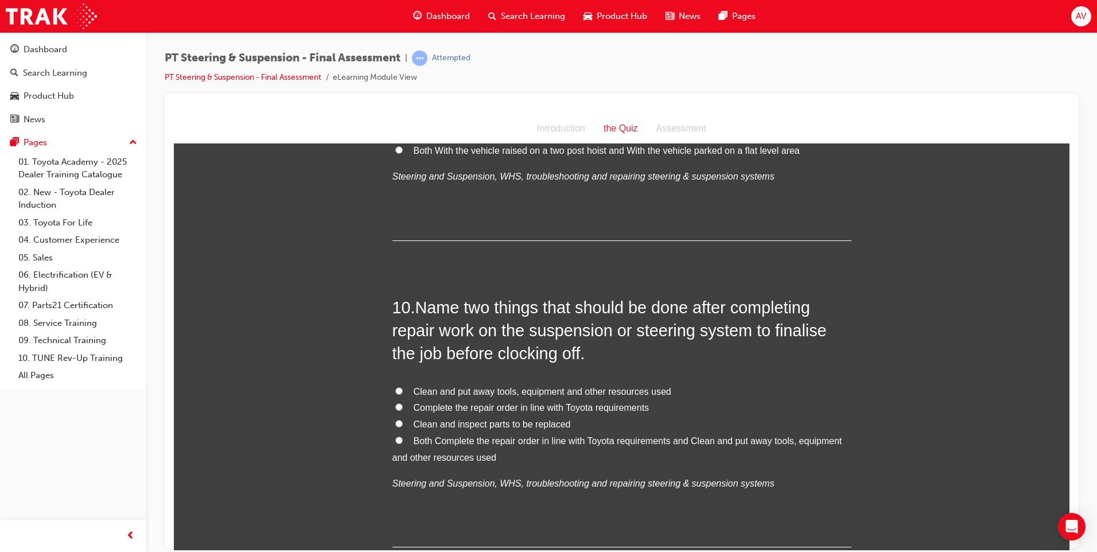
scroll to position [2296, 0]
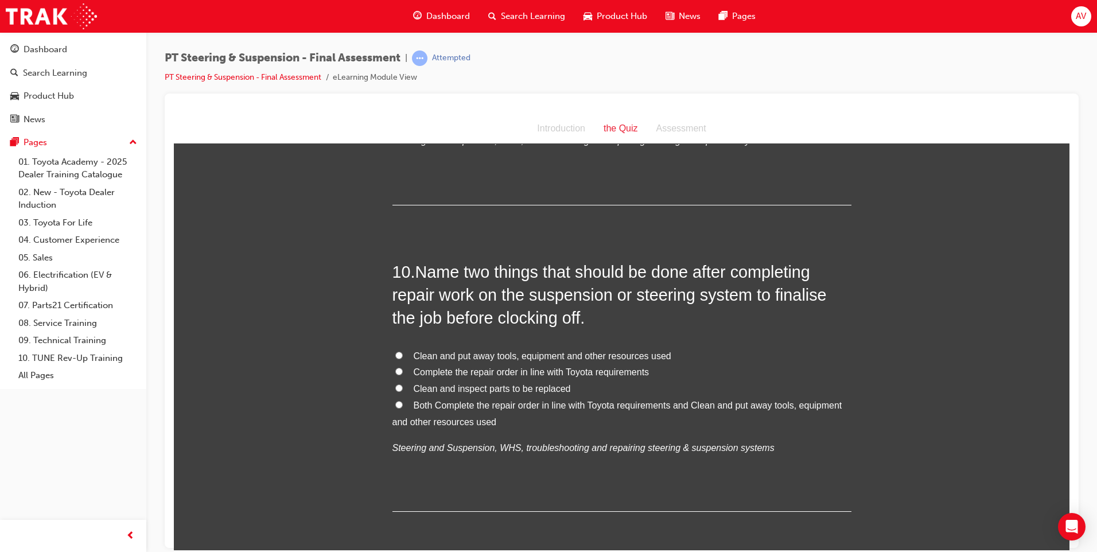
click at [393, 397] on label "Both Complete the repair order in line with Toyota requirements and Clean and p…" at bounding box center [622, 413] width 459 height 33
click at [395, 401] on input "Both Complete the repair order in line with Toyota requirements and Clean and p…" at bounding box center [398, 404] width 7 height 7
radio input "true"
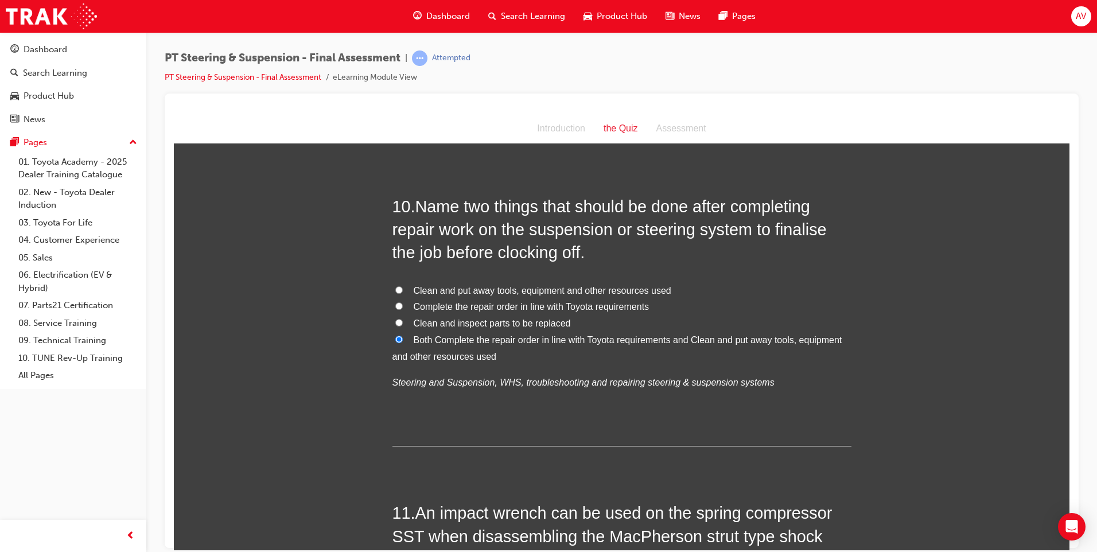
scroll to position [2525, 0]
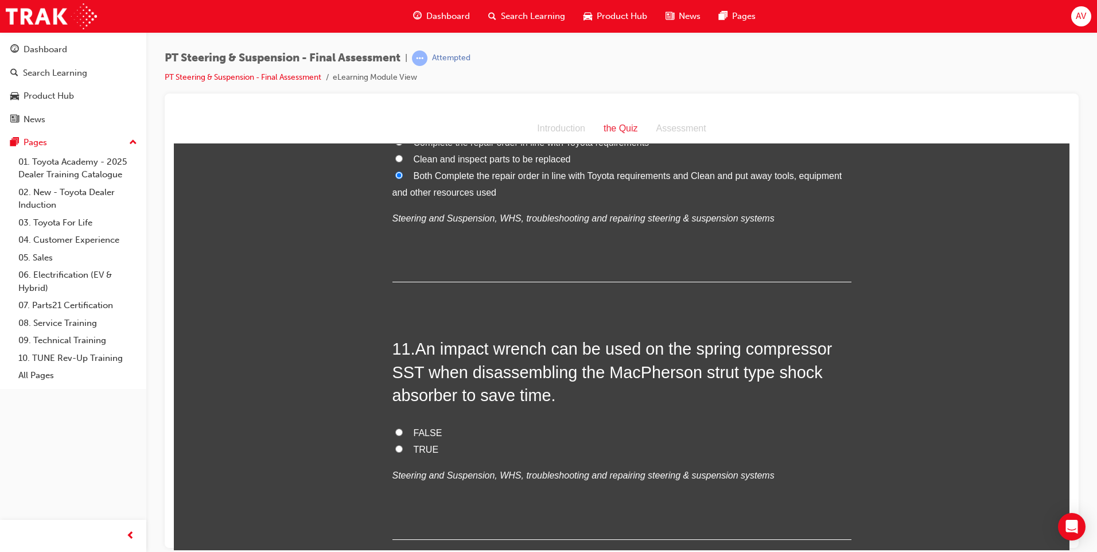
click at [395, 445] on input "TRUE" at bounding box center [398, 448] width 7 height 7
radio input "true"
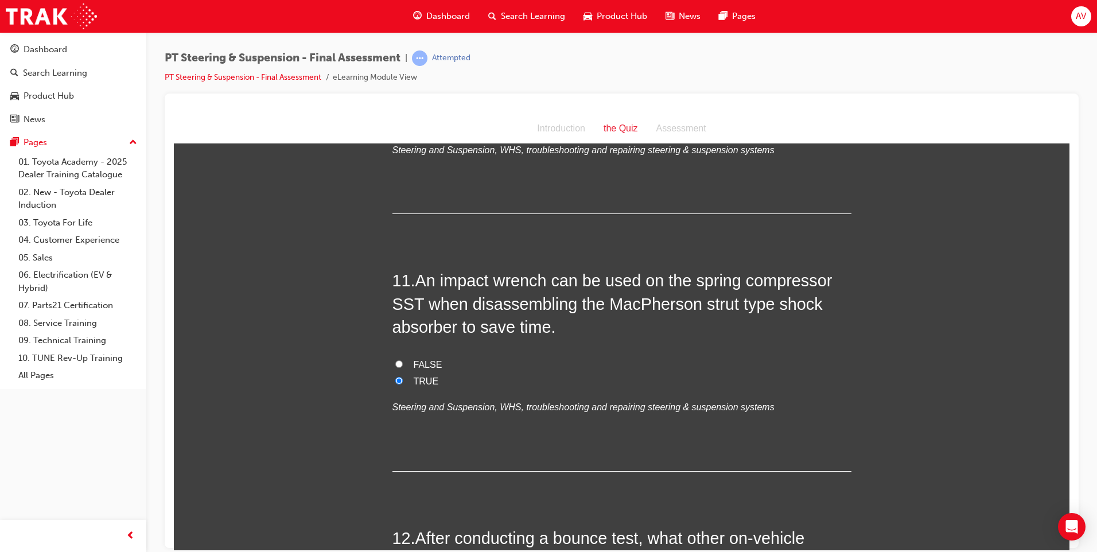
scroll to position [2755, 0]
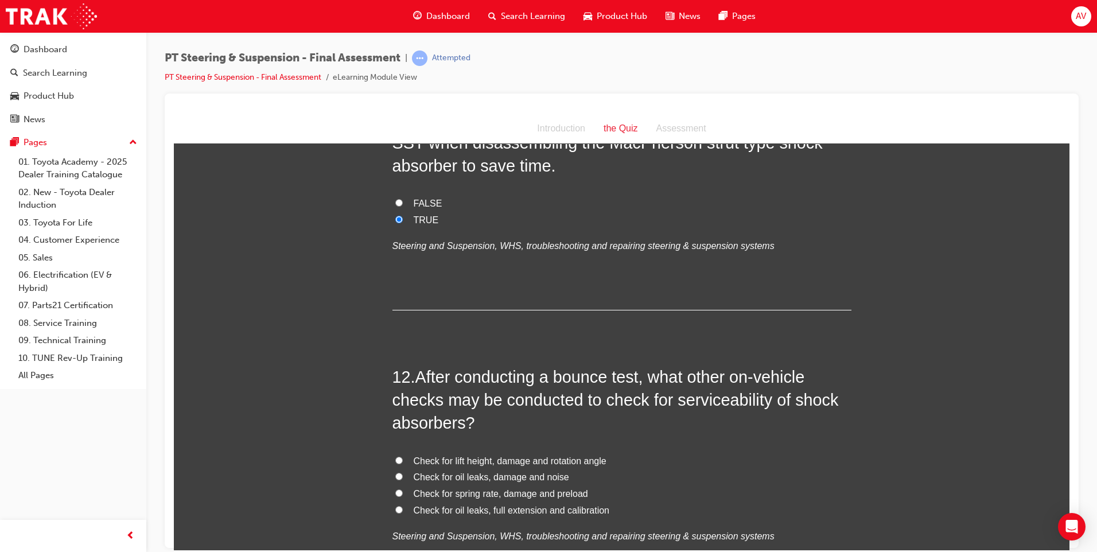
click at [401, 469] on label "Check for oil leaks, damage and noise" at bounding box center [622, 477] width 459 height 17
click at [401, 472] on input "Check for oil leaks, damage and noise" at bounding box center [398, 475] width 7 height 7
radio input "true"
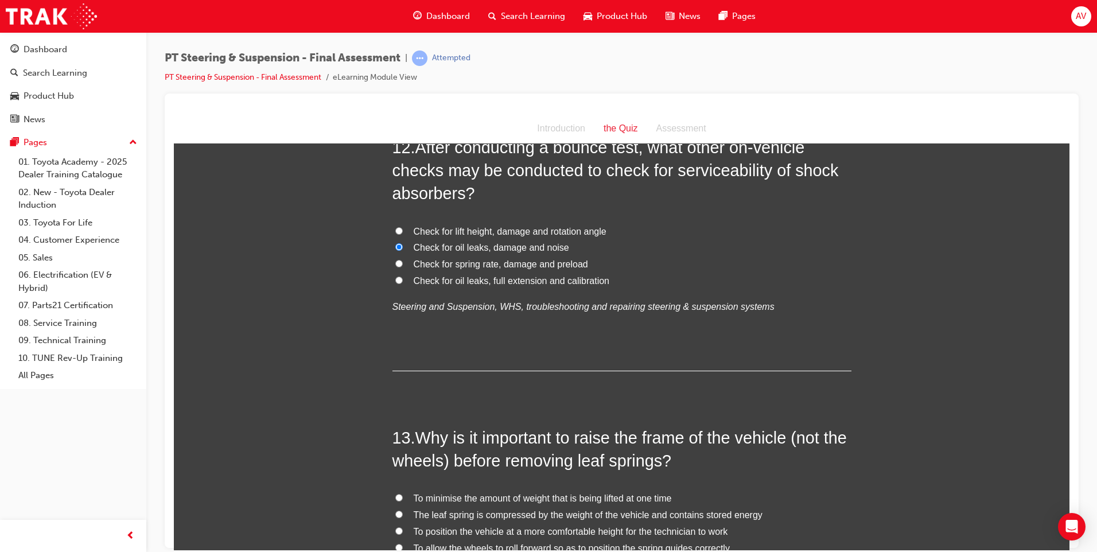
scroll to position [3042, 0]
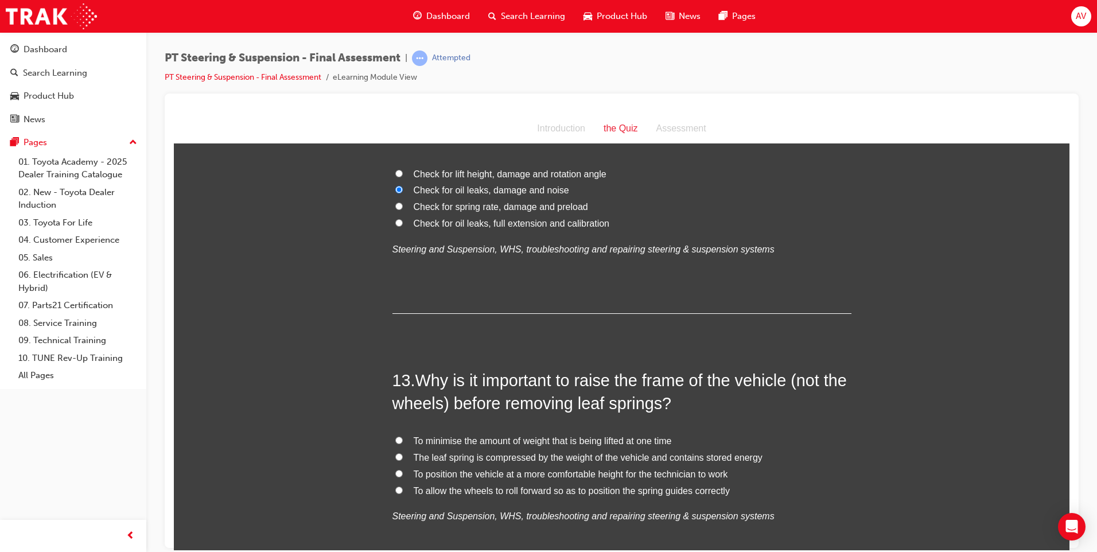
click at [395, 453] on input "The leaf spring is compressed by the weight of the vehicle and contains stored …" at bounding box center [398, 456] width 7 height 7
radio input "true"
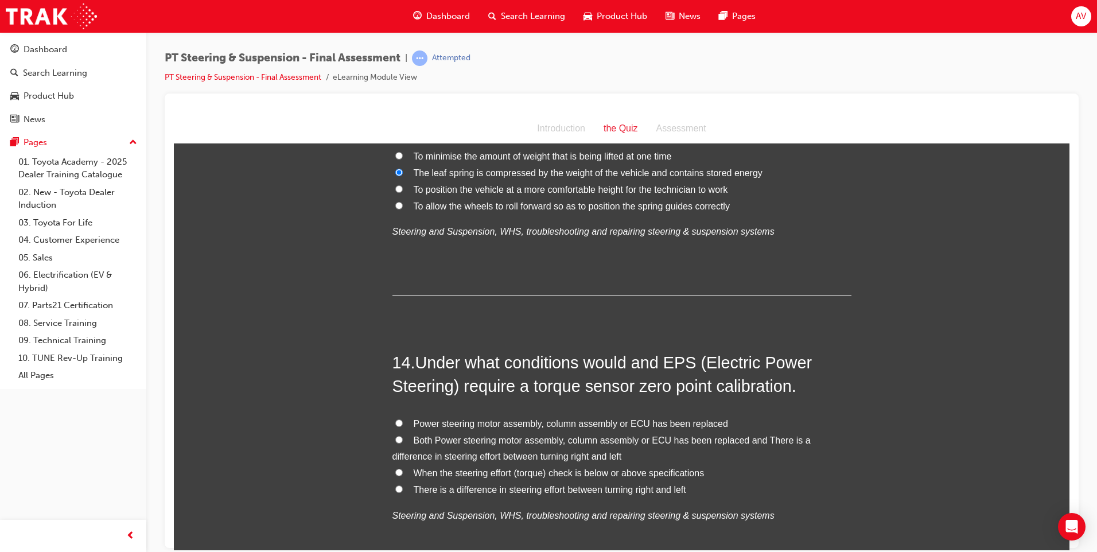
scroll to position [3329, 0]
click at [395, 433] on input "Both Power steering motor assembly, column assembly or ECU has been replaced an…" at bounding box center [398, 436] width 7 height 7
radio input "true"
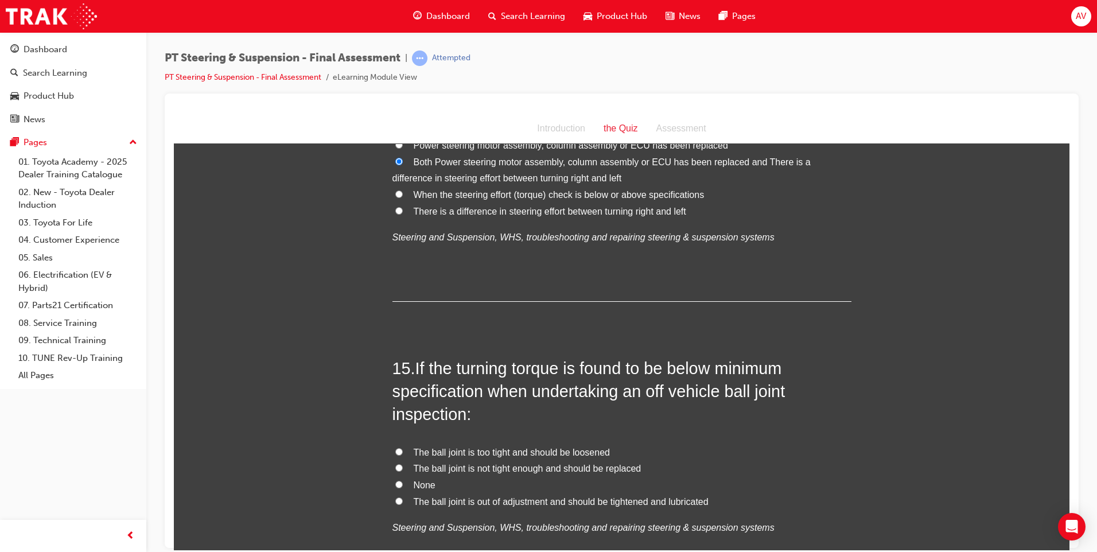
scroll to position [3673, 0]
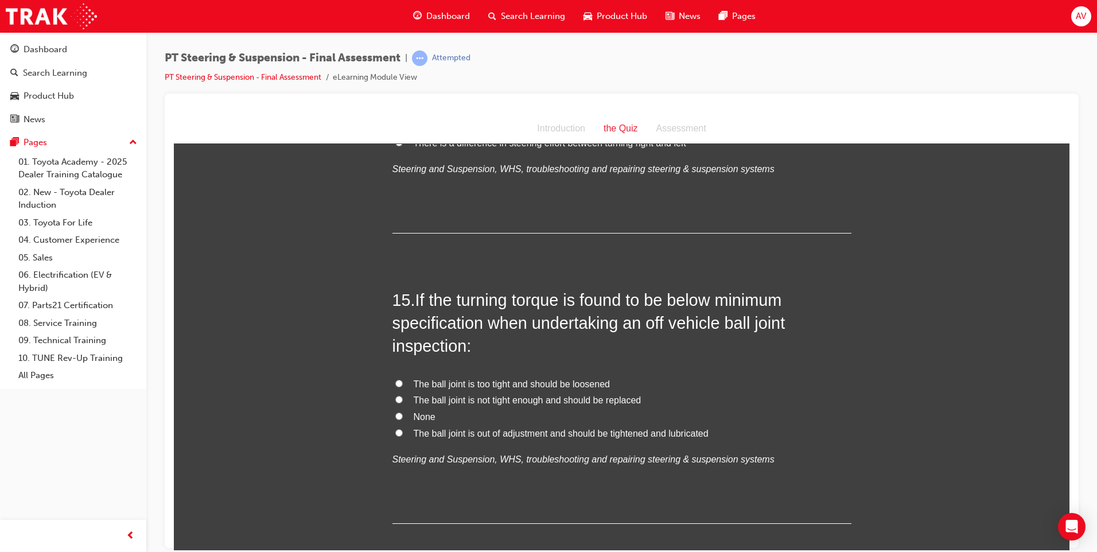
click at [399, 392] on label "The ball joint is not tight enough and should be replaced" at bounding box center [622, 400] width 459 height 17
click at [399, 395] on input "The ball joint is not tight enough and should be replaced" at bounding box center [398, 398] width 7 height 7
radio input "true"
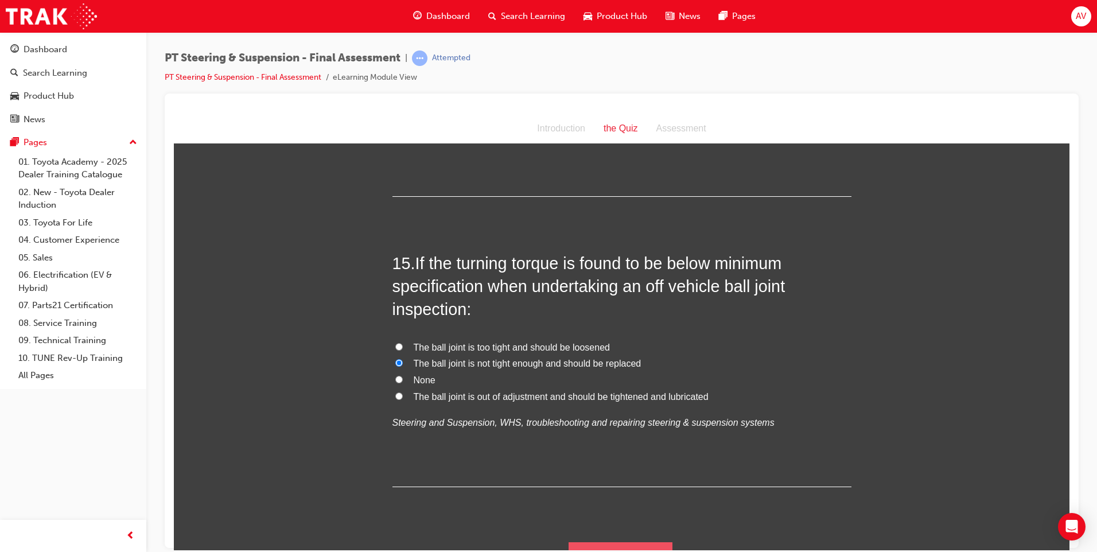
click at [599, 542] on button "Submit Answers" at bounding box center [621, 558] width 104 height 32
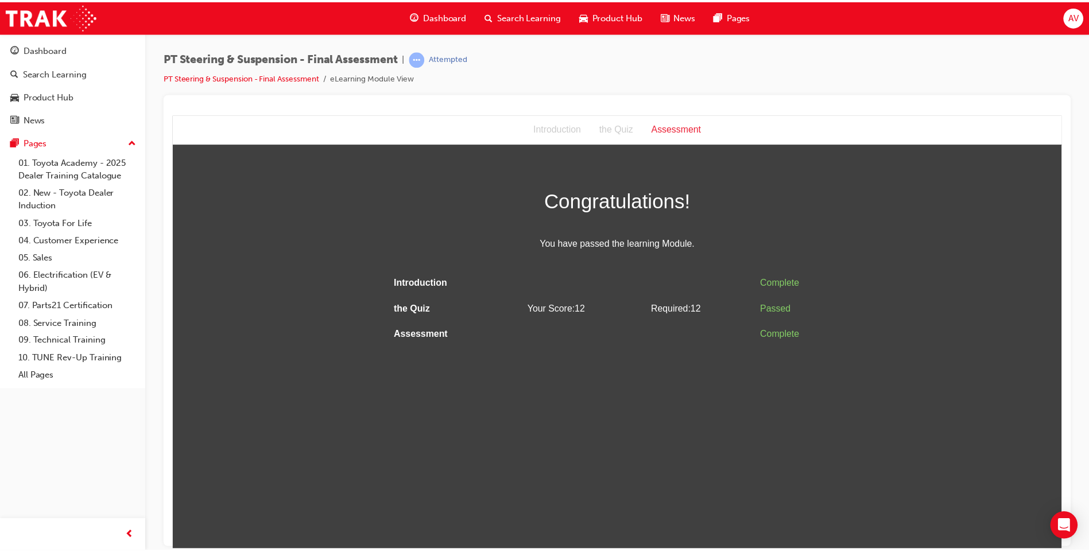
scroll to position [0, 0]
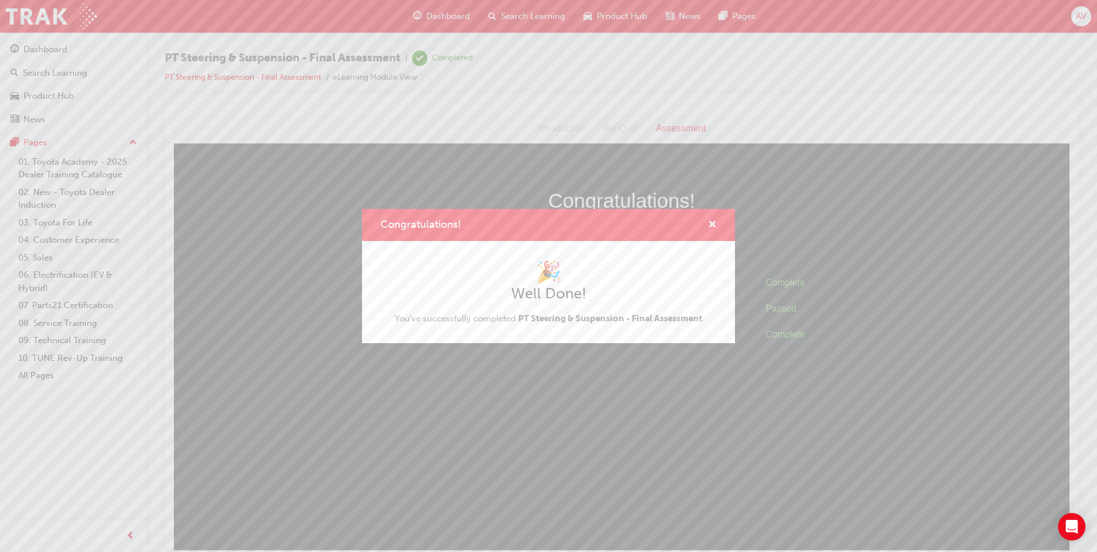
click at [446, 18] on div "Congratulations! 🎉 Well Done! You've successfully completed PT Steering & Suspe…" at bounding box center [548, 276] width 1097 height 552
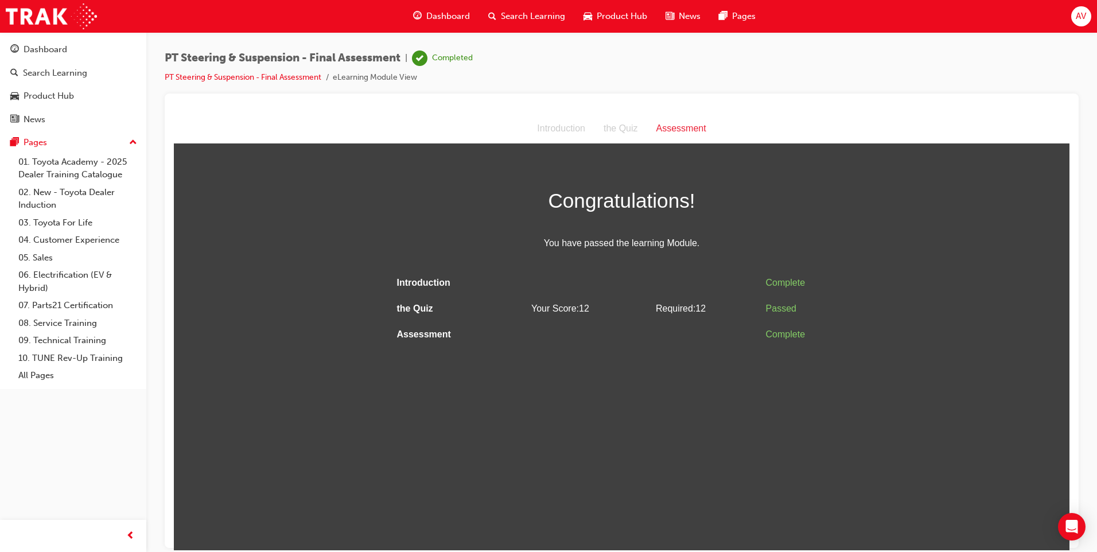
click at [437, 17] on span "Dashboard" at bounding box center [448, 16] width 44 height 13
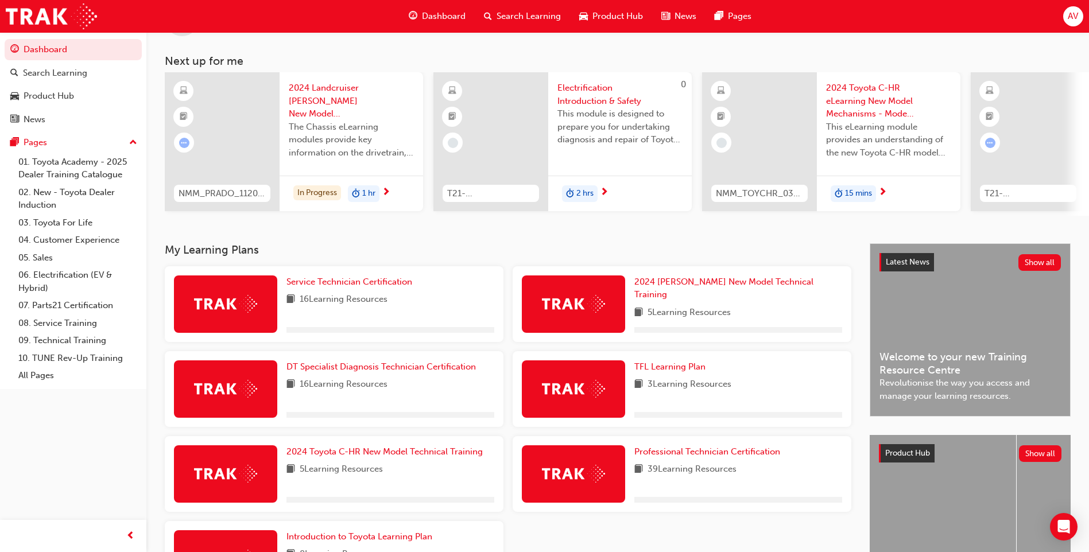
scroll to position [115, 0]
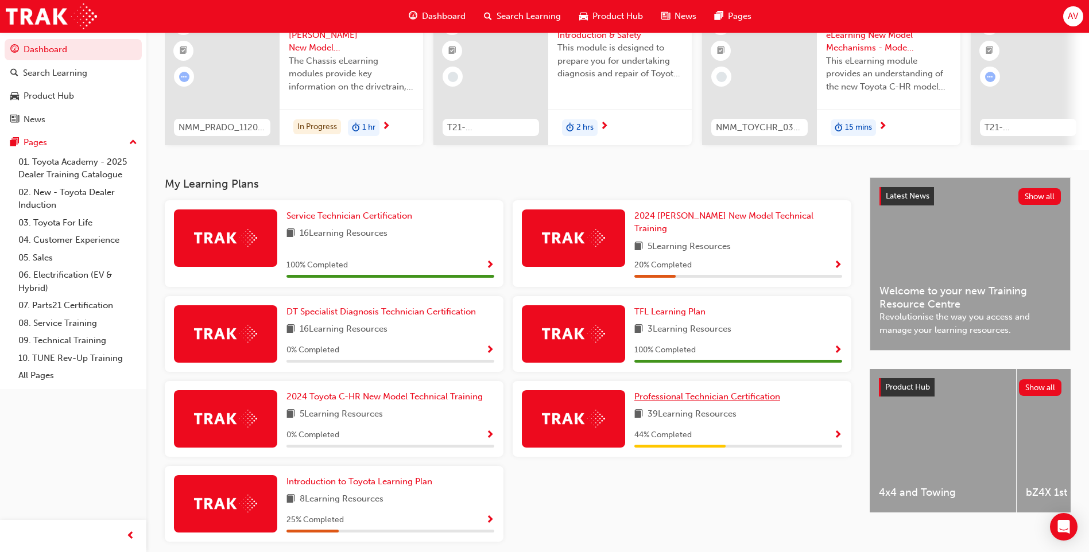
click at [750, 391] on span "Professional Technician Certification" at bounding box center [707, 396] width 146 height 10
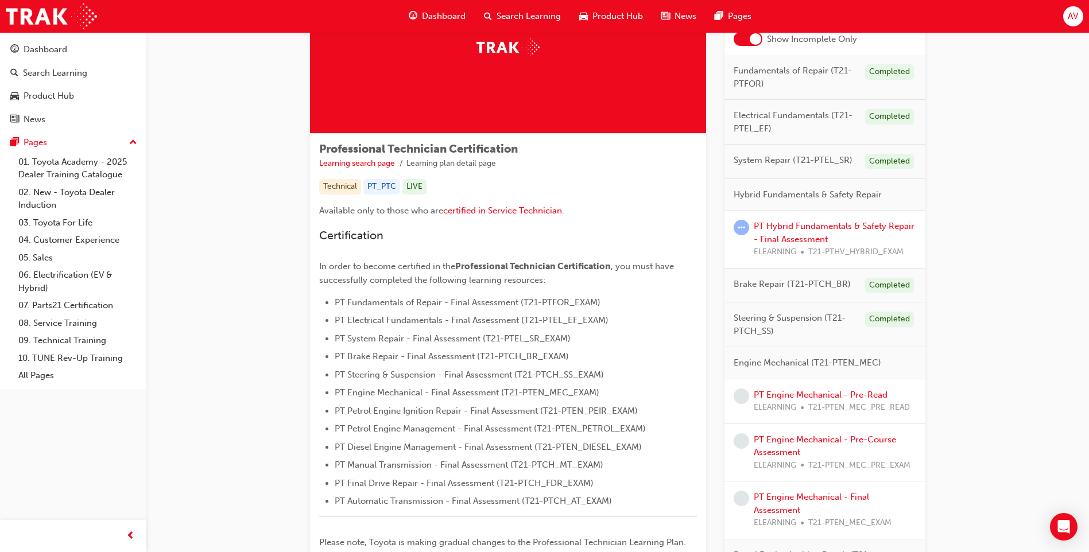
scroll to position [115, 0]
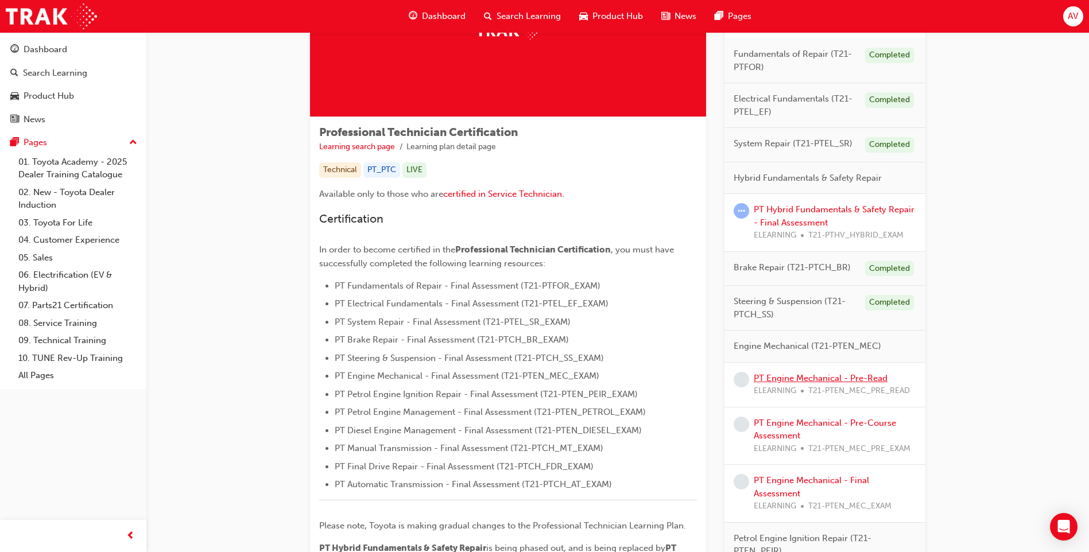
click at [823, 380] on link "PT Engine Mechanical - Pre-Read" at bounding box center [821, 378] width 134 height 10
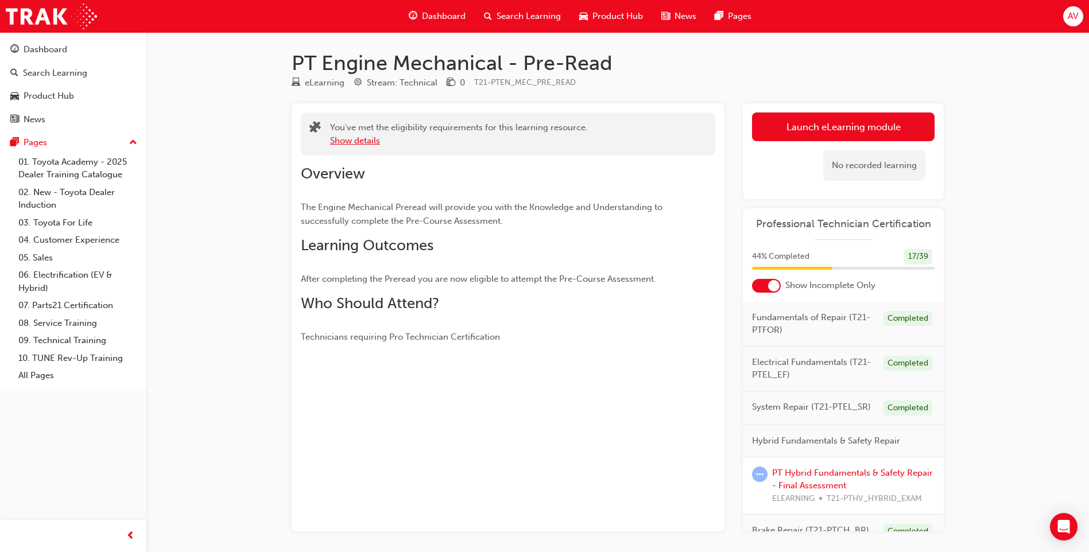
click at [376, 141] on button "Show details" at bounding box center [355, 140] width 50 height 13
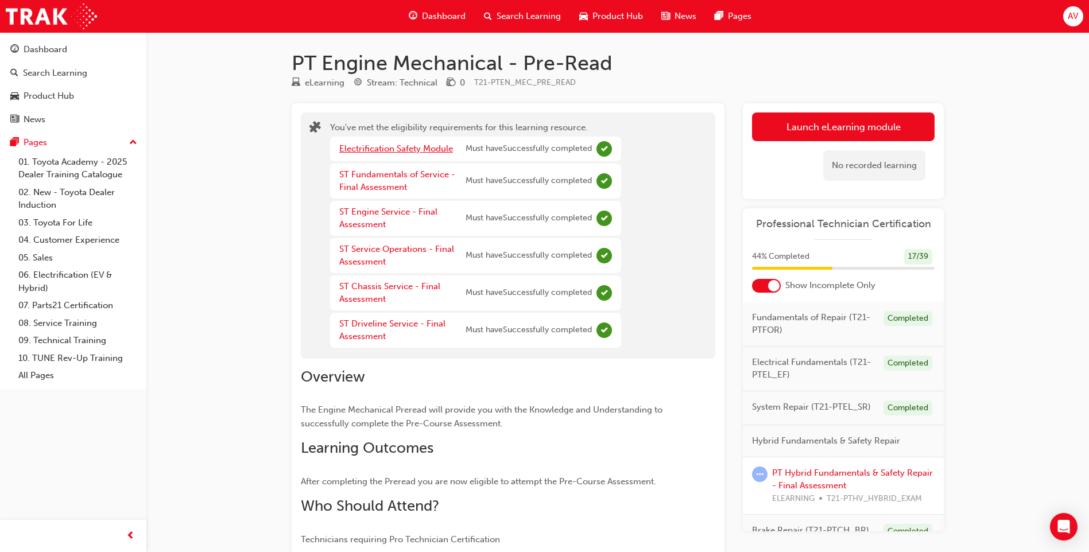
click at [380, 150] on link "Electrification Safety Module" at bounding box center [396, 148] width 114 height 10
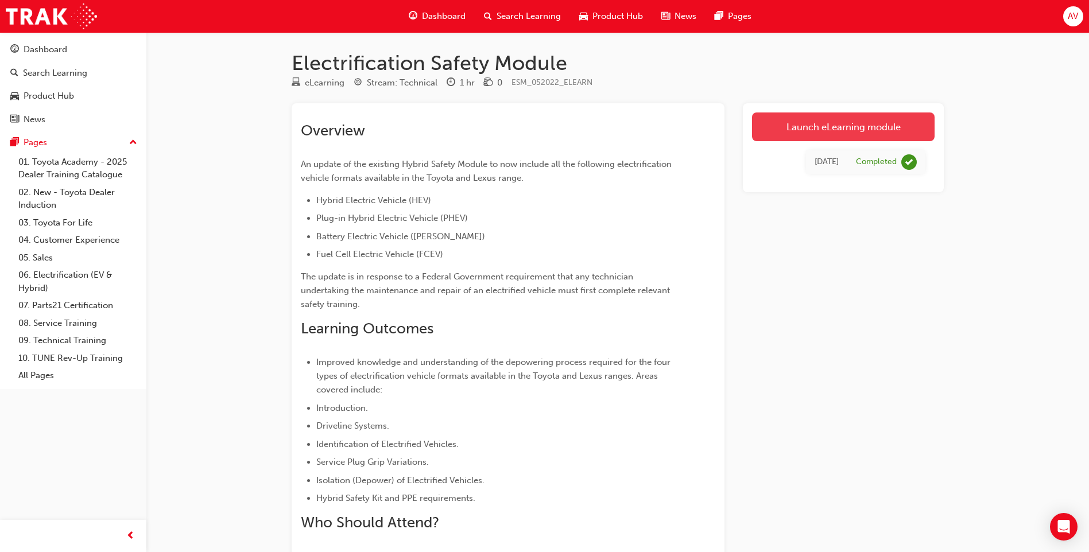
click at [864, 131] on link "Launch eLearning module" at bounding box center [843, 126] width 182 height 29
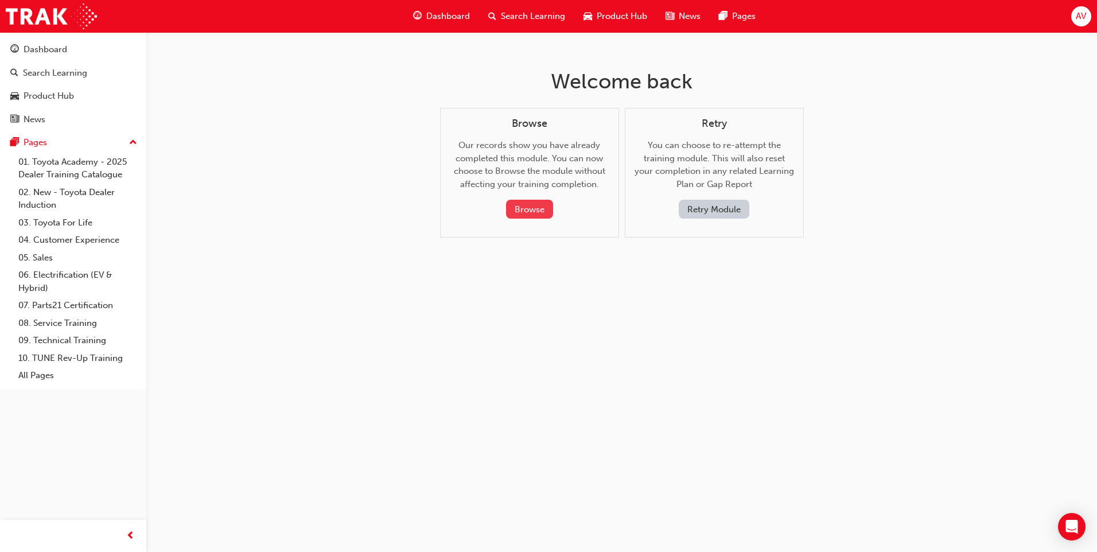
click at [541, 207] on button "Browse" at bounding box center [529, 209] width 47 height 19
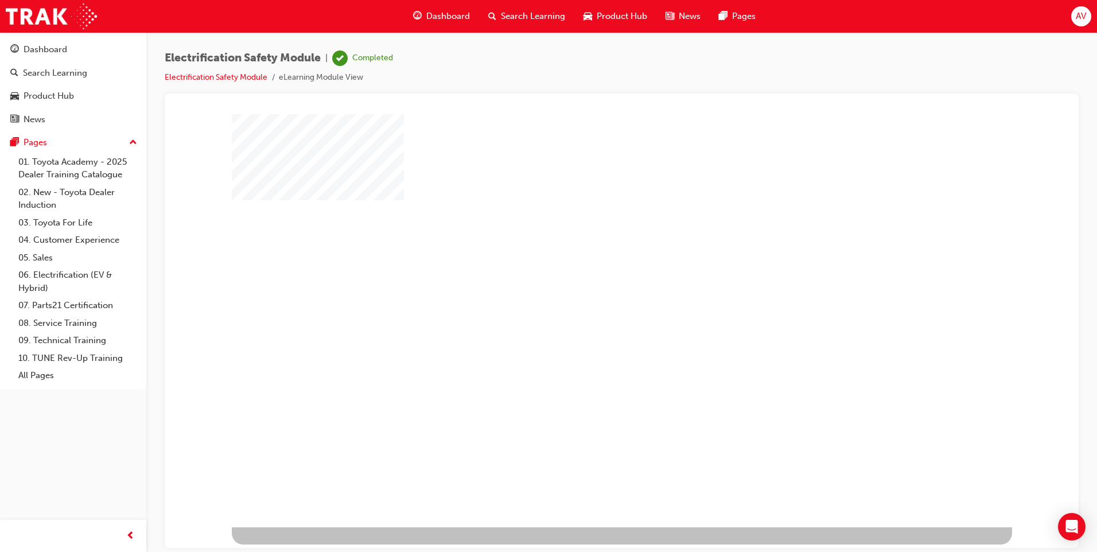
click at [589, 287] on div "play" at bounding box center [589, 287] width 0 height 0
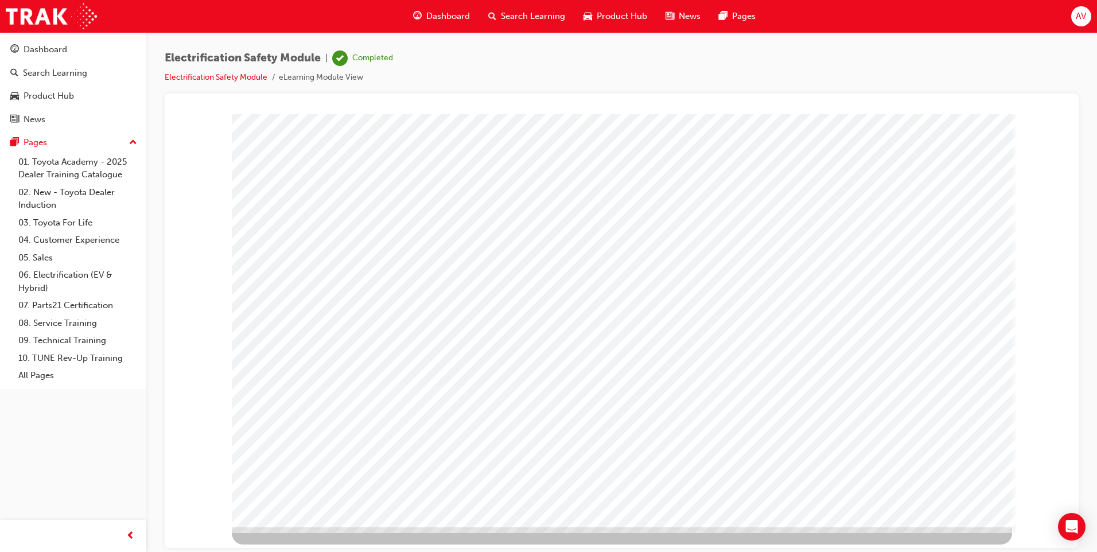
click at [460, 15] on span "Dashboard" at bounding box center [448, 16] width 44 height 13
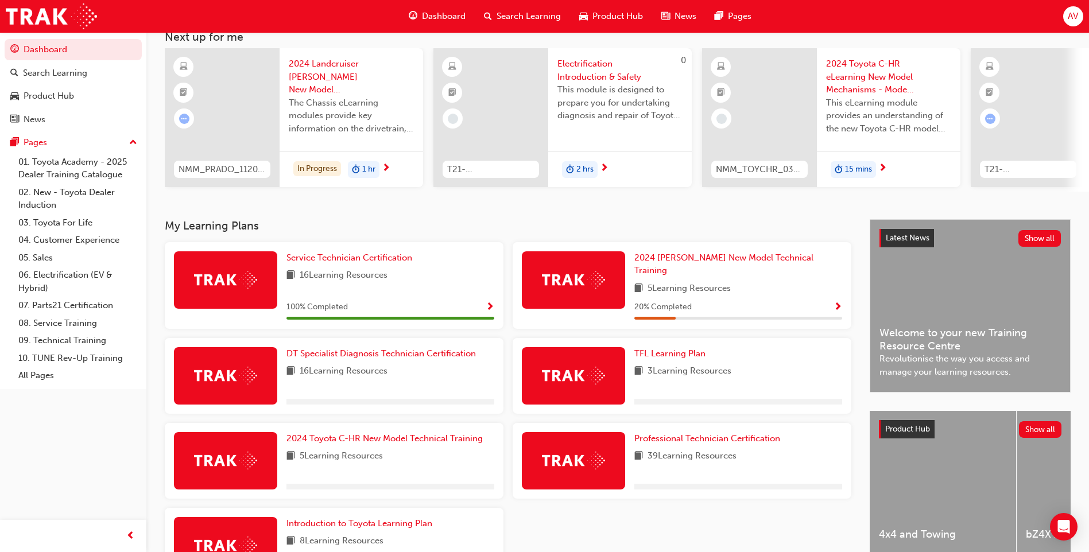
scroll to position [154, 0]
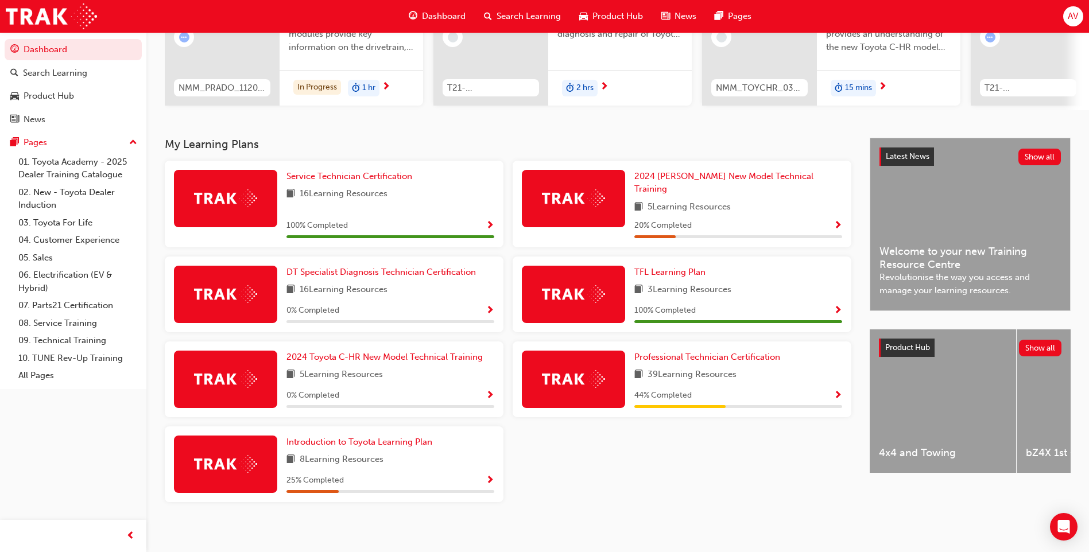
click at [839, 391] on span "Show Progress" at bounding box center [837, 396] width 9 height 10
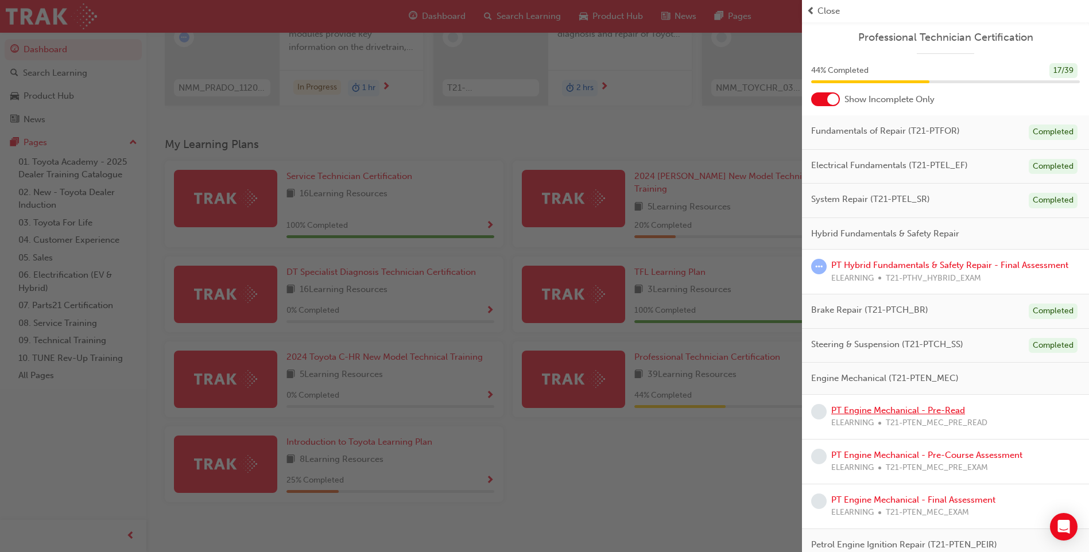
click at [871, 409] on link "PT Engine Mechanical - Pre-Read" at bounding box center [898, 410] width 134 height 10
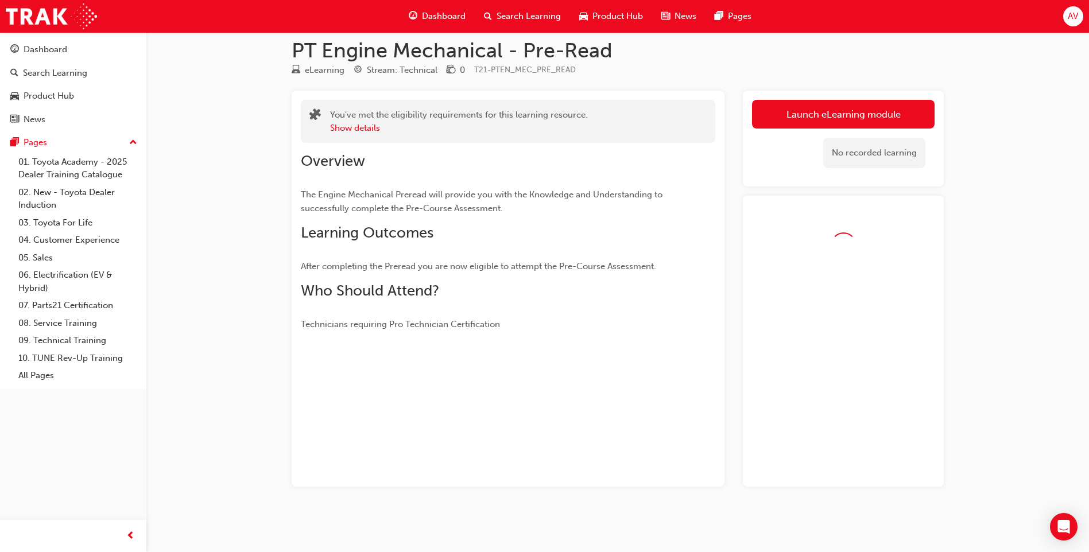
scroll to position [45, 0]
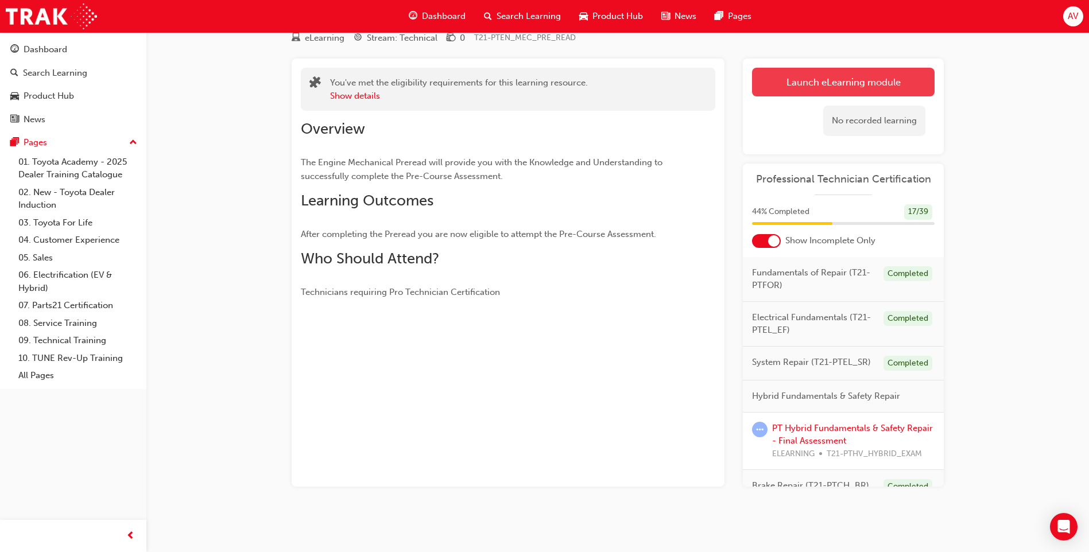
click at [869, 92] on link "Launch eLearning module" at bounding box center [843, 82] width 182 height 29
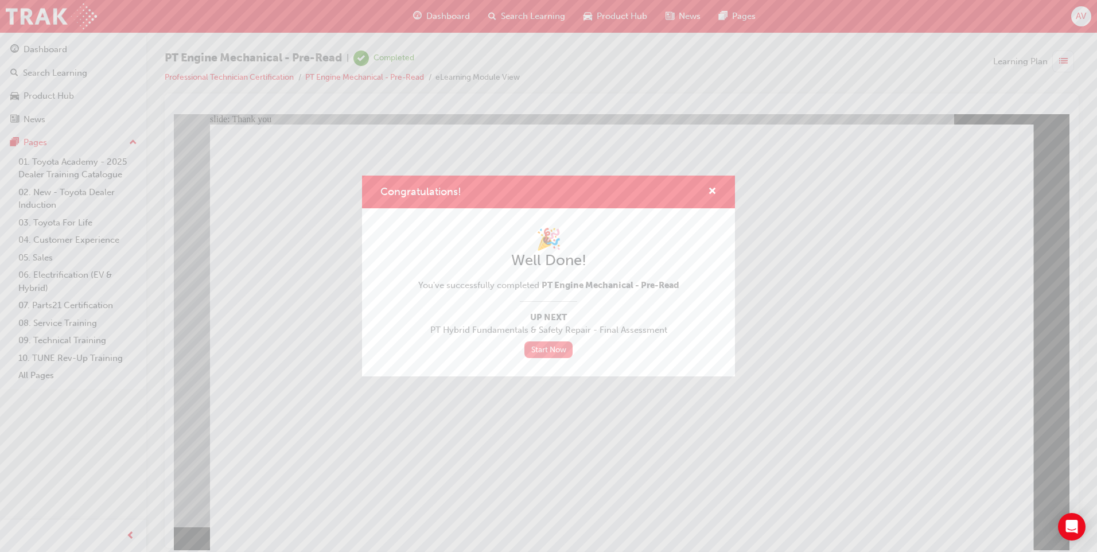
click at [564, 351] on link "Start Now" at bounding box center [549, 349] width 48 height 17
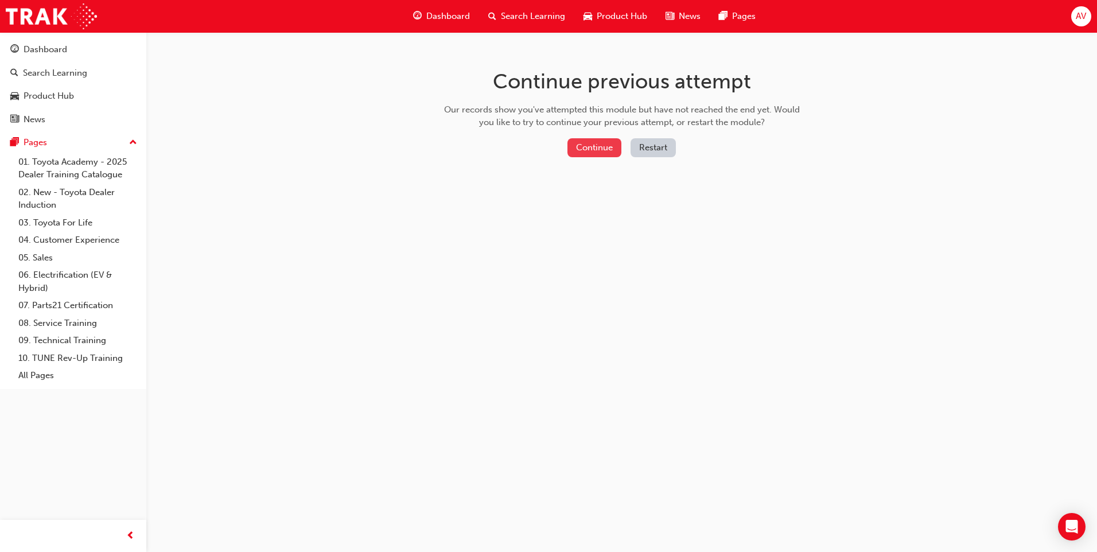
click at [589, 143] on button "Continue" at bounding box center [595, 147] width 54 height 19
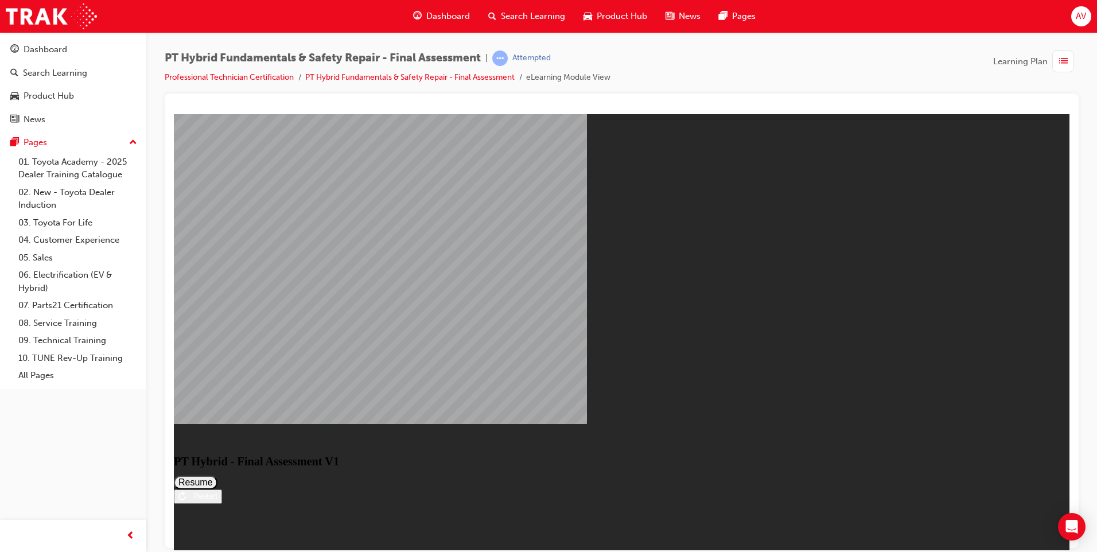
click at [464, 20] on span "Dashboard" at bounding box center [448, 16] width 44 height 13
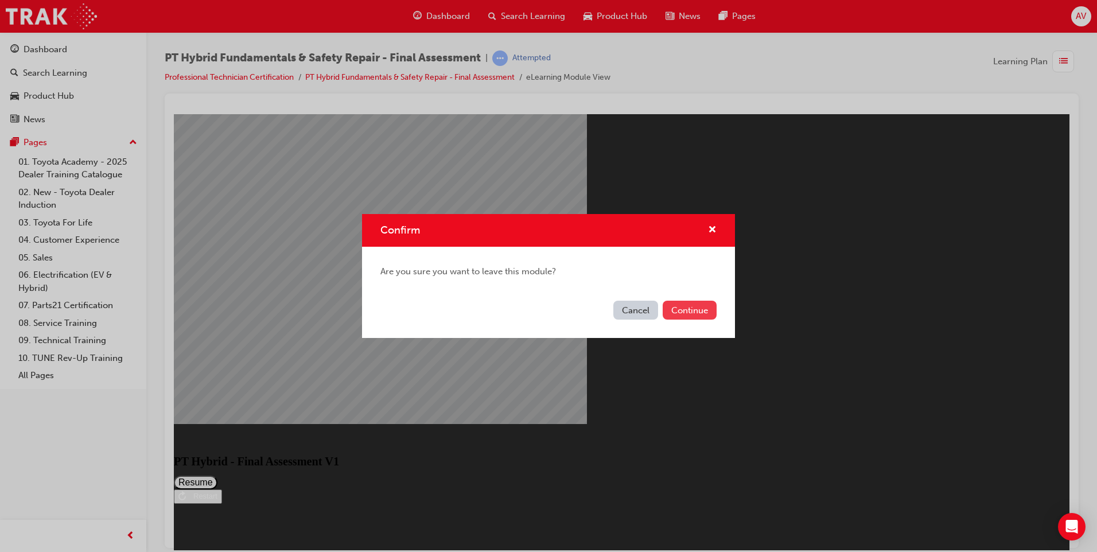
click at [686, 311] on button "Continue" at bounding box center [690, 310] width 54 height 19
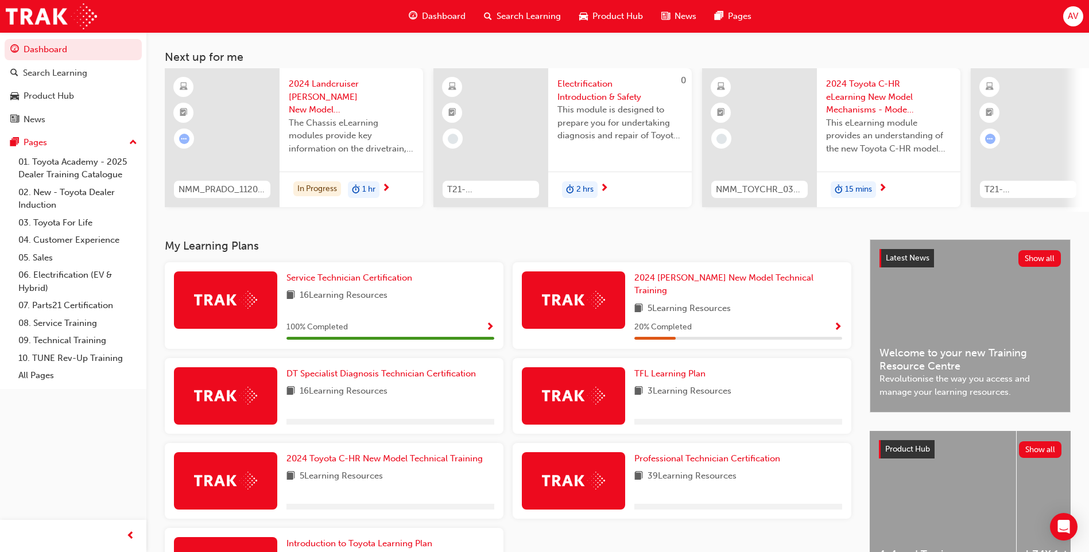
scroll to position [154, 0]
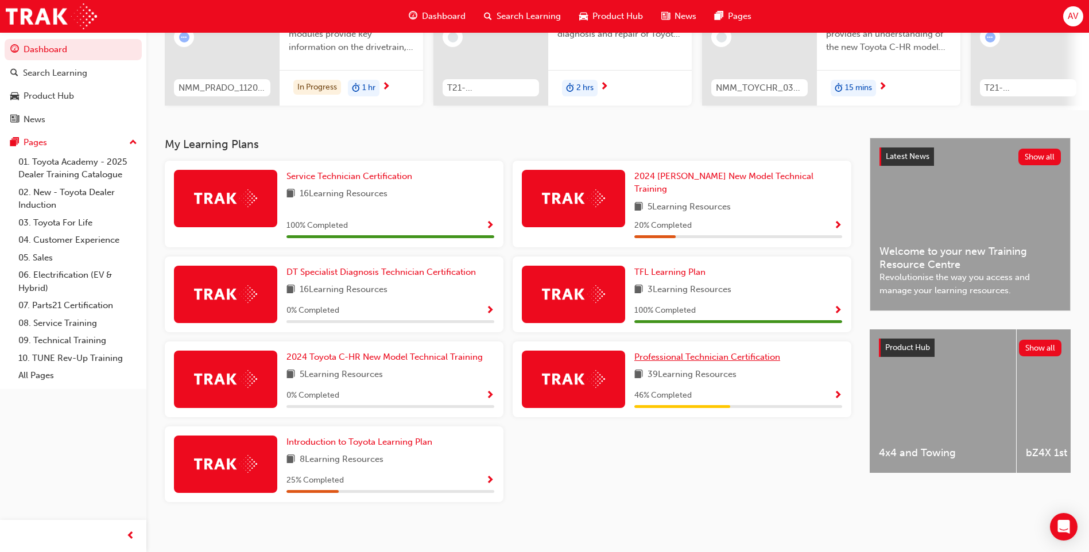
click at [692, 352] on span "Professional Technician Certification" at bounding box center [707, 357] width 146 height 10
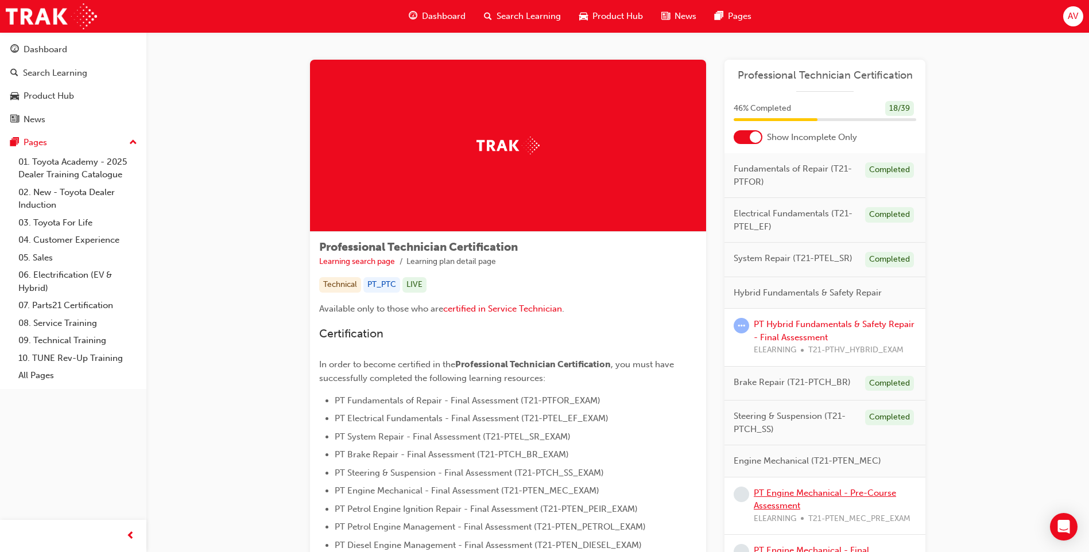
click at [803, 497] on link "PT Engine Mechanical - Pre-Course Assessment" at bounding box center [825, 500] width 142 height 24
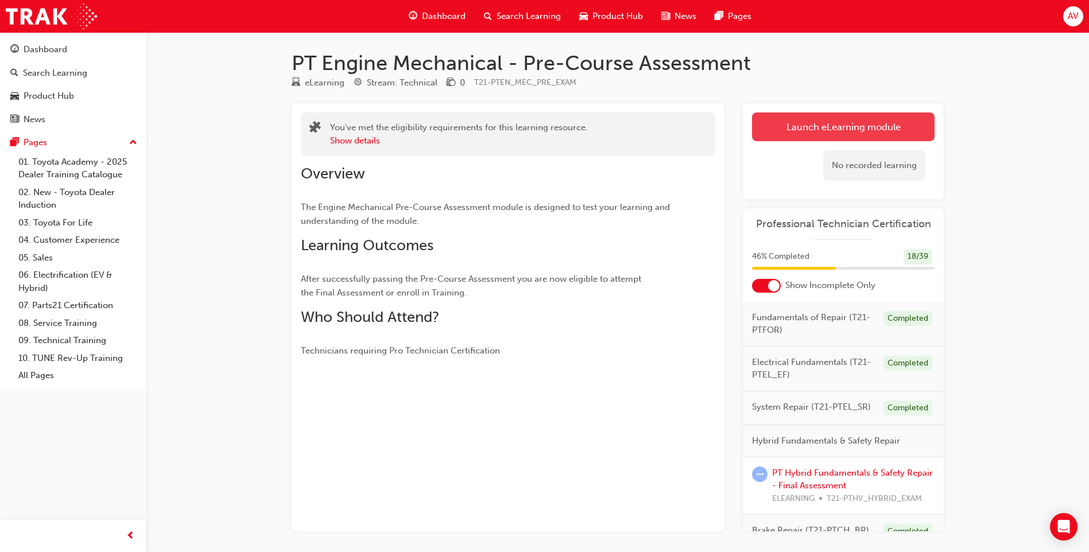
click at [800, 134] on link "Launch eLearning module" at bounding box center [843, 126] width 182 height 29
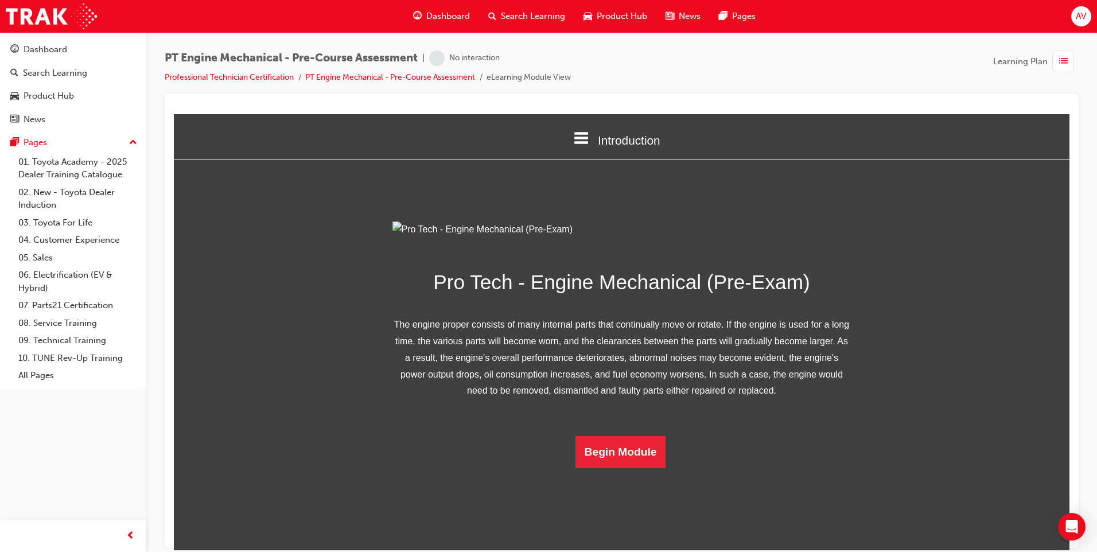
scroll to position [44, 0]
click at [609, 468] on button "Begin Module" at bounding box center [621, 452] width 91 height 32
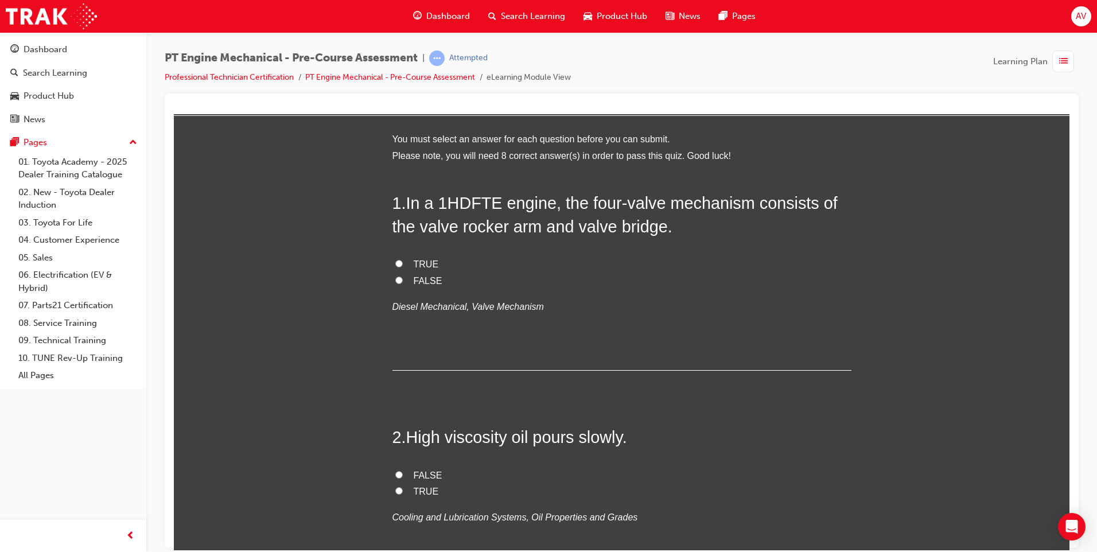
scroll to position [0, 0]
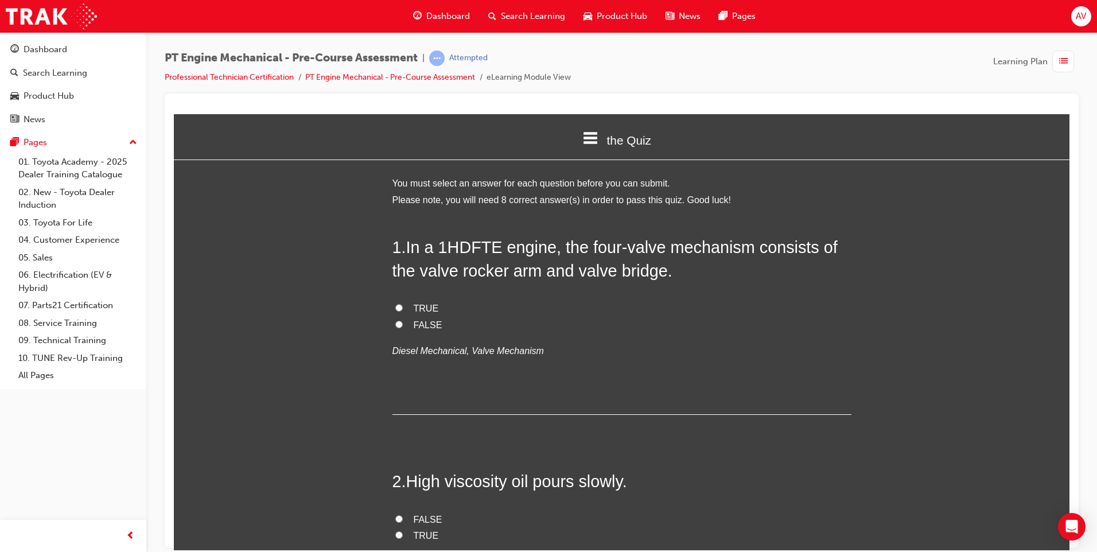
click at [393, 313] on label "TRUE" at bounding box center [622, 308] width 459 height 17
click at [395, 311] on input "TRUE" at bounding box center [398, 307] width 7 height 7
radio input "true"
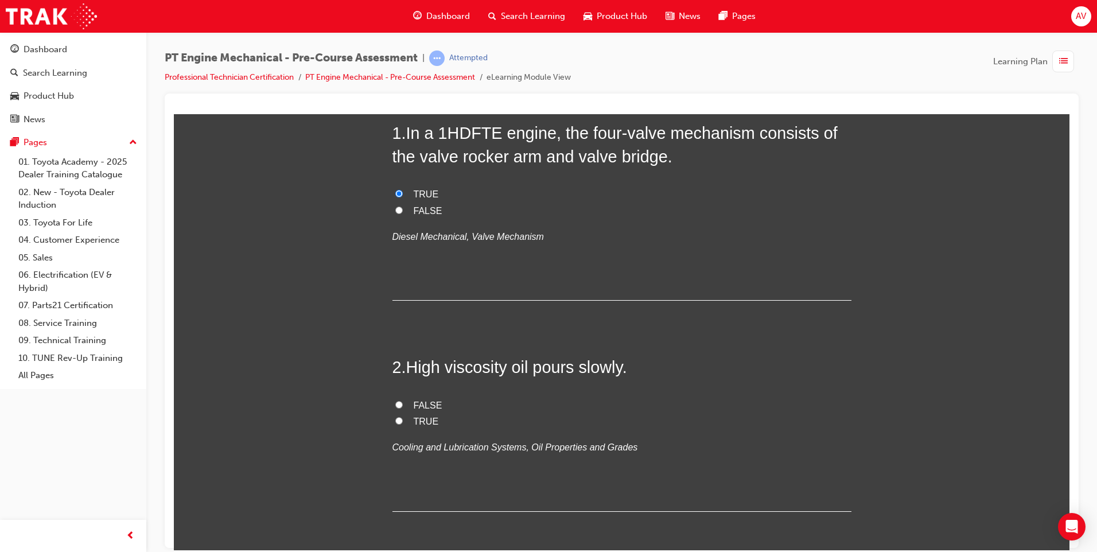
scroll to position [115, 0]
click at [401, 420] on label "TRUE" at bounding box center [622, 421] width 459 height 17
click at [401, 420] on input "TRUE" at bounding box center [398, 419] width 7 height 7
radio input "true"
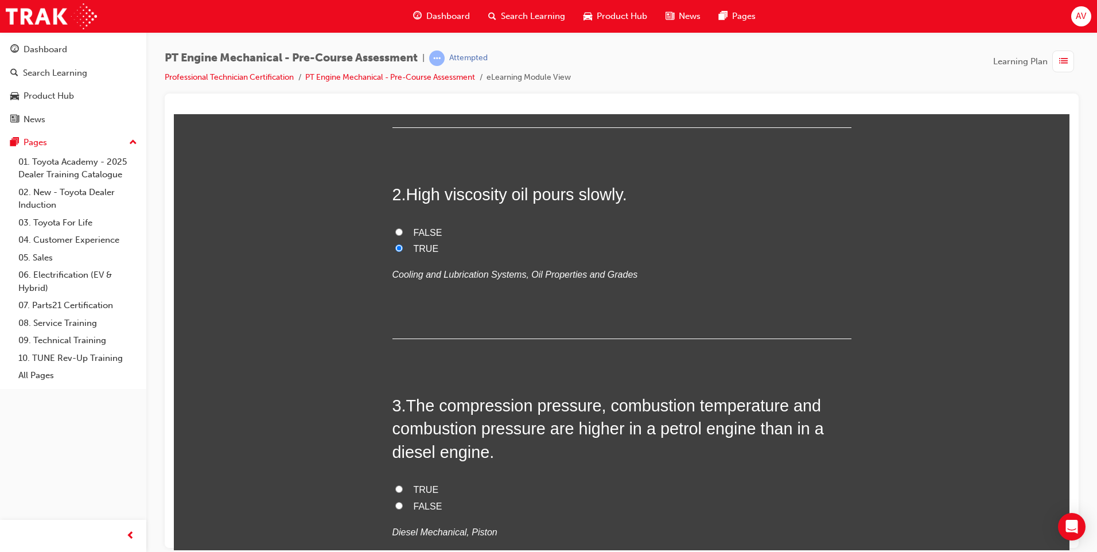
scroll to position [344, 0]
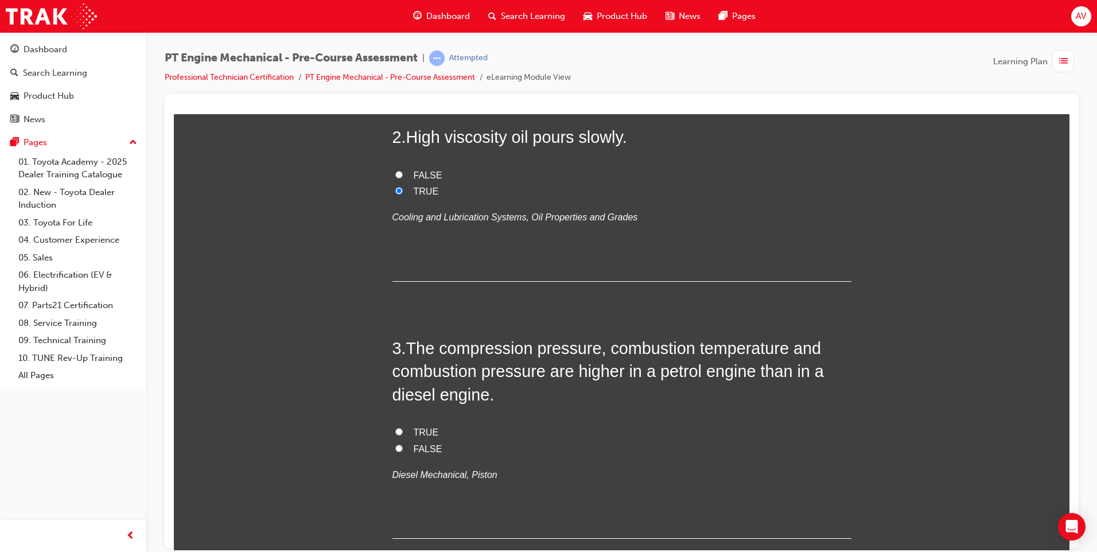
click at [393, 430] on label "TRUE" at bounding box center [622, 432] width 459 height 17
click at [395, 430] on input "TRUE" at bounding box center [398, 431] width 7 height 7
radio input "true"
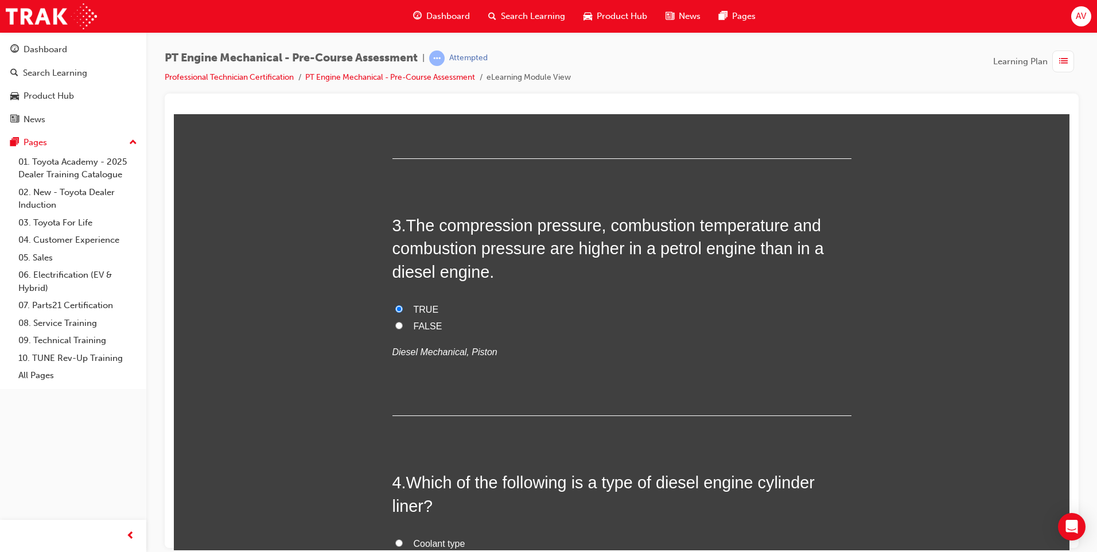
scroll to position [459, 0]
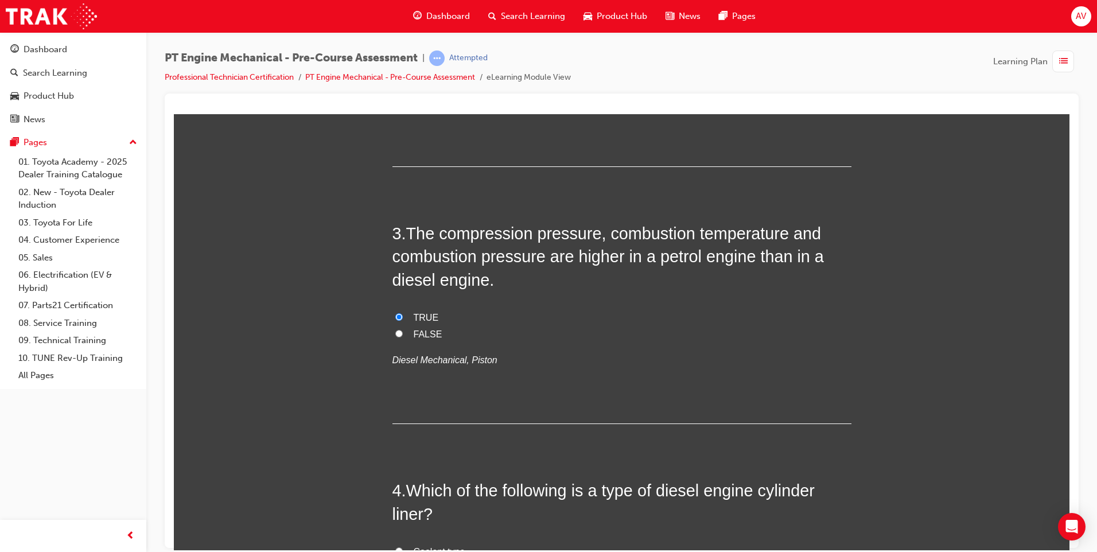
click at [393, 337] on label "FALSE" at bounding box center [622, 334] width 459 height 17
click at [395, 337] on input "FALSE" at bounding box center [398, 332] width 7 height 7
radio input "true"
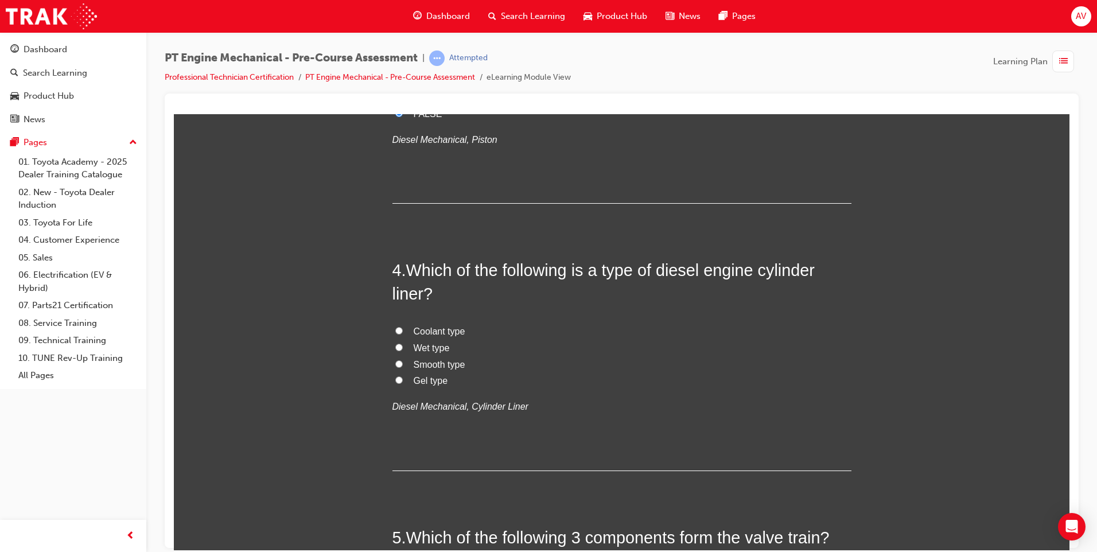
scroll to position [689, 0]
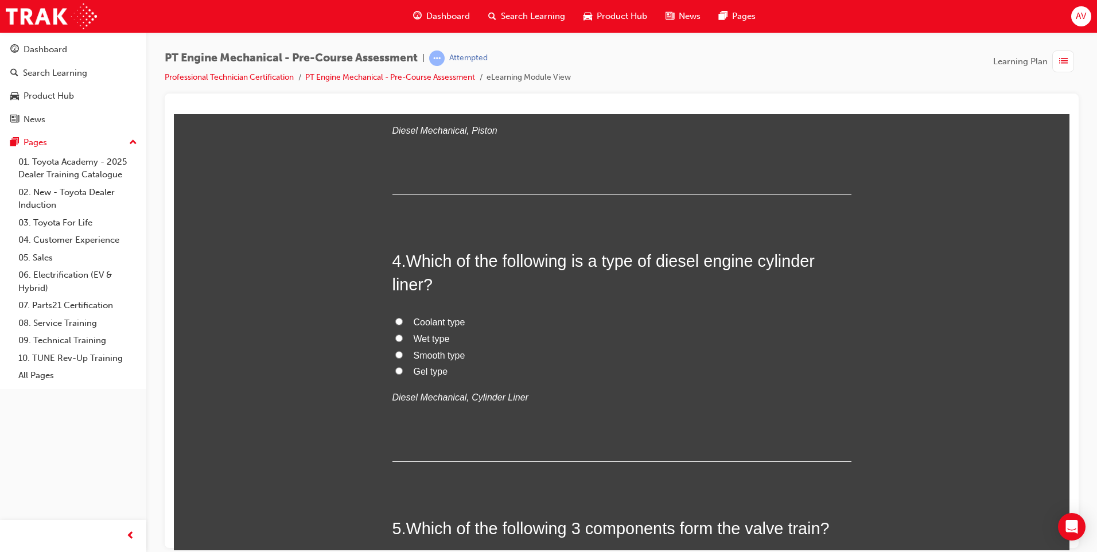
click at [395, 339] on input "Wet type" at bounding box center [398, 337] width 7 height 7
radio input "true"
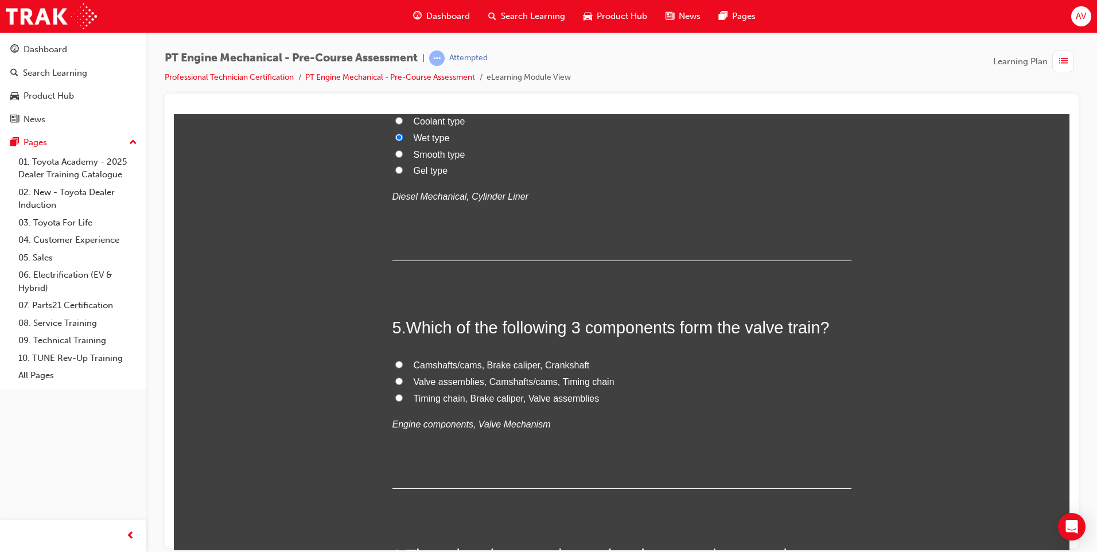
scroll to position [918, 0]
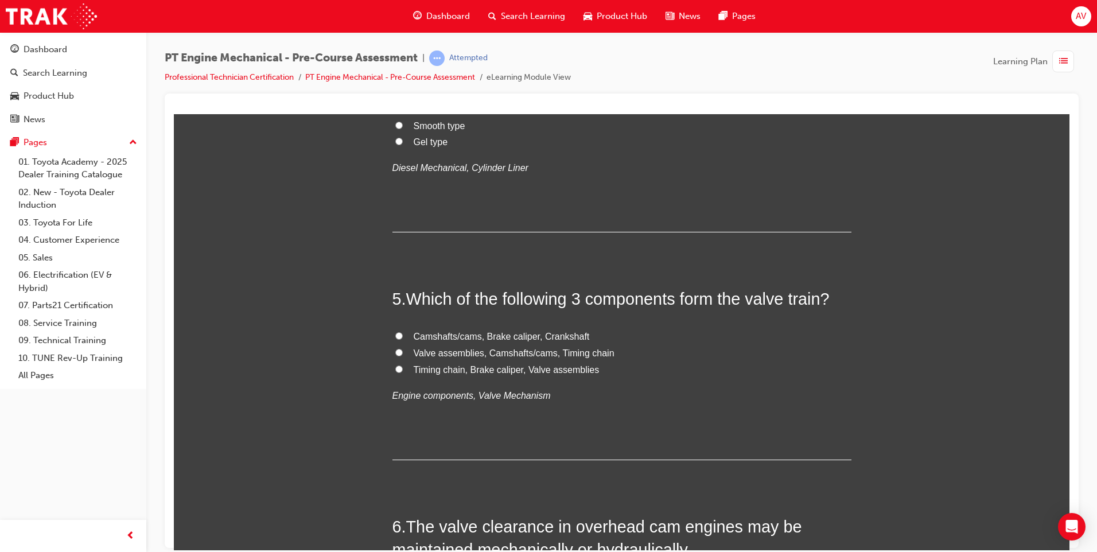
click at [395, 352] on input "Valve assemblies, Camshafts/cams, Timing chain" at bounding box center [398, 351] width 7 height 7
radio input "true"
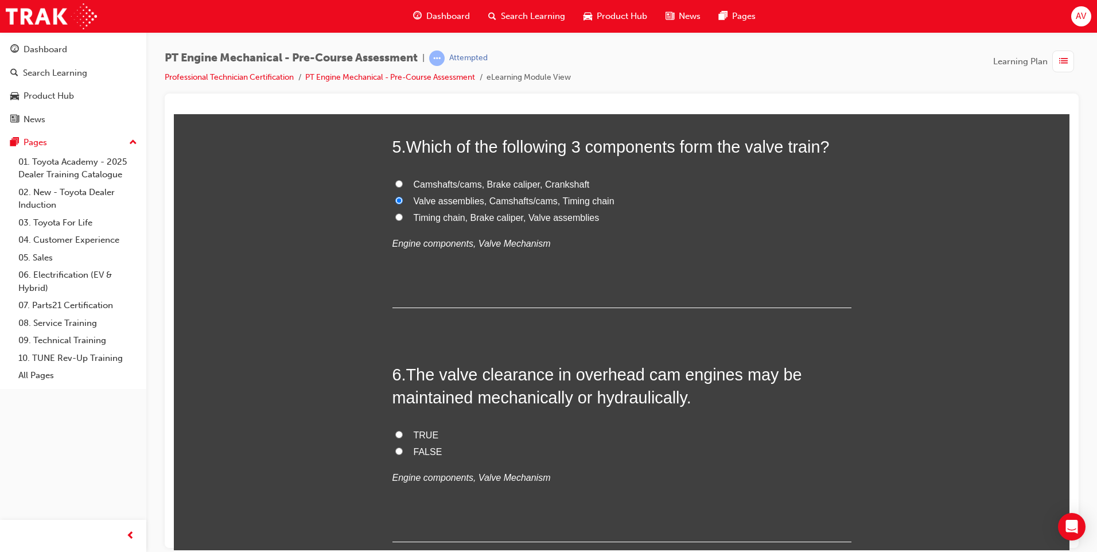
scroll to position [1090, 0]
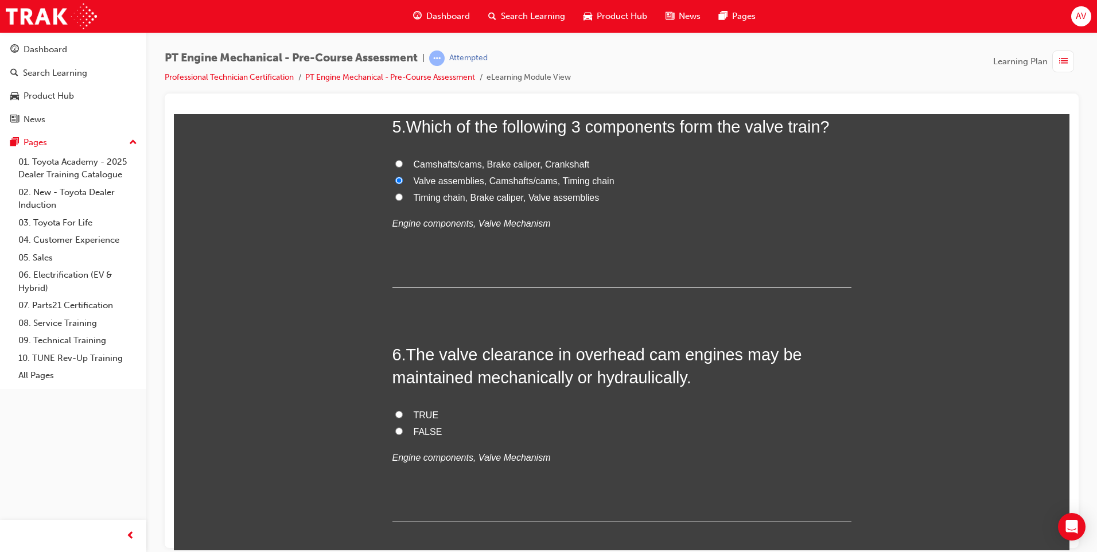
click at [395, 414] on input "TRUE" at bounding box center [398, 413] width 7 height 7
radio input "true"
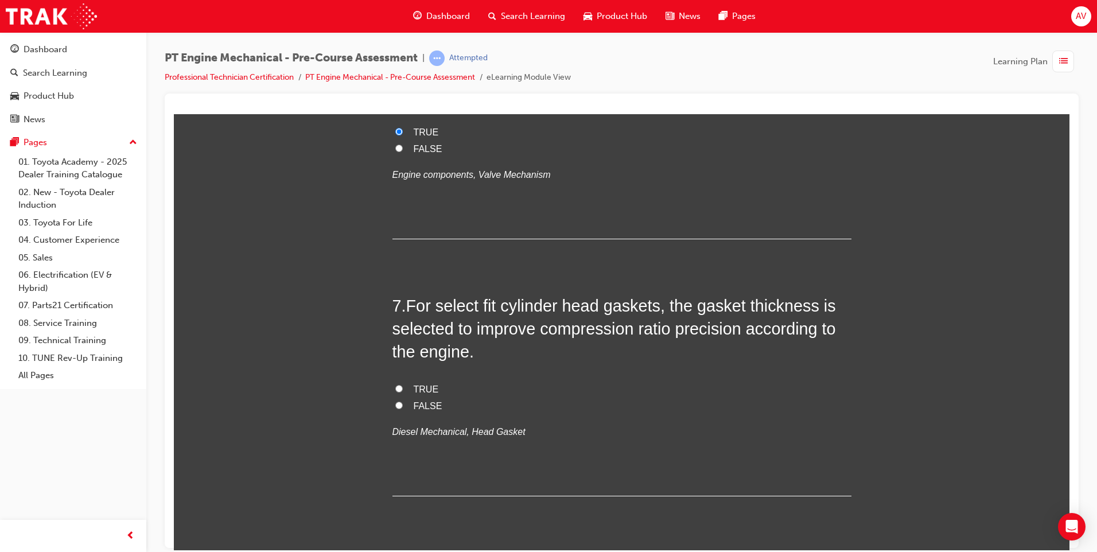
scroll to position [1377, 0]
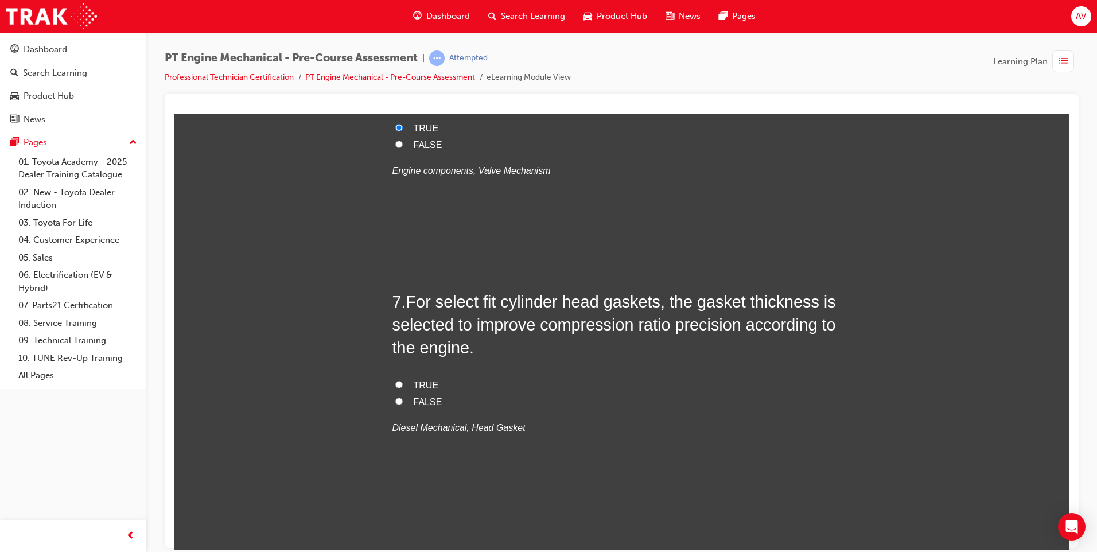
click at [394, 389] on label "TRUE" at bounding box center [622, 385] width 459 height 17
click at [395, 388] on input "TRUE" at bounding box center [398, 383] width 7 height 7
radio input "true"
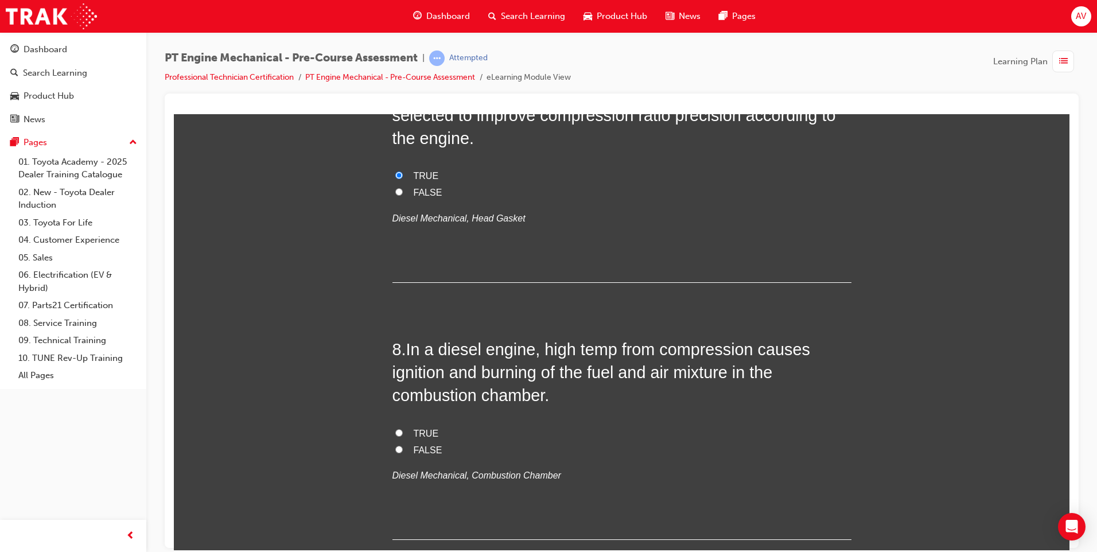
scroll to position [1607, 0]
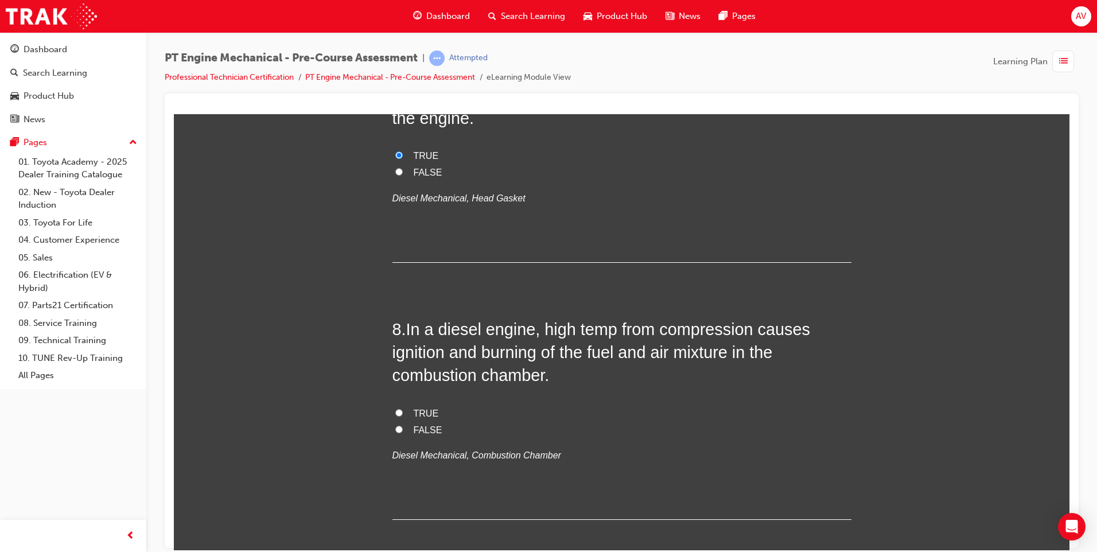
click at [395, 417] on label "TRUE" at bounding box center [622, 413] width 459 height 17
click at [395, 416] on input "TRUE" at bounding box center [398, 412] width 7 height 7
radio input "true"
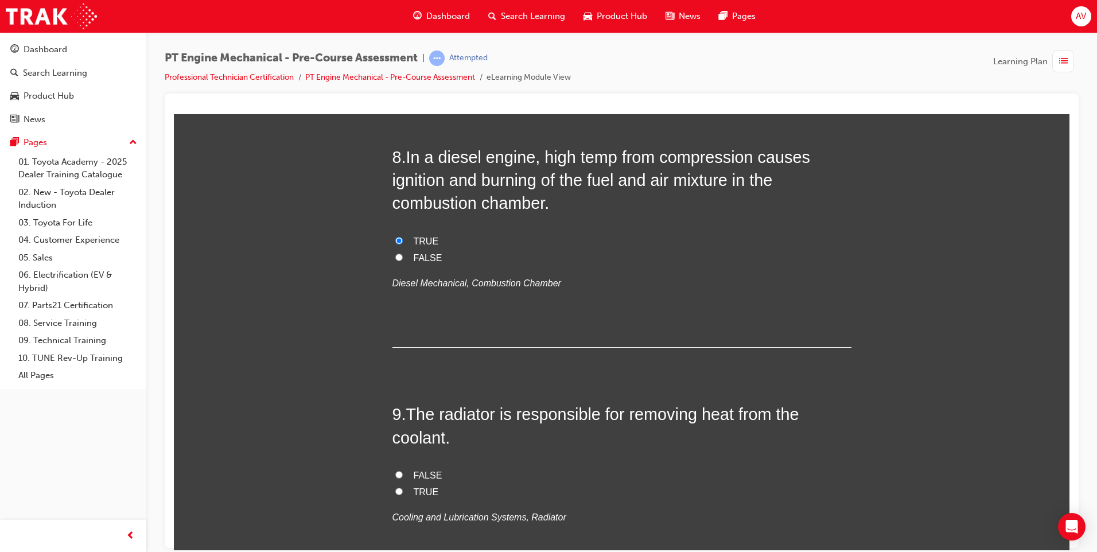
scroll to position [1836, 0]
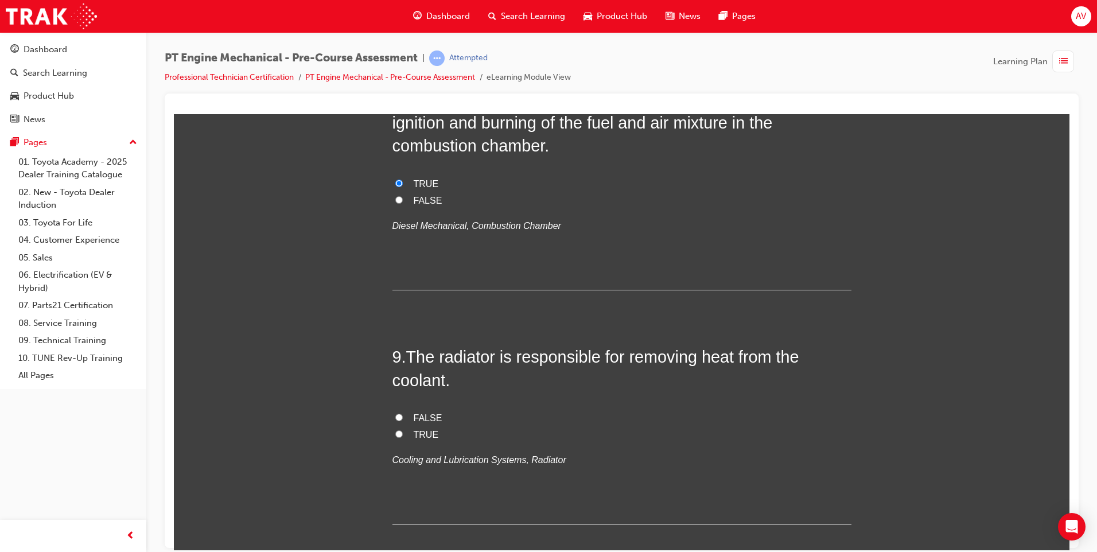
click at [395, 417] on input "FALSE" at bounding box center [398, 416] width 7 height 7
radio input "true"
click at [397, 433] on input "TRUE" at bounding box center [398, 433] width 7 height 7
radio input "true"
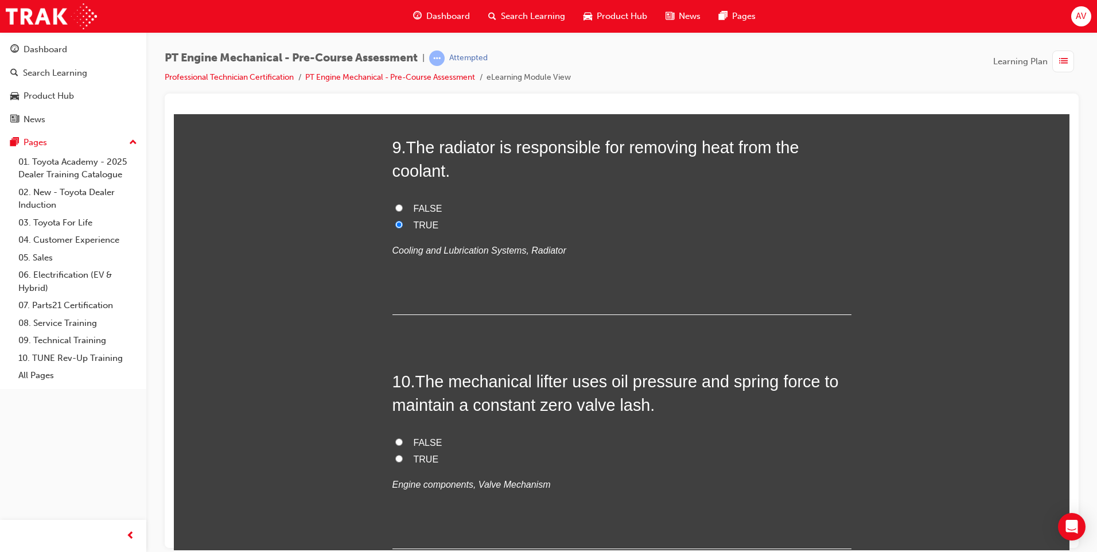
scroll to position [2066, 0]
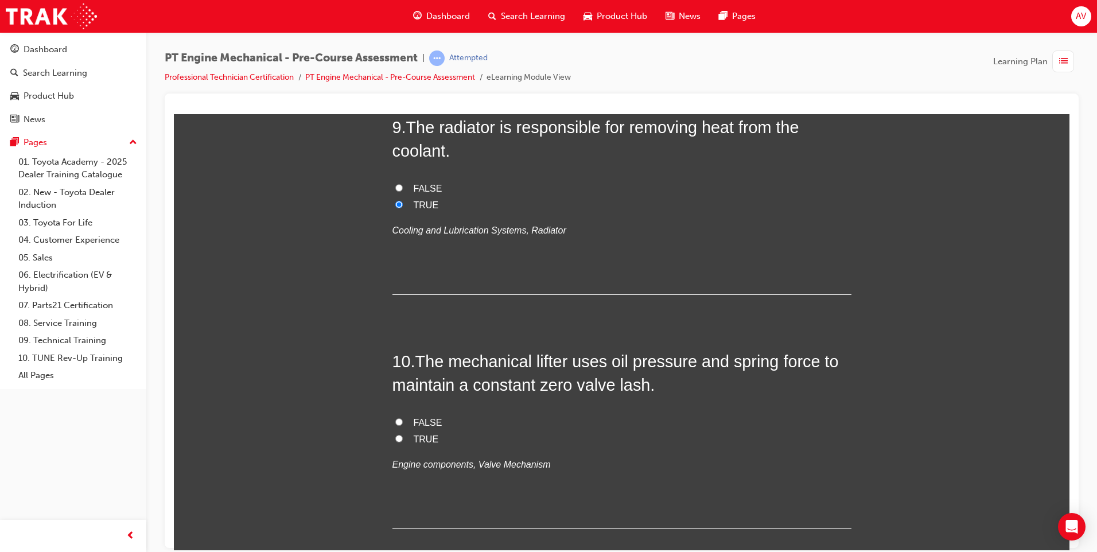
click at [396, 440] on input "TRUE" at bounding box center [398, 437] width 7 height 7
radio input "true"
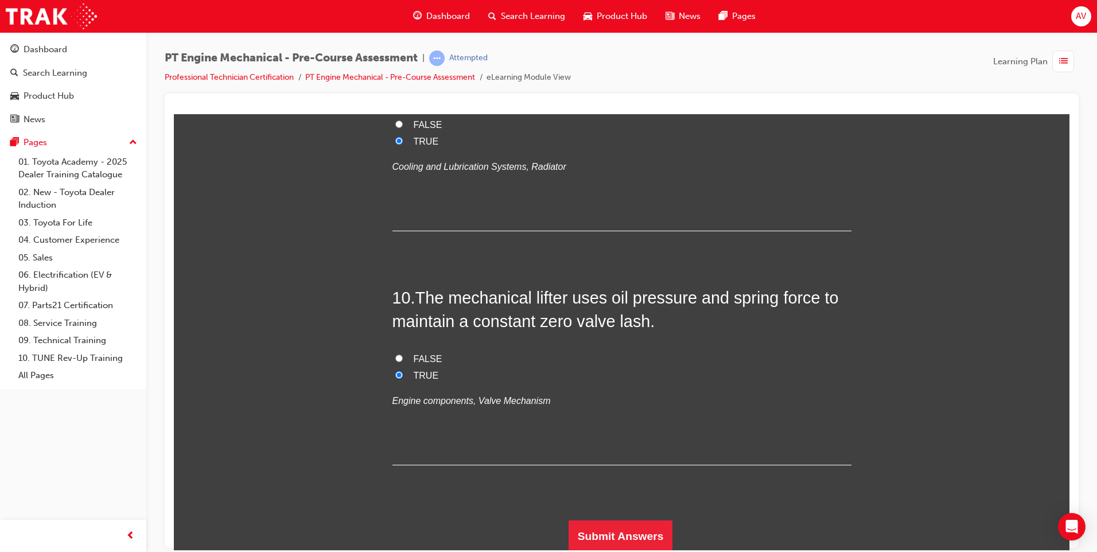
scroll to position [2131, 0]
click at [608, 542] on button "Submit Answers" at bounding box center [621, 534] width 104 height 32
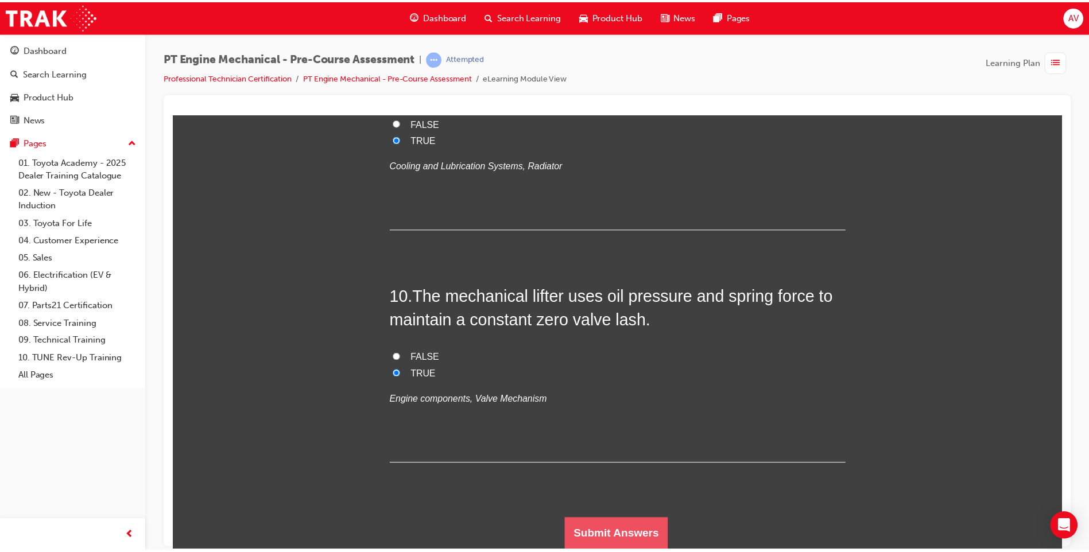
scroll to position [0, 0]
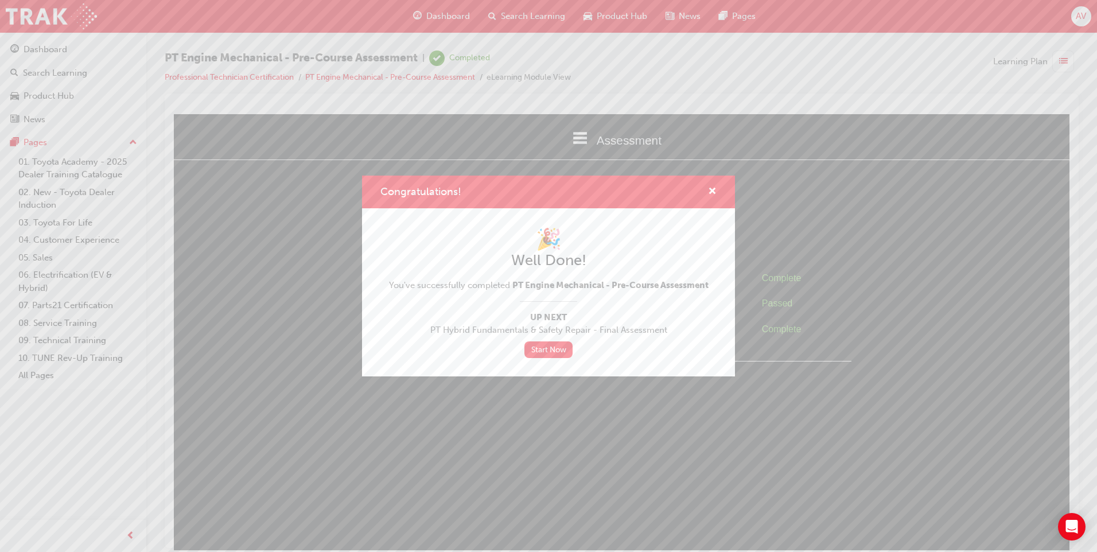
click at [428, 11] on div "Congratulations! 🎉 Well Done! You've successfully completed PT Engine Mechanica…" at bounding box center [548, 276] width 1097 height 552
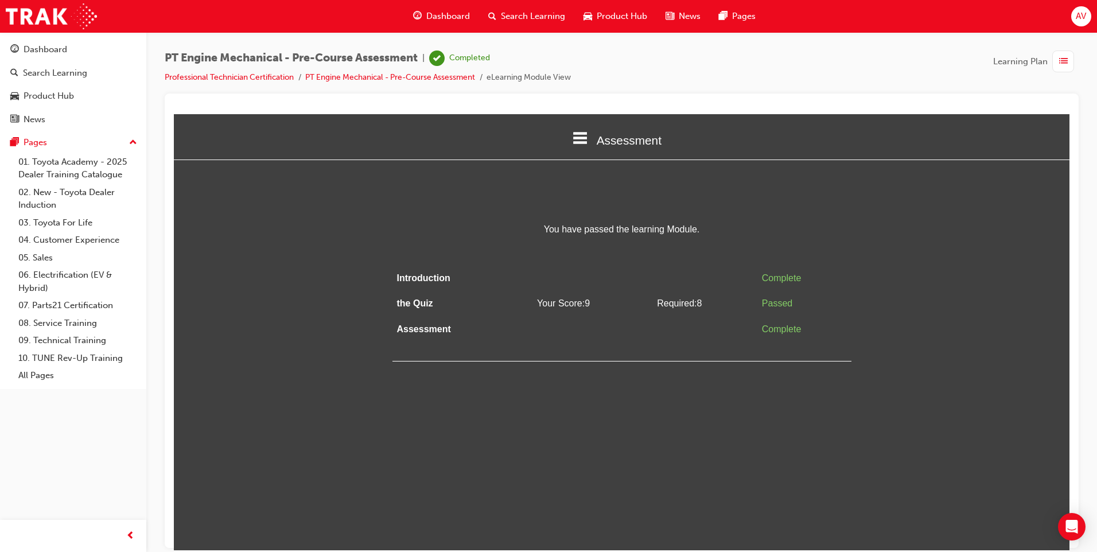
click at [428, 11] on span "Dashboard" at bounding box center [448, 16] width 44 height 13
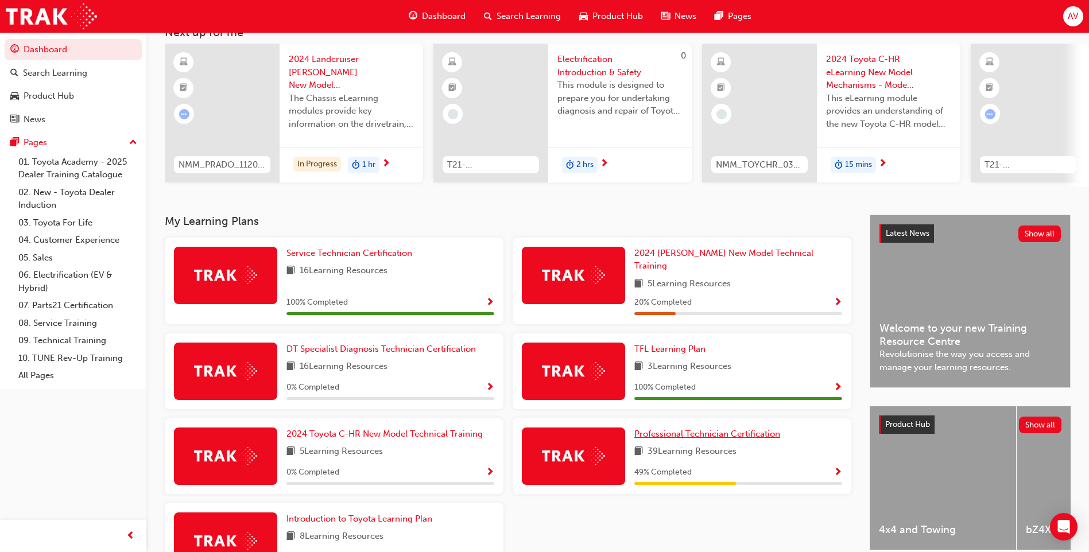
scroll to position [57, 0]
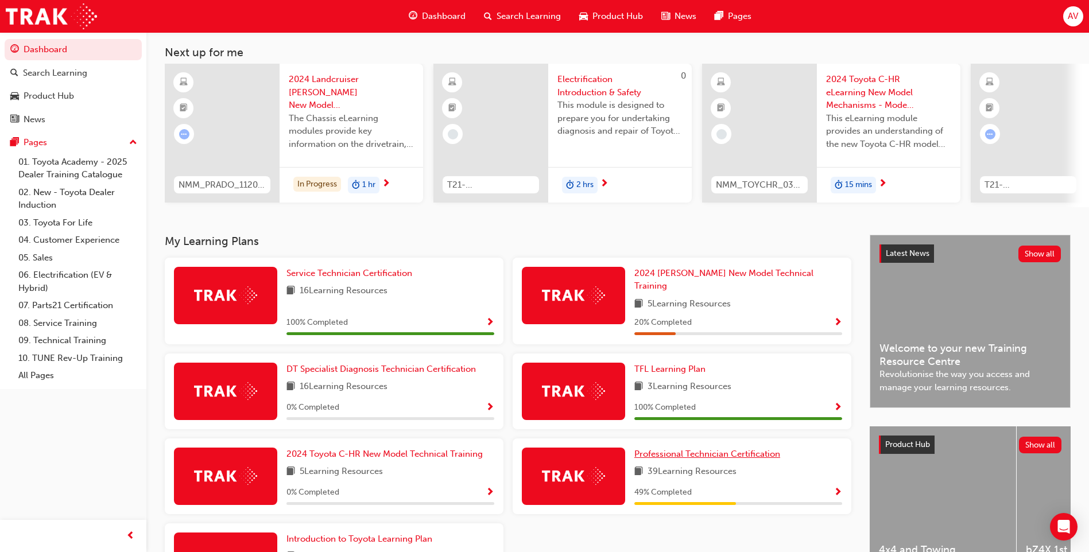
click at [665, 451] on span "Professional Technician Certification" at bounding box center [707, 454] width 146 height 10
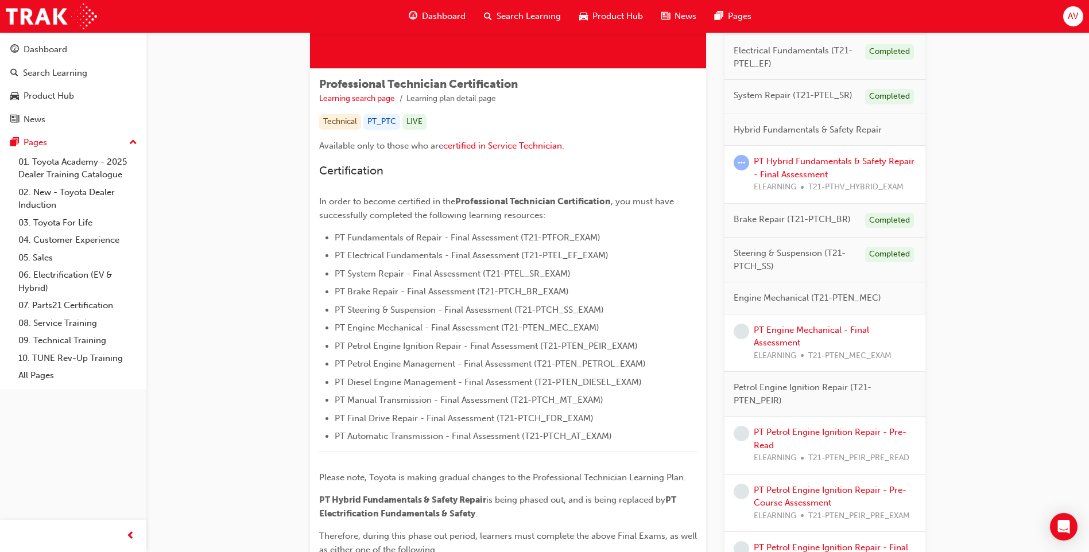
scroll to position [172, 0]
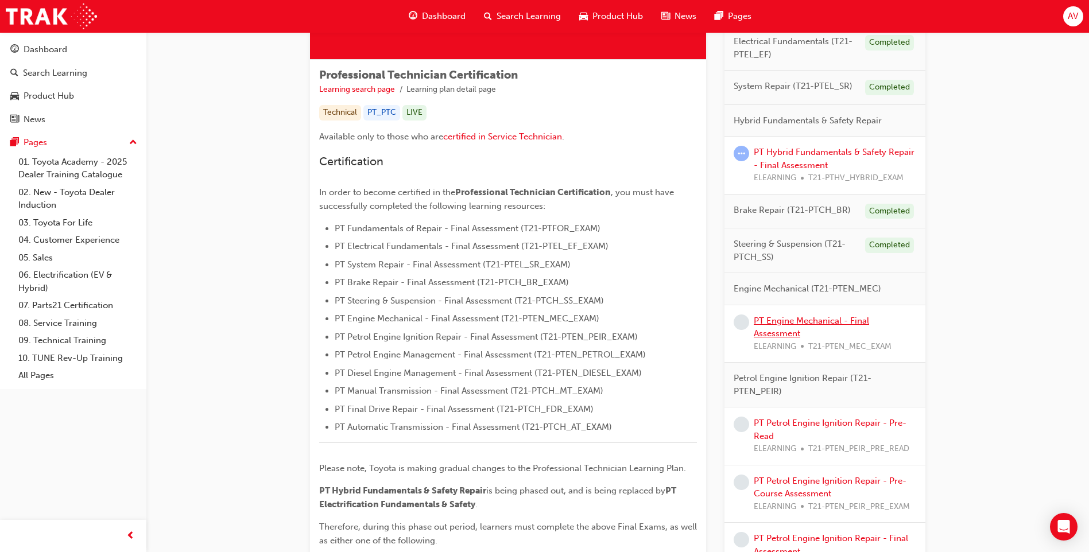
click at [793, 319] on link "PT Engine Mechanical - Final Assessment" at bounding box center [811, 328] width 115 height 24
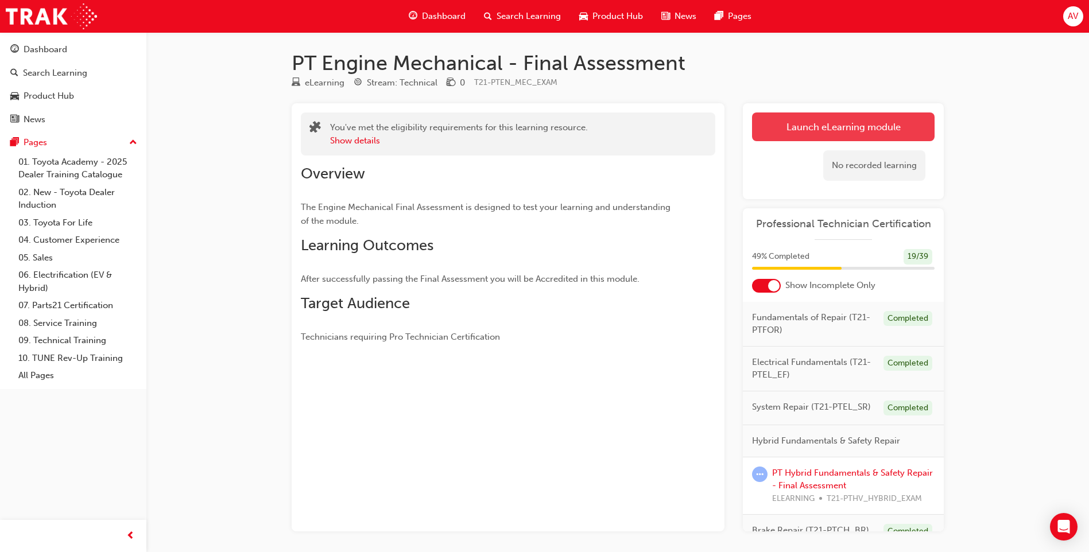
click at [802, 131] on link "Launch eLearning module" at bounding box center [843, 126] width 182 height 29
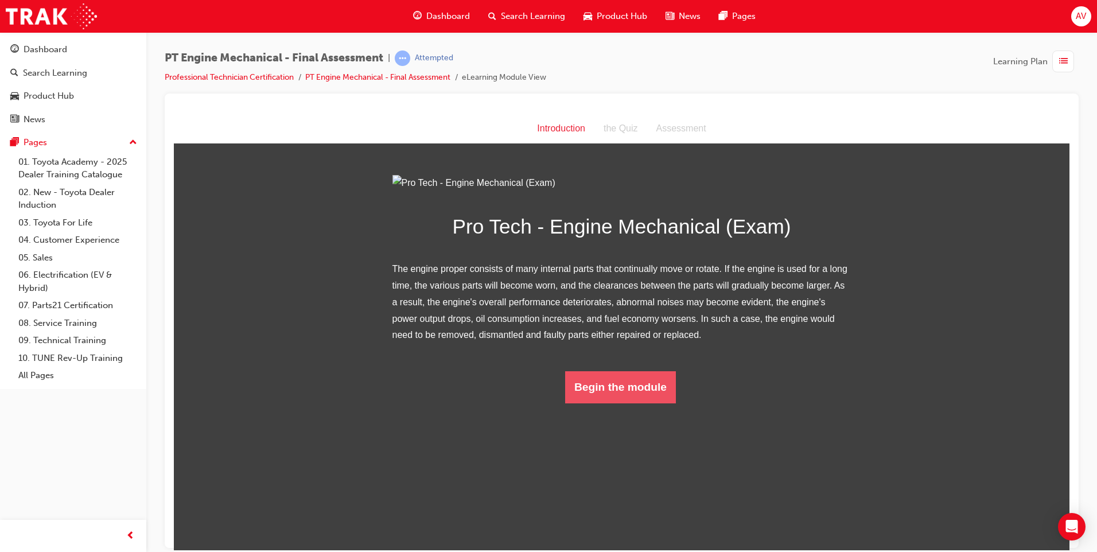
click at [633, 403] on button "Begin the module" at bounding box center [620, 387] width 111 height 32
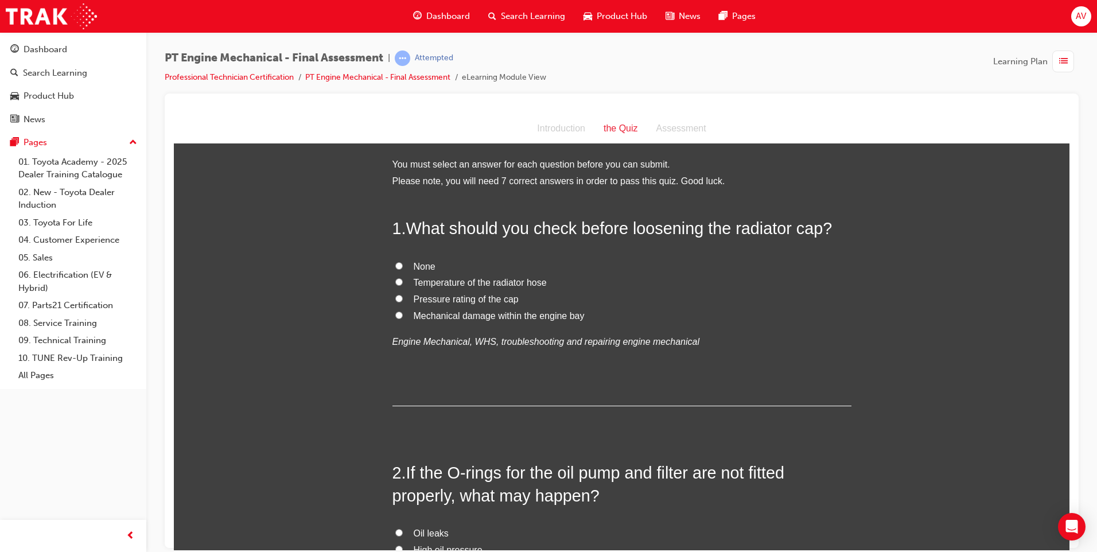
click at [395, 279] on input "Temperature of the radiator hose" at bounding box center [398, 281] width 7 height 7
radio input "true"
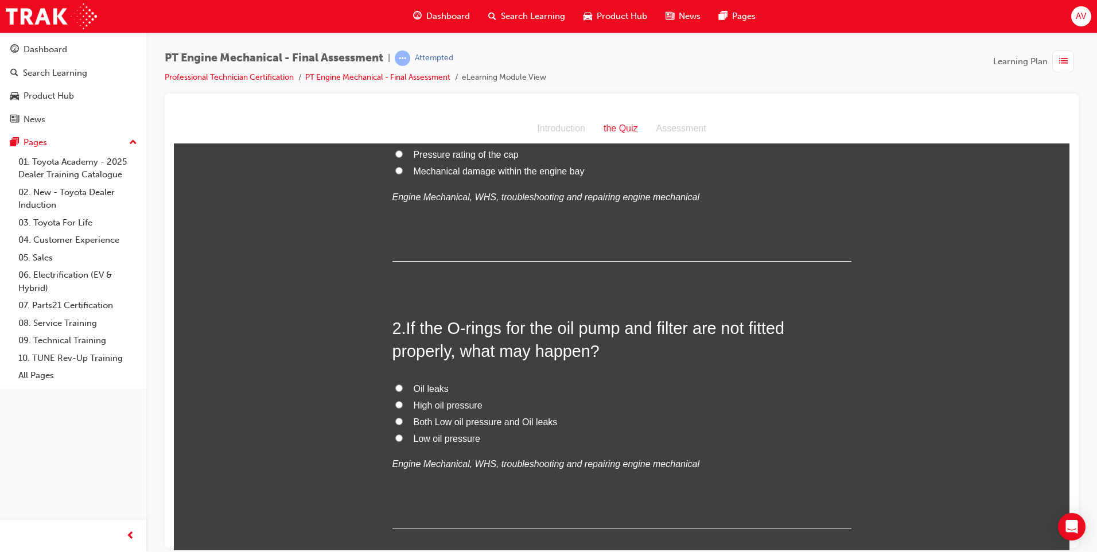
scroll to position [172, 0]
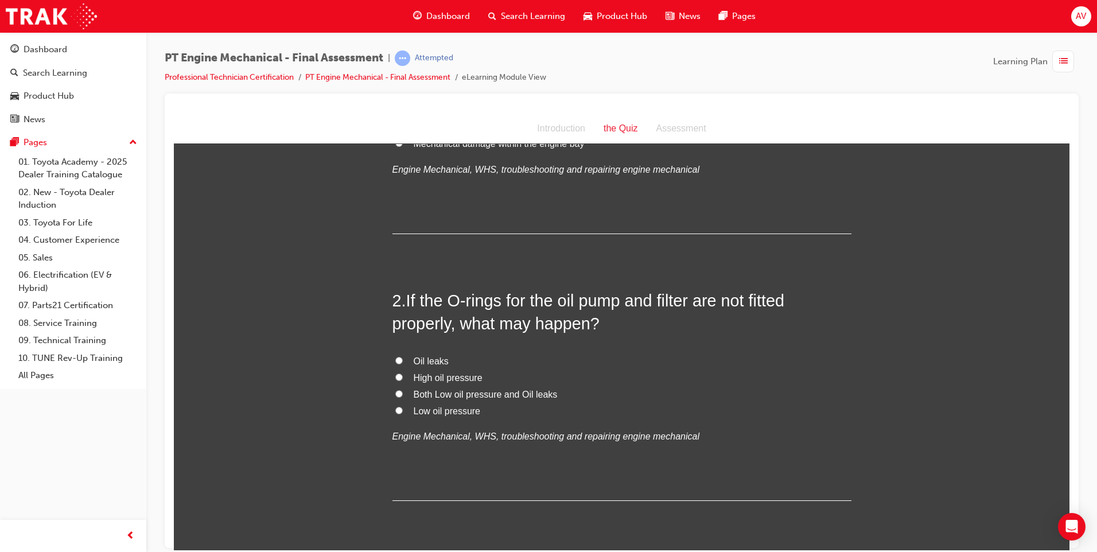
click at [397, 392] on input "Both Low oil pressure and Oil leaks" at bounding box center [398, 393] width 7 height 7
radio input "true"
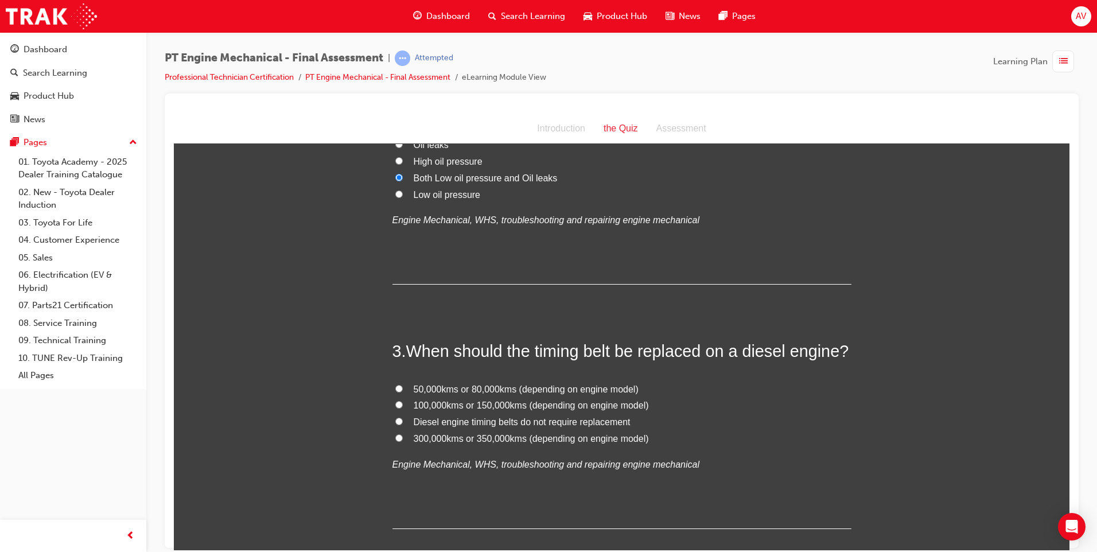
scroll to position [402, 0]
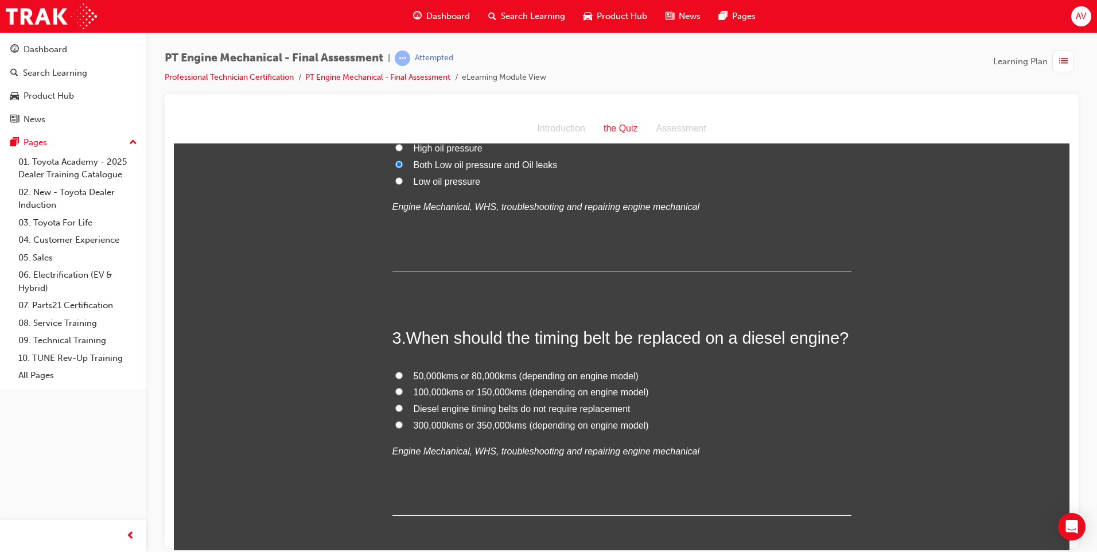
click at [399, 389] on label "100,000kms or 150,000kms (depending on engine model)" at bounding box center [622, 392] width 459 height 17
click at [399, 389] on input "100,000kms or 150,000kms (depending on engine model)" at bounding box center [398, 390] width 7 height 7
radio input "true"
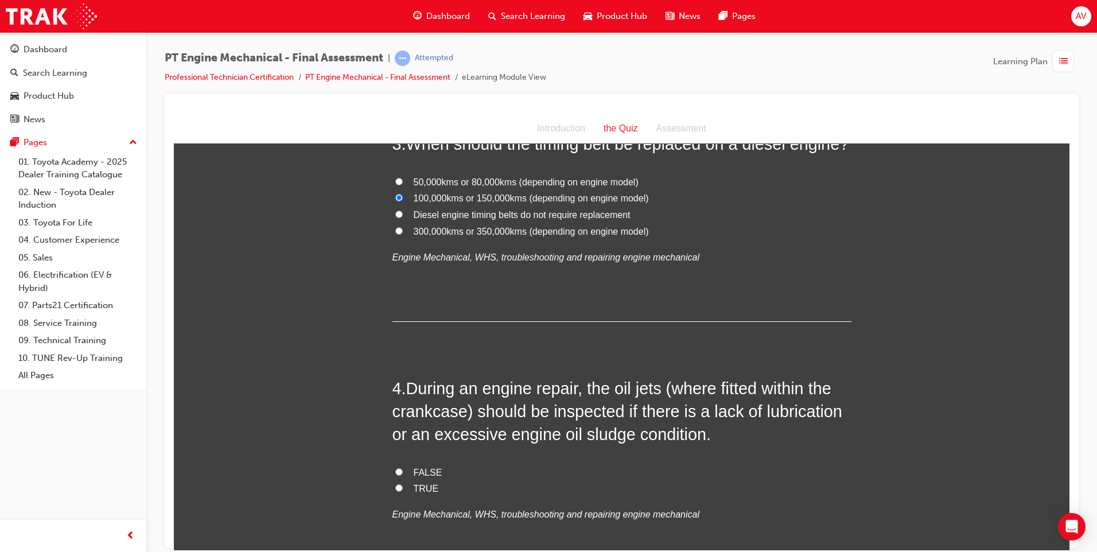
scroll to position [631, 0]
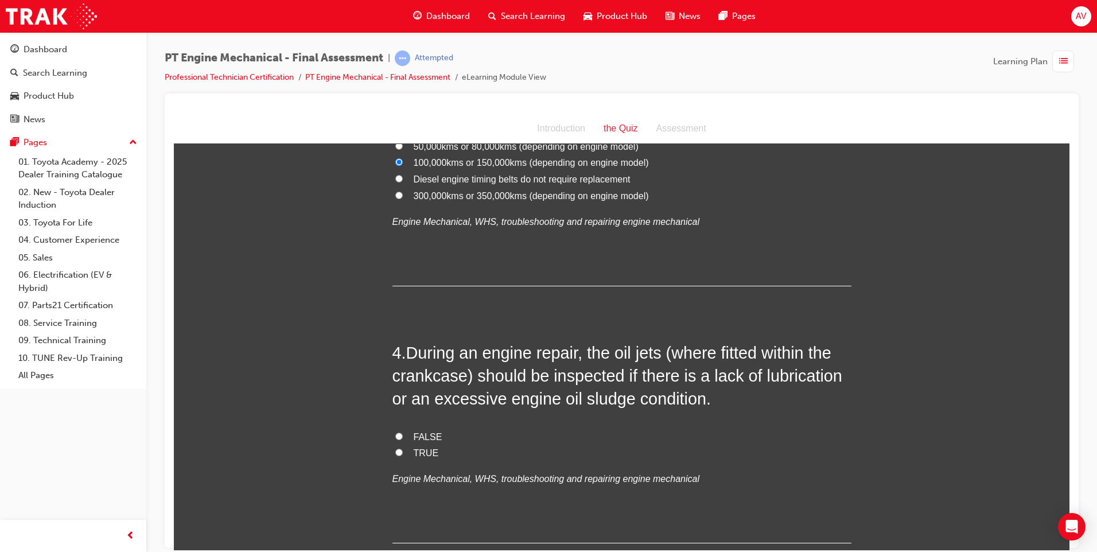
click at [397, 452] on input "TRUE" at bounding box center [398, 451] width 7 height 7
radio input "true"
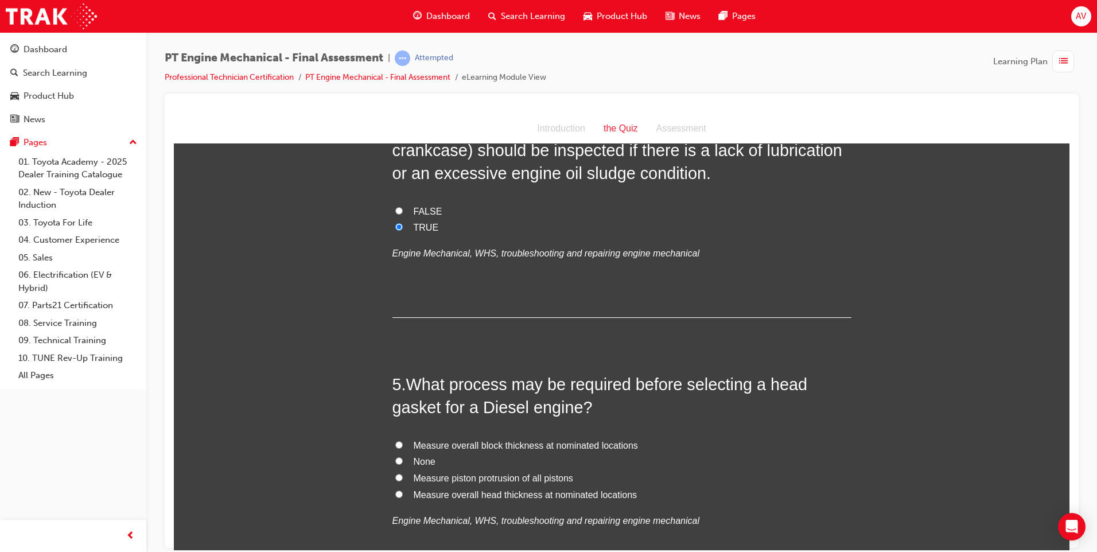
scroll to position [861, 0]
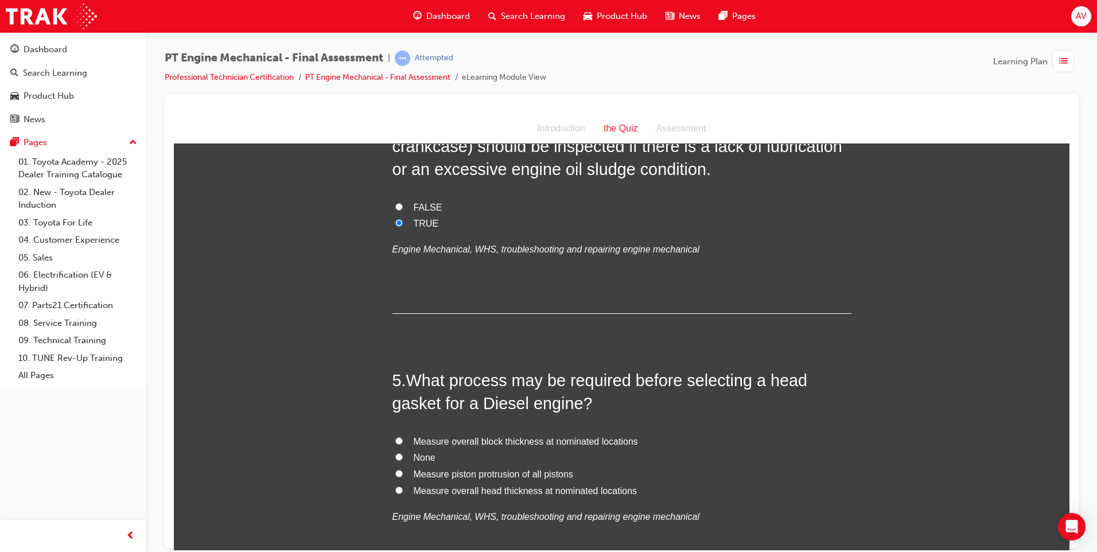
click at [396, 471] on input "Measure piston protrusion of all pistons" at bounding box center [398, 472] width 7 height 7
radio input "true"
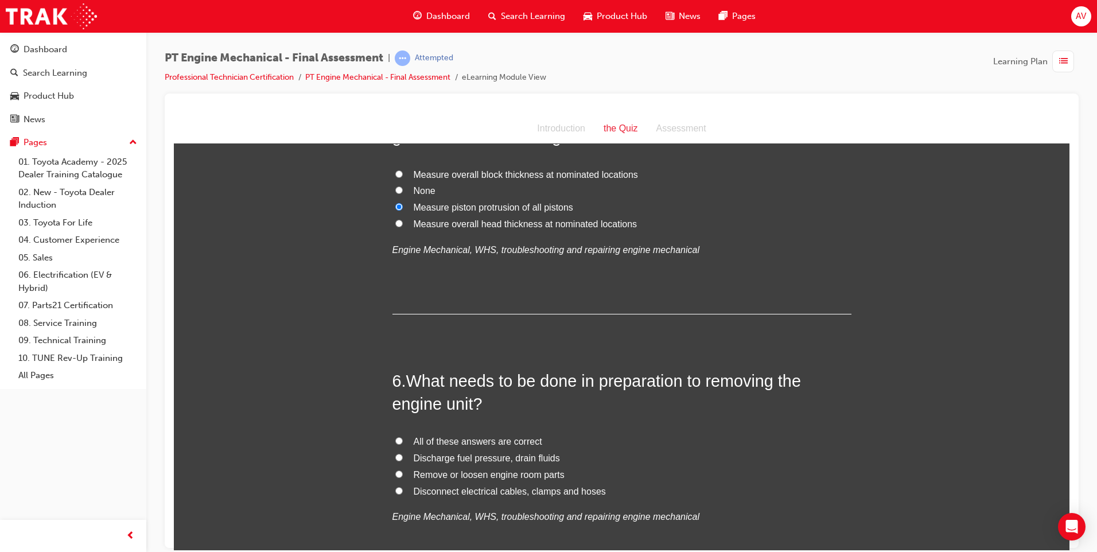
scroll to position [1148, 0]
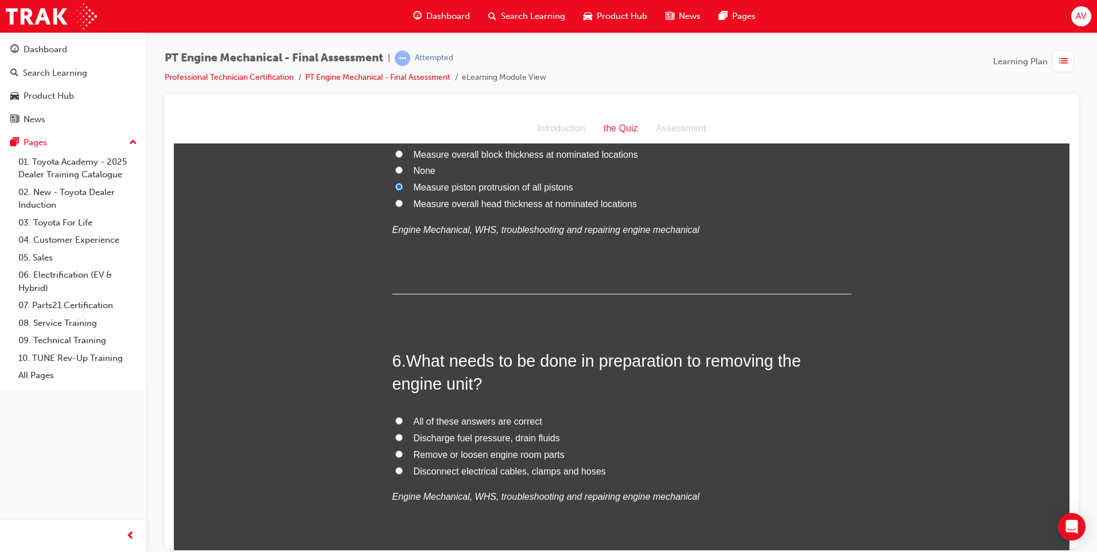
click at [400, 419] on label "All of these answers are correct" at bounding box center [622, 421] width 459 height 17
click at [400, 419] on input "All of these answers are correct" at bounding box center [398, 420] width 7 height 7
radio input "true"
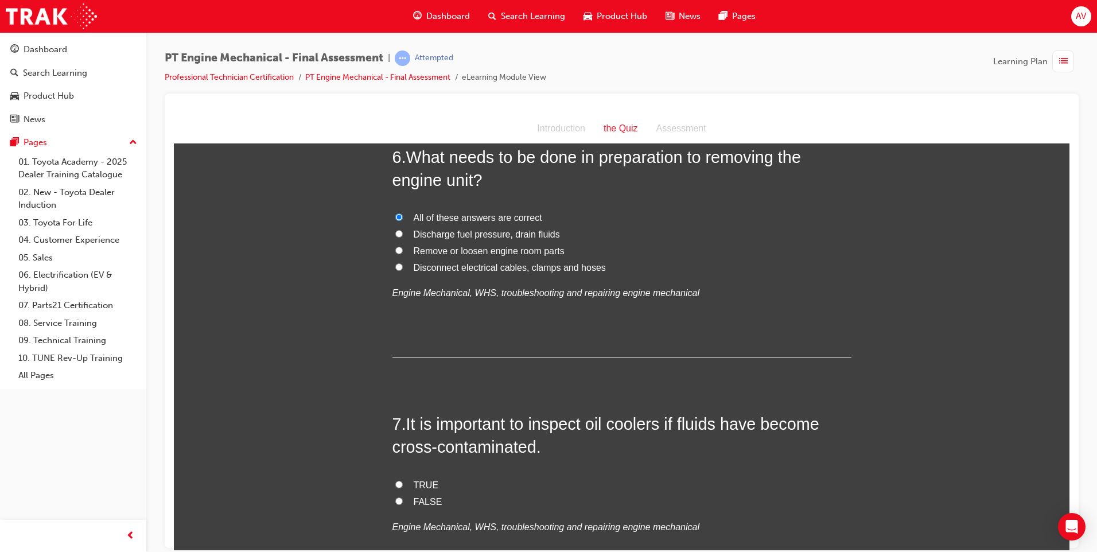
scroll to position [1377, 0]
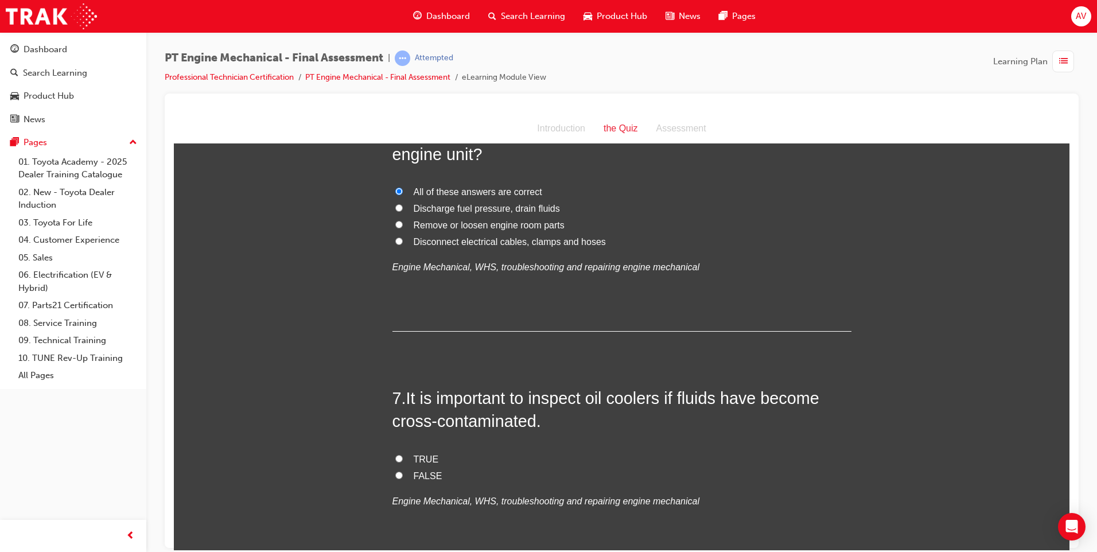
click at [401, 457] on label "TRUE" at bounding box center [622, 459] width 459 height 17
click at [401, 457] on input "TRUE" at bounding box center [398, 458] width 7 height 7
radio input "true"
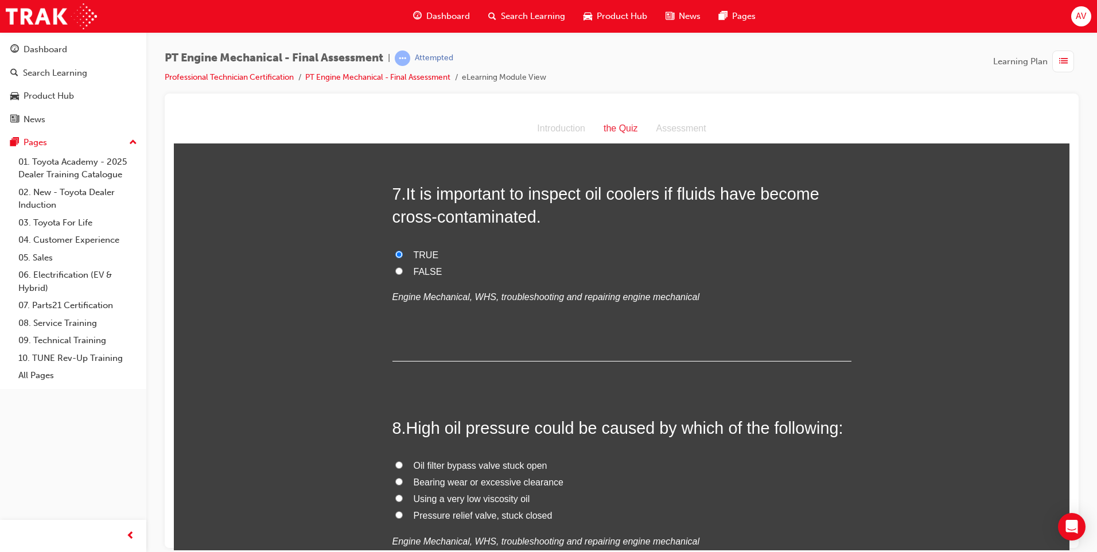
scroll to position [1607, 0]
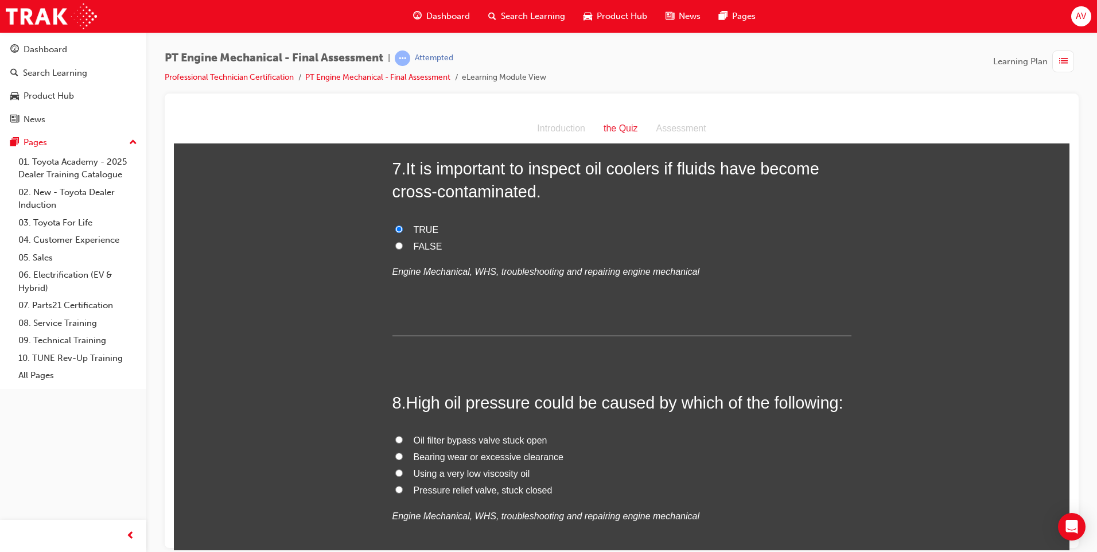
click at [395, 438] on input "Oil filter bypass valve stuck open" at bounding box center [398, 439] width 7 height 7
radio input "true"
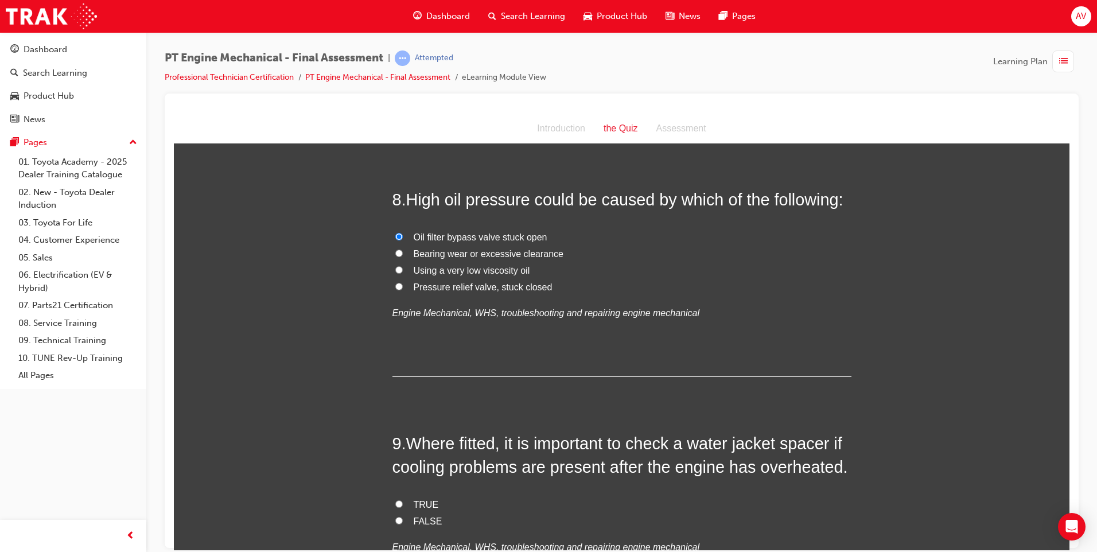
scroll to position [1836, 0]
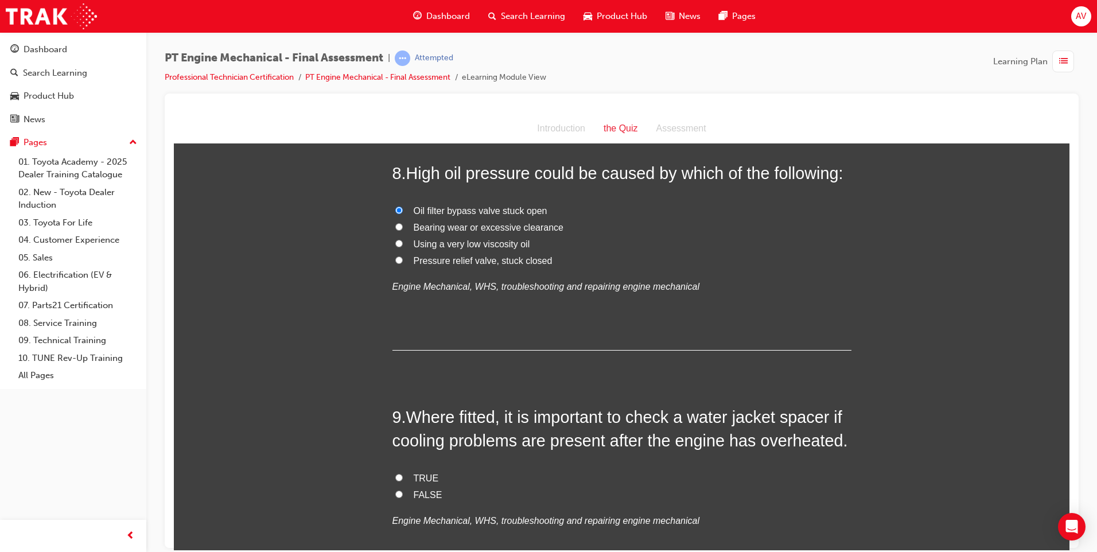
click at [397, 480] on input "TRUE" at bounding box center [398, 476] width 7 height 7
radio input "true"
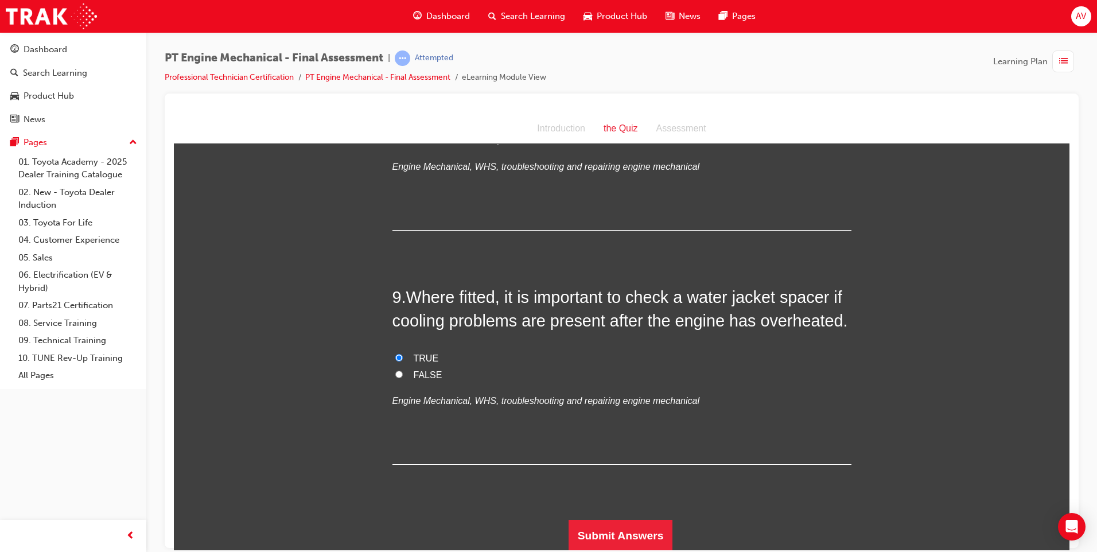
scroll to position [1958, 0]
click at [629, 527] on button "Submit Answers" at bounding box center [621, 534] width 104 height 32
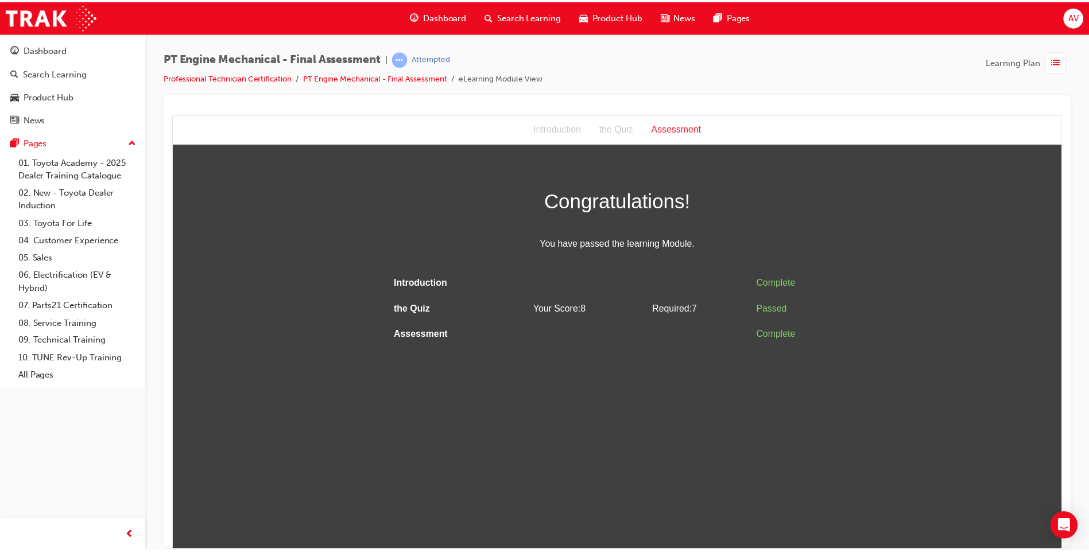
scroll to position [0, 0]
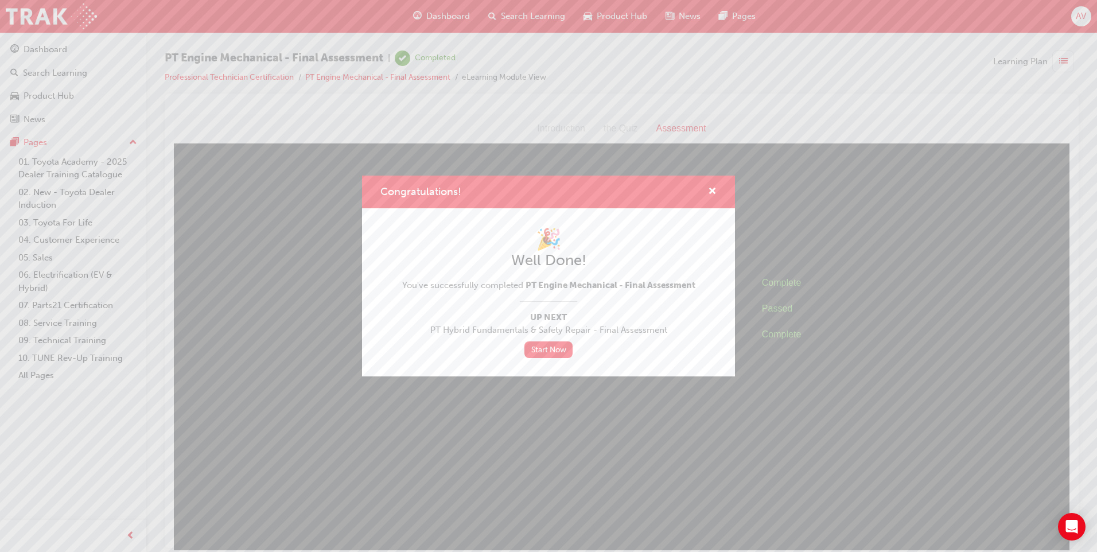
click at [445, 11] on div "Congratulations! 🎉 Well Done! You've successfully completed PT Engine Mechanica…" at bounding box center [548, 276] width 1097 height 552
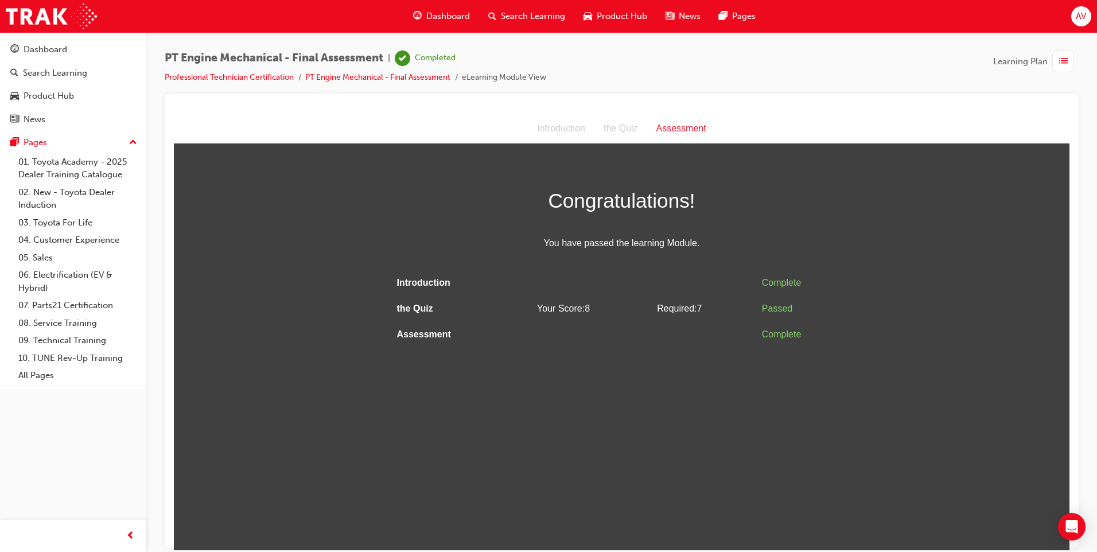
click at [453, 18] on span "Dashboard" at bounding box center [448, 16] width 44 height 13
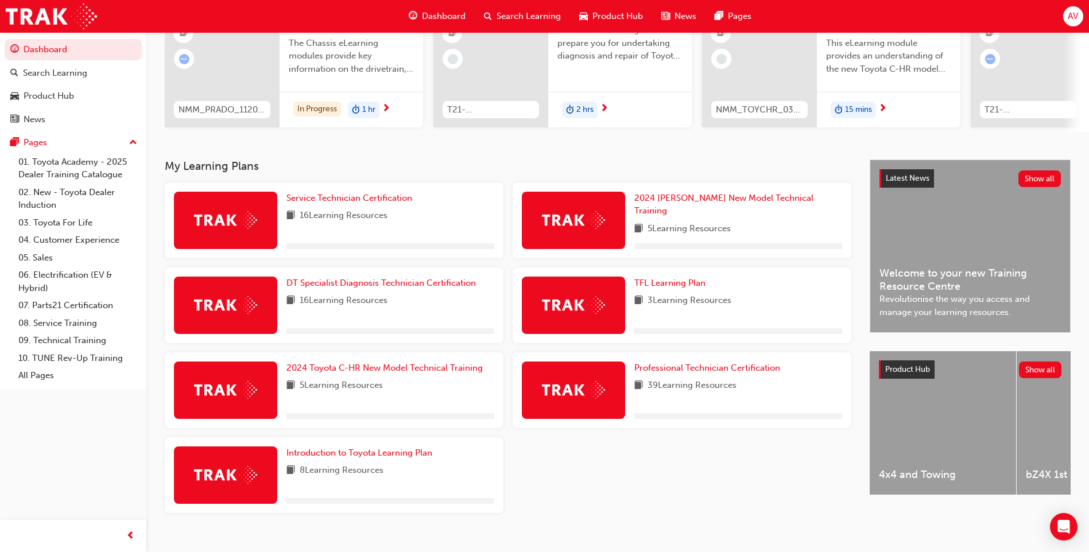
scroll to position [154, 0]
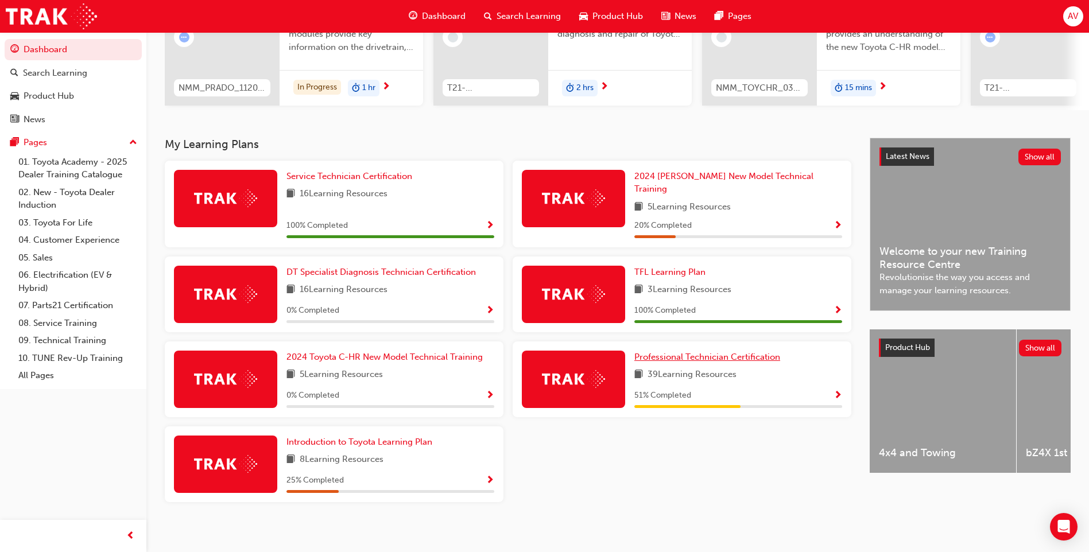
click at [711, 352] on span "Professional Technician Certification" at bounding box center [707, 357] width 146 height 10
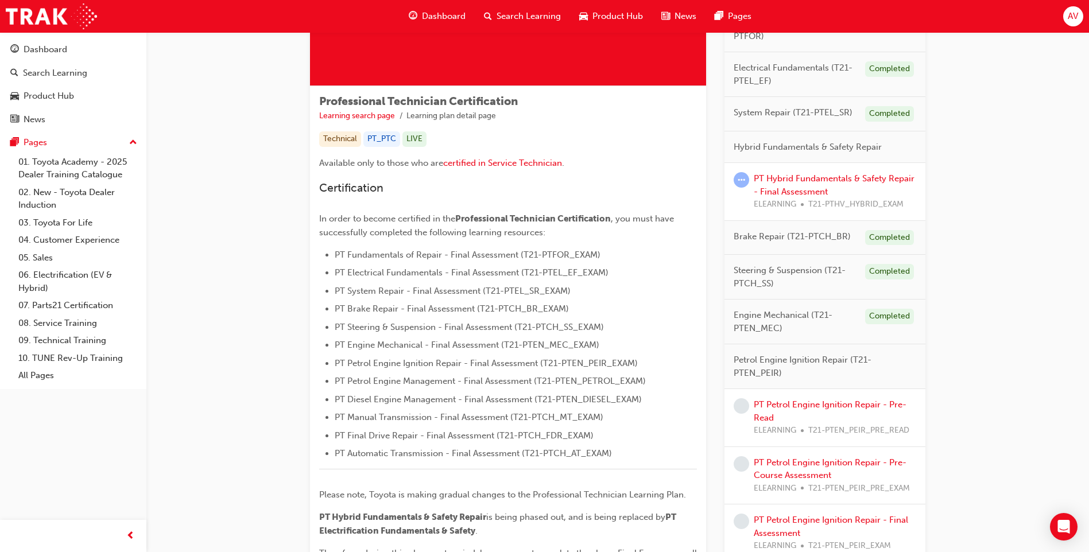
scroll to position [172, 0]
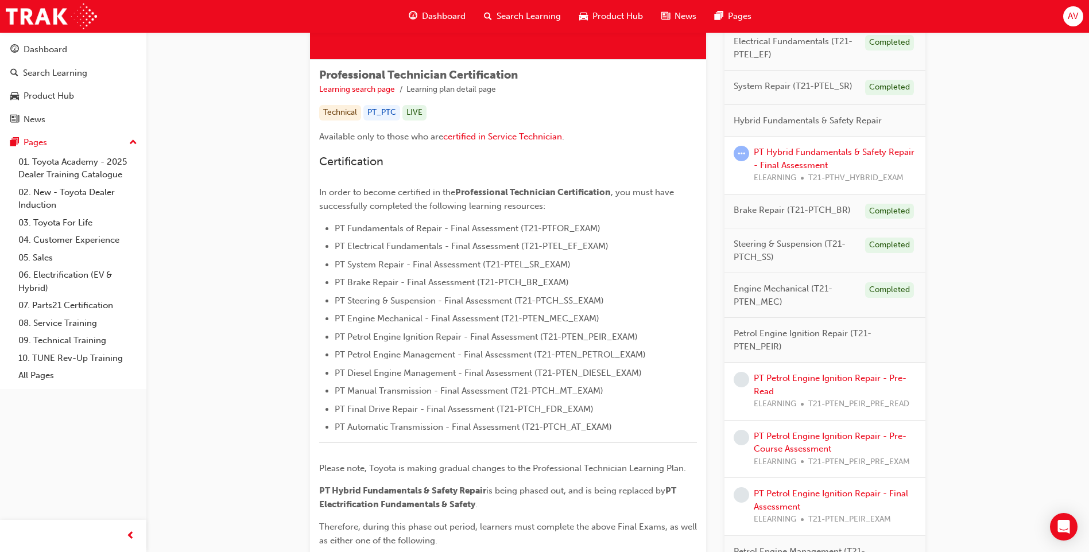
click at [1074, 14] on span "AV" at bounding box center [1072, 16] width 10 height 13
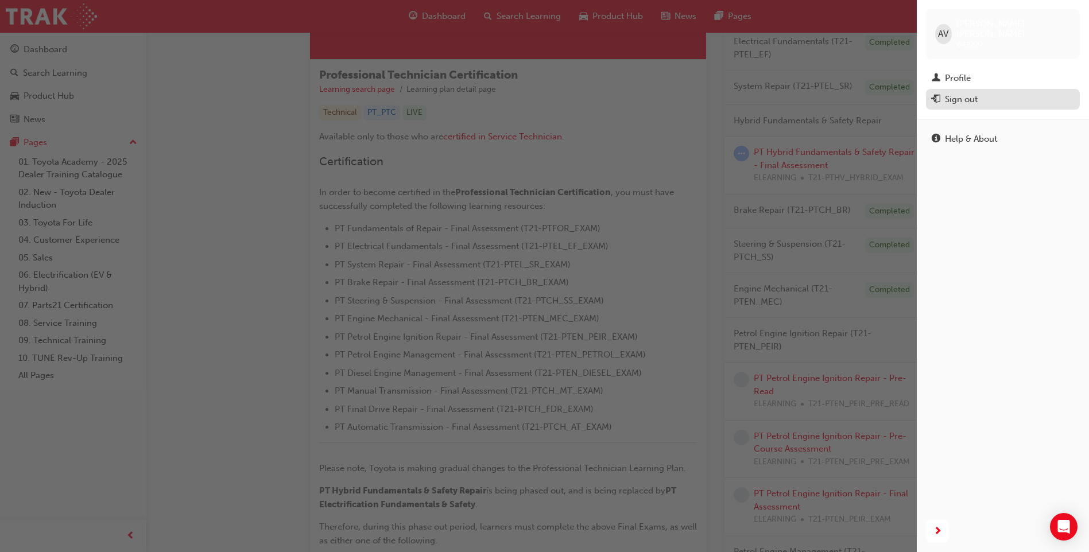
click at [983, 92] on div "Sign out" at bounding box center [1002, 99] width 142 height 14
